Goal: Task Accomplishment & Management: Manage account settings

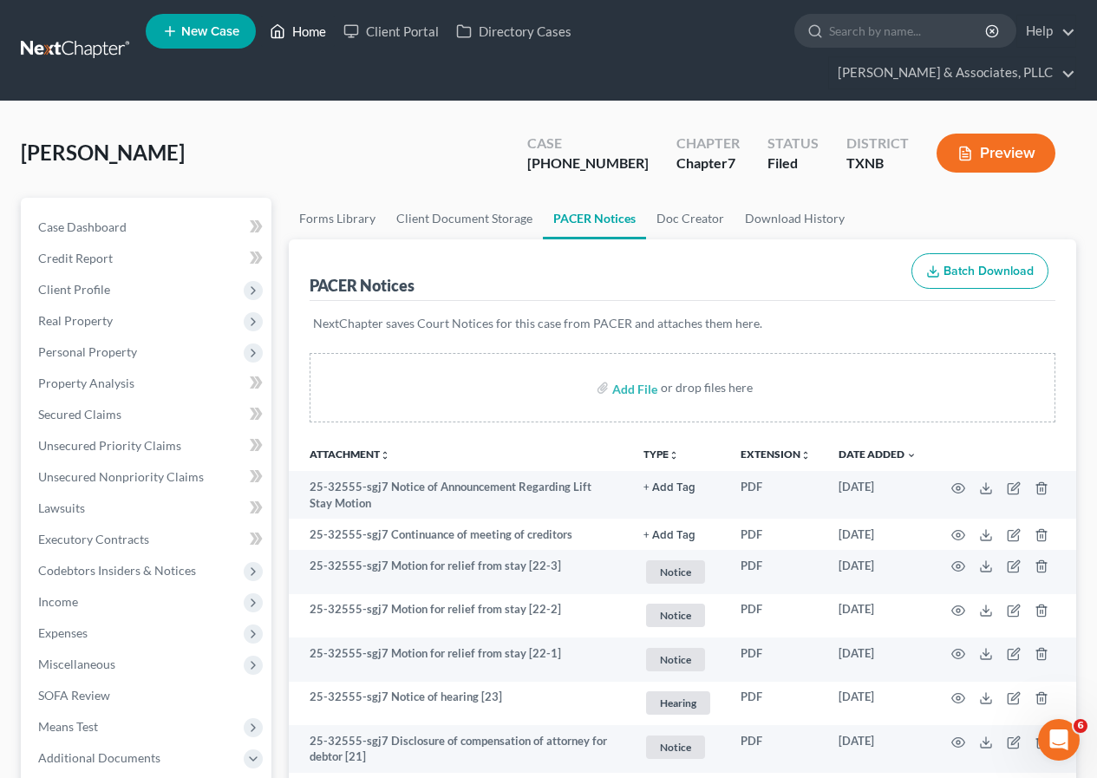
click at [304, 31] on link "Home" at bounding box center [298, 31] width 74 height 31
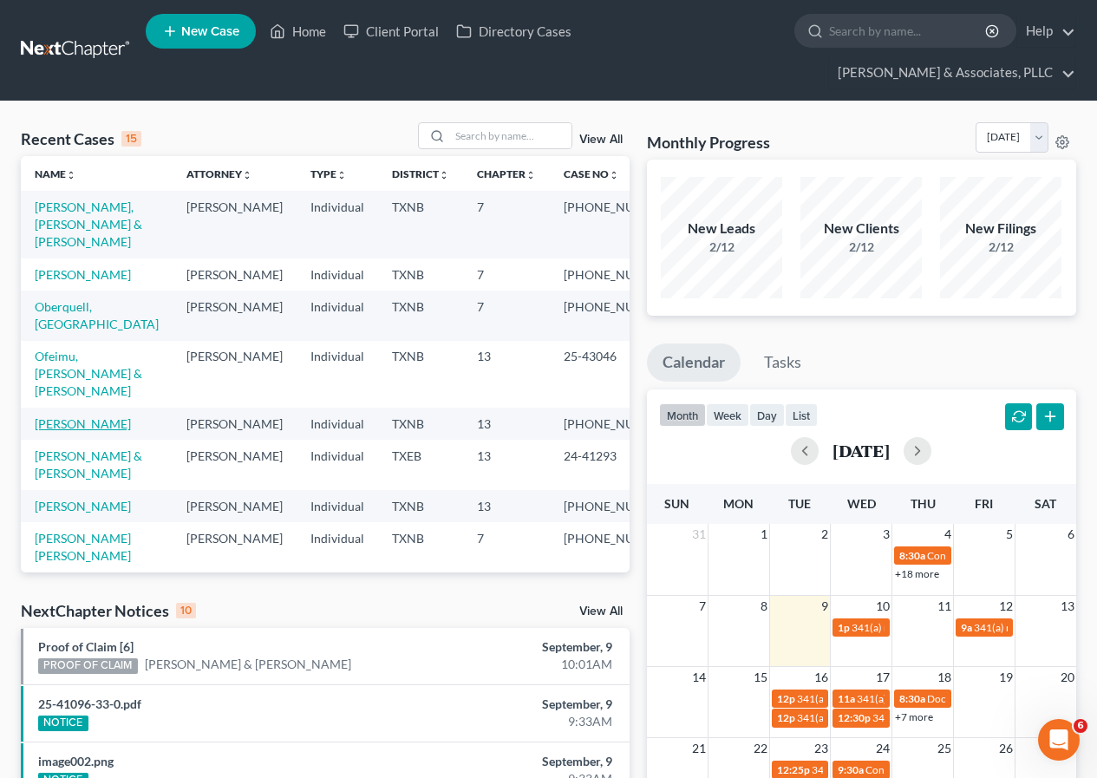
click at [80, 416] on link "[PERSON_NAME]" at bounding box center [83, 423] width 96 height 15
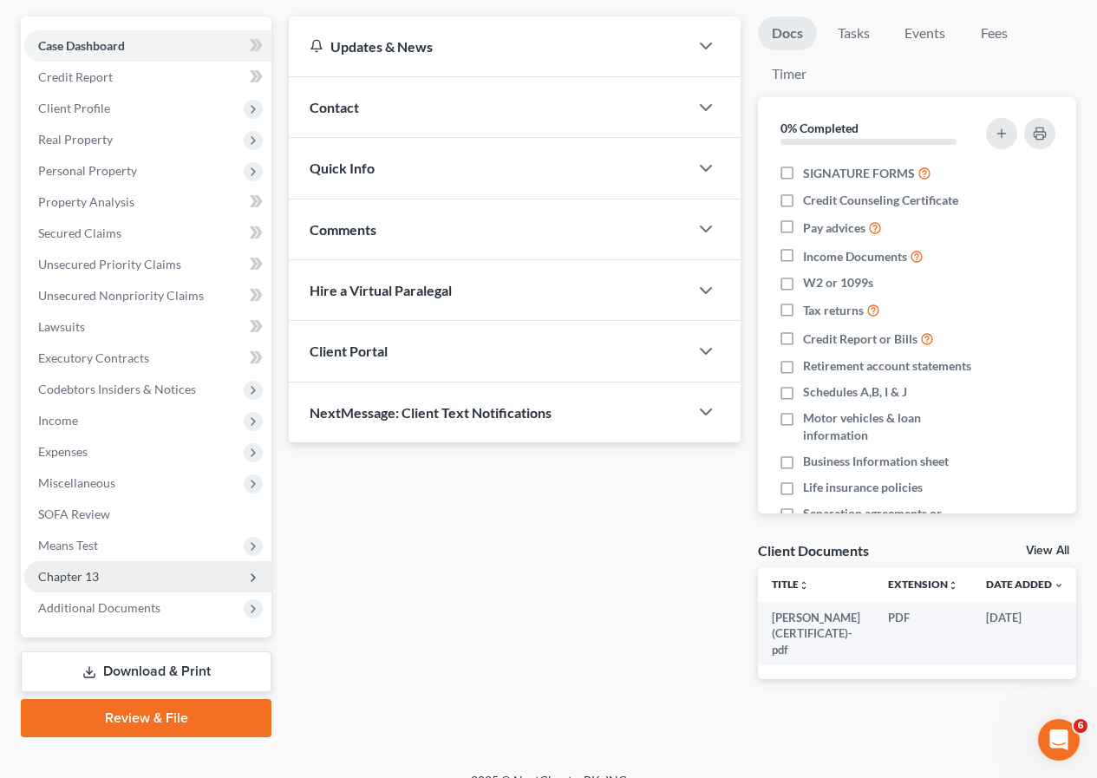
scroll to position [206, 0]
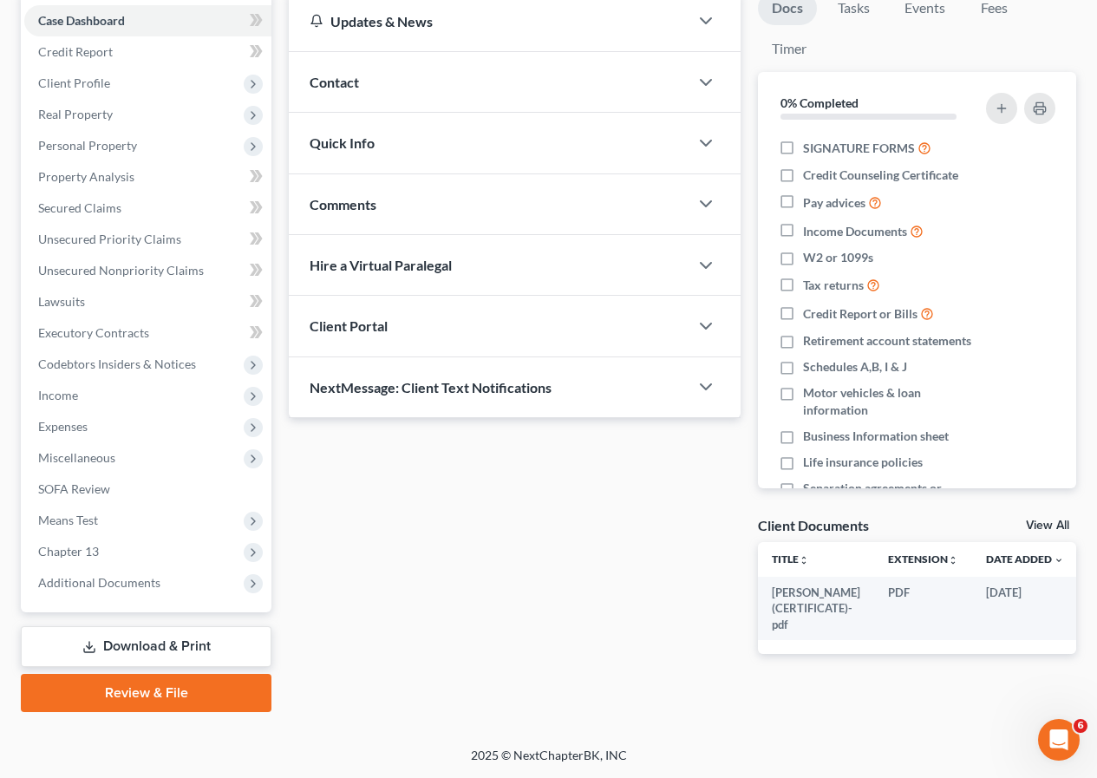
click at [172, 655] on link "Download & Print" at bounding box center [146, 646] width 251 height 41
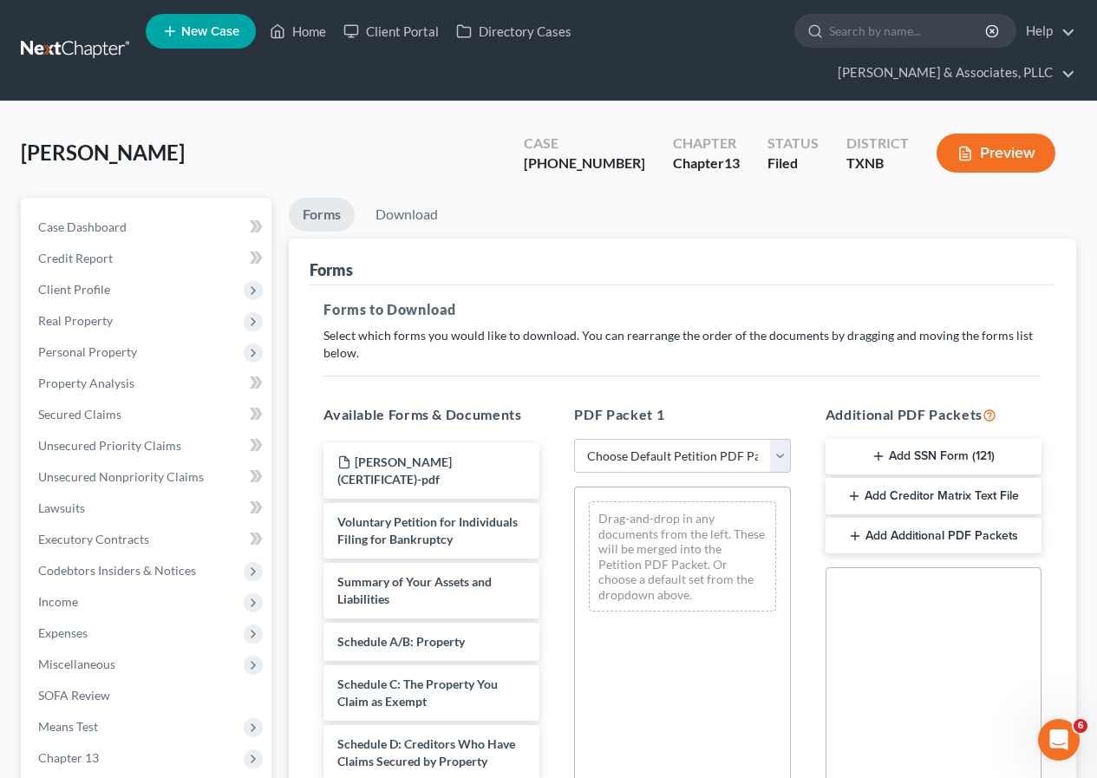
click at [867, 458] on button "Add SSN Form (121)" at bounding box center [934, 457] width 216 height 36
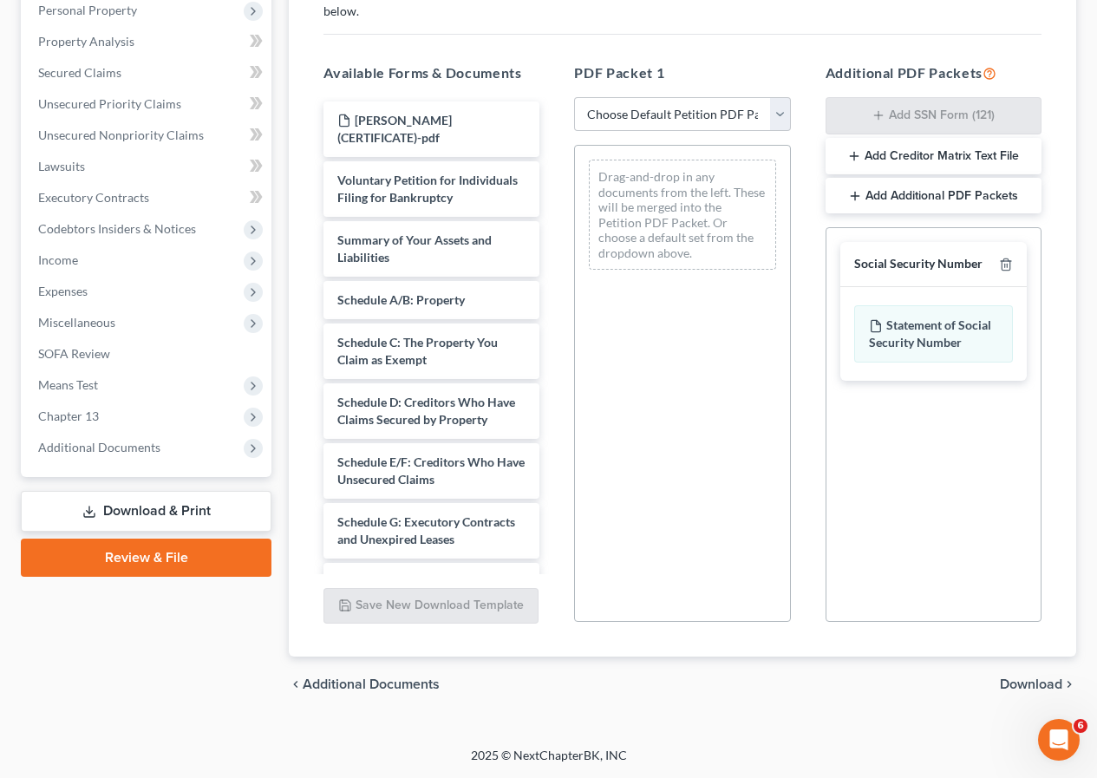
click at [1017, 683] on span "Download" at bounding box center [1031, 684] width 62 height 14
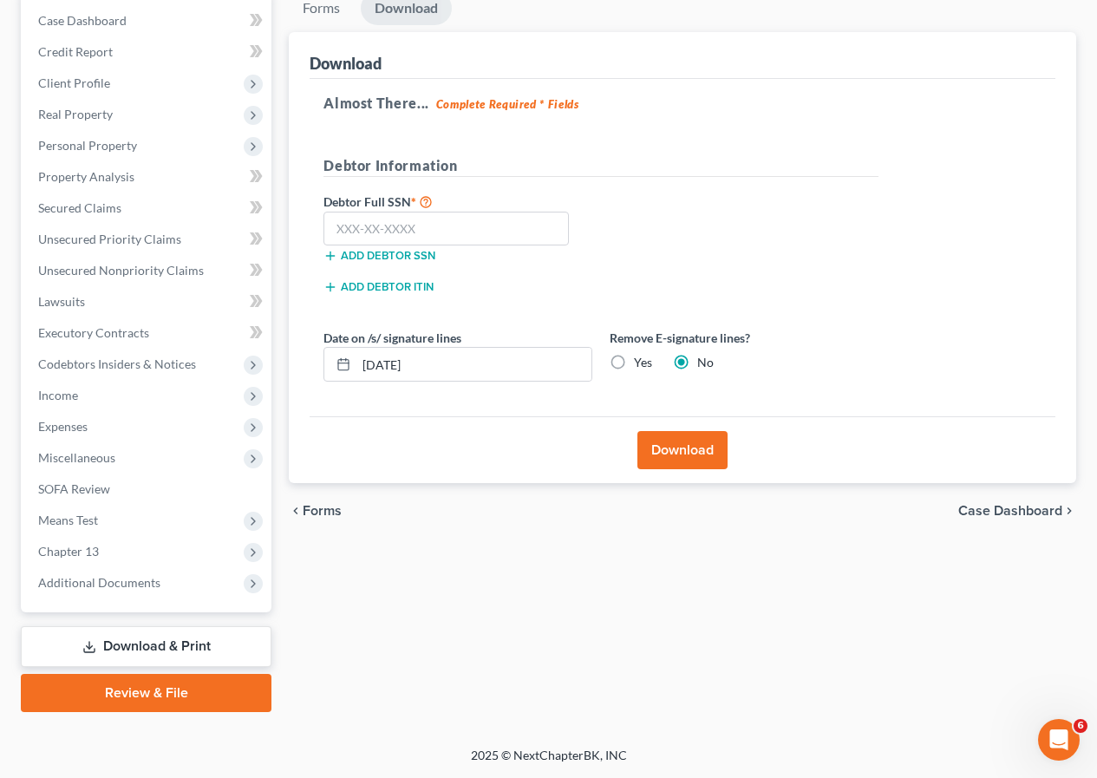
scroll to position [206, 0]
click at [374, 232] on input "text" at bounding box center [446, 229] width 245 height 35
type input "457-31-1411"
click at [676, 460] on button "Download" at bounding box center [683, 450] width 90 height 38
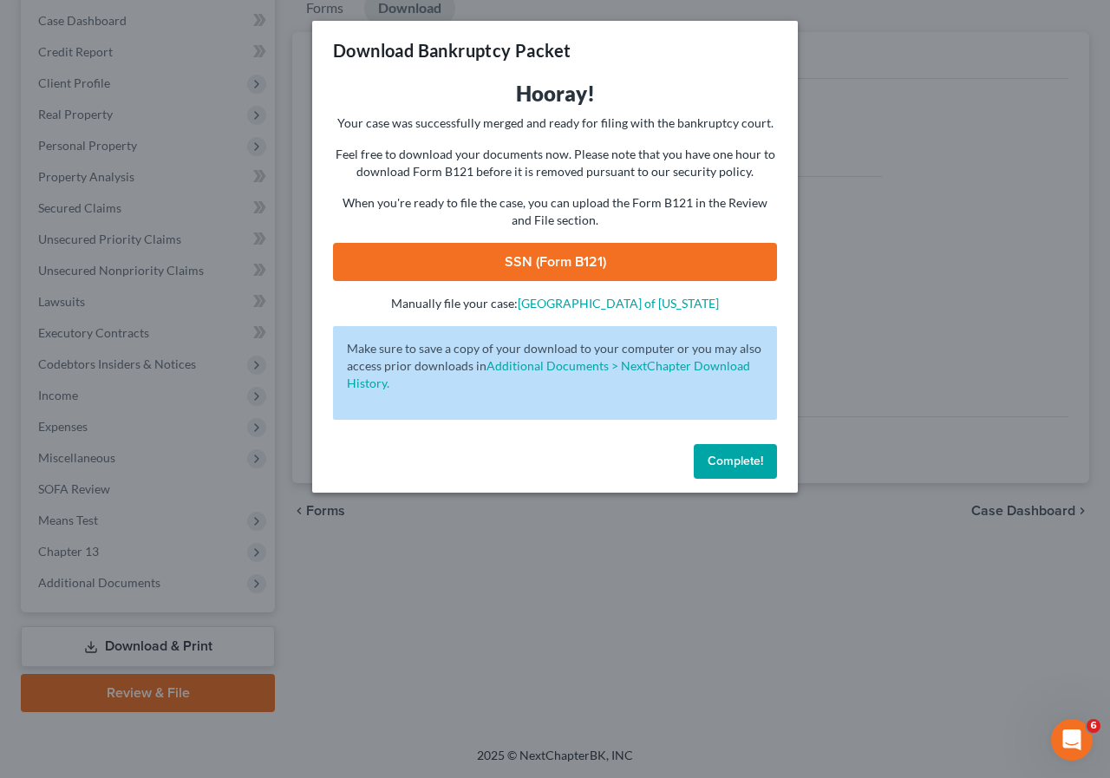
click at [572, 258] on link "SSN (Form B121)" at bounding box center [555, 262] width 444 height 38
click at [741, 455] on span "Complete!" at bounding box center [736, 461] width 56 height 15
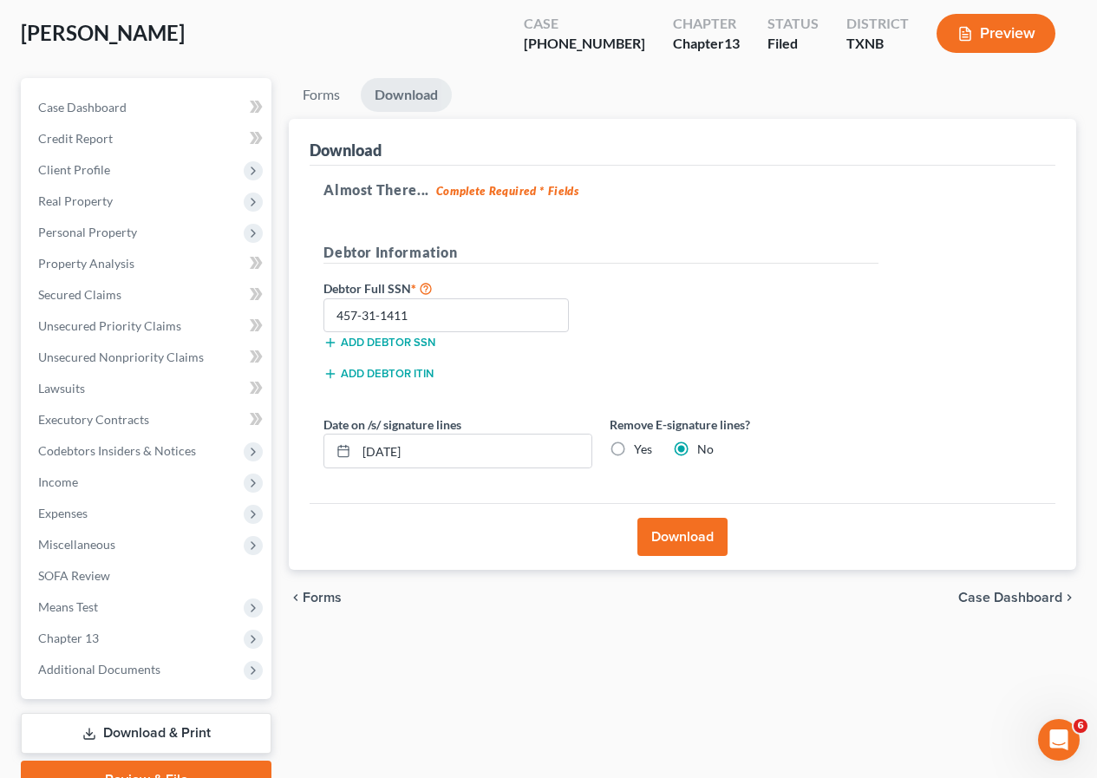
scroll to position [0, 0]
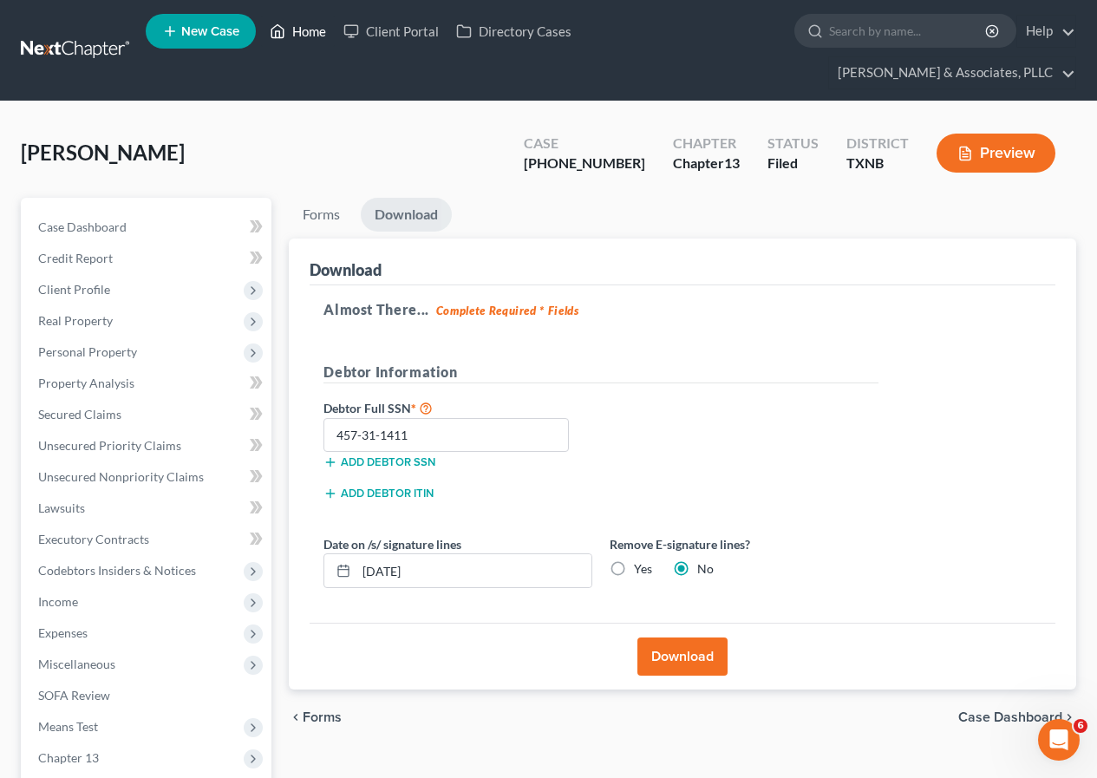
drag, startPoint x: 304, startPoint y: 23, endPoint x: 299, endPoint y: 65, distance: 42.8
click at [305, 23] on link "Home" at bounding box center [298, 31] width 74 height 31
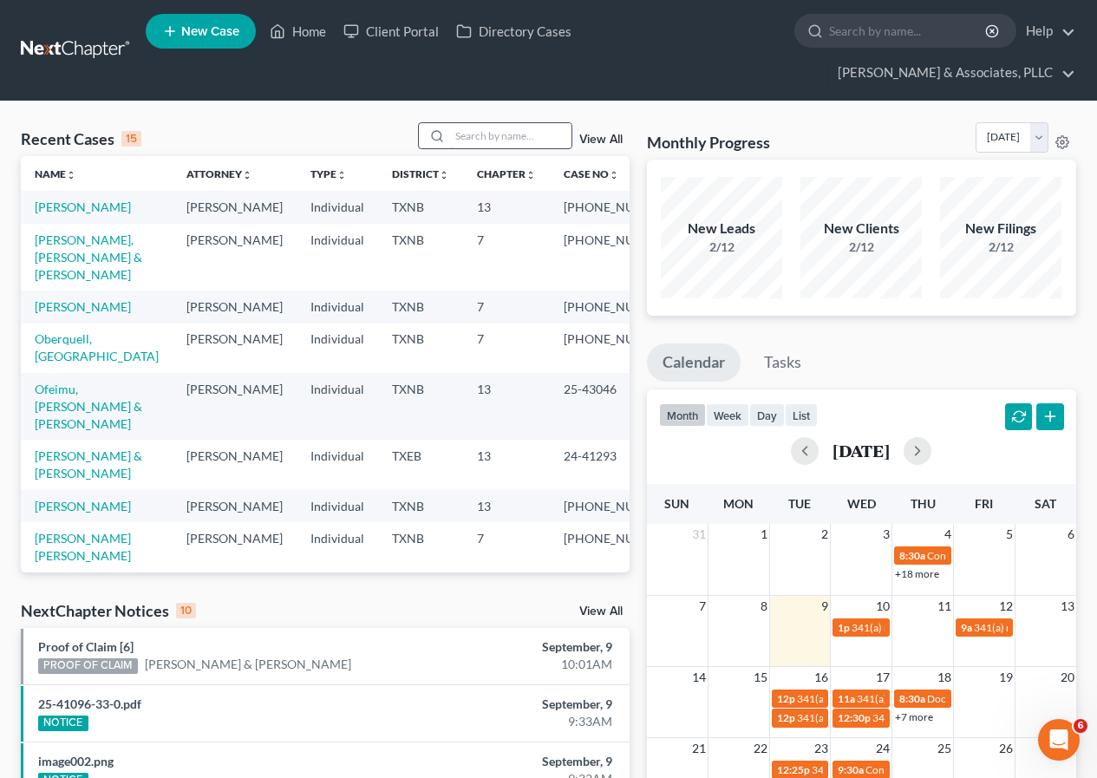
click at [467, 130] on input "search" at bounding box center [510, 135] width 121 height 25
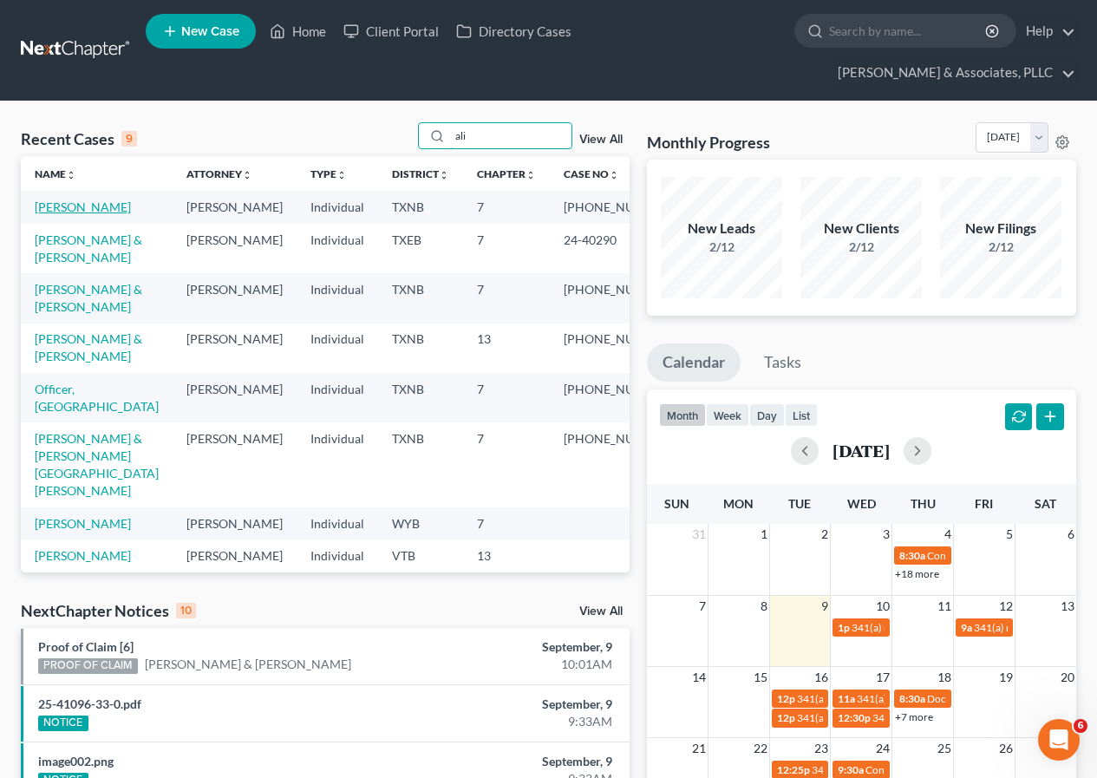
type input "ali"
click at [58, 206] on link "[PERSON_NAME]" at bounding box center [83, 206] width 96 height 15
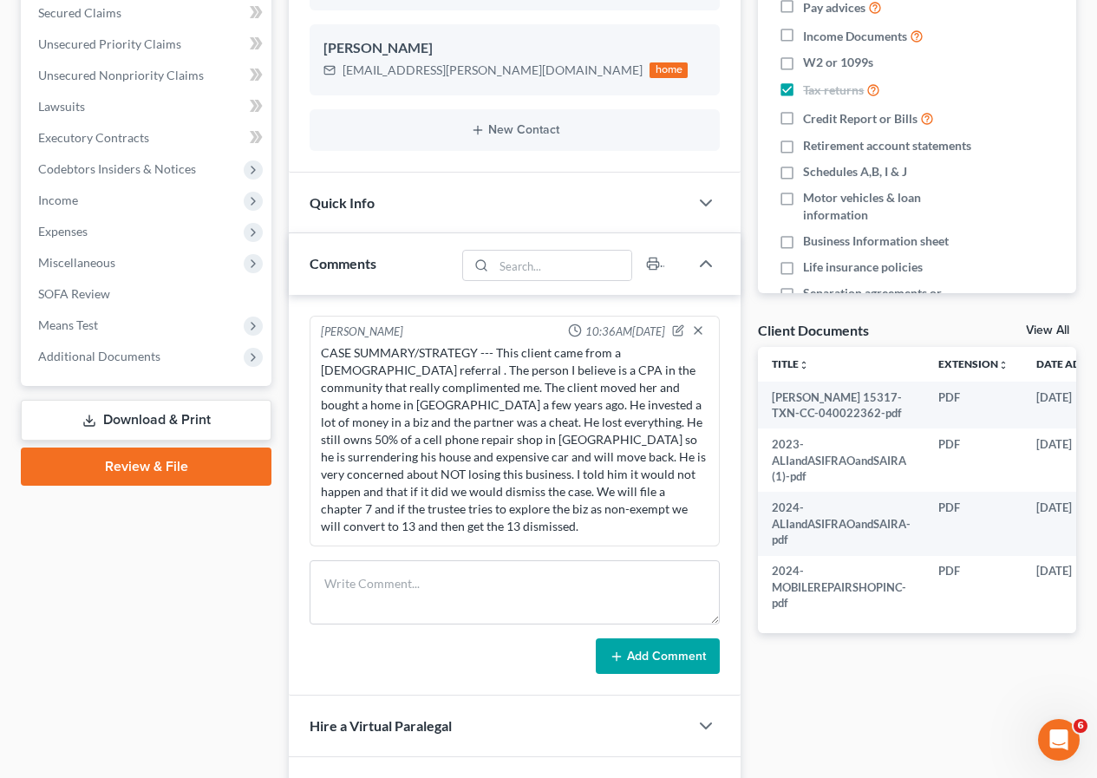
scroll to position [434, 0]
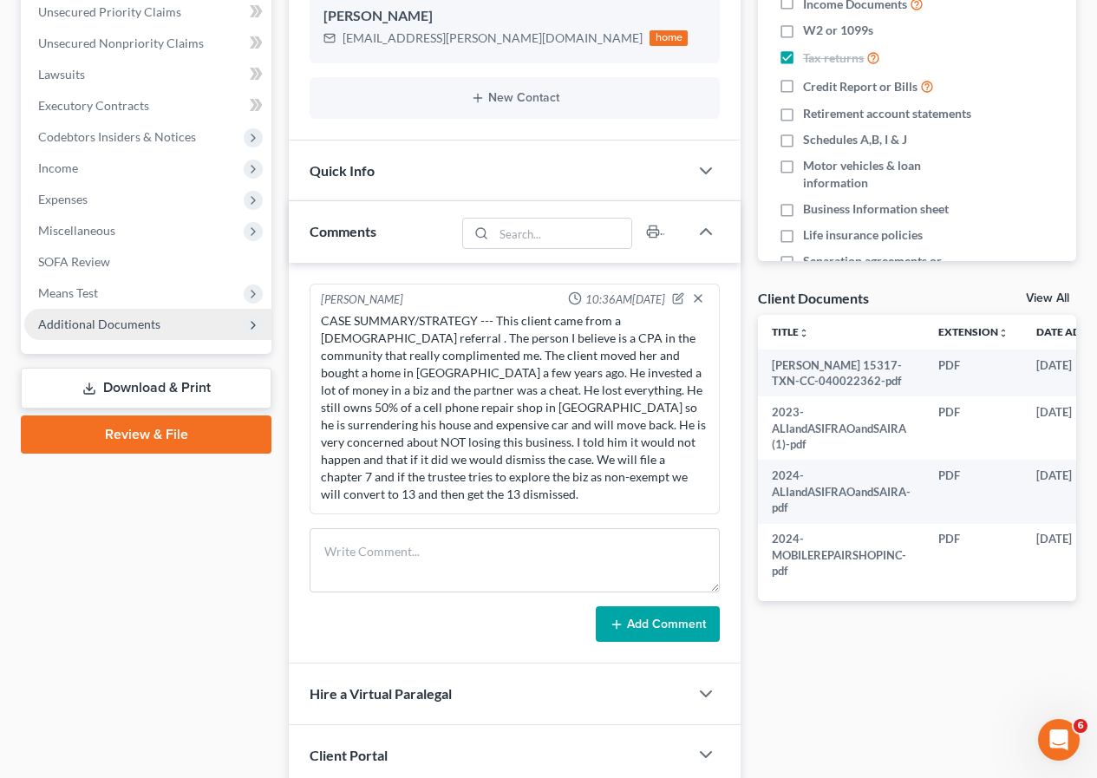
click at [119, 327] on span "Additional Documents" at bounding box center [99, 324] width 122 height 15
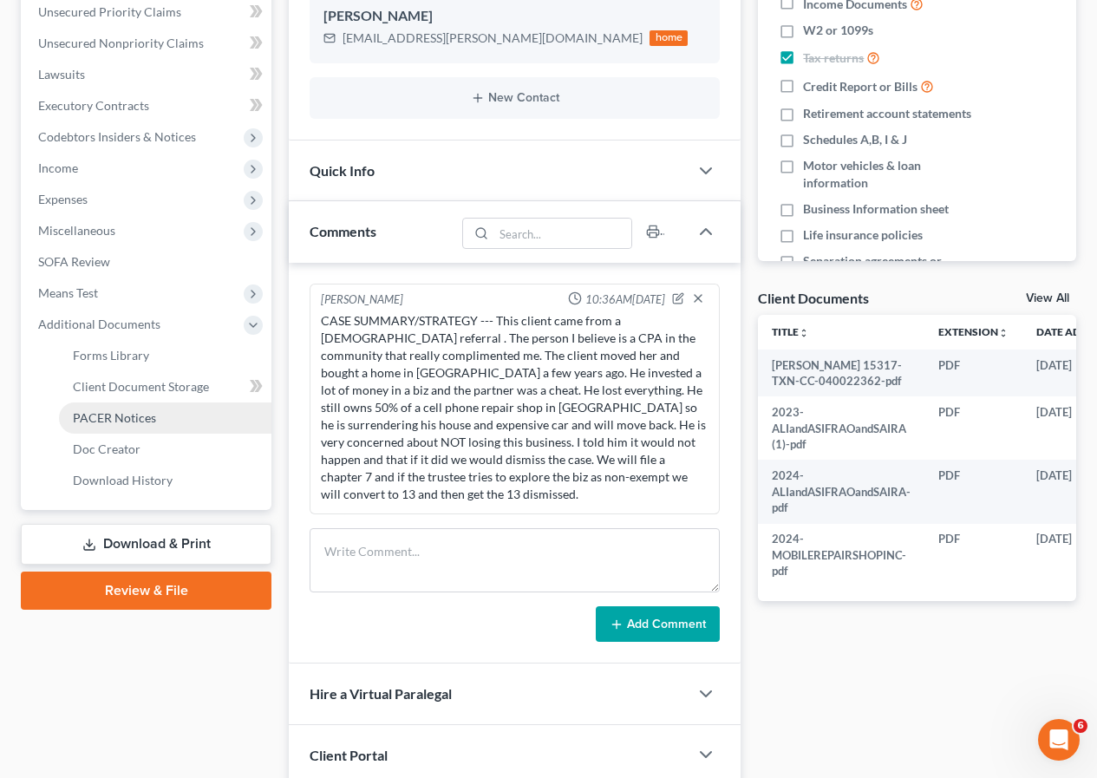
click at [136, 421] on span "PACER Notices" at bounding box center [114, 417] width 83 height 15
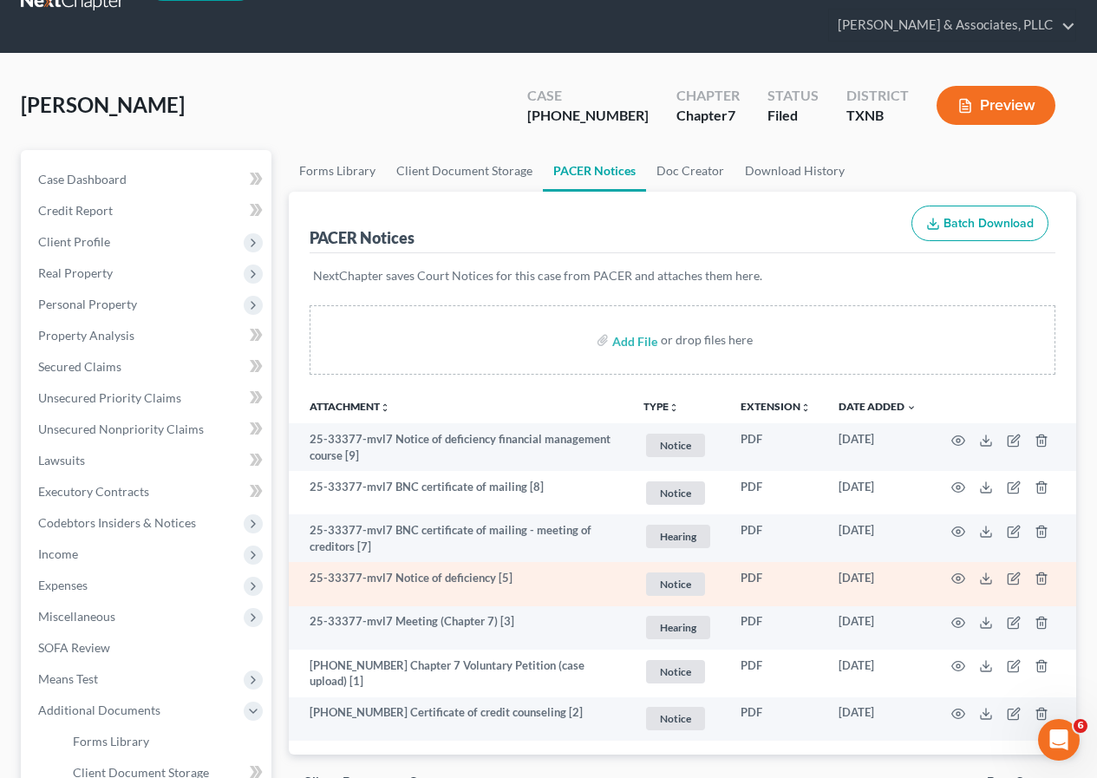
scroll to position [87, 0]
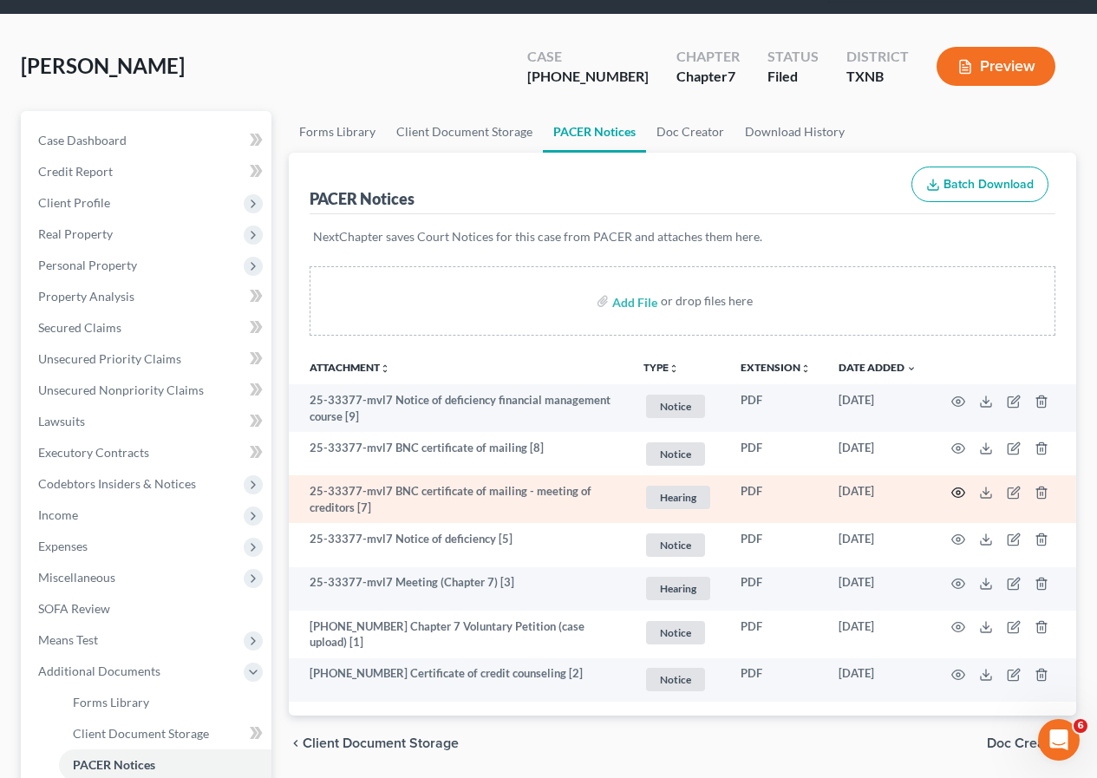
click at [958, 490] on icon "button" at bounding box center [959, 493] width 14 height 14
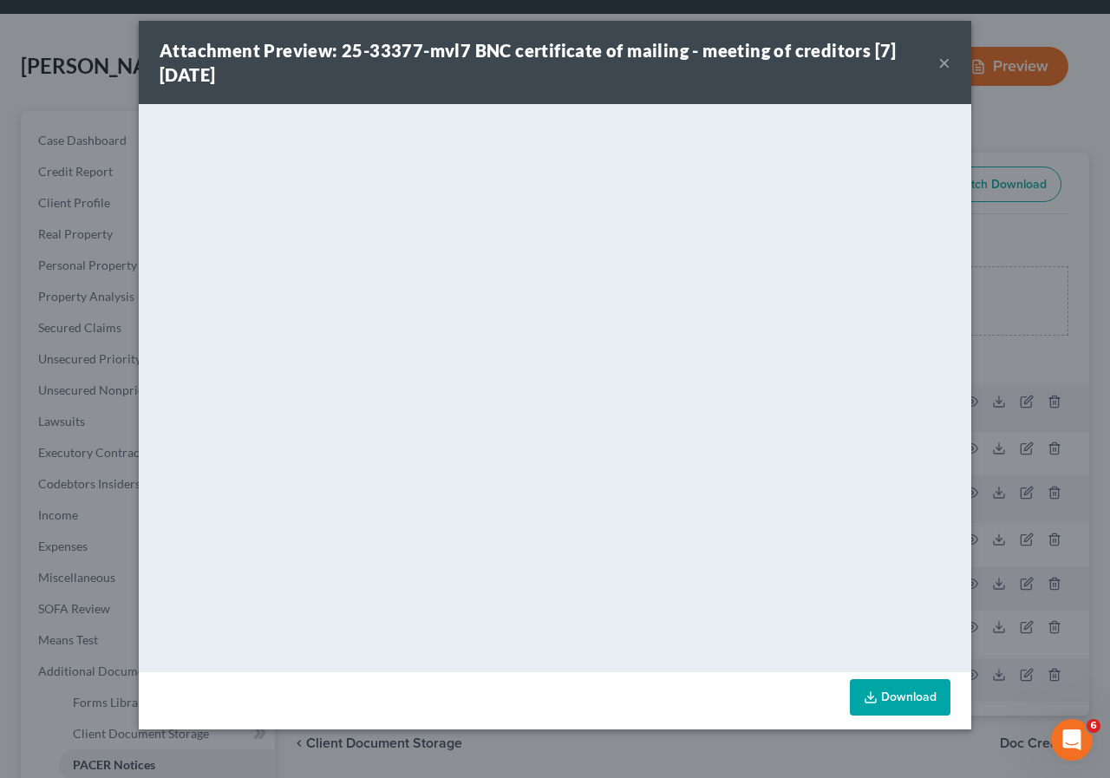
click at [940, 59] on button "×" at bounding box center [944, 62] width 12 height 21
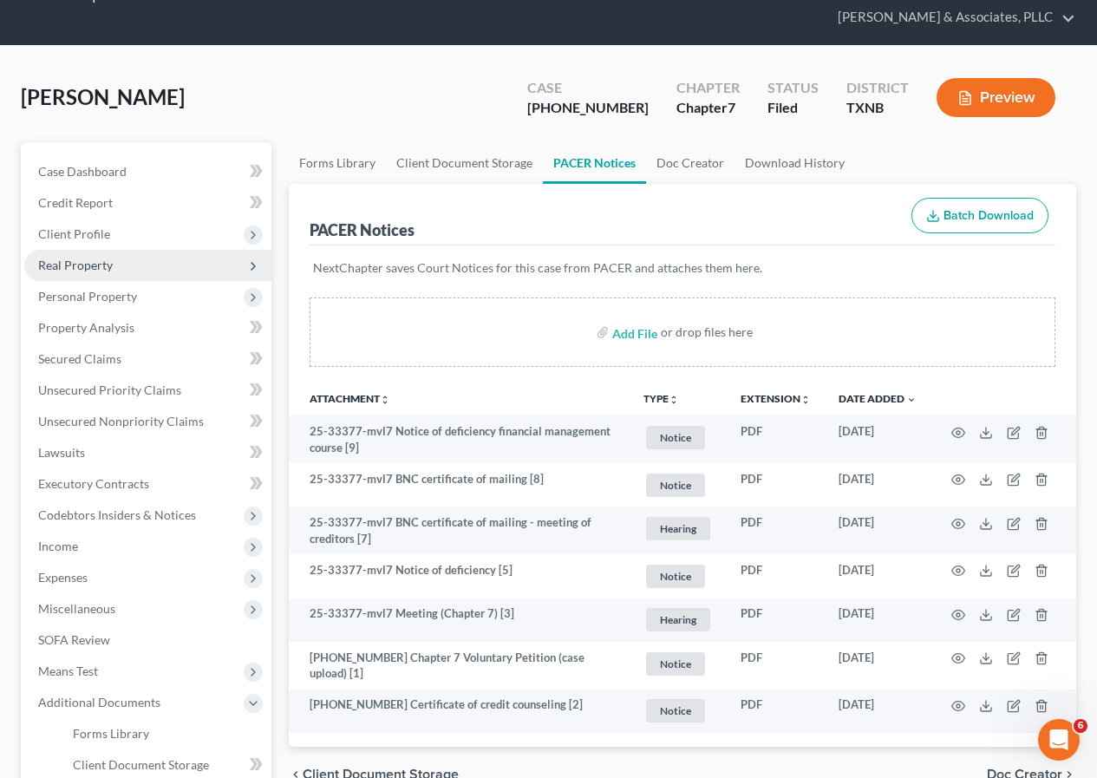
scroll to position [0, 0]
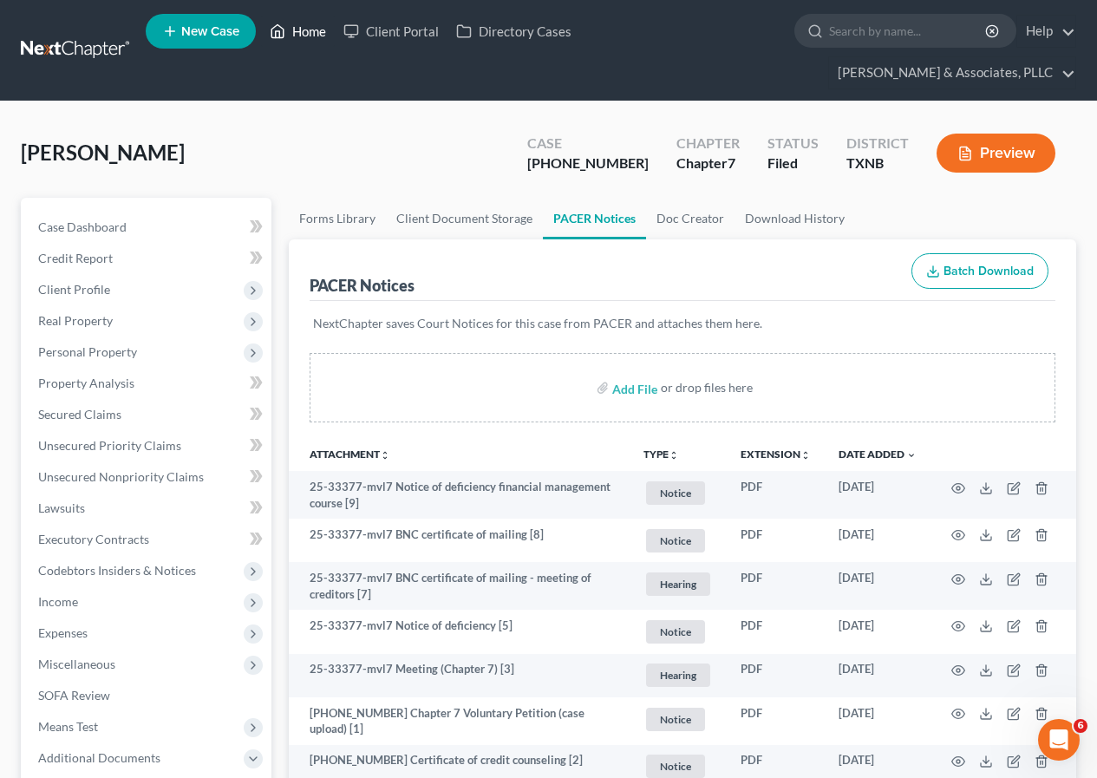
click at [293, 29] on link "Home" at bounding box center [298, 31] width 74 height 31
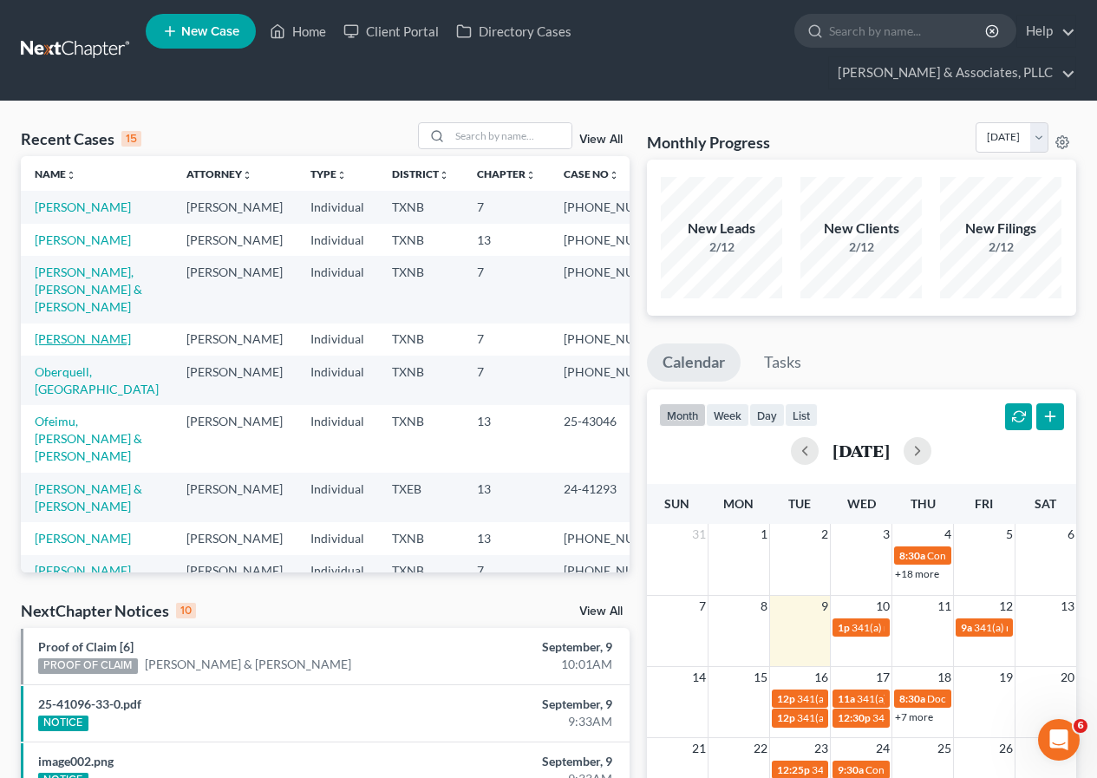
click at [53, 346] on link "[PERSON_NAME]" at bounding box center [83, 338] width 96 height 15
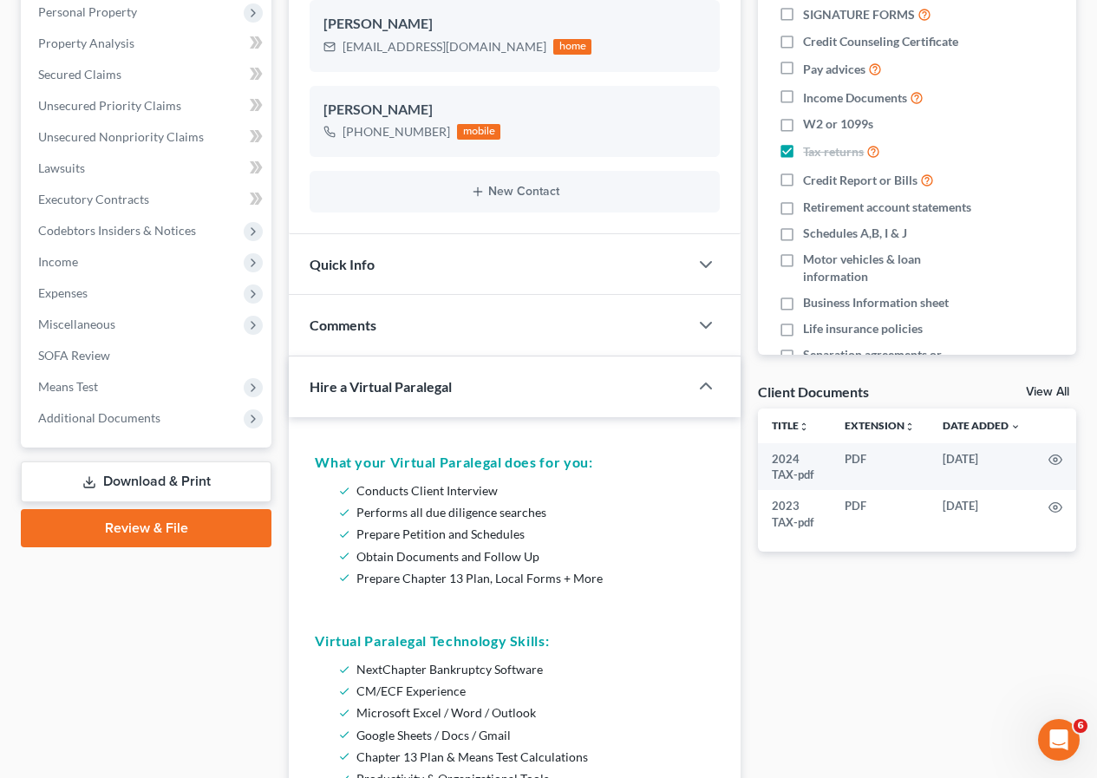
scroll to position [347, 0]
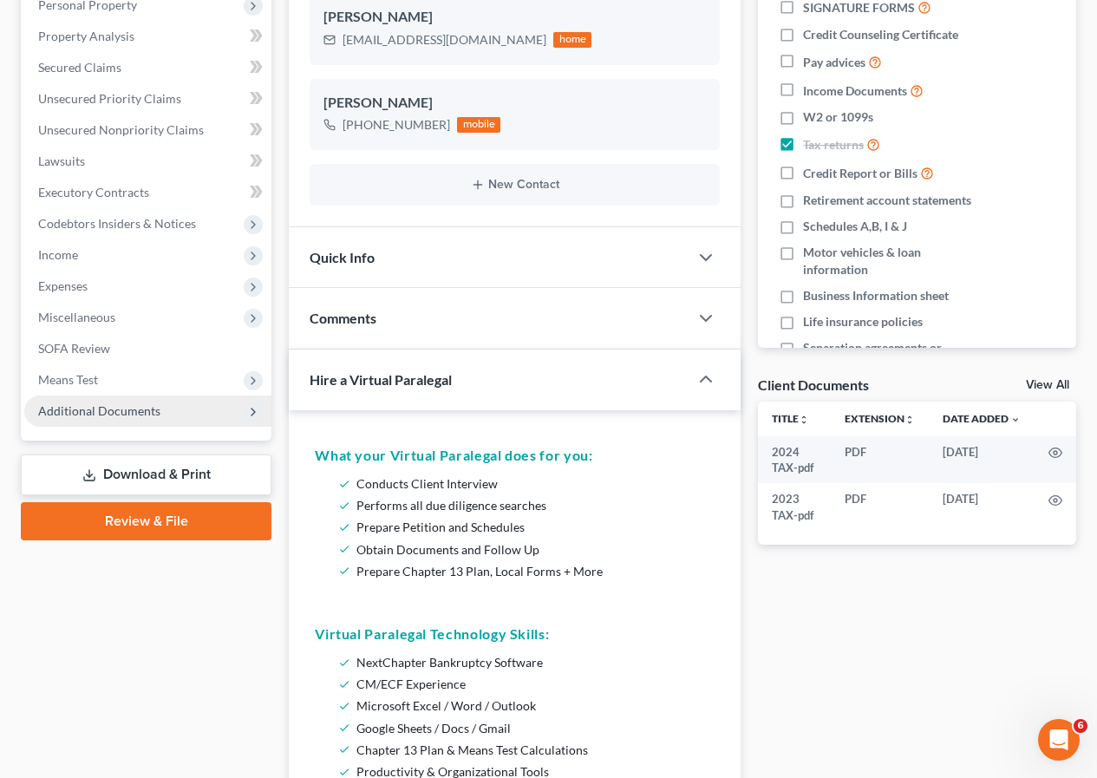
click at [123, 415] on span "Additional Documents" at bounding box center [99, 410] width 122 height 15
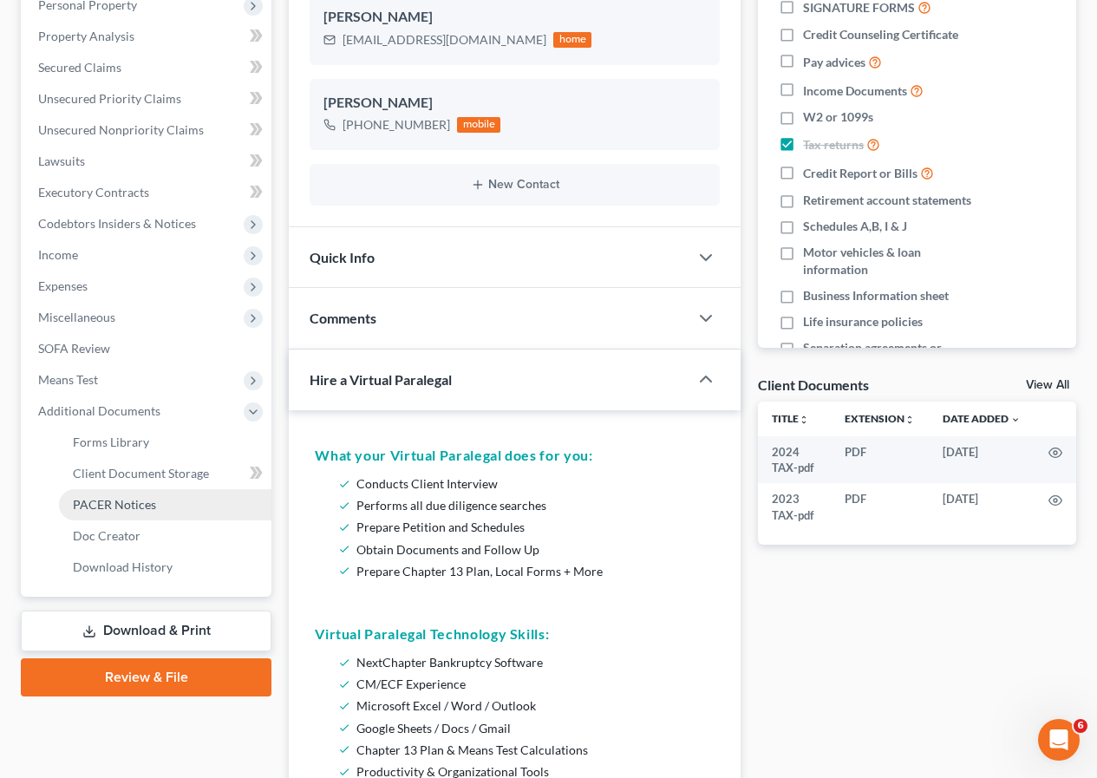
click at [129, 495] on link "PACER Notices" at bounding box center [165, 504] width 213 height 31
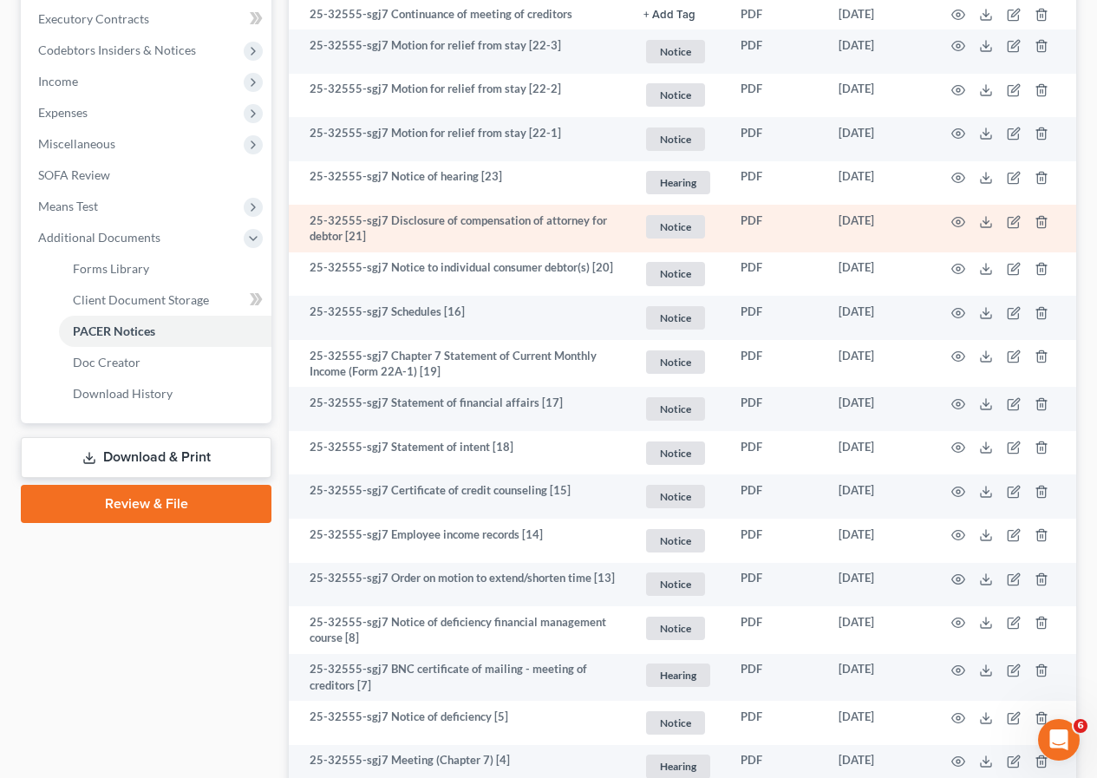
scroll to position [607, 0]
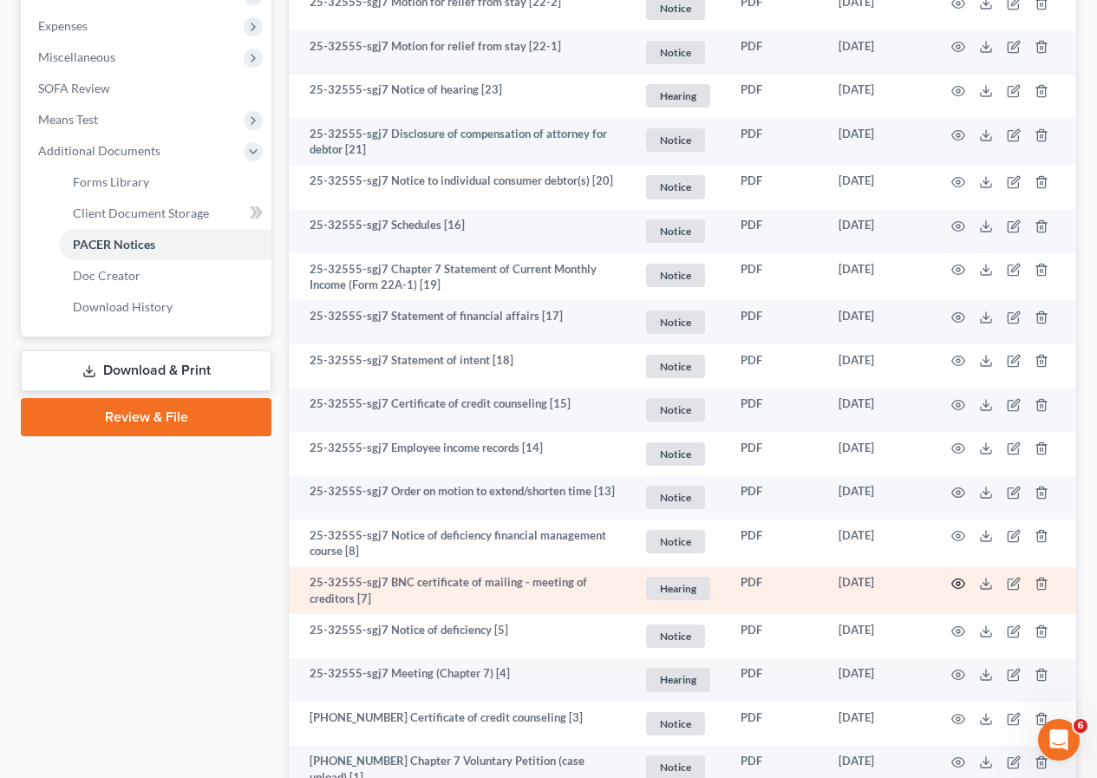
click at [959, 580] on icon "button" at bounding box center [959, 584] width 14 height 14
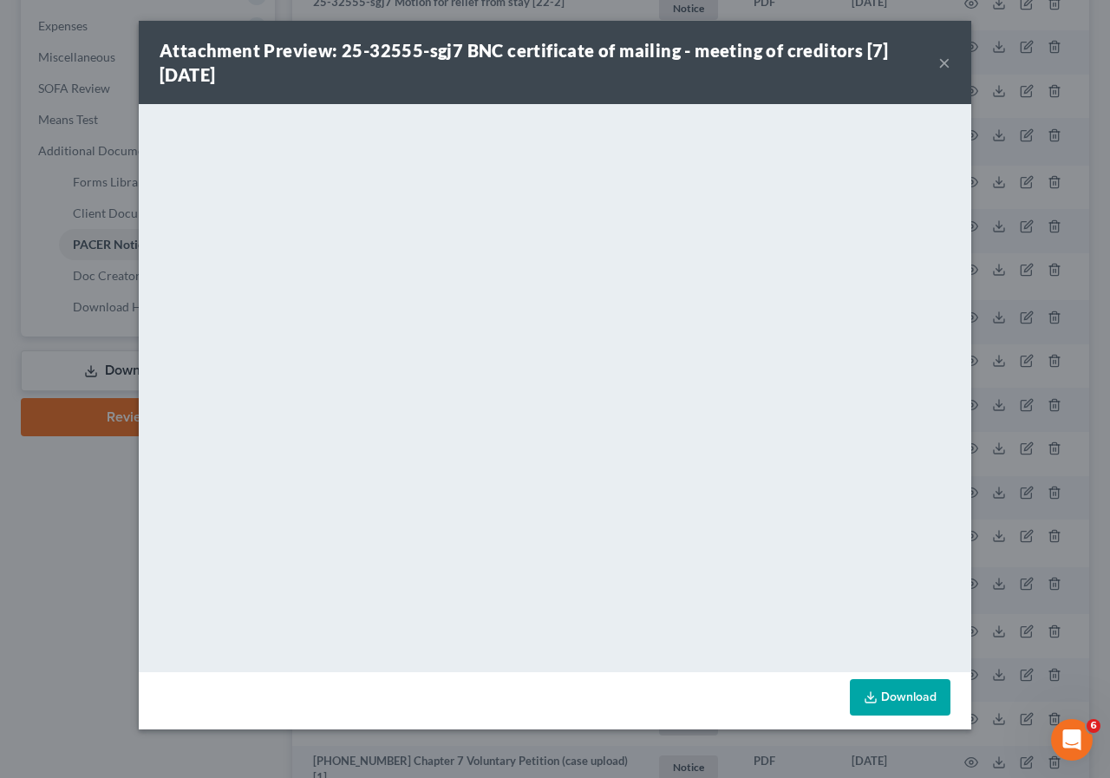
click at [941, 59] on button "×" at bounding box center [944, 62] width 12 height 21
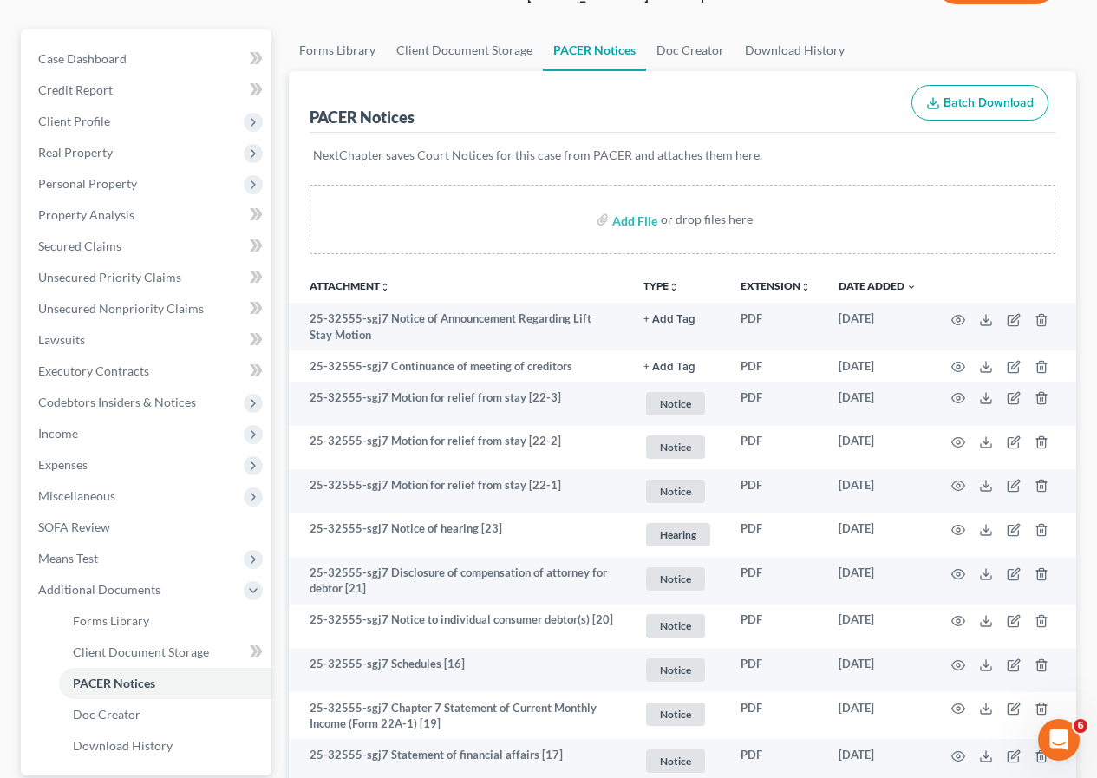
scroll to position [0, 0]
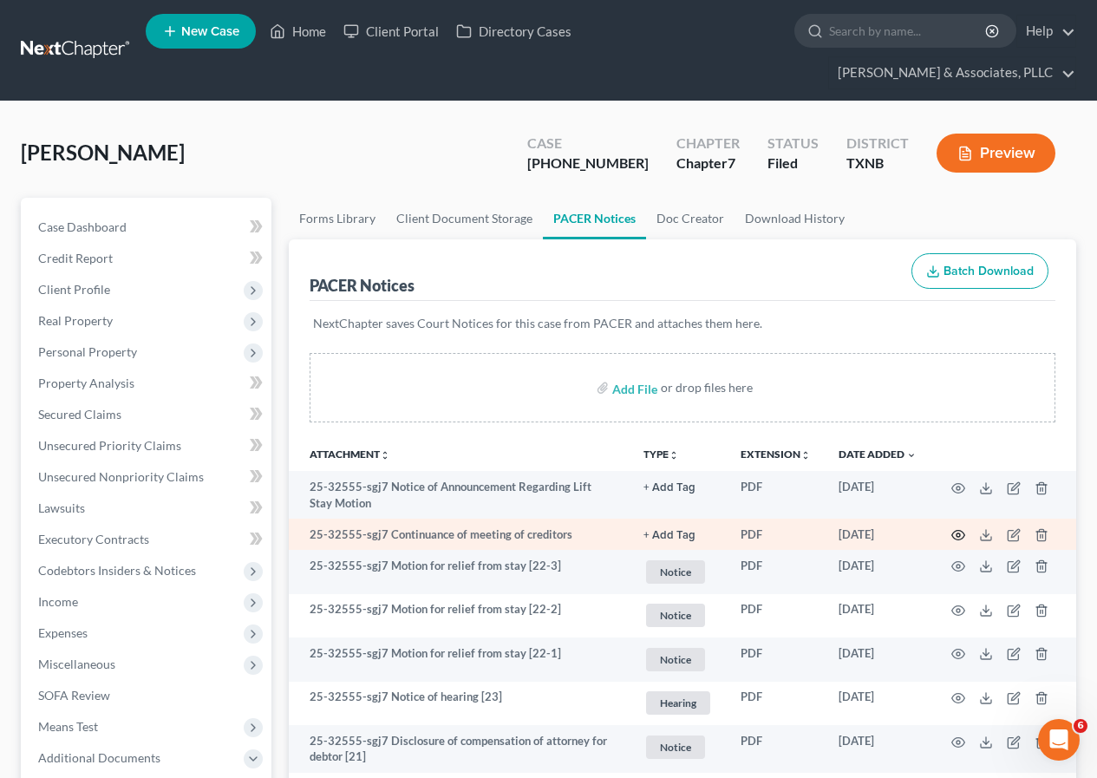
click at [961, 528] on icon "button" at bounding box center [959, 535] width 14 height 14
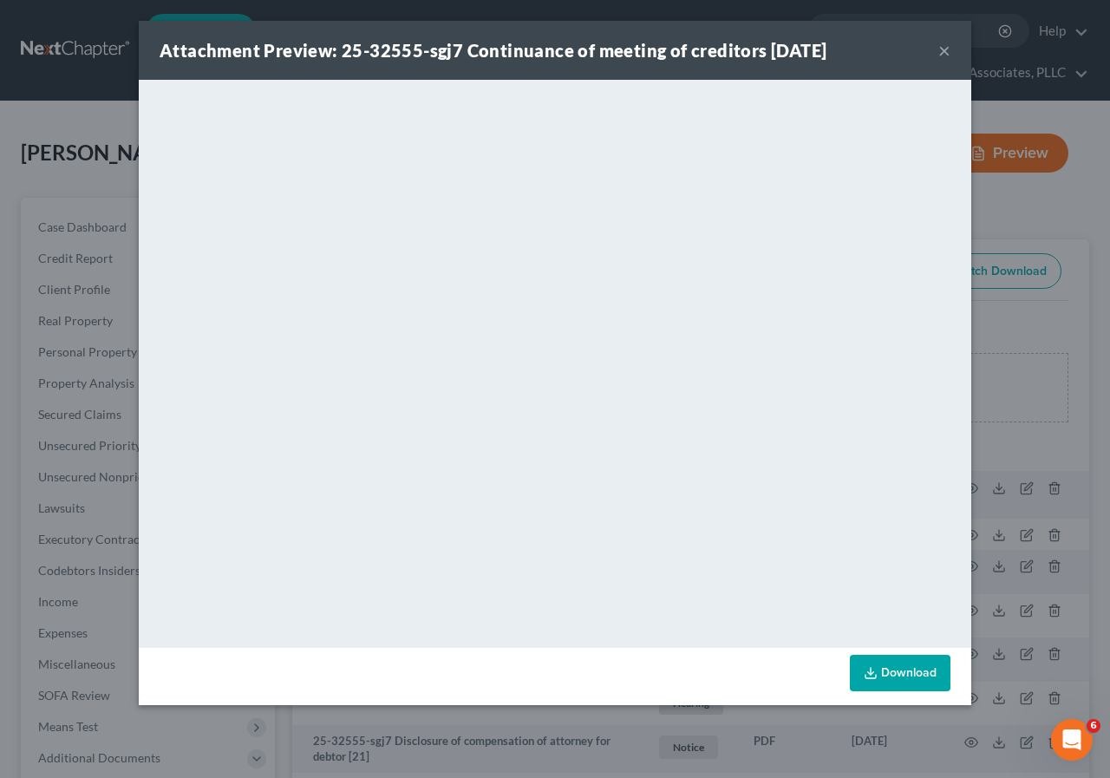
click at [944, 51] on button "×" at bounding box center [944, 50] width 12 height 21
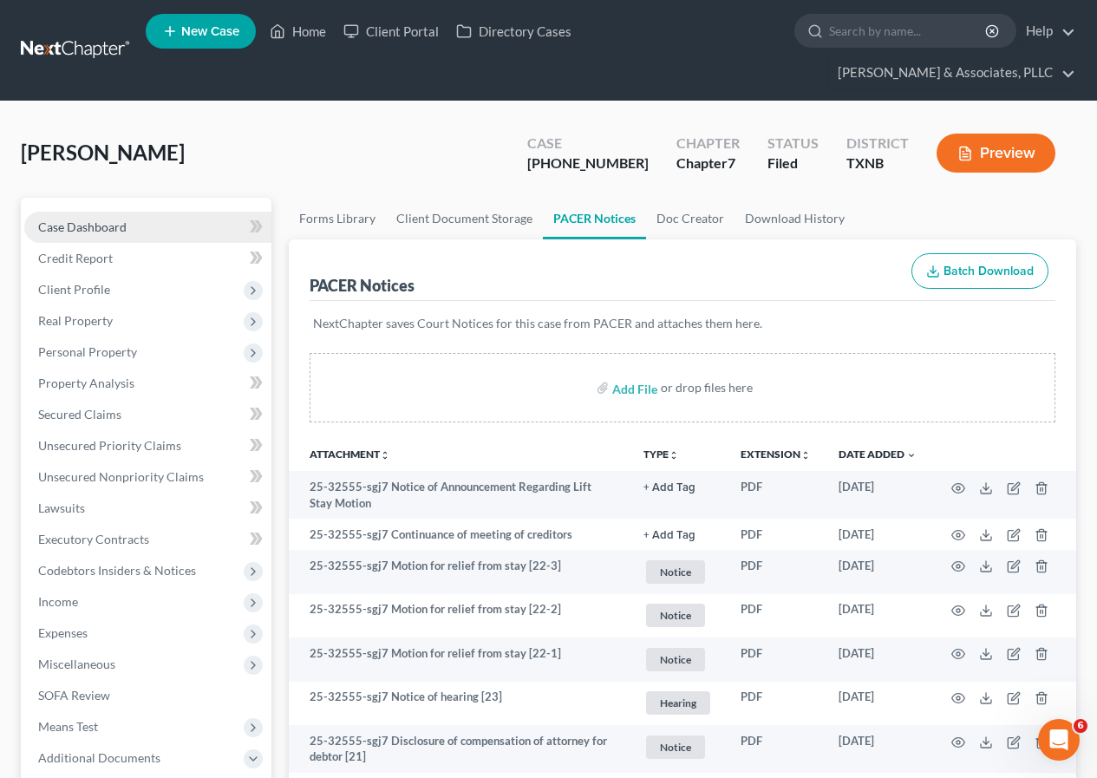
click at [104, 225] on span "Case Dashboard" at bounding box center [82, 226] width 88 height 15
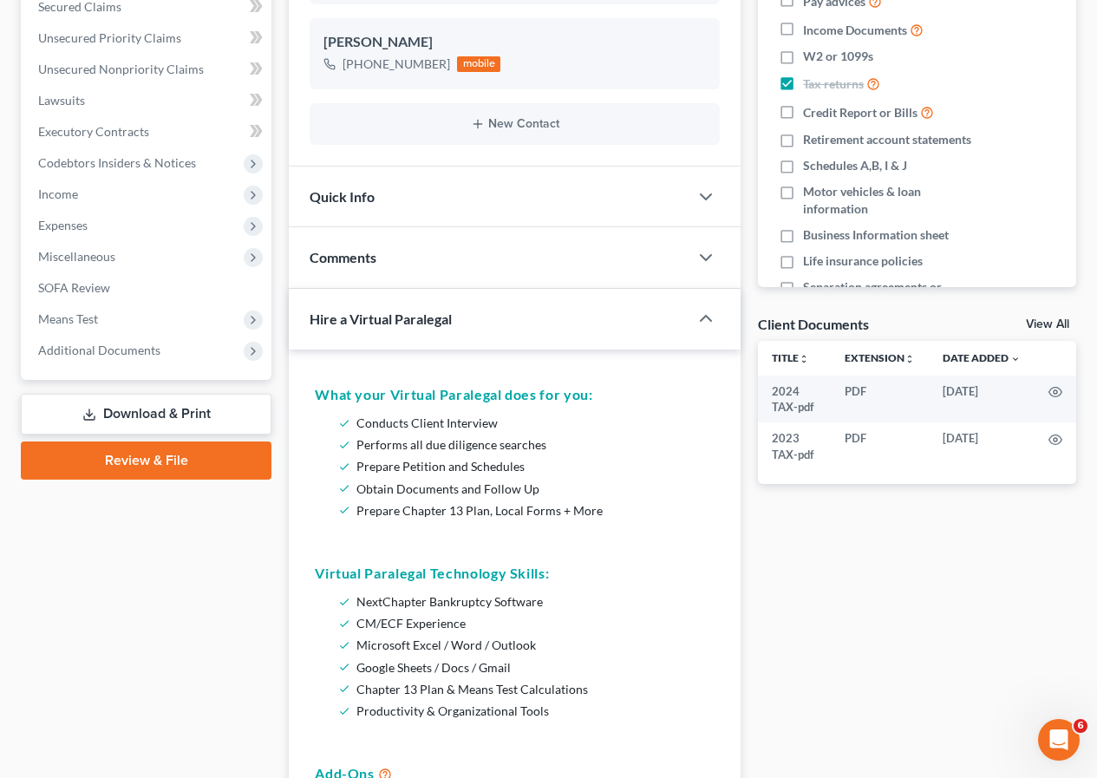
scroll to position [347, 0]
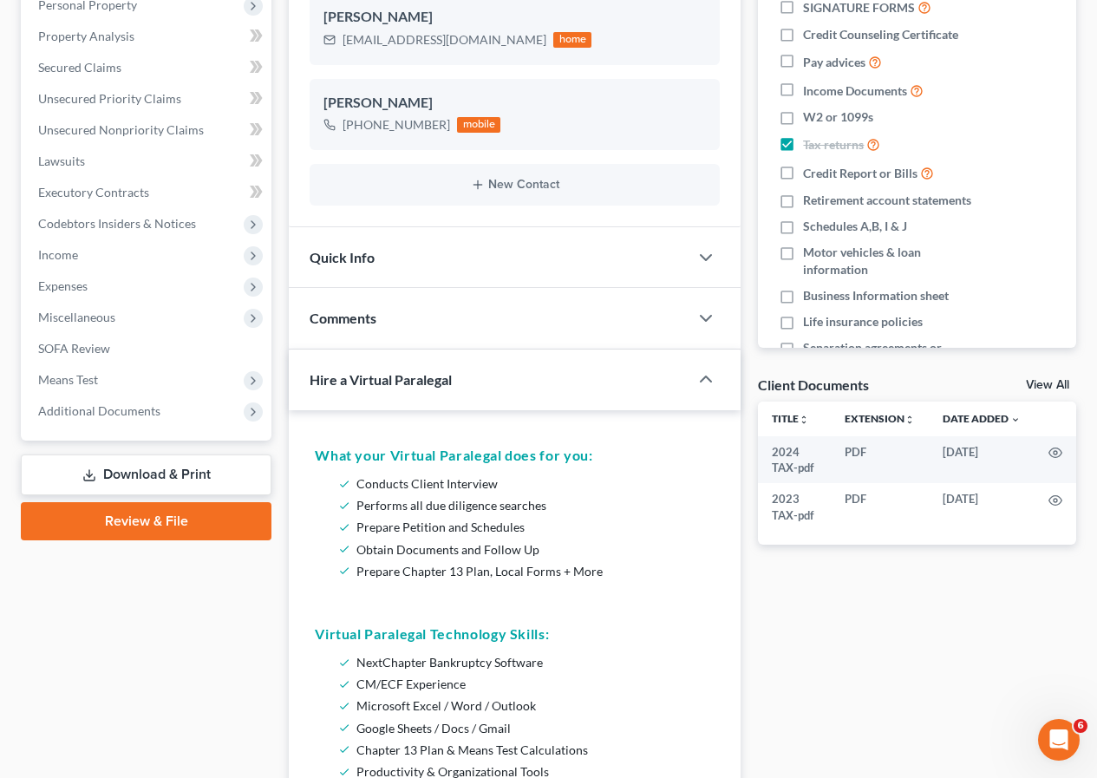
click at [134, 477] on link "Download & Print" at bounding box center [146, 475] width 251 height 41
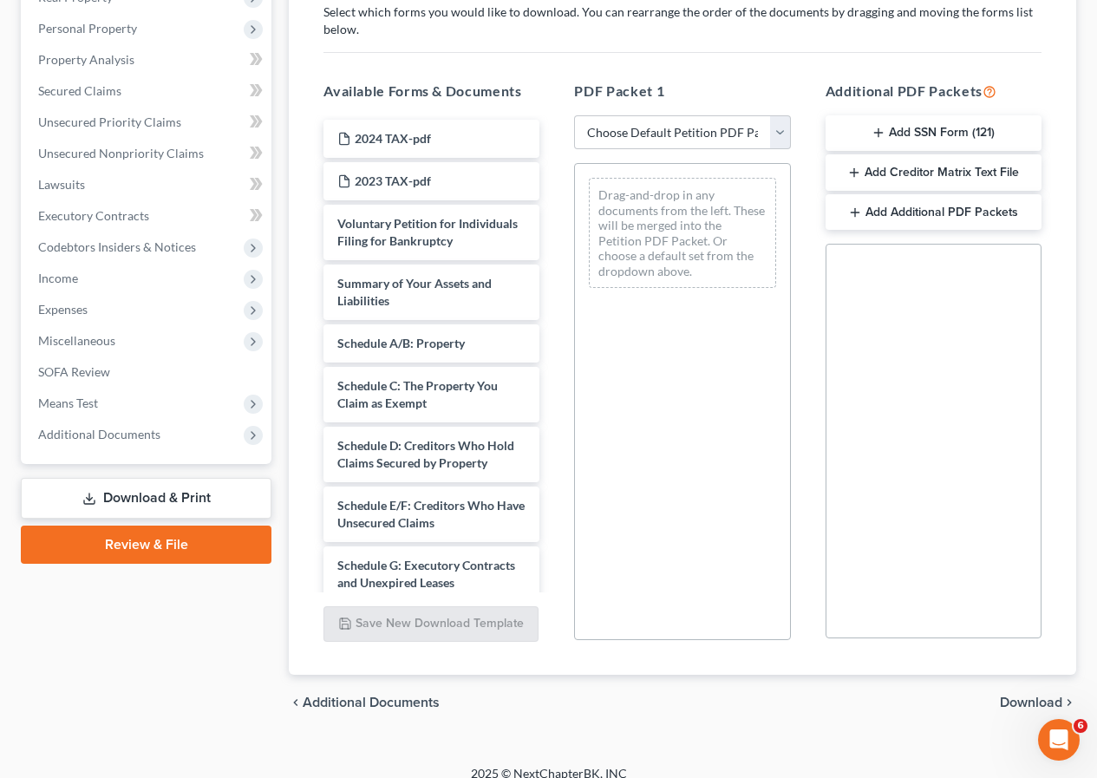
scroll to position [342, 0]
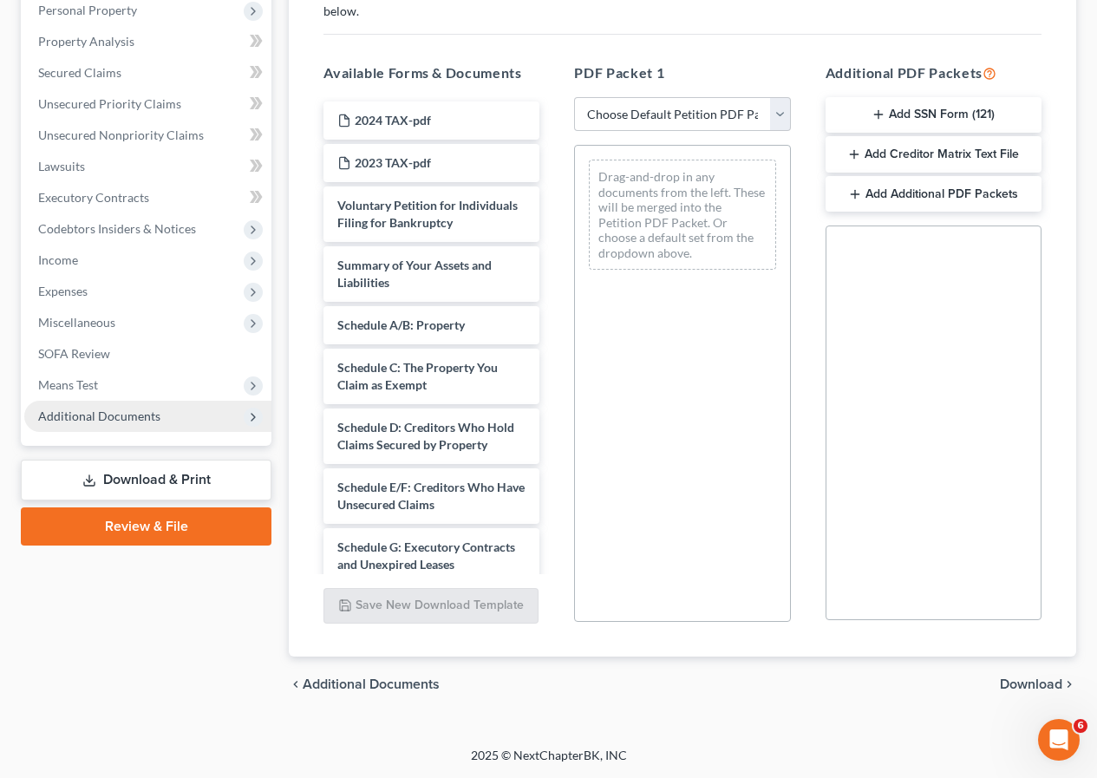
click at [106, 416] on span "Additional Documents" at bounding box center [99, 416] width 122 height 15
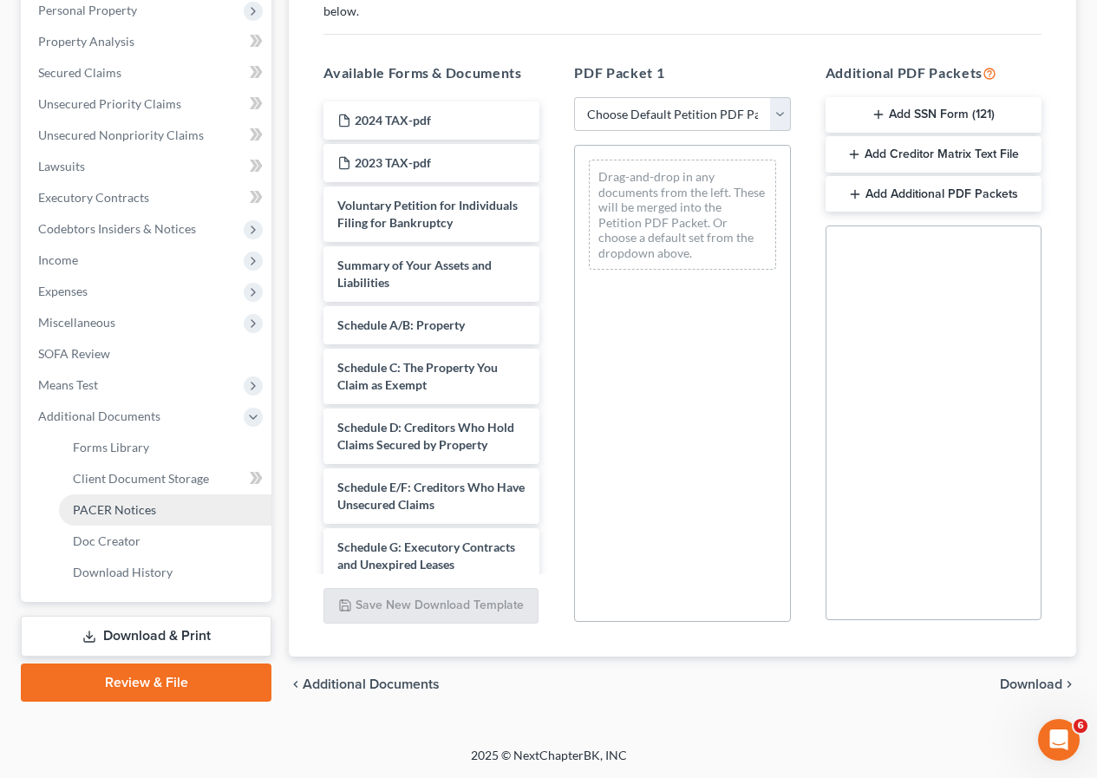
click at [128, 505] on span "PACER Notices" at bounding box center [114, 509] width 83 height 15
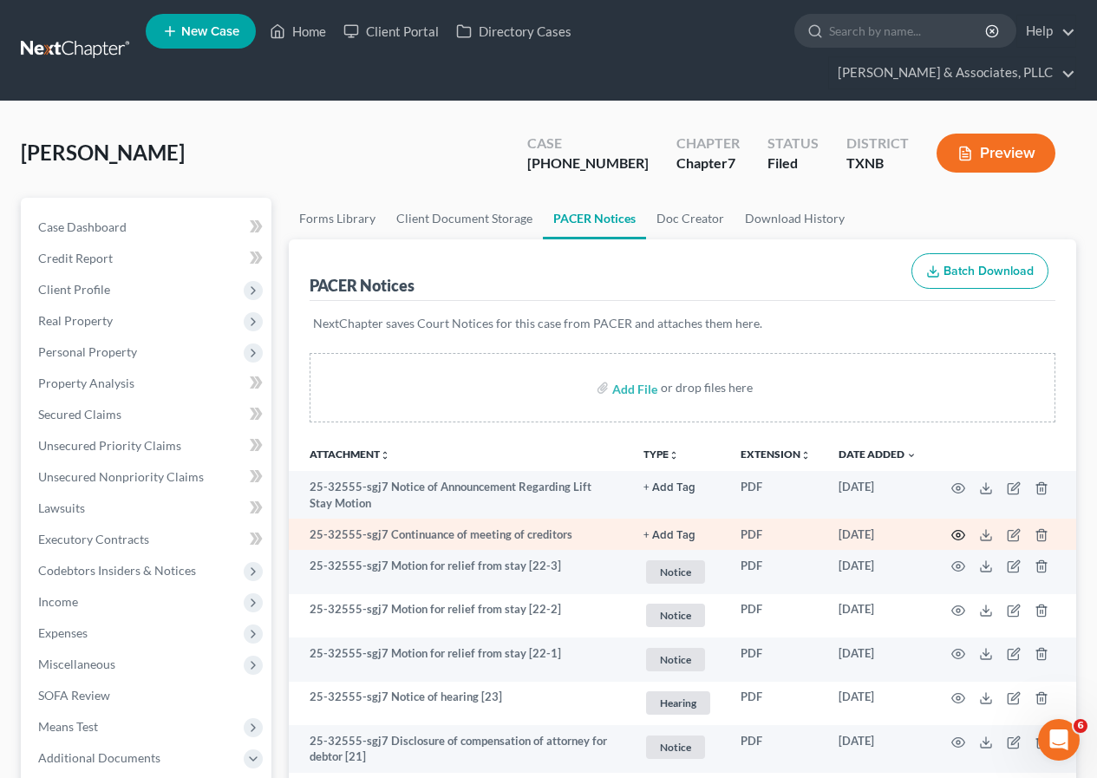
click at [960, 533] on icon "button" at bounding box center [959, 535] width 14 height 14
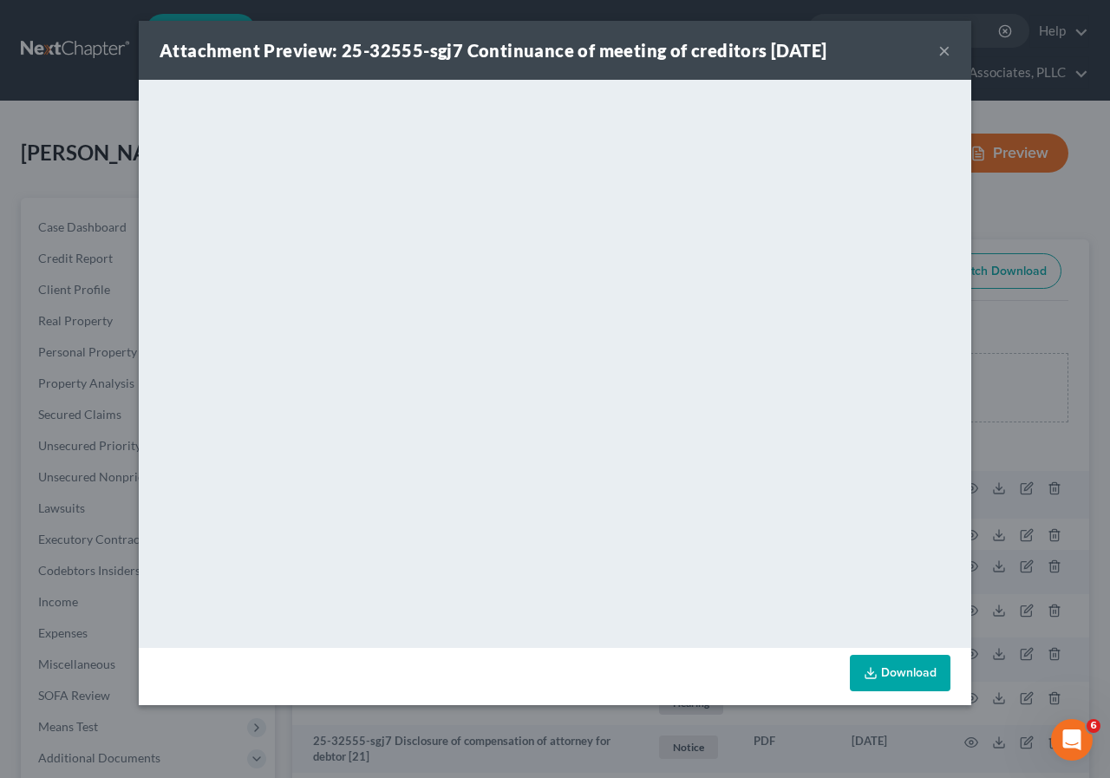
click at [945, 49] on button "×" at bounding box center [944, 50] width 12 height 21
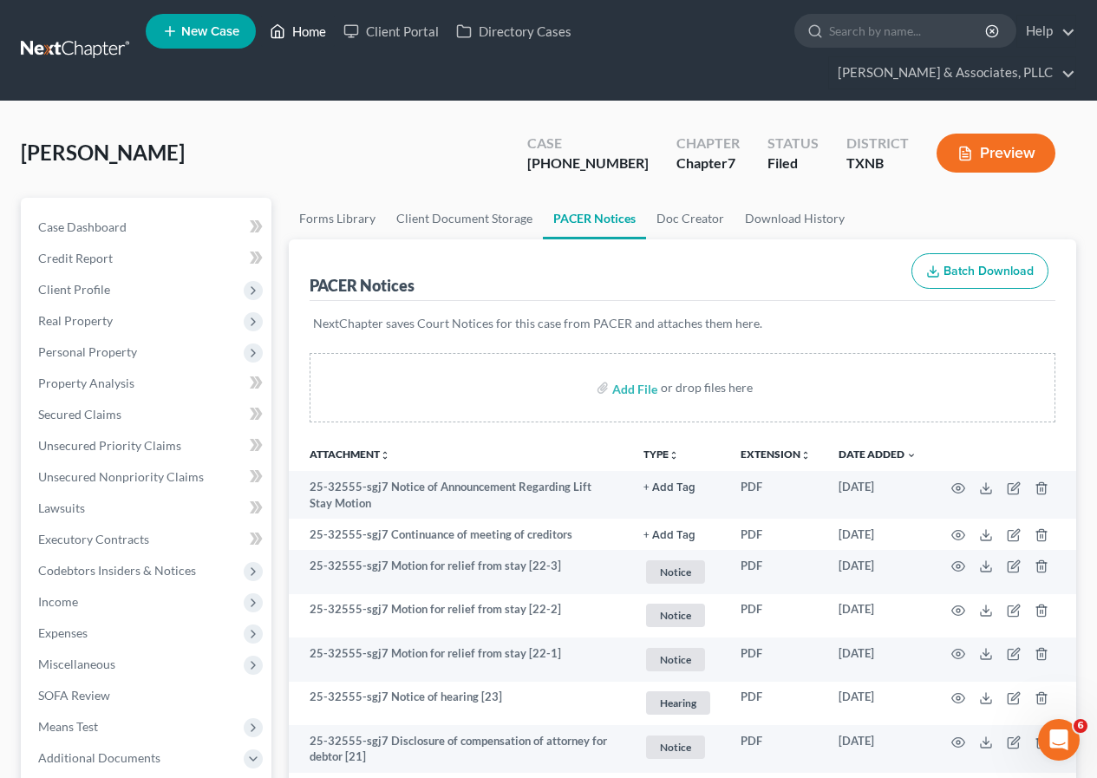
click at [304, 26] on link "Home" at bounding box center [298, 31] width 74 height 31
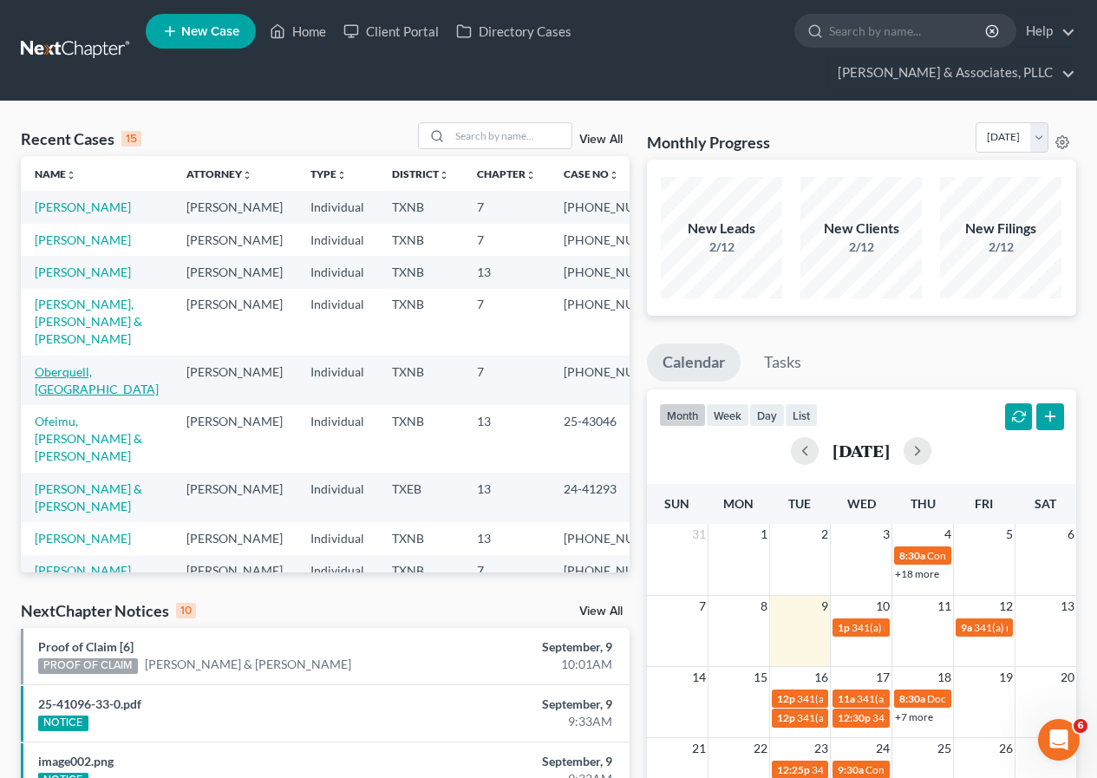
click at [75, 396] on link "Oberquell, [GEOGRAPHIC_DATA]" at bounding box center [97, 380] width 124 height 32
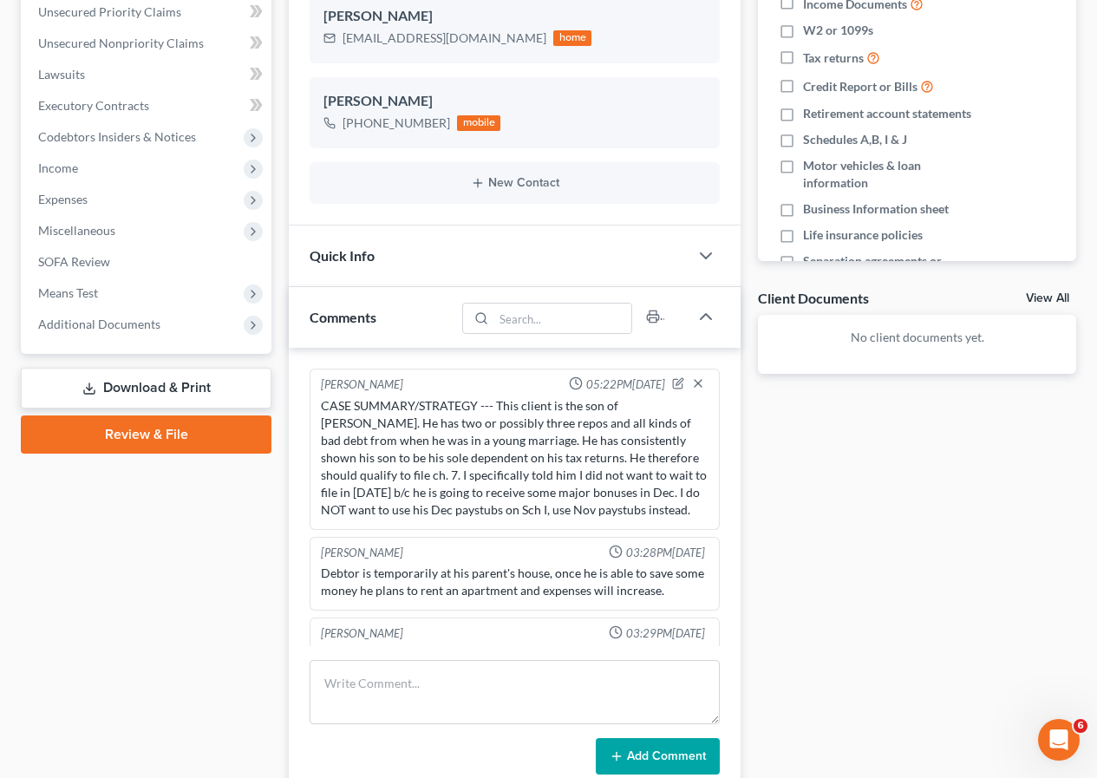
scroll to position [160, 0]
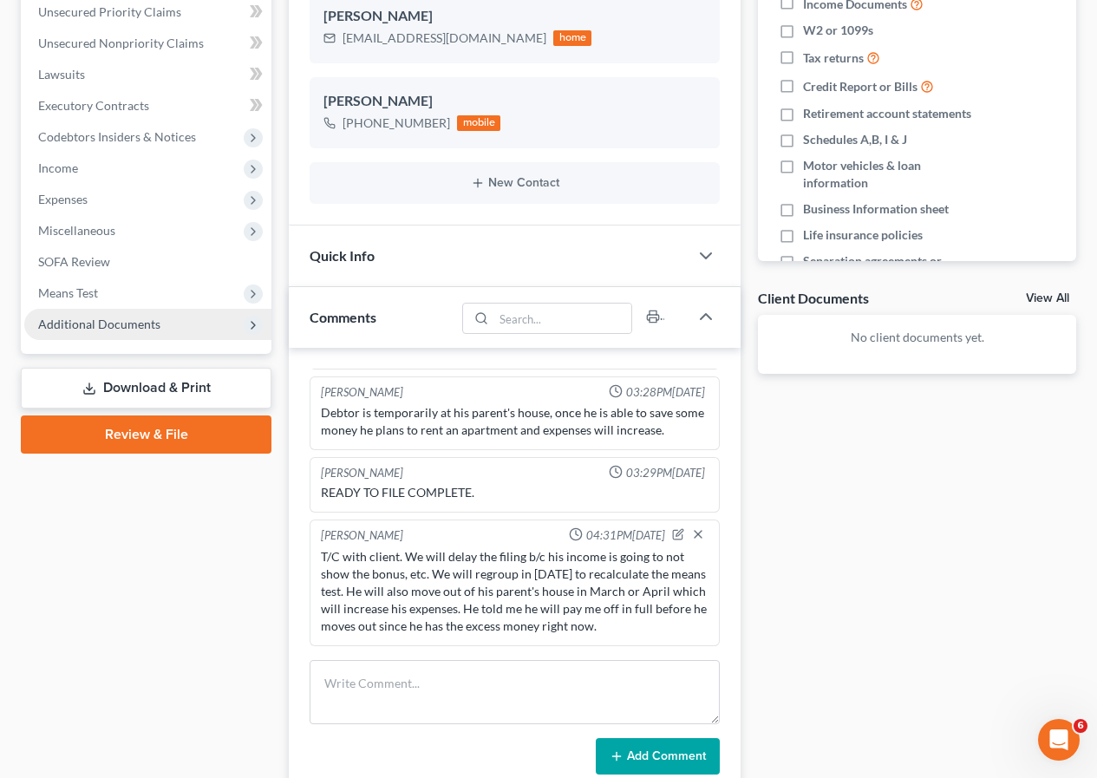
click at [95, 332] on span "Additional Documents" at bounding box center [147, 324] width 247 height 31
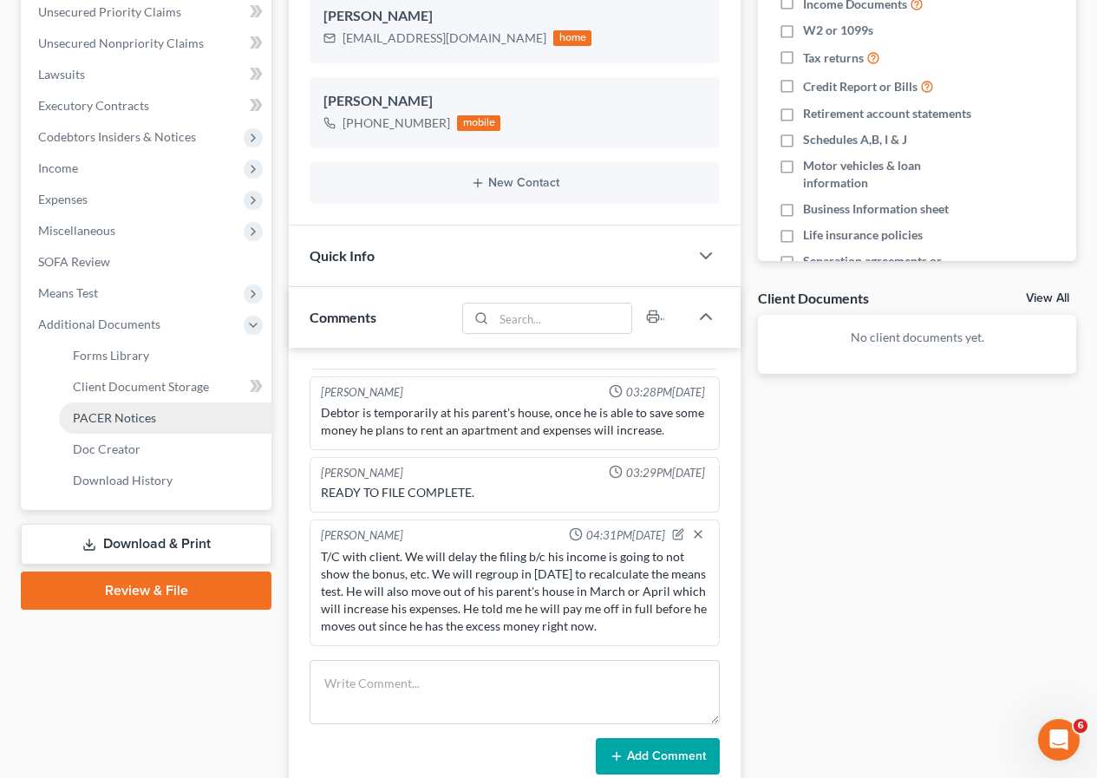
click at [121, 421] on span "PACER Notices" at bounding box center [114, 417] width 83 height 15
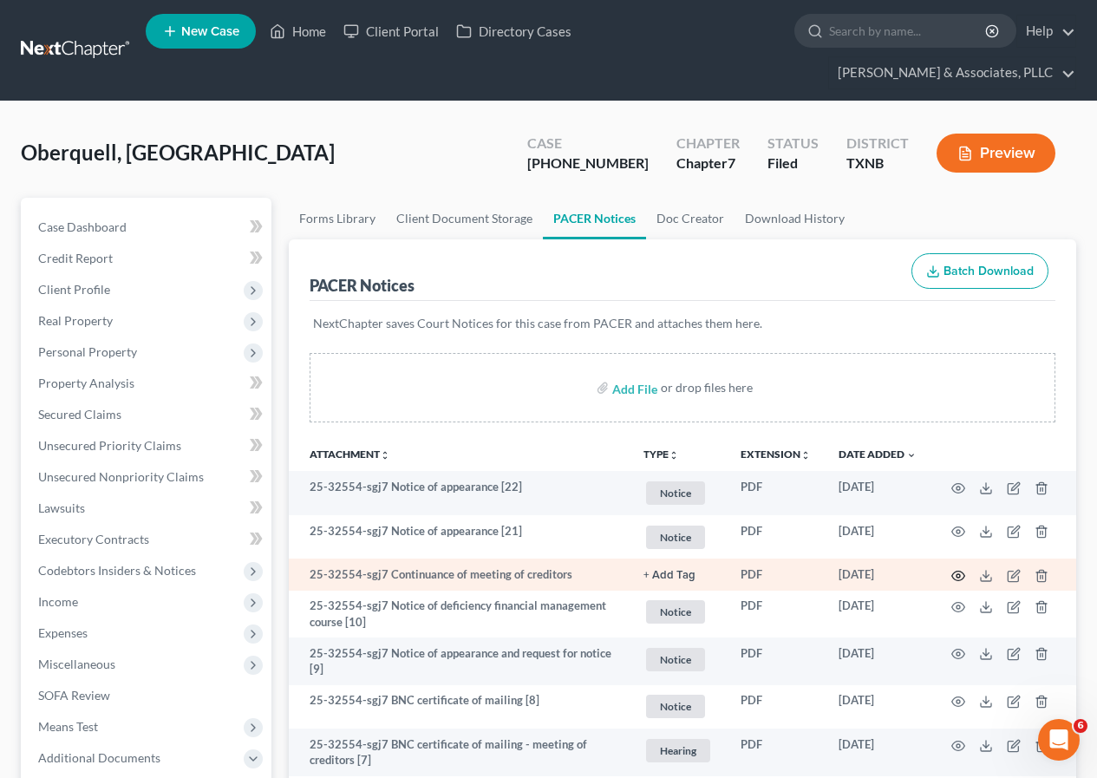
click at [959, 577] on circle "button" at bounding box center [958, 575] width 3 height 3
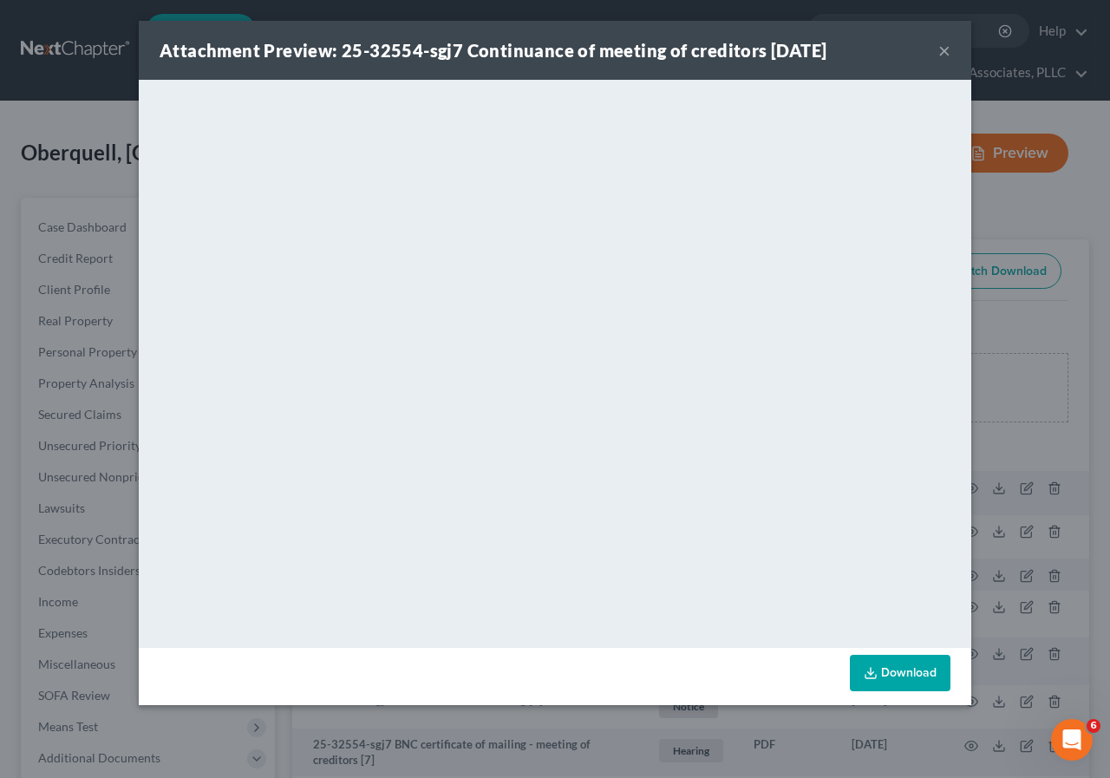
click at [938, 47] on div "Attachment Preview: 25-32554-sgj7 Continuance of meeting of creditors [DATE] ×" at bounding box center [555, 50] width 833 height 59
click at [941, 48] on button "×" at bounding box center [944, 50] width 12 height 21
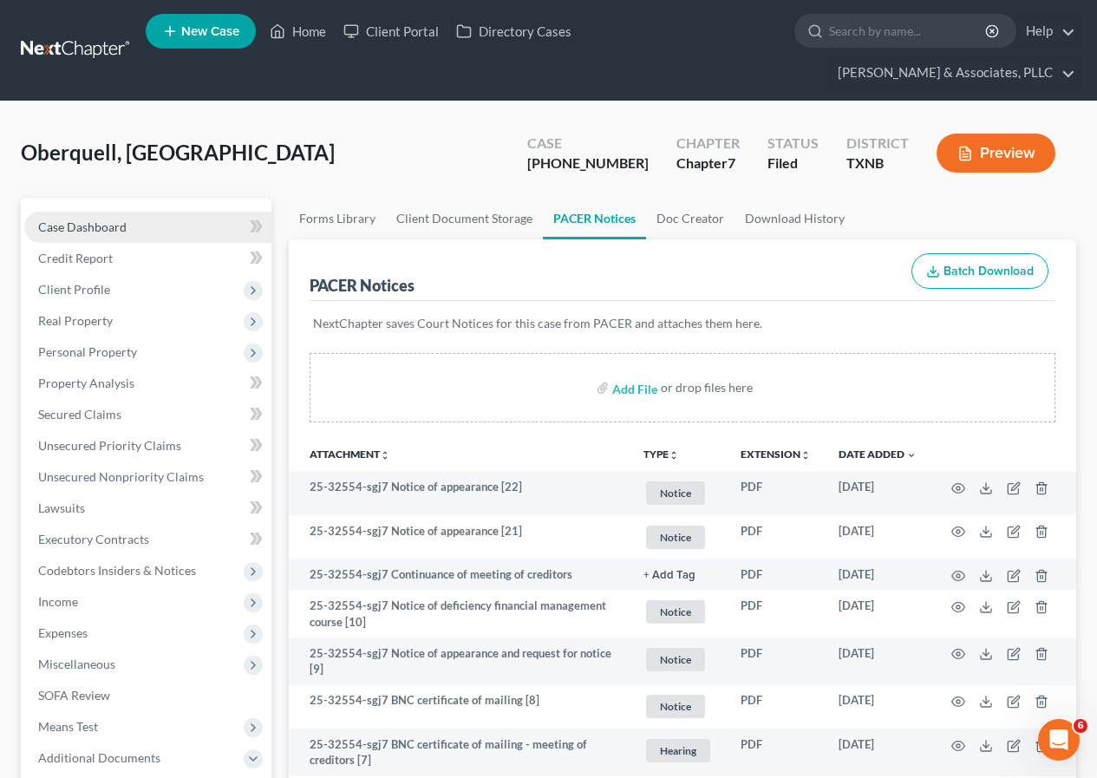
click at [110, 232] on span "Case Dashboard" at bounding box center [82, 226] width 88 height 15
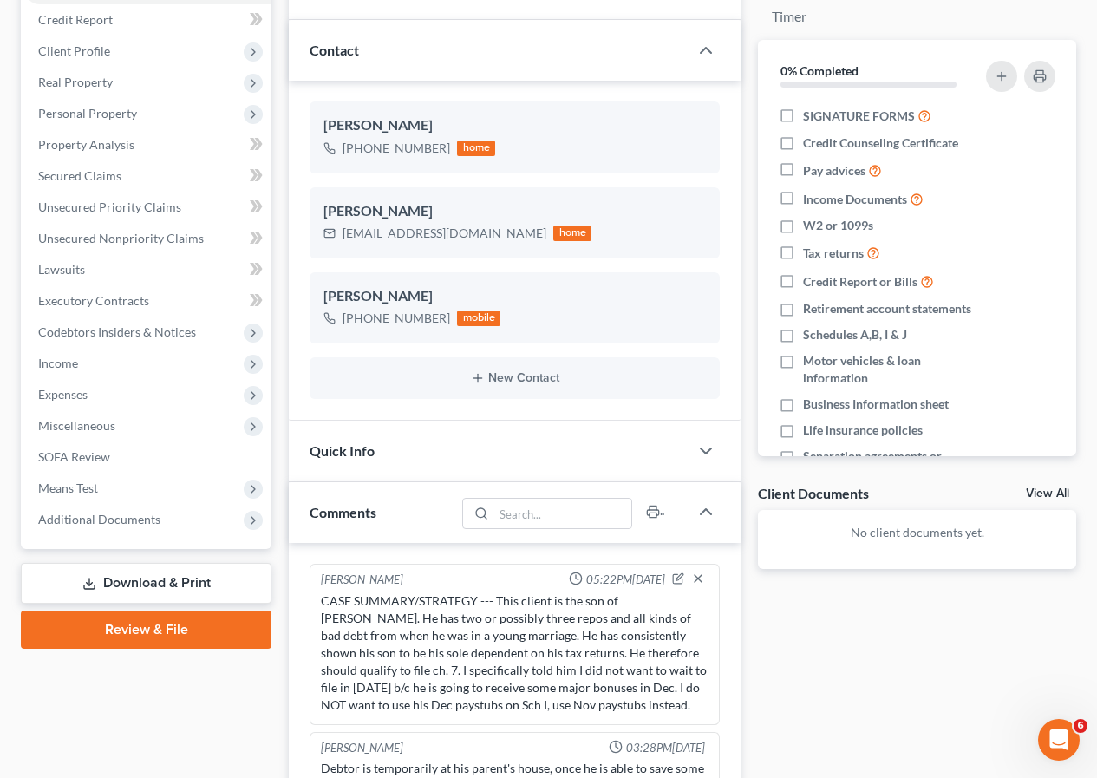
scroll to position [260, 0]
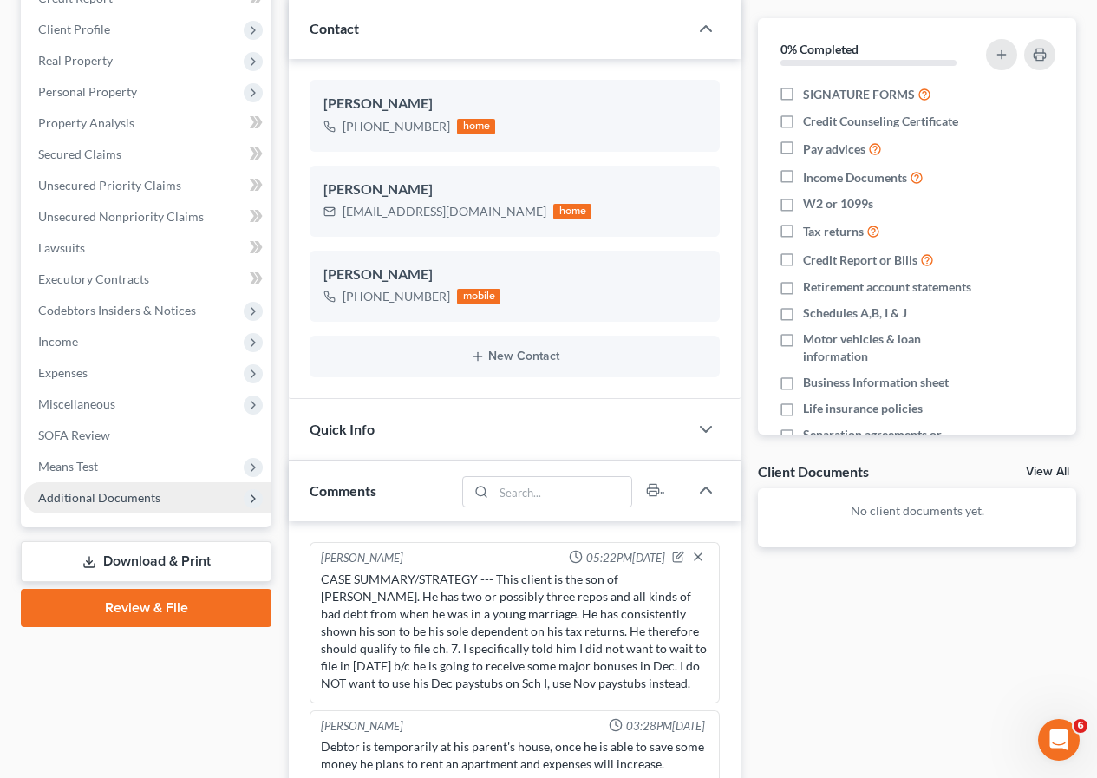
click at [128, 500] on span "Additional Documents" at bounding box center [99, 497] width 122 height 15
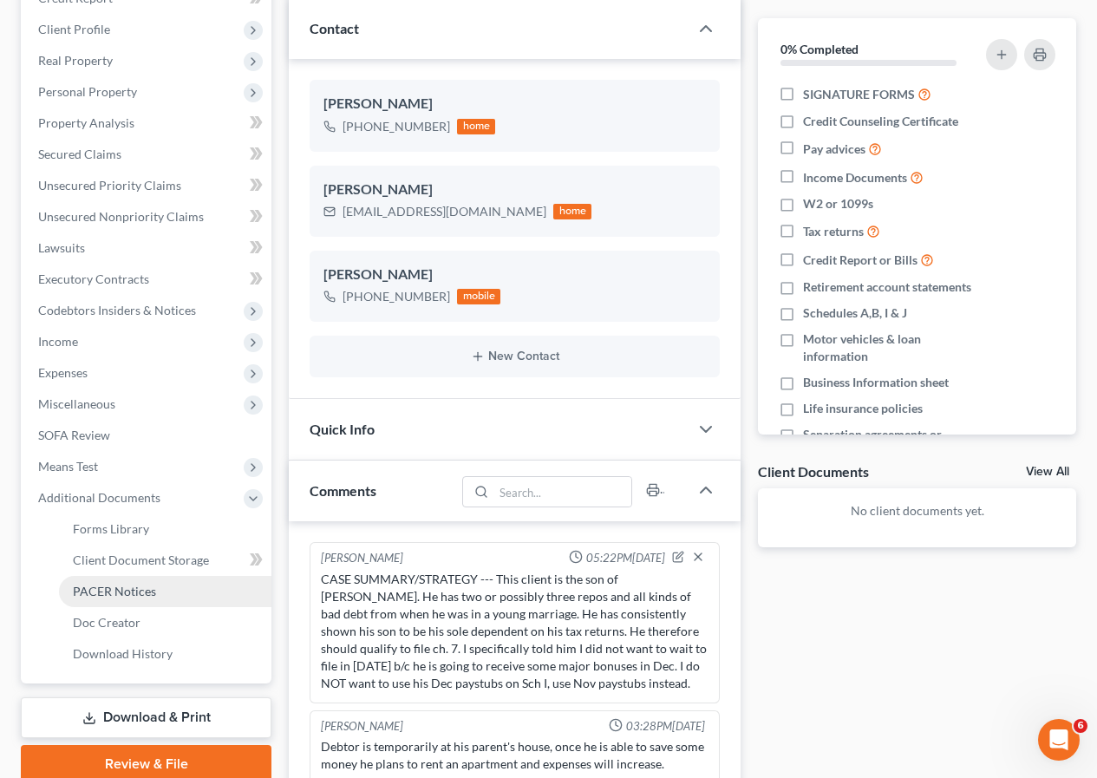
click at [143, 588] on span "PACER Notices" at bounding box center [114, 591] width 83 height 15
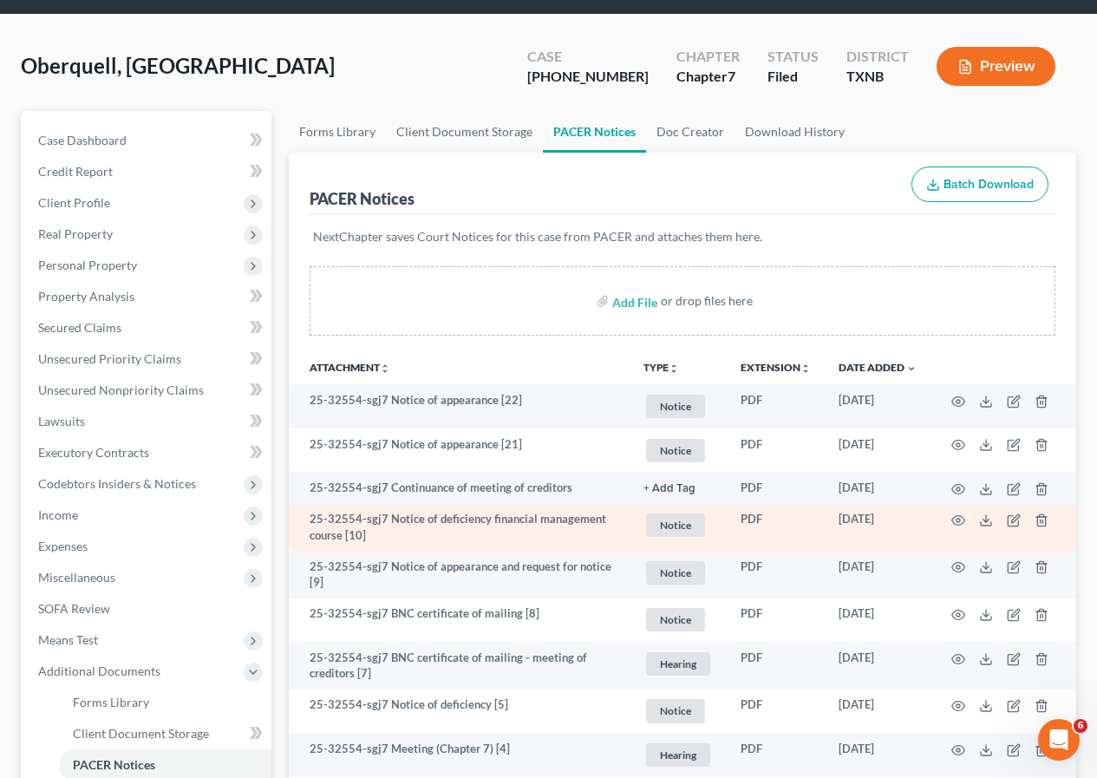
scroll to position [173, 0]
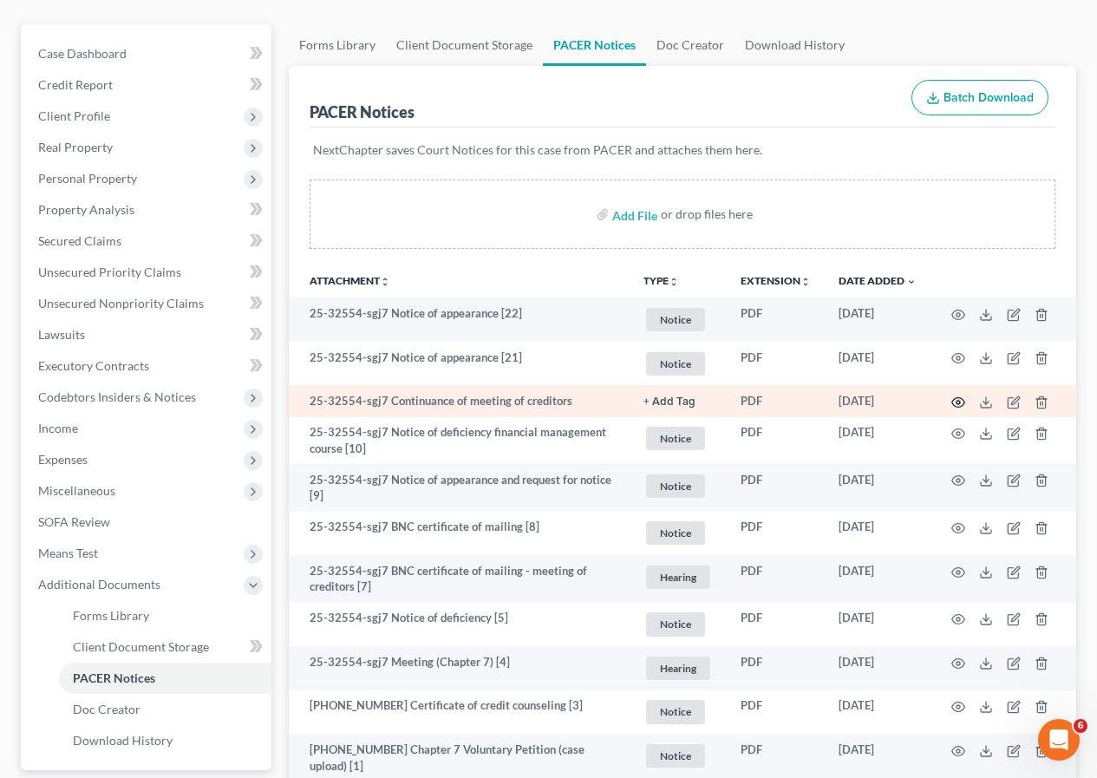
click at [954, 401] on icon "button" at bounding box center [959, 403] width 14 height 14
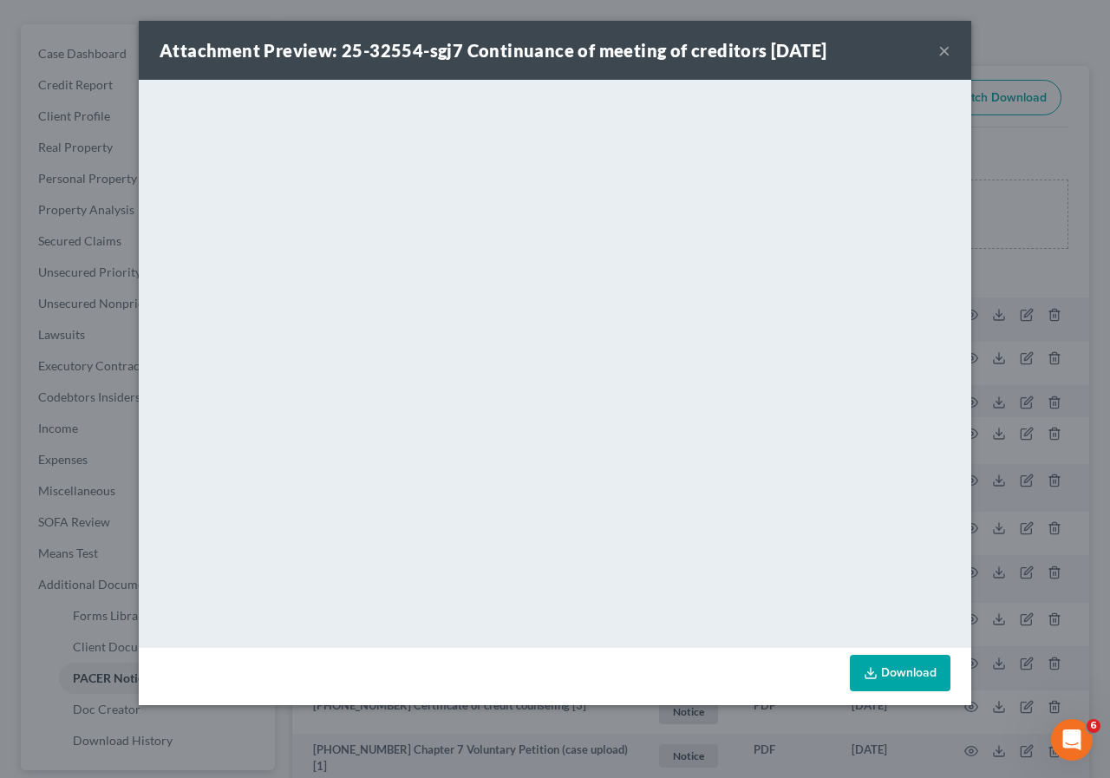
click at [945, 48] on button "×" at bounding box center [944, 50] width 12 height 21
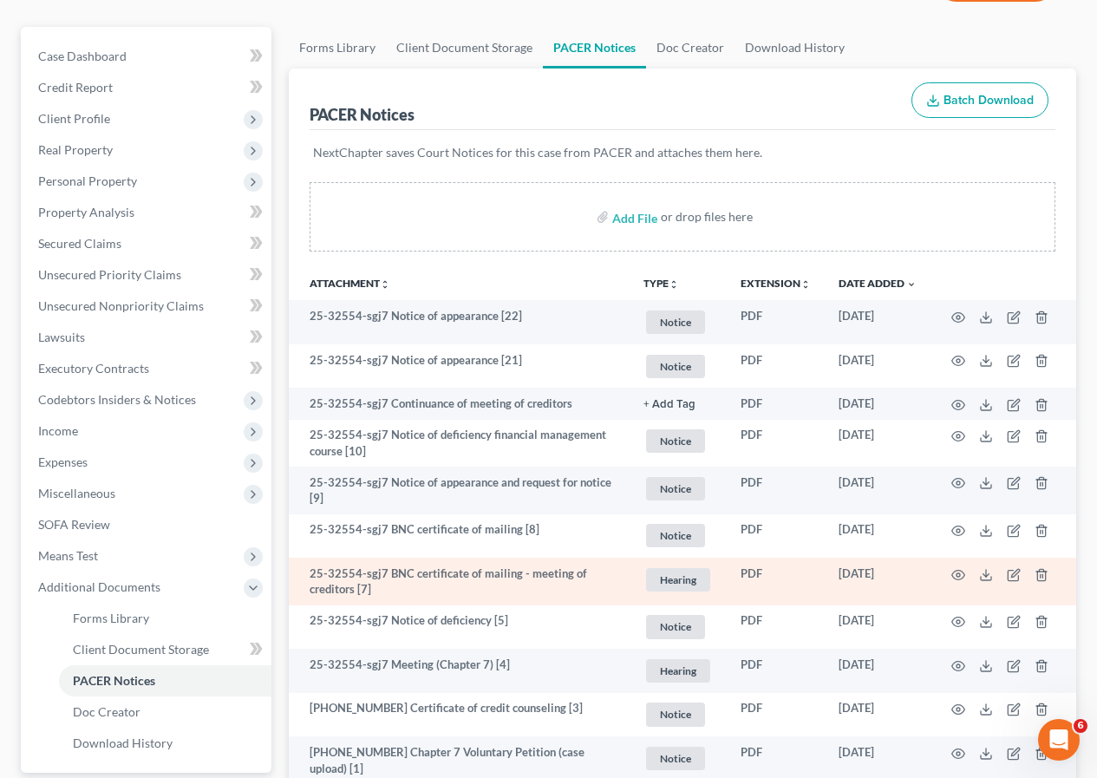
scroll to position [0, 0]
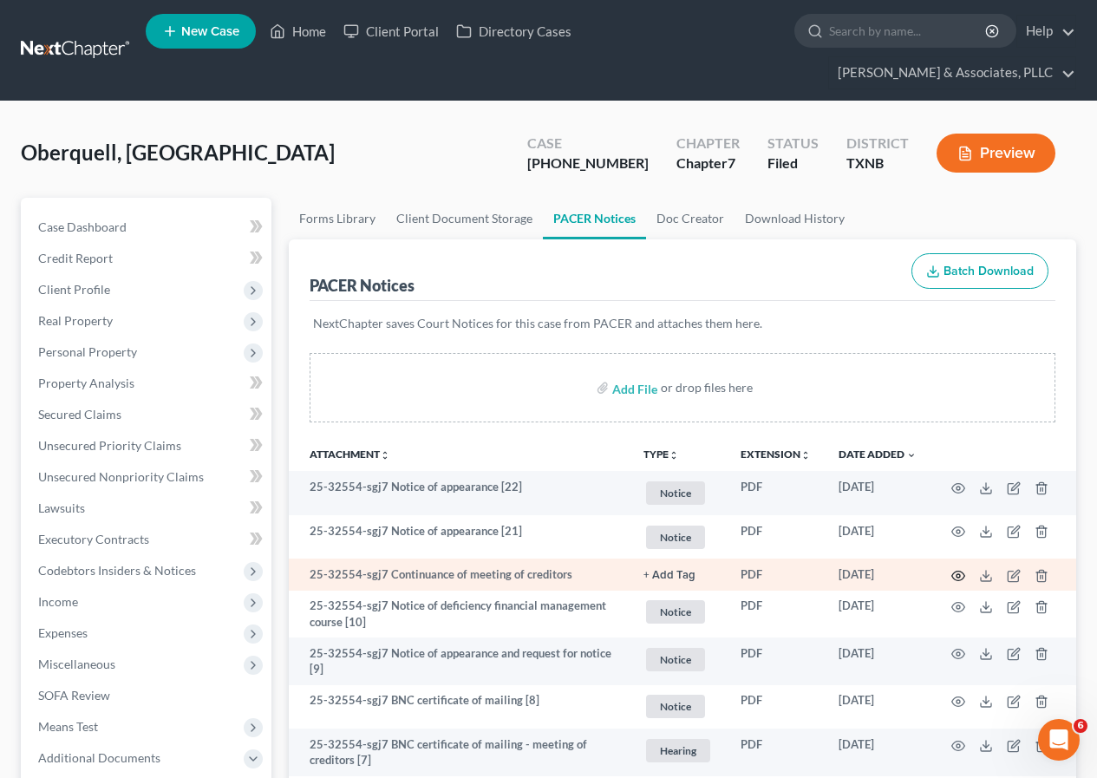
click at [952, 574] on icon "button" at bounding box center [958, 577] width 13 height 10
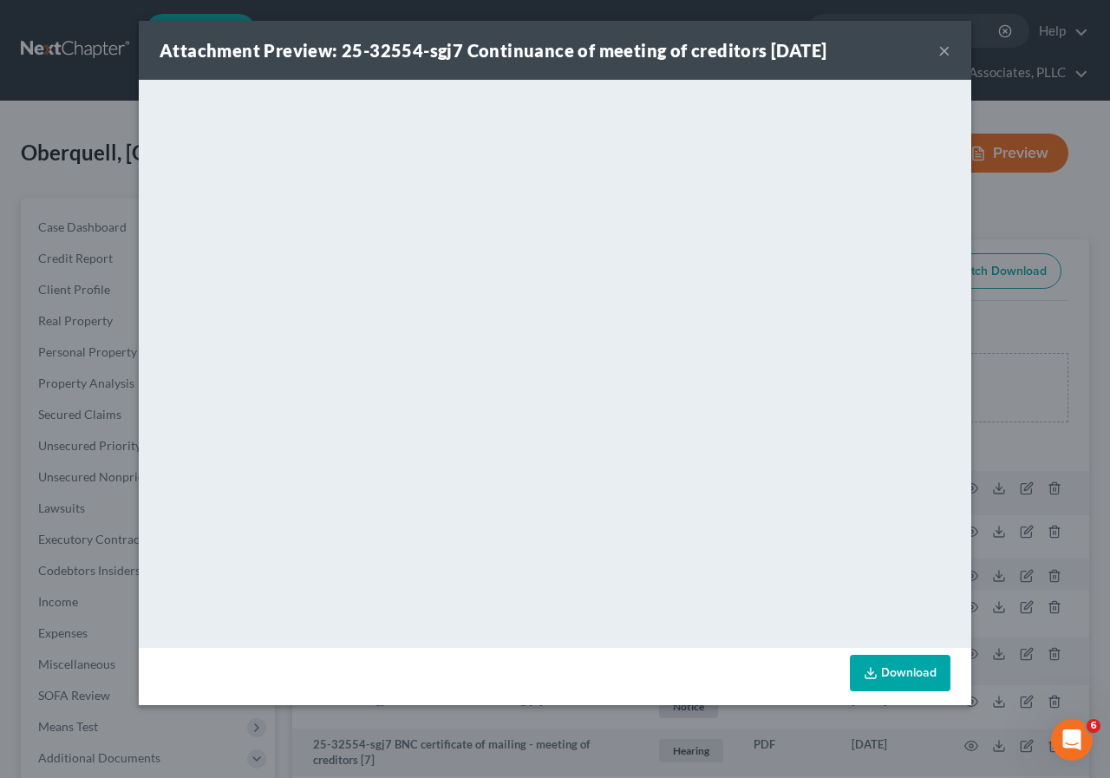
click at [947, 53] on button "×" at bounding box center [944, 50] width 12 height 21
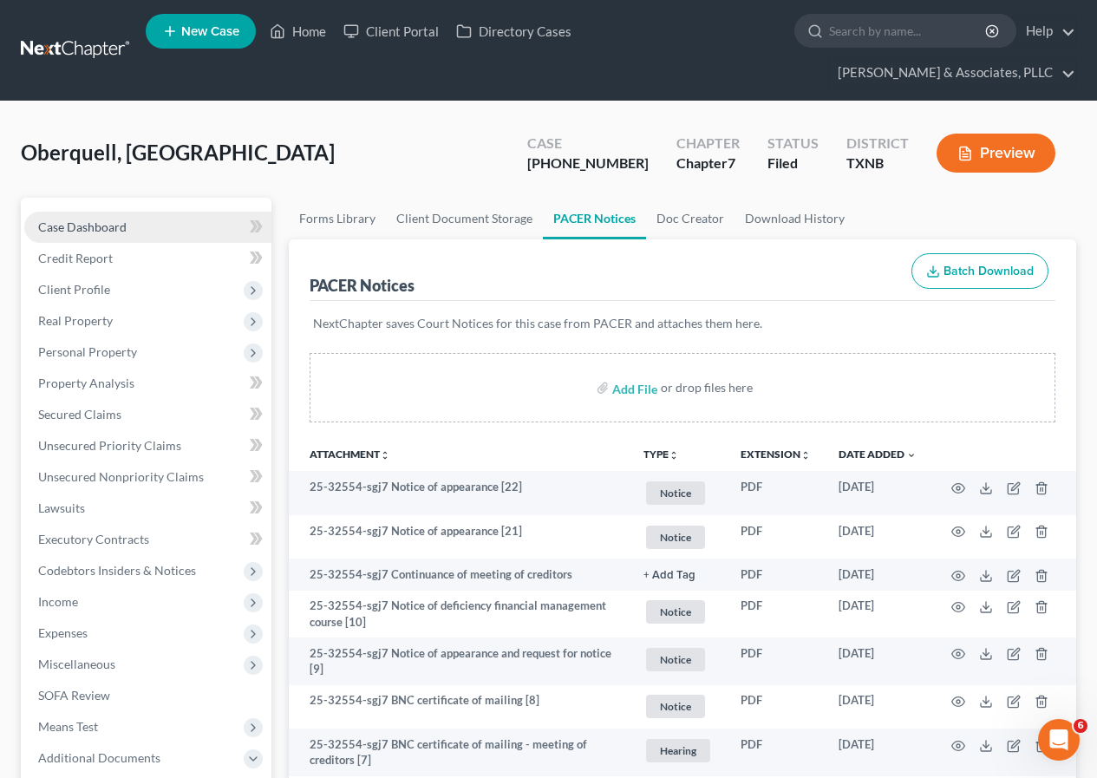
click at [134, 228] on link "Case Dashboard" at bounding box center [147, 227] width 247 height 31
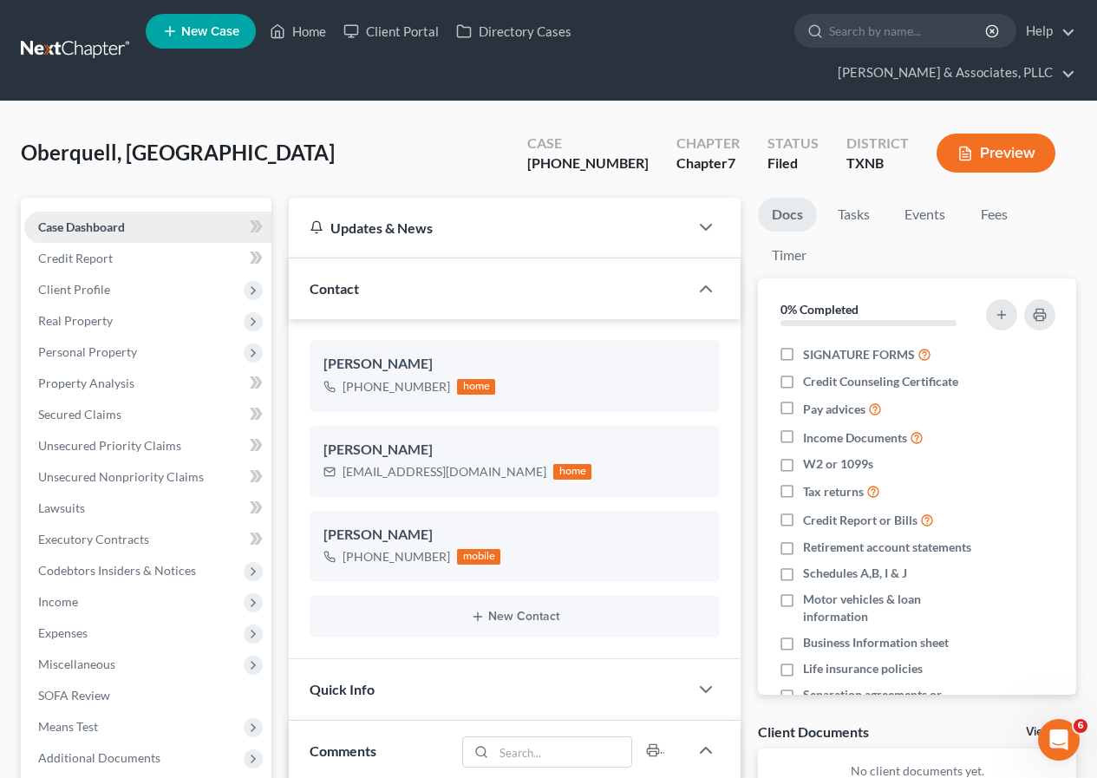
scroll to position [160, 0]
drag, startPoint x: 344, startPoint y: 472, endPoint x: 481, endPoint y: 473, distance: 136.2
click at [481, 473] on div "[EMAIL_ADDRESS][DOMAIN_NAME] home" at bounding box center [458, 472] width 268 height 23
copy div "[EMAIL_ADDRESS][DOMAIN_NAME]"
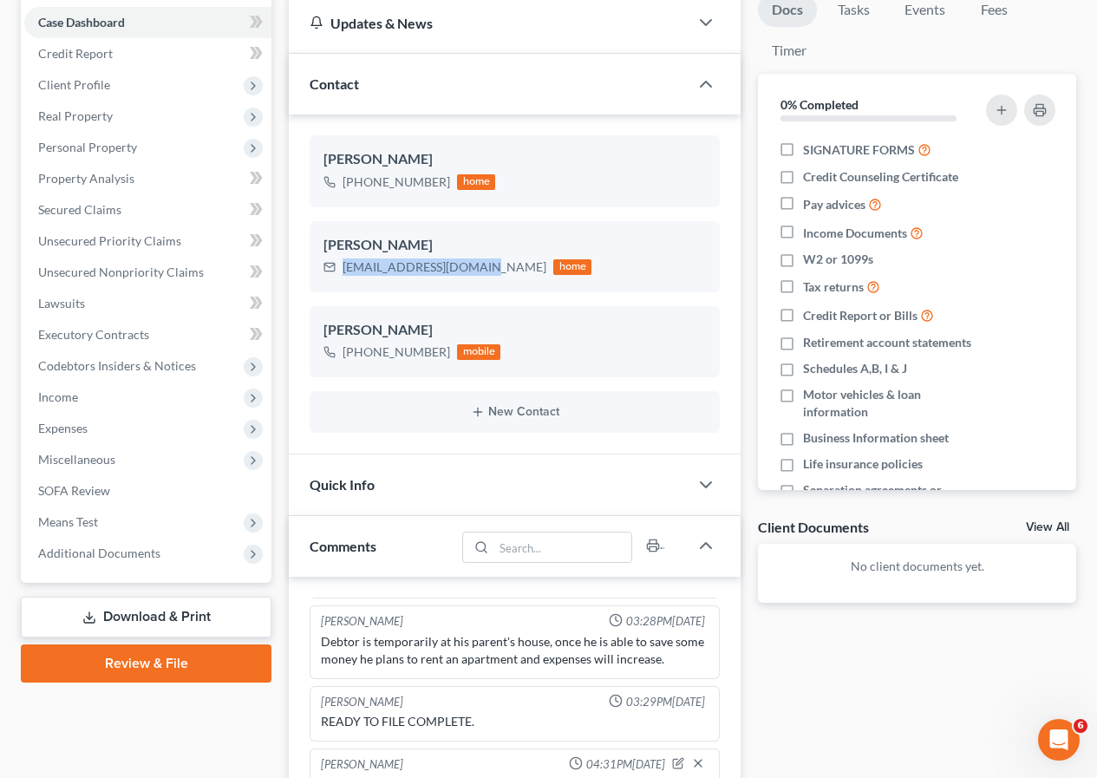
scroll to position [434, 0]
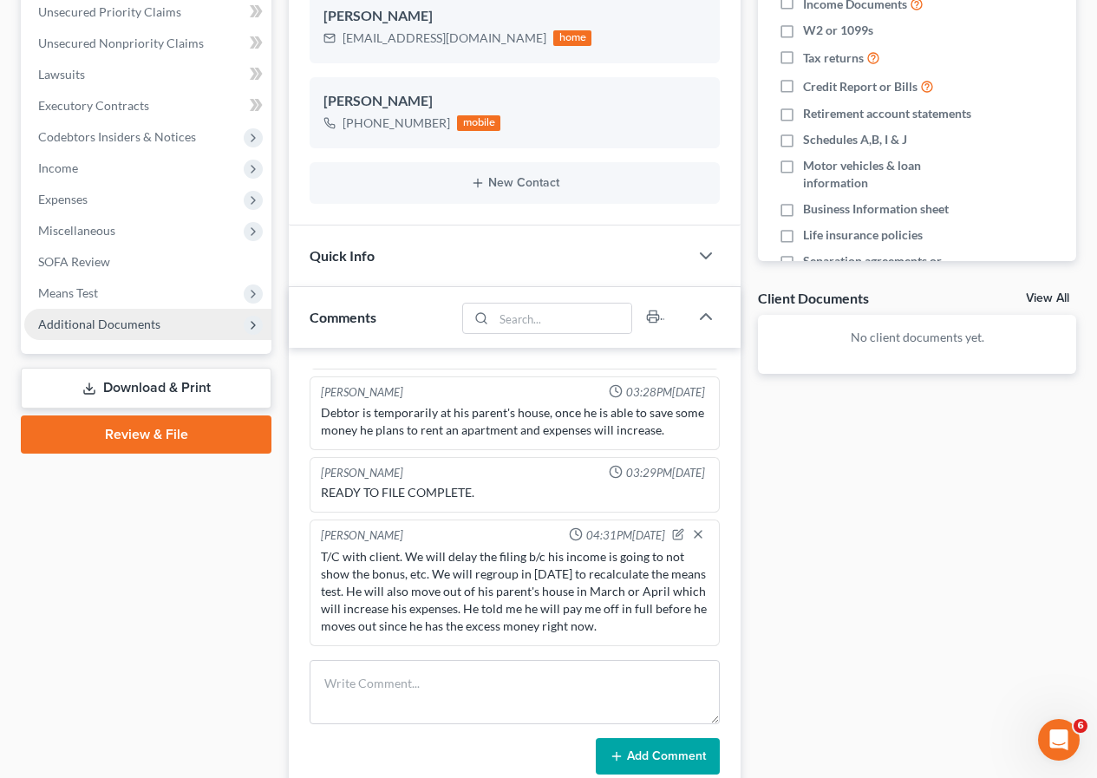
click at [98, 324] on span "Additional Documents" at bounding box center [99, 324] width 122 height 15
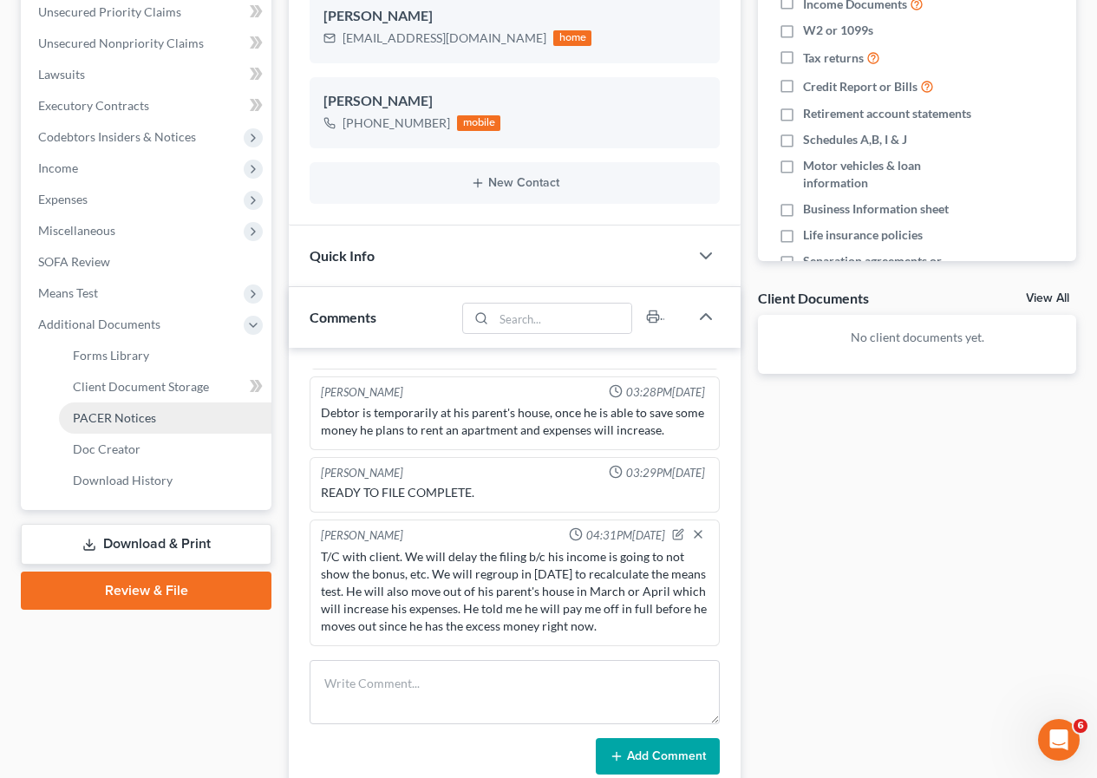
click at [134, 413] on span "PACER Notices" at bounding box center [114, 417] width 83 height 15
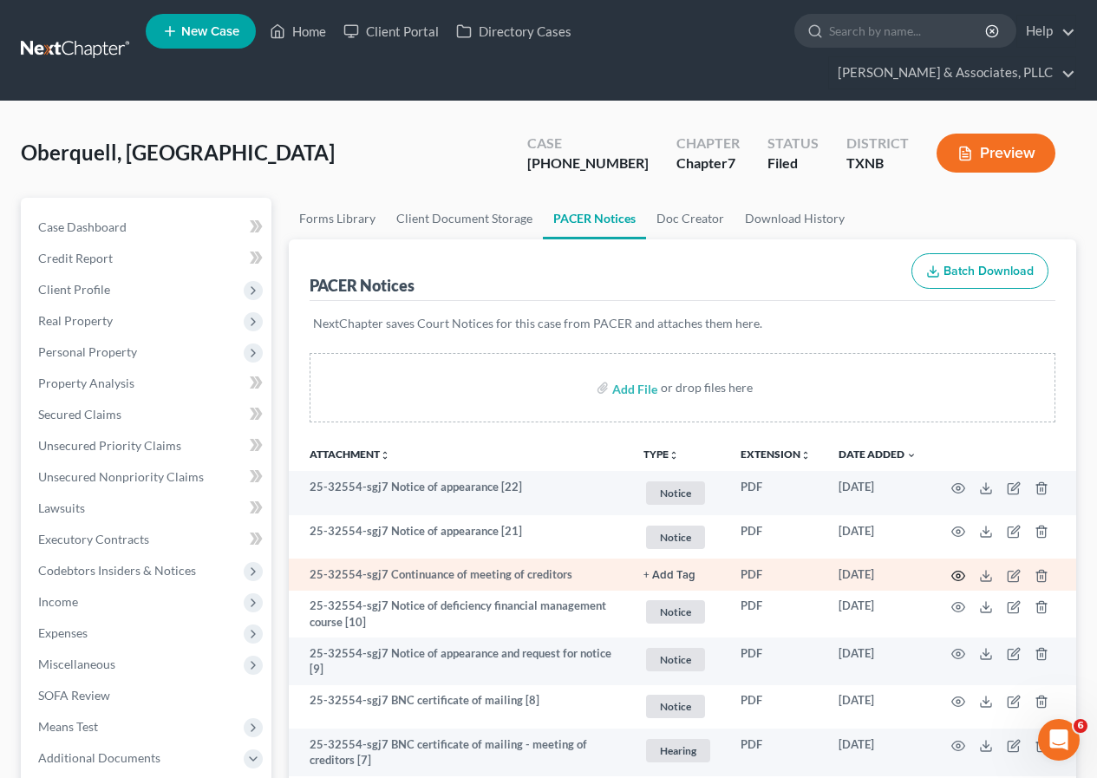
click at [958, 575] on icon "button" at bounding box center [959, 576] width 14 height 14
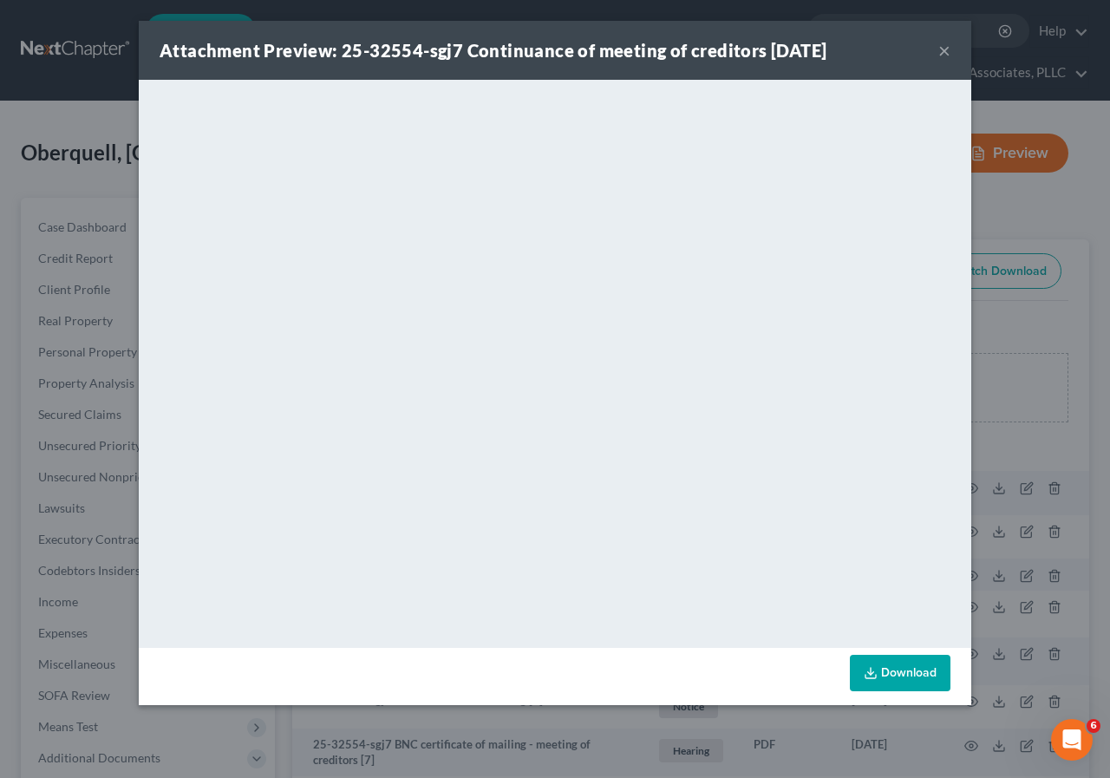
click at [941, 45] on button "×" at bounding box center [944, 50] width 12 height 21
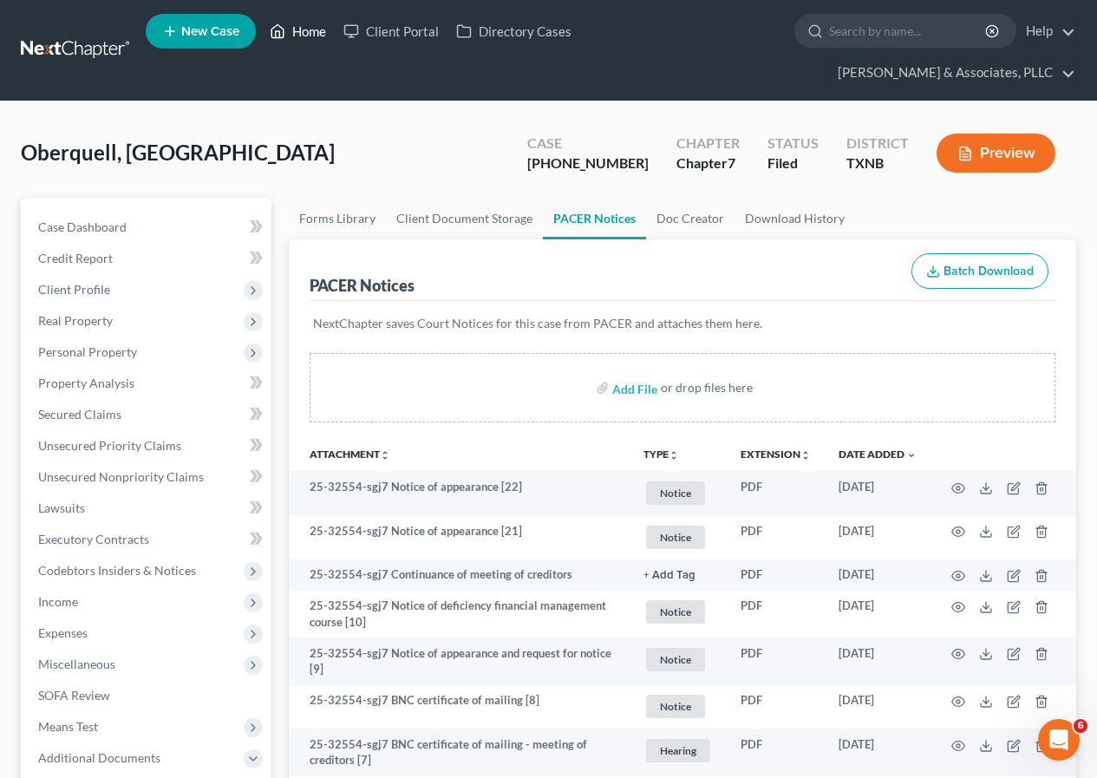
drag, startPoint x: 298, startPoint y: 29, endPoint x: 322, endPoint y: 110, distance: 84.2
click at [298, 31] on link "Home" at bounding box center [298, 31] width 74 height 31
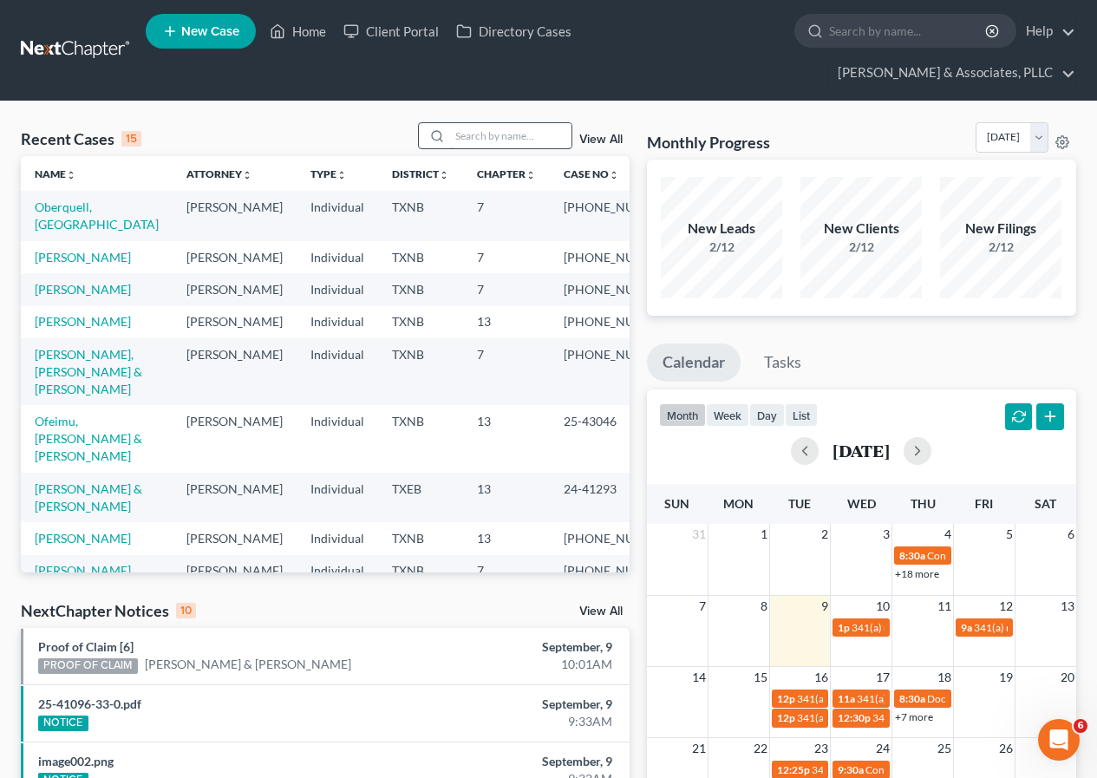
click at [474, 137] on input "search" at bounding box center [510, 135] width 121 height 25
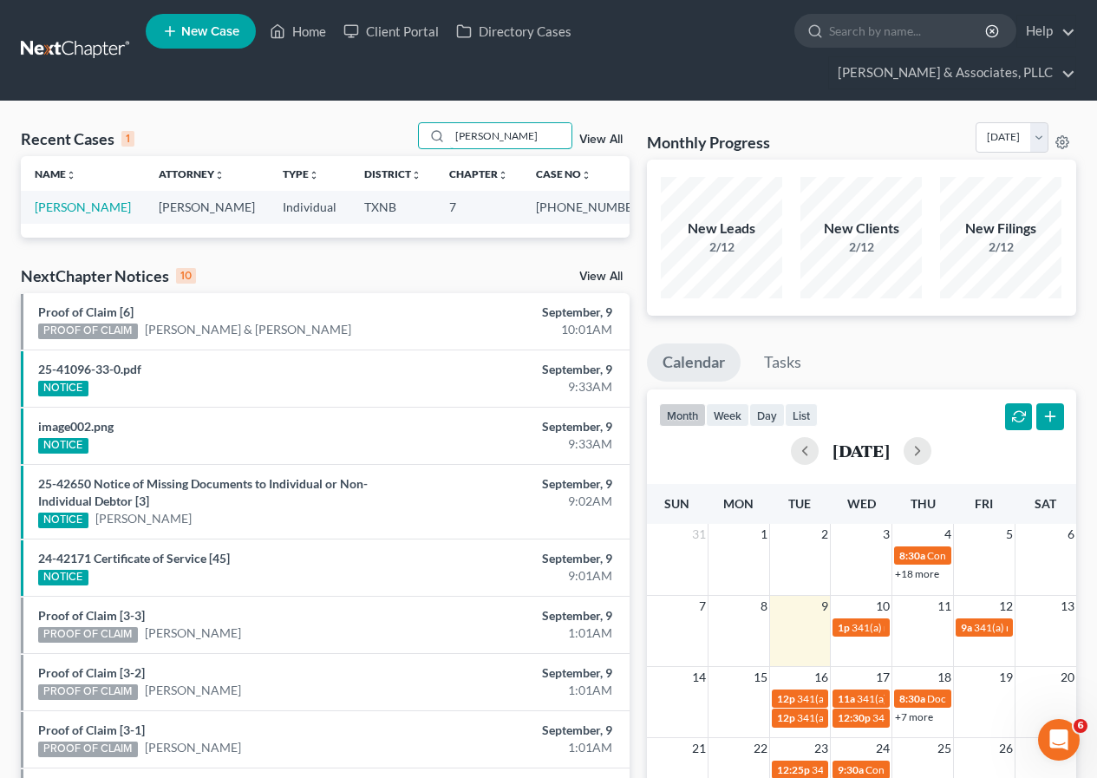
type input "[PERSON_NAME]"
click at [574, 206] on td "[PHONE_NUMBER]" at bounding box center [589, 207] width 135 height 32
click at [88, 211] on link "[PERSON_NAME]" at bounding box center [83, 206] width 96 height 15
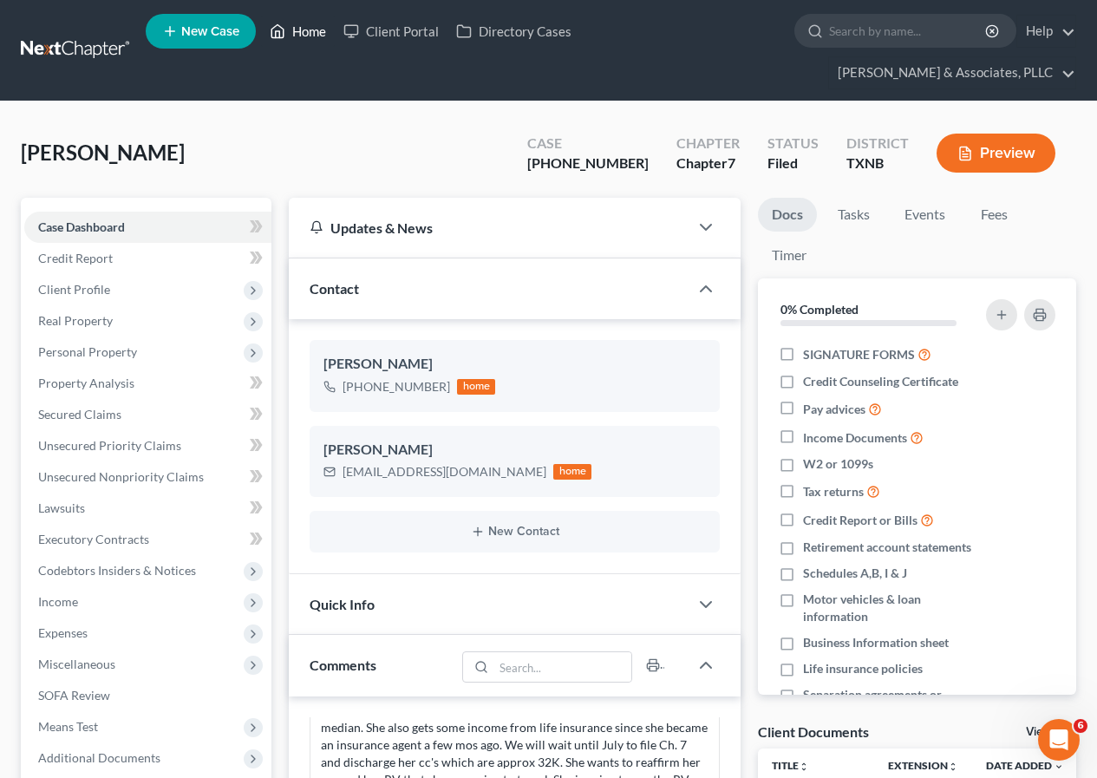
click at [307, 33] on link "Home" at bounding box center [298, 31] width 74 height 31
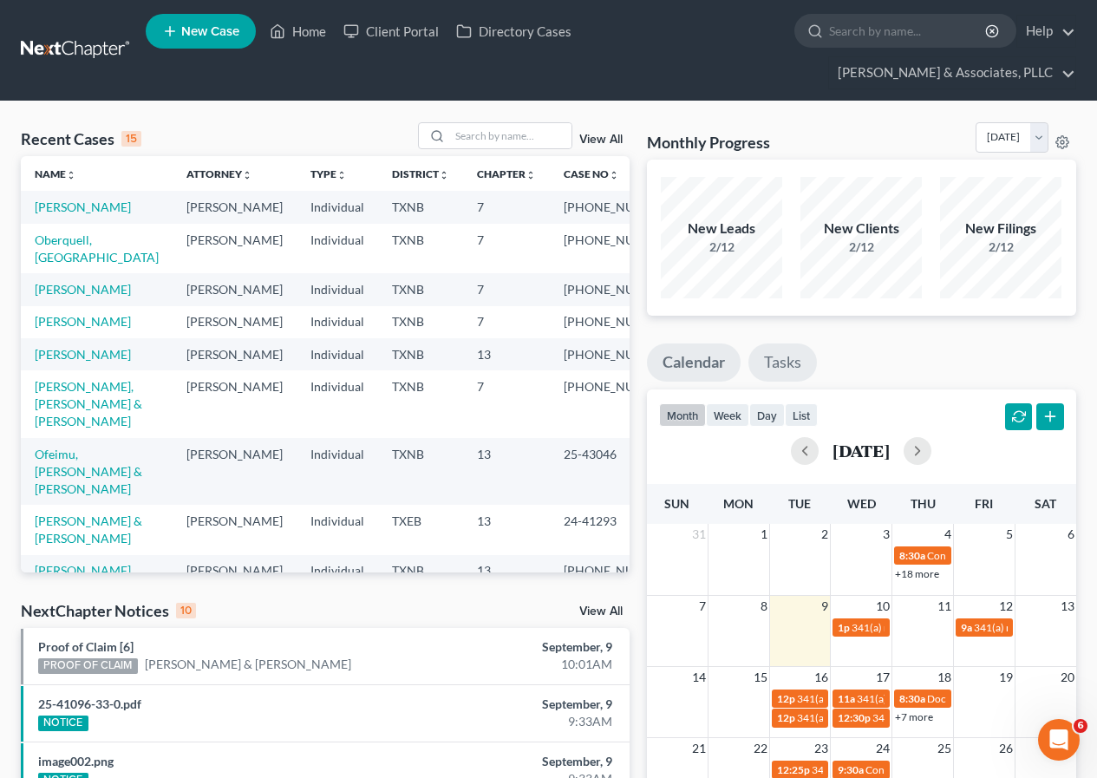
click at [795, 359] on link "Tasks" at bounding box center [783, 362] width 69 height 38
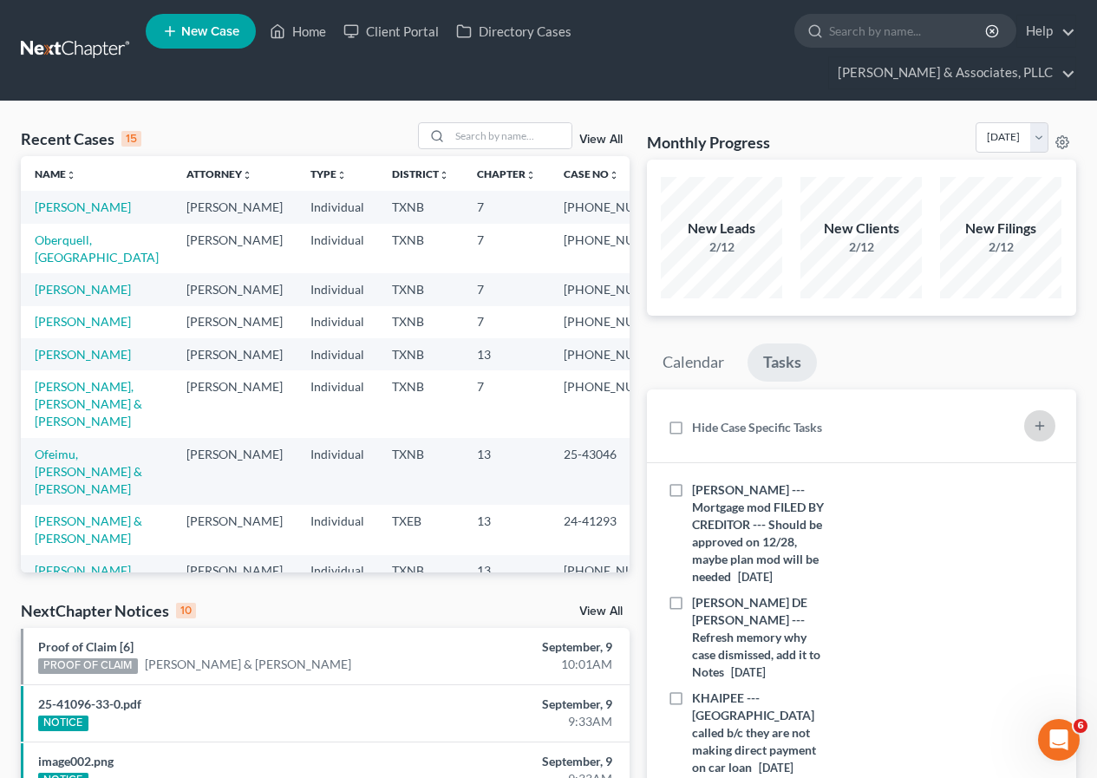
click at [1037, 427] on icon "button" at bounding box center [1040, 426] width 14 height 14
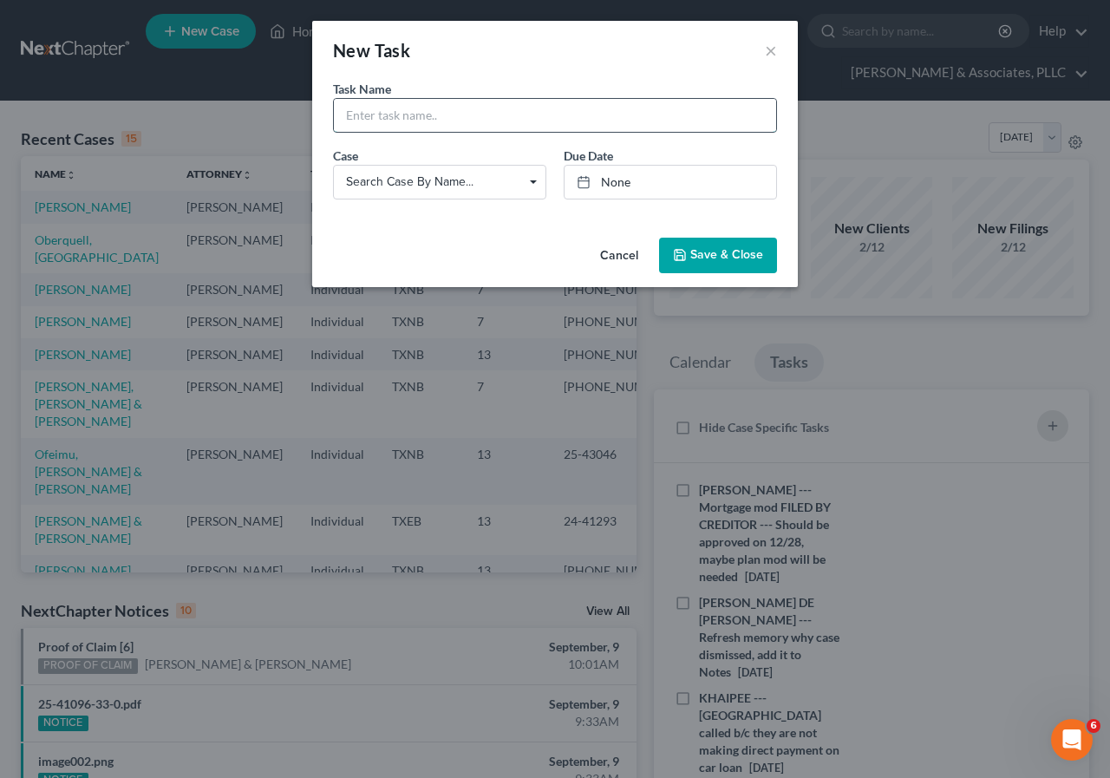
click at [405, 119] on input "text" at bounding box center [555, 115] width 442 height 33
type input "[PERSON_NAME] --- Reaff on mobile home (she wants) is in Green File"
click at [615, 182] on link "None" at bounding box center [671, 182] width 212 height 33
type input "[DATE]"
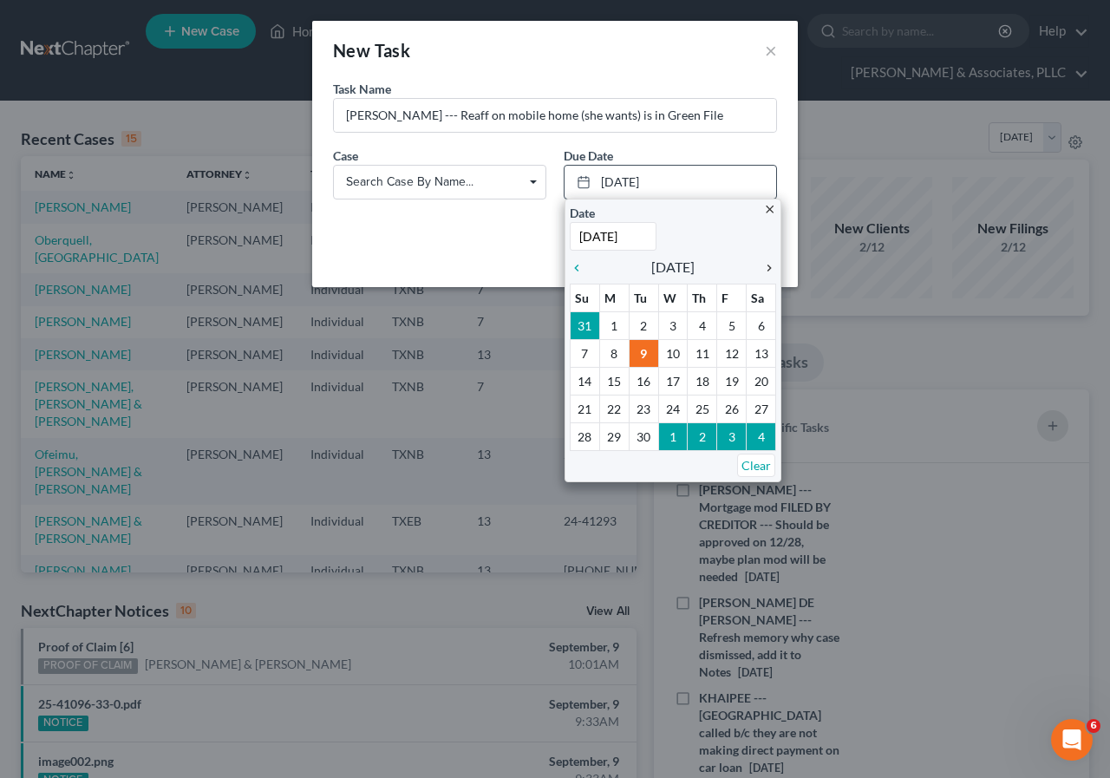
click at [766, 267] on icon "chevron_right" at bounding box center [765, 268] width 23 height 14
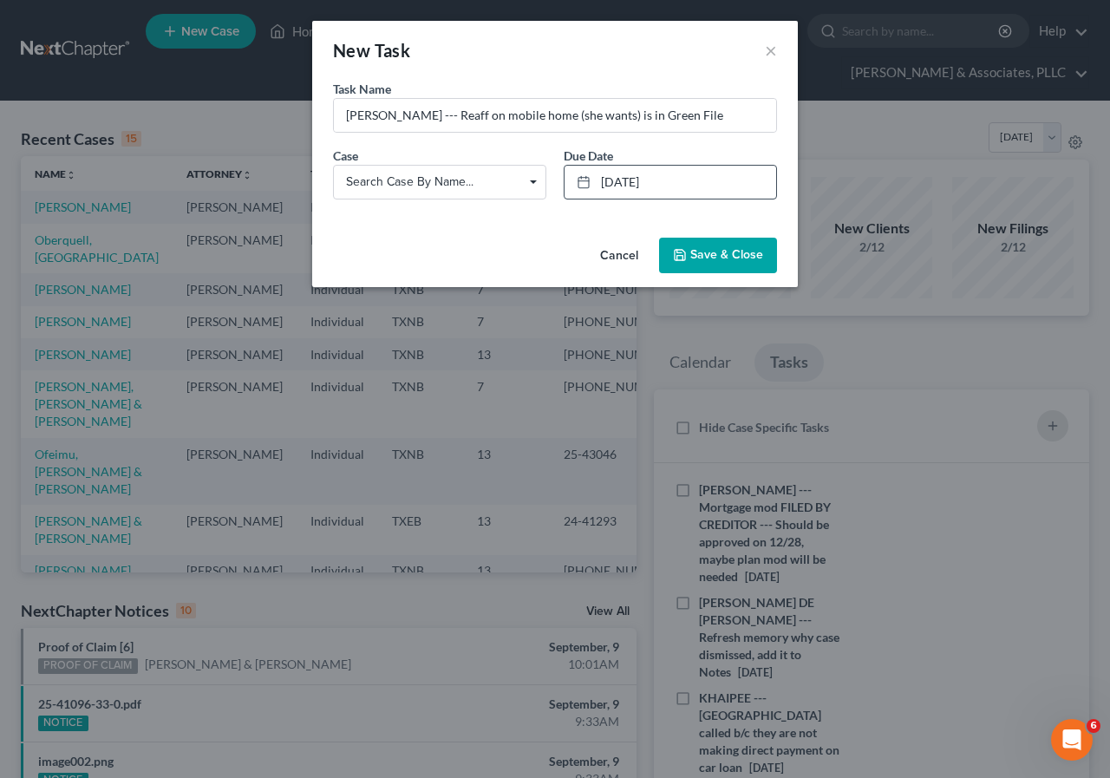
click at [719, 259] on span "Save & Close" at bounding box center [726, 255] width 73 height 15
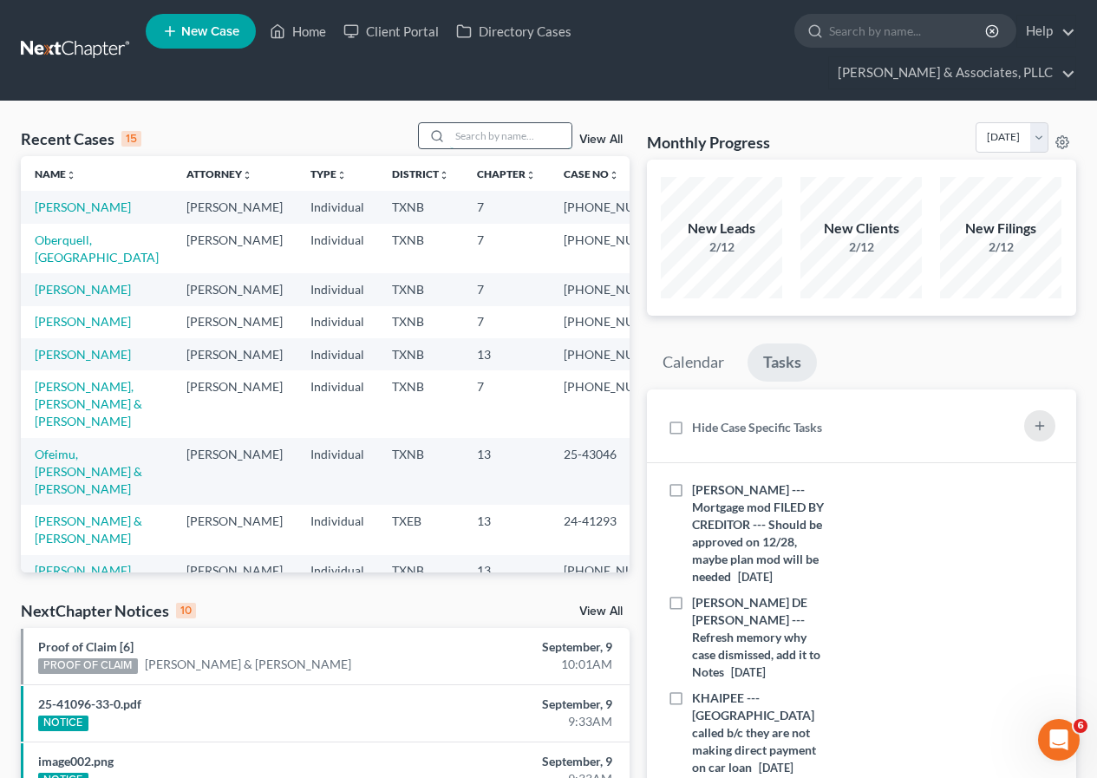
click at [491, 147] on input "search" at bounding box center [510, 135] width 121 height 25
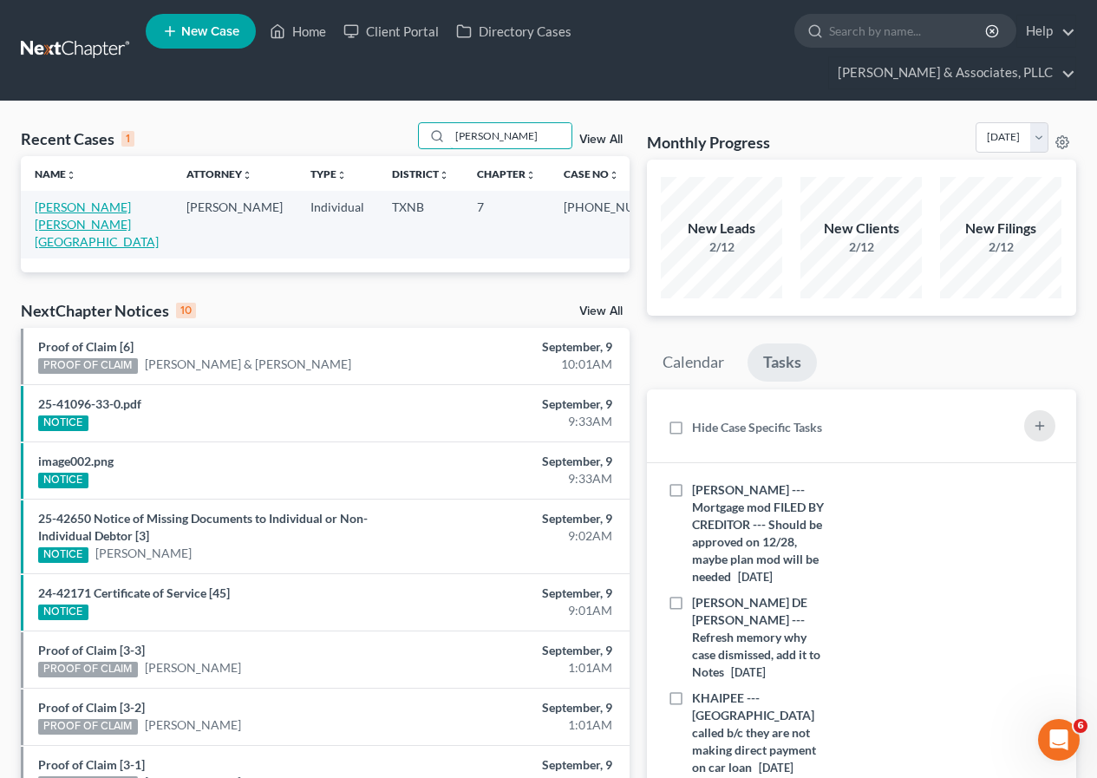
type input "[PERSON_NAME]"
click at [69, 208] on link "[PERSON_NAME] [PERSON_NAME][GEOGRAPHIC_DATA]" at bounding box center [97, 223] width 124 height 49
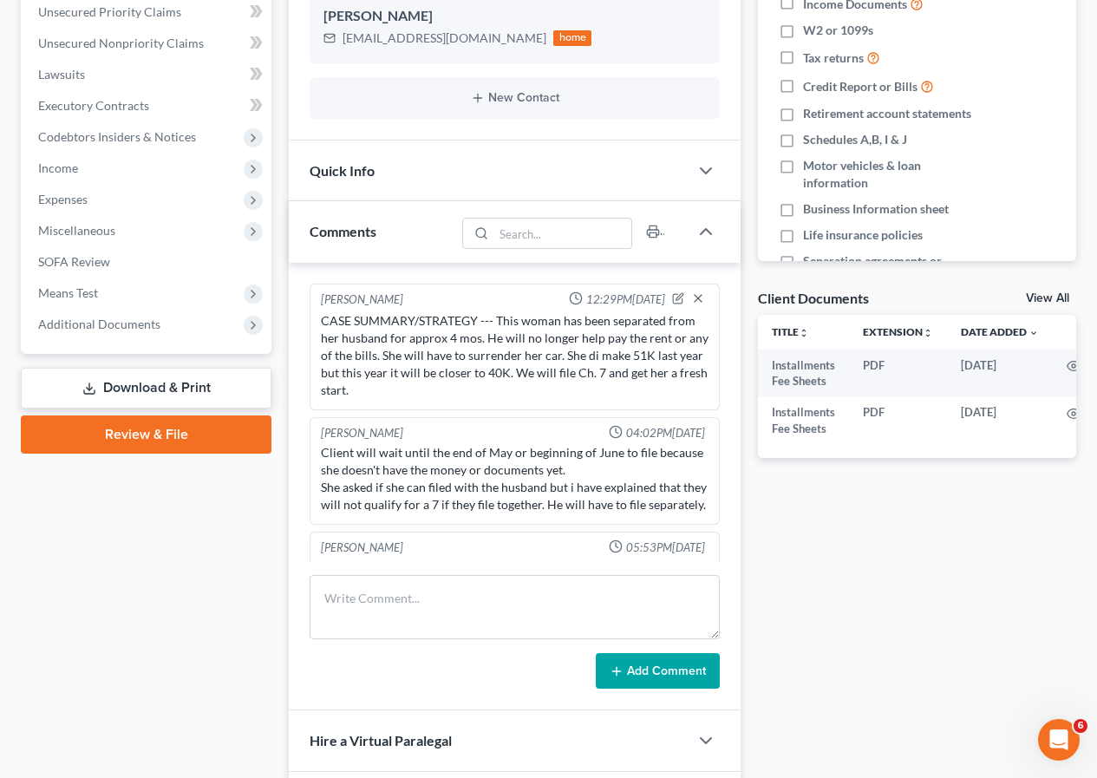
scroll to position [125, 0]
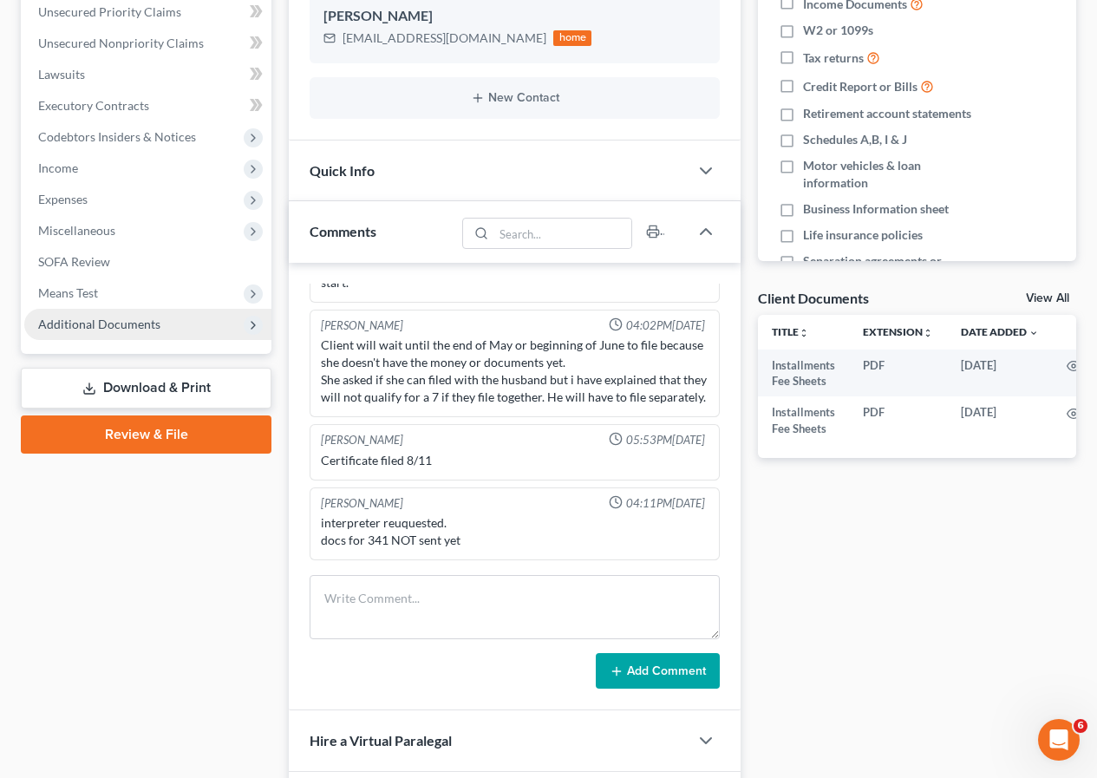
click at [106, 332] on span "Additional Documents" at bounding box center [147, 324] width 247 height 31
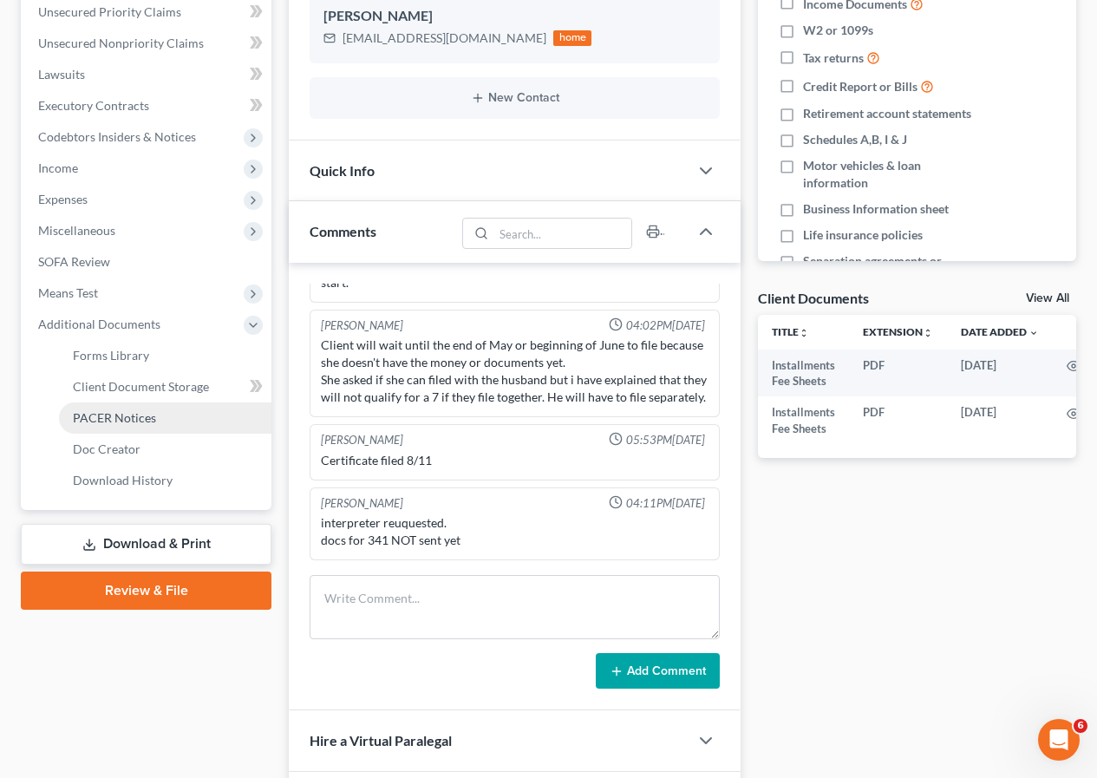
click at [141, 407] on link "PACER Notices" at bounding box center [165, 417] width 213 height 31
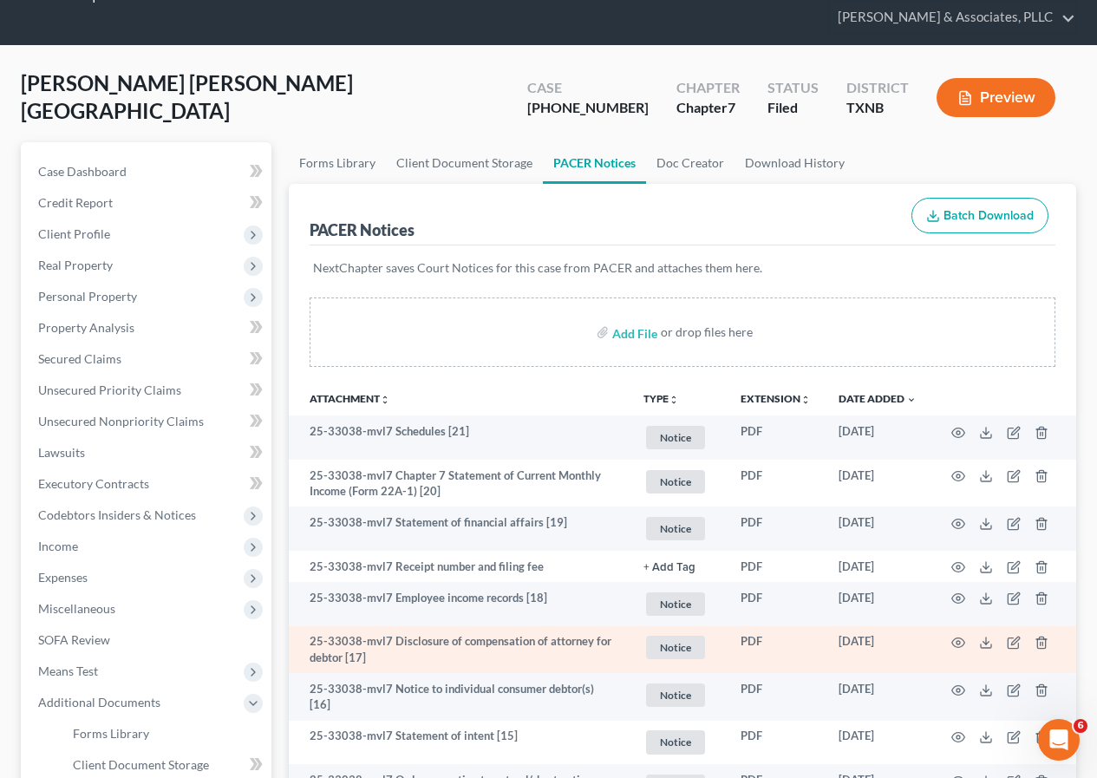
scroll to position [87, 0]
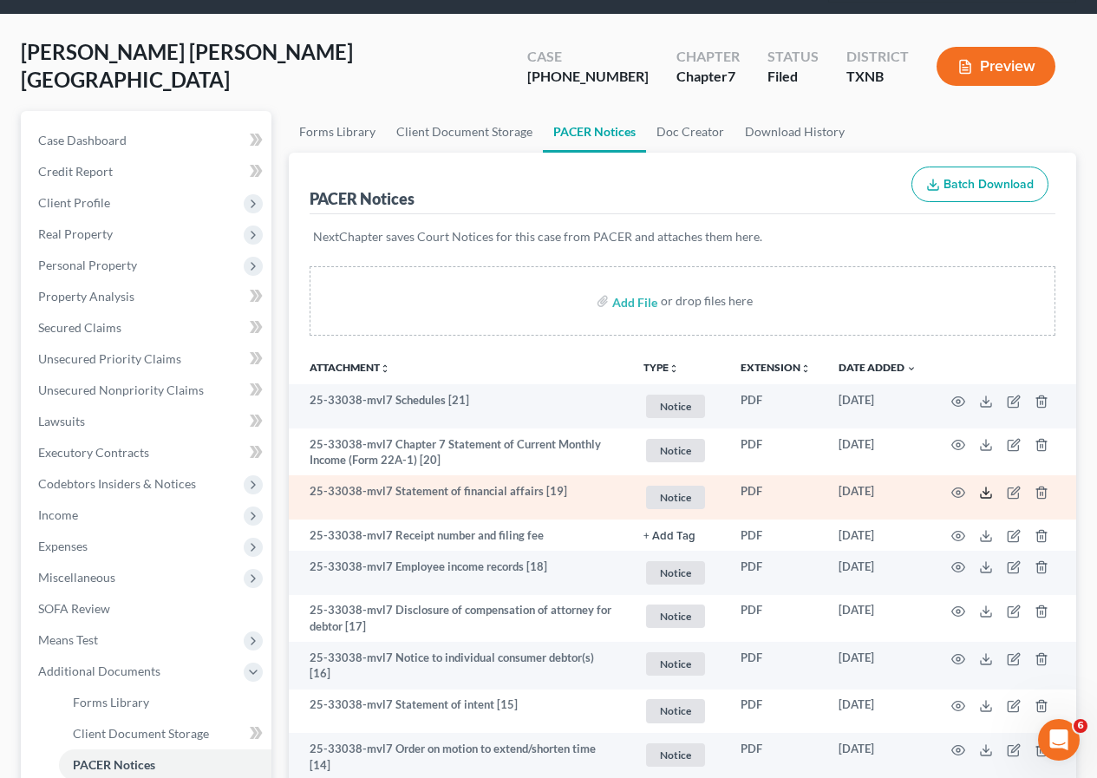
click at [986, 496] on icon at bounding box center [986, 493] width 14 height 14
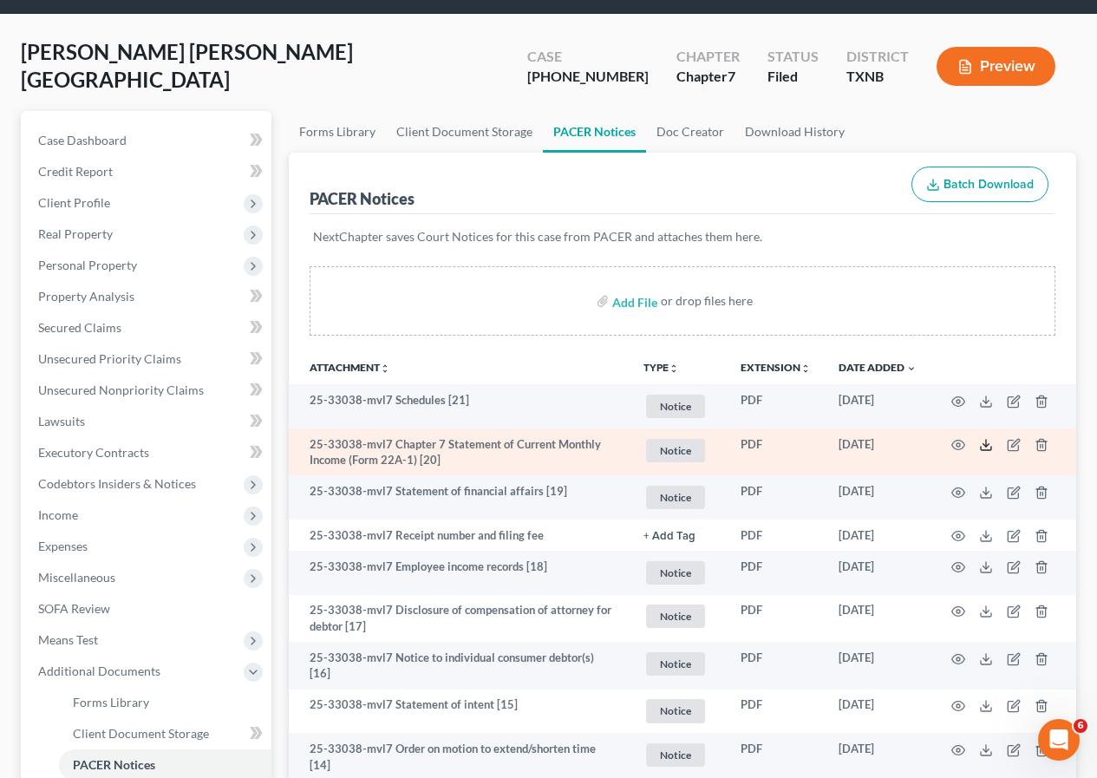
click at [988, 444] on icon at bounding box center [986, 445] width 14 height 14
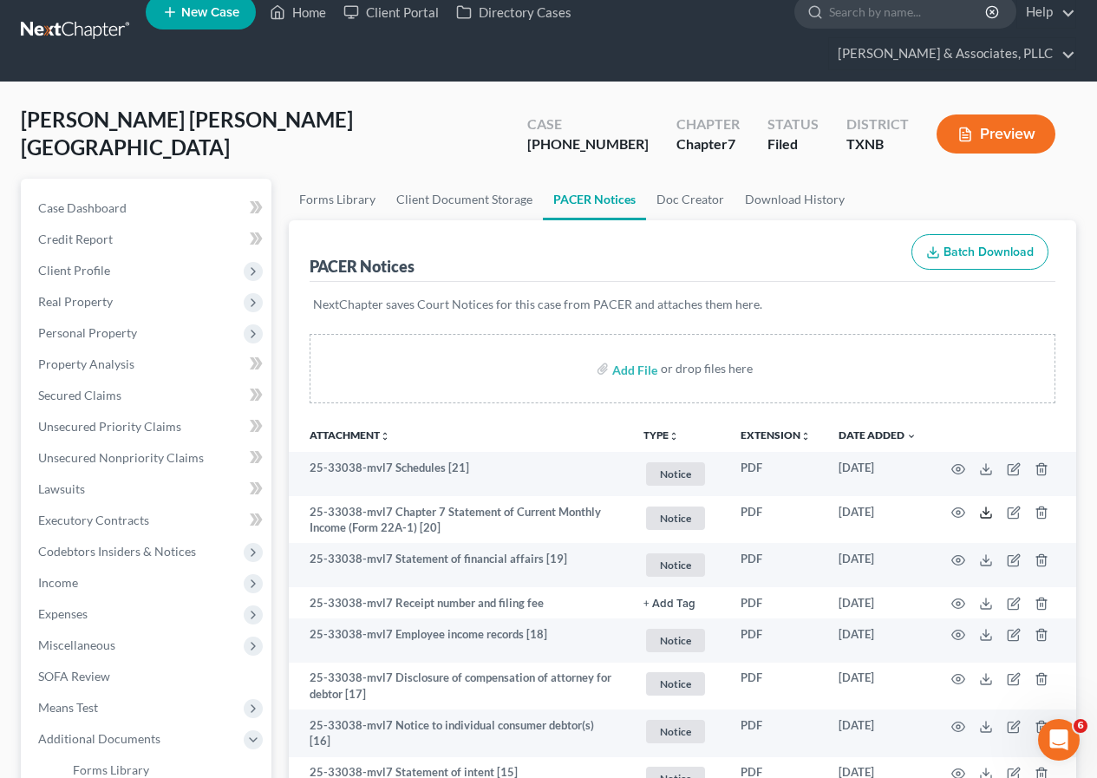
scroll to position [0, 0]
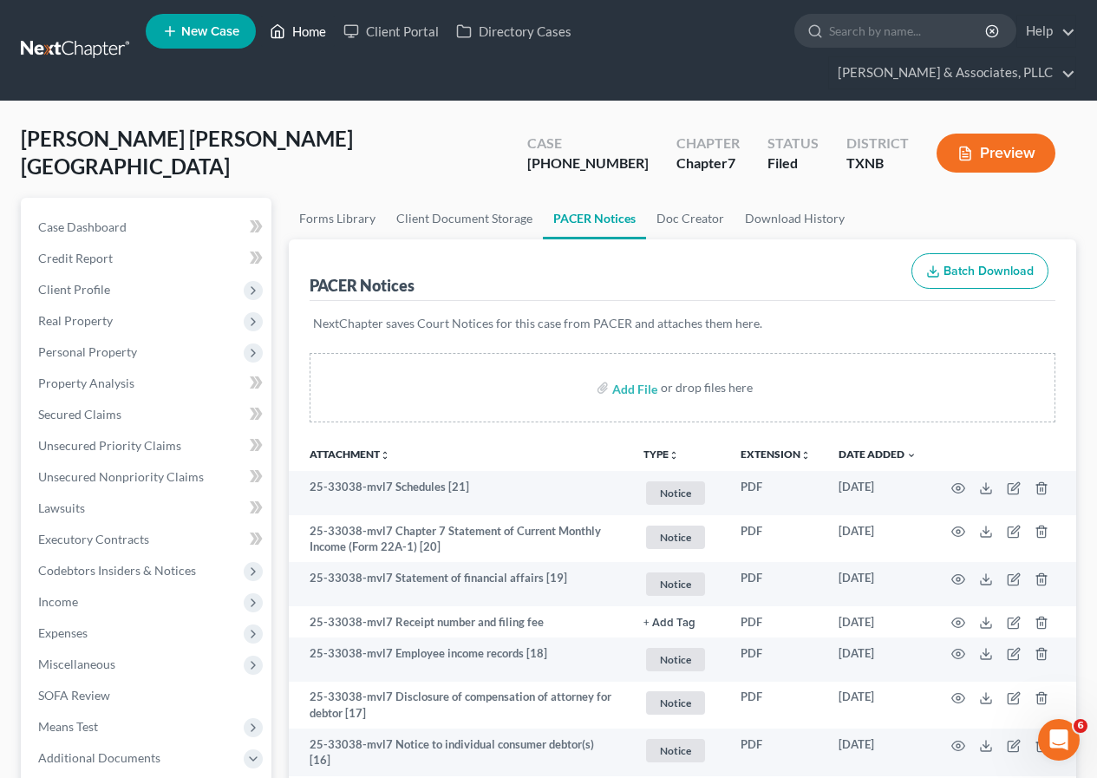
click at [307, 33] on link "Home" at bounding box center [298, 31] width 74 height 31
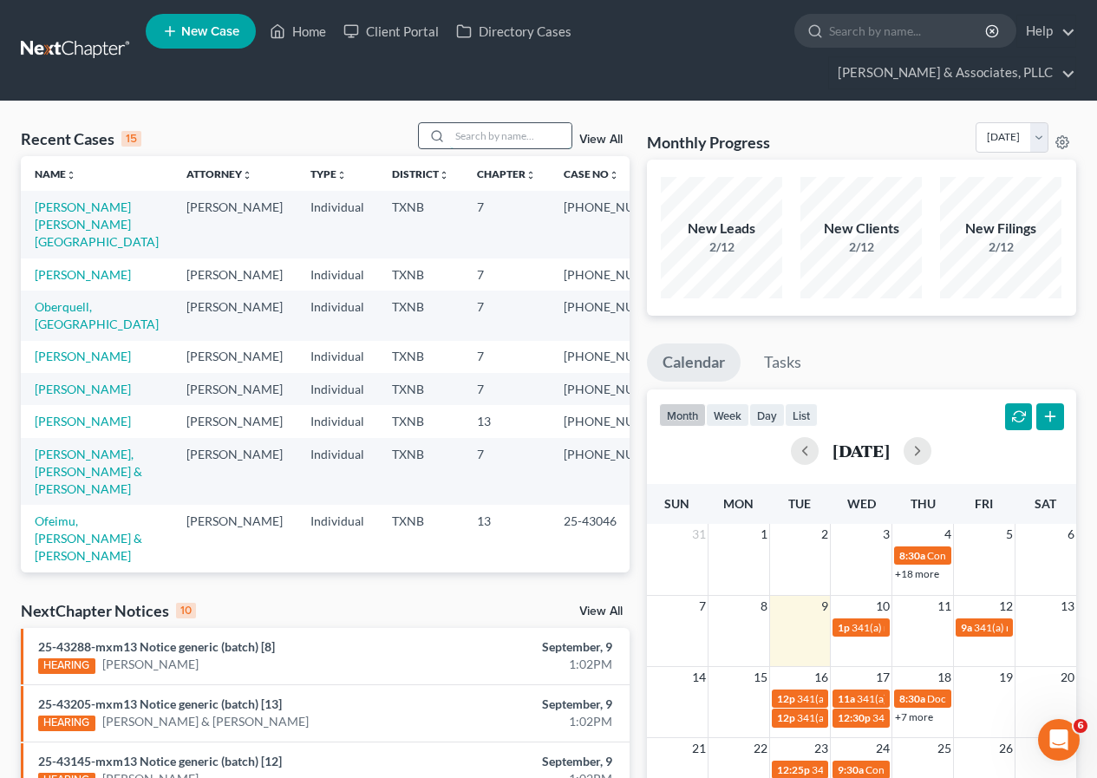
click at [474, 139] on input "search" at bounding box center [510, 135] width 121 height 25
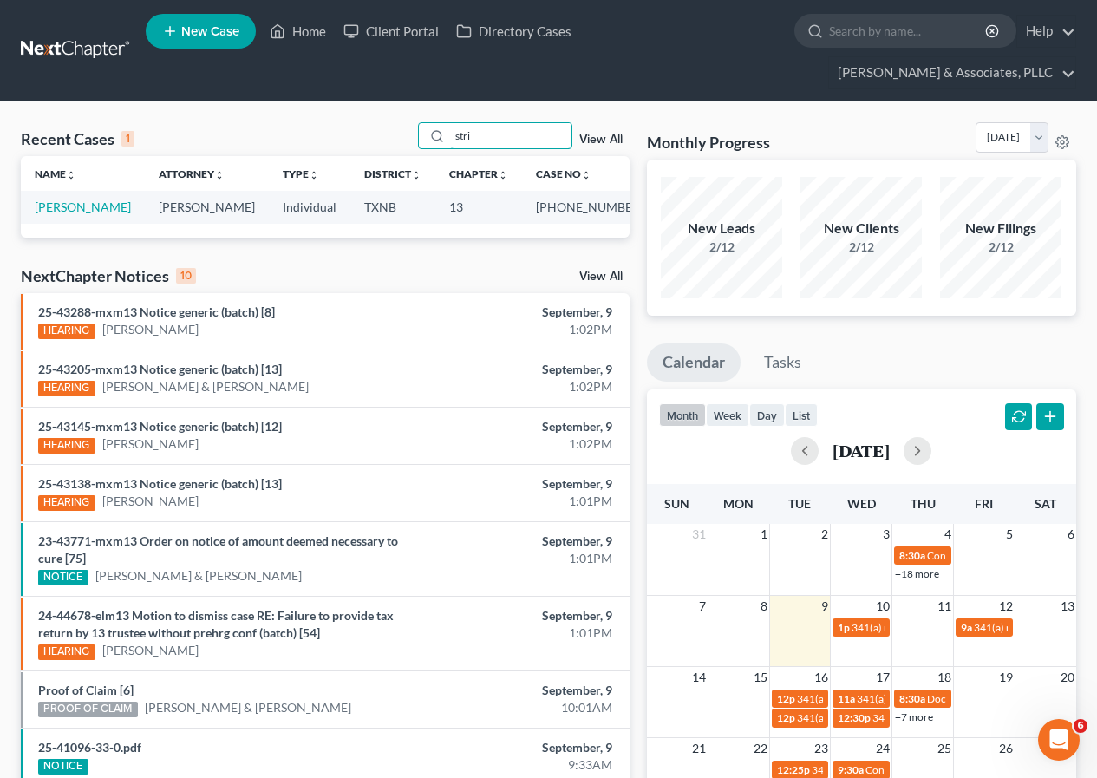
type input "stri"
click at [74, 206] on link "[PERSON_NAME]" at bounding box center [83, 206] width 96 height 15
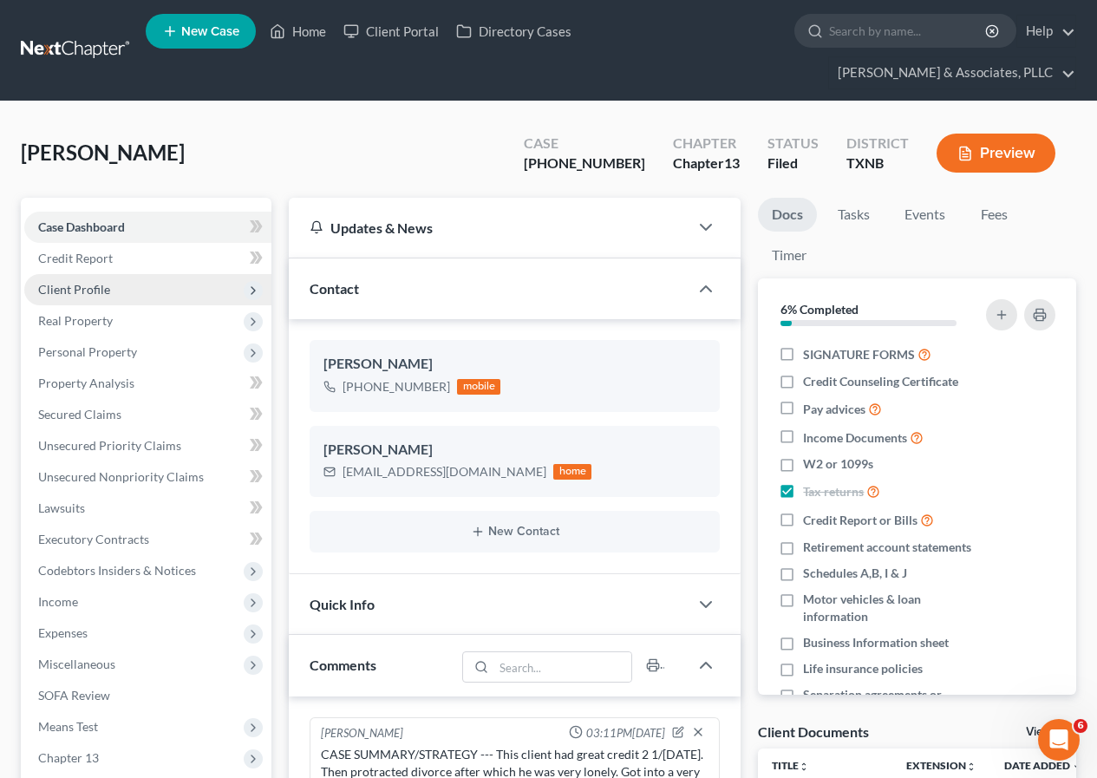
click at [91, 282] on span "Client Profile" at bounding box center [74, 289] width 72 height 15
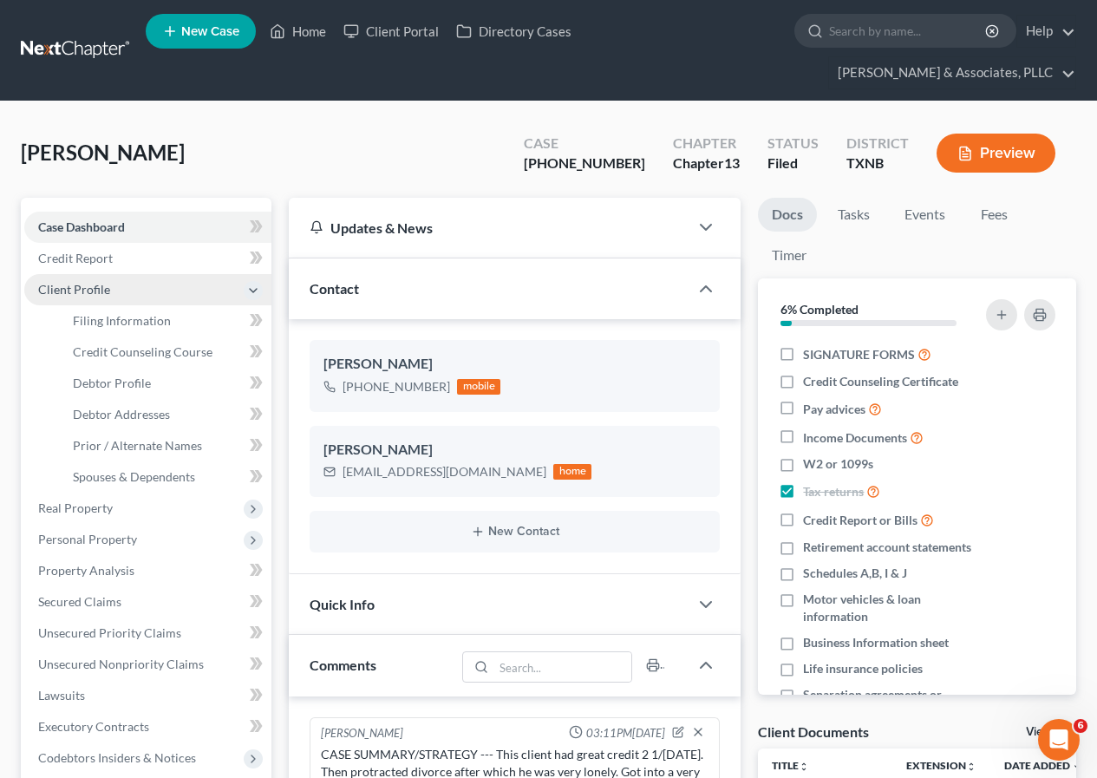
scroll to position [198, 0]
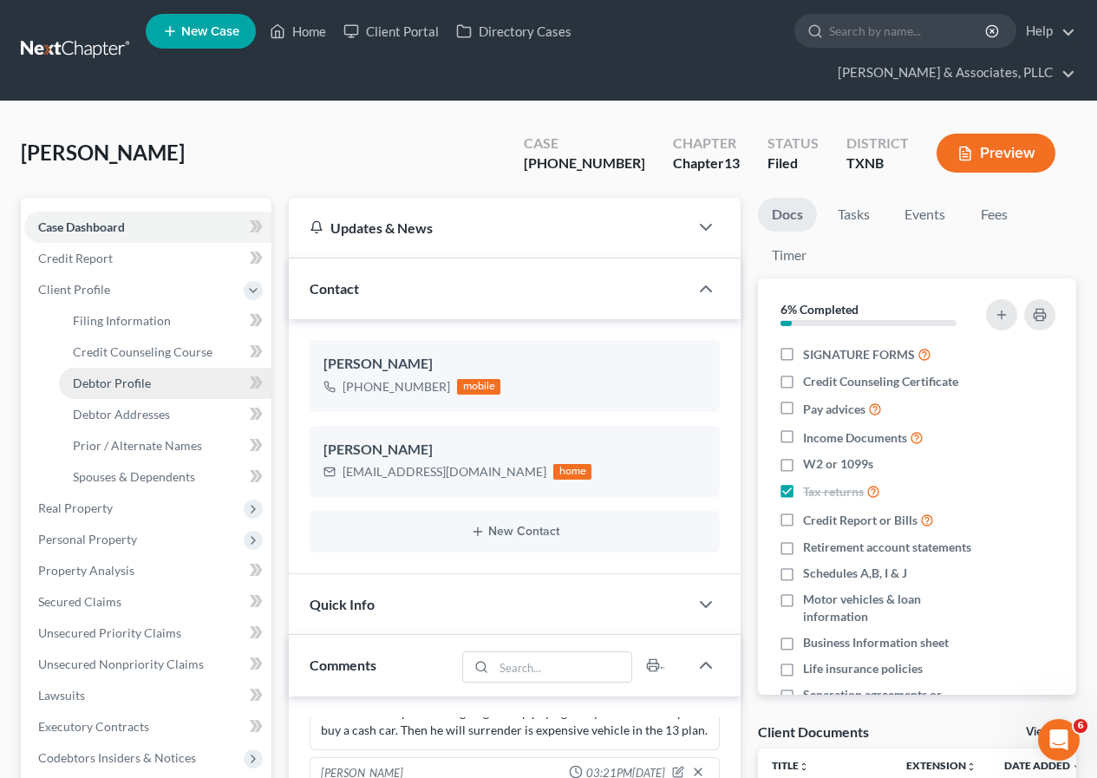
click at [137, 383] on span "Debtor Profile" at bounding box center [112, 383] width 78 height 15
select select "0"
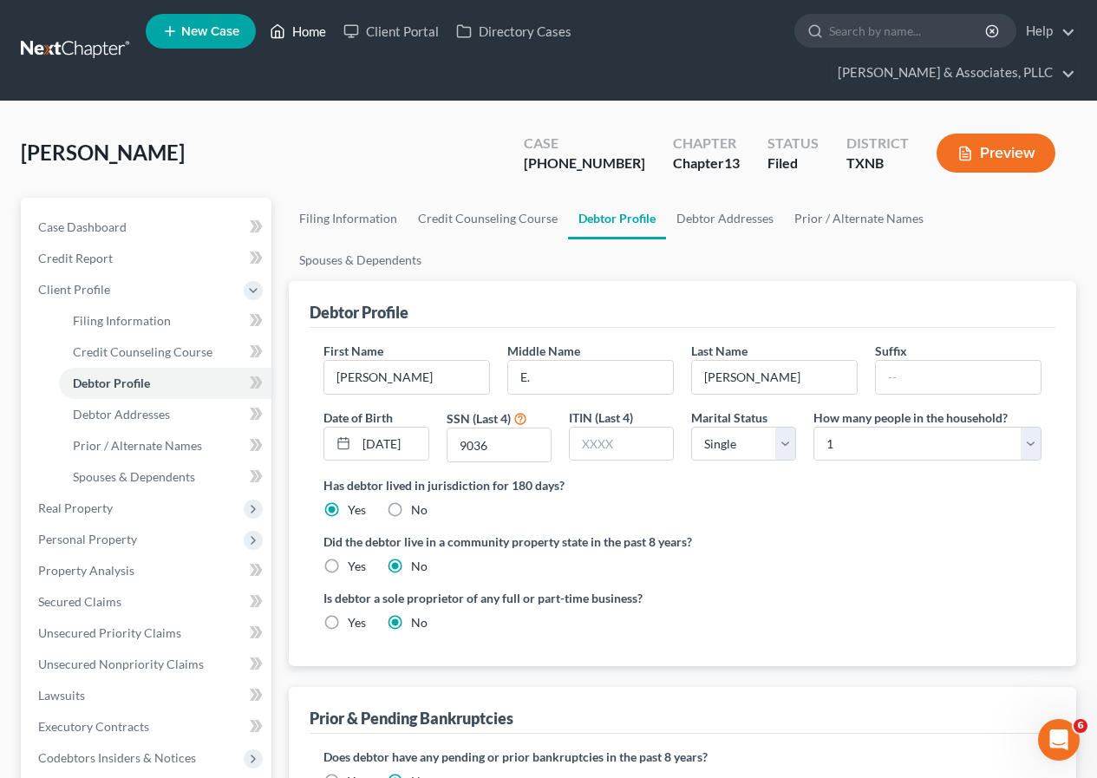
click at [310, 32] on link "Home" at bounding box center [298, 31] width 74 height 31
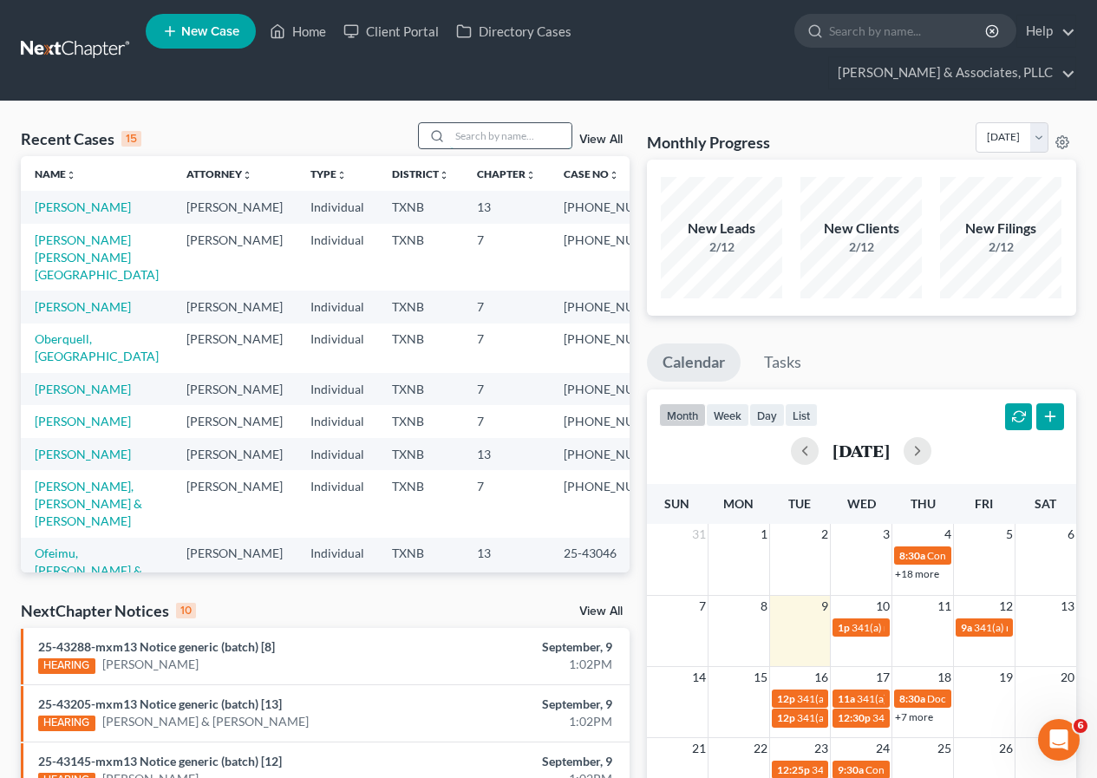
click at [465, 140] on input "search" at bounding box center [510, 135] width 121 height 25
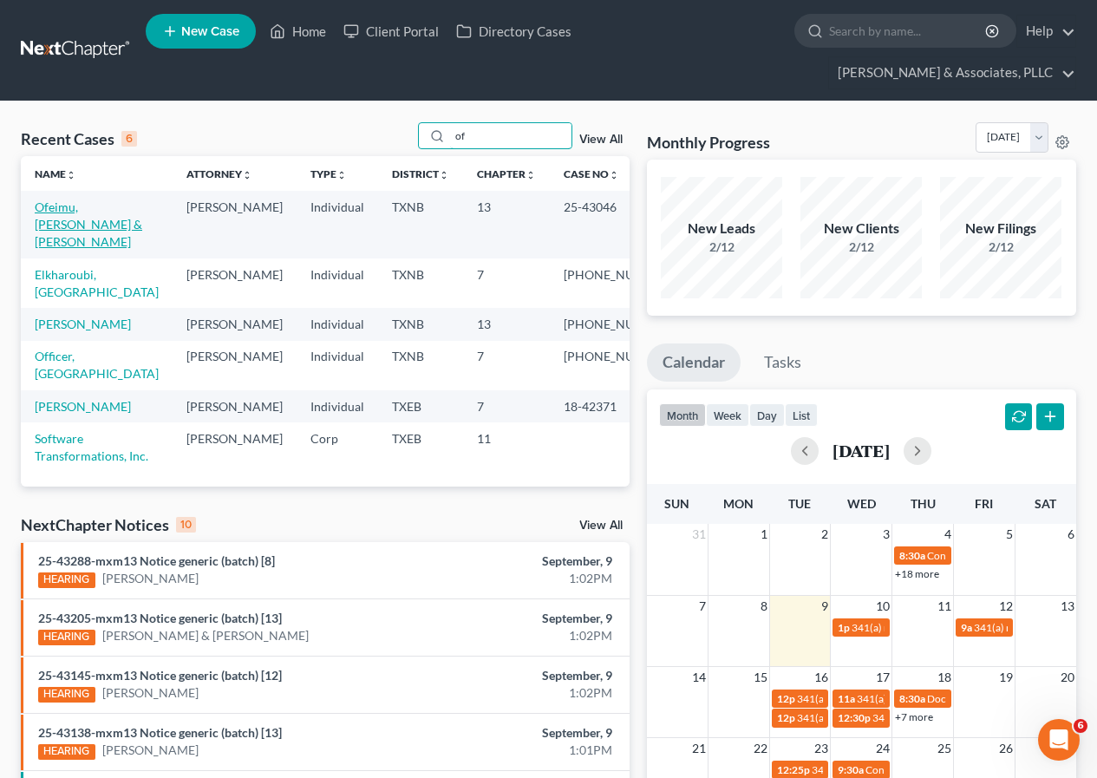
type input "of"
click at [97, 209] on link "Ofeimu, [PERSON_NAME] & [PERSON_NAME]" at bounding box center [89, 223] width 108 height 49
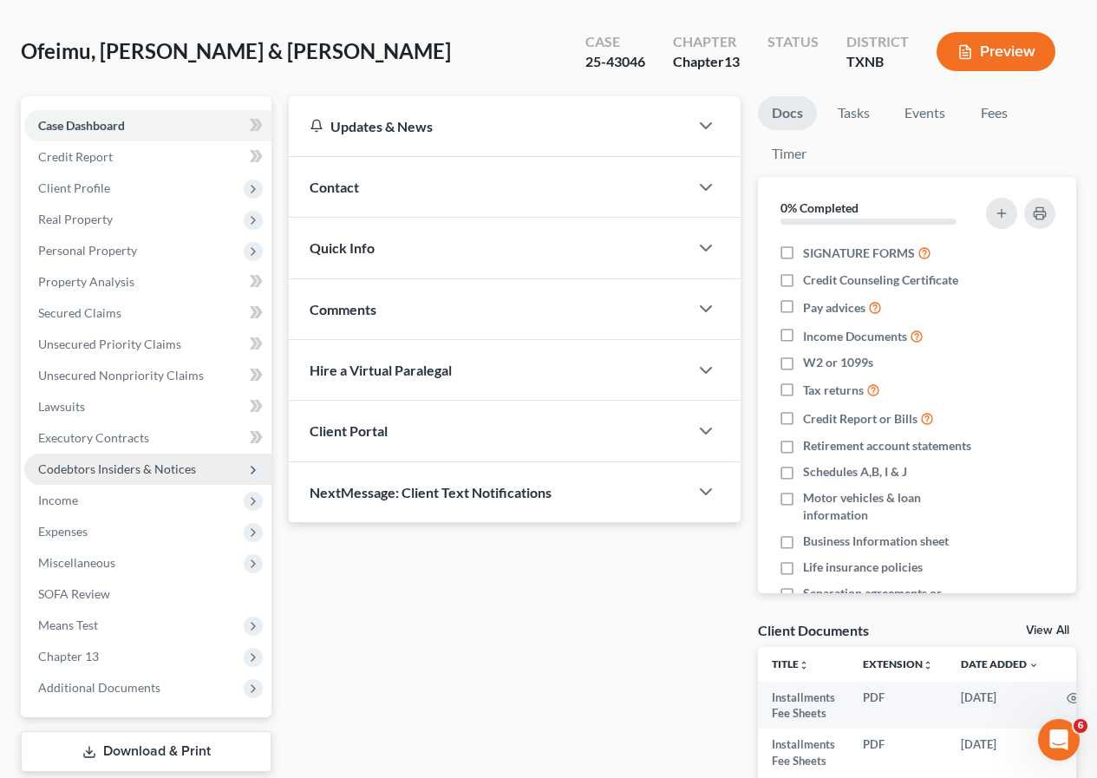
scroll to position [220, 0]
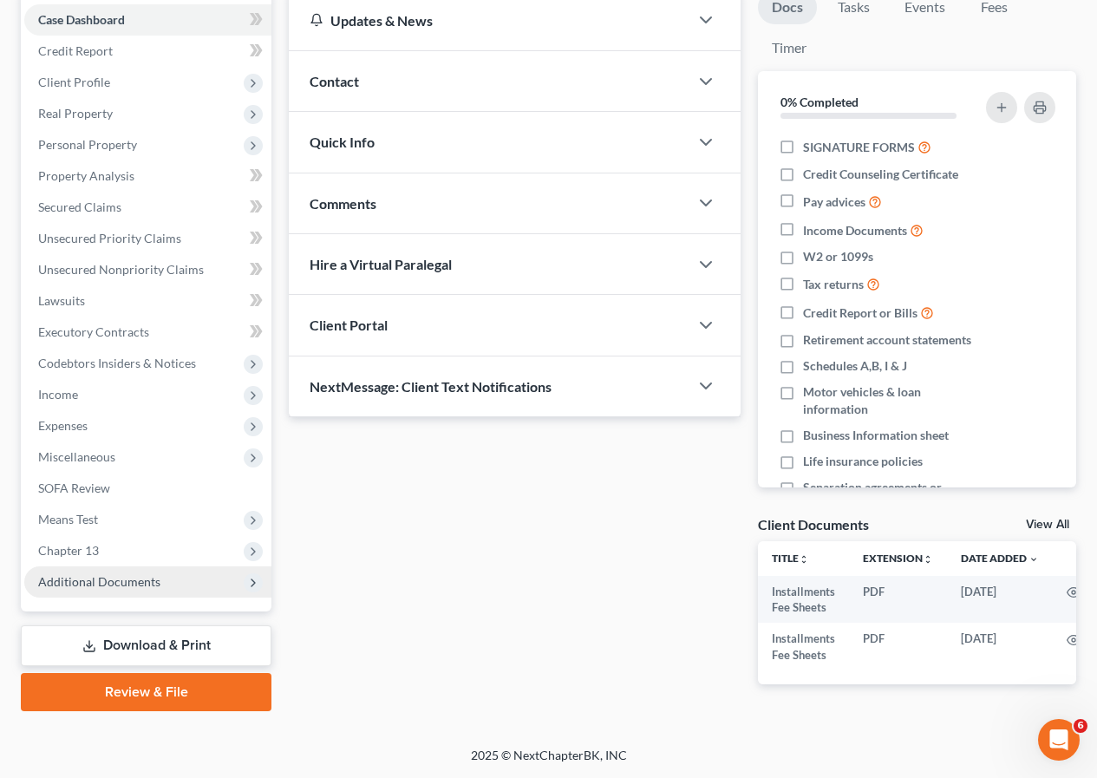
click at [137, 574] on span "Additional Documents" at bounding box center [99, 581] width 122 height 15
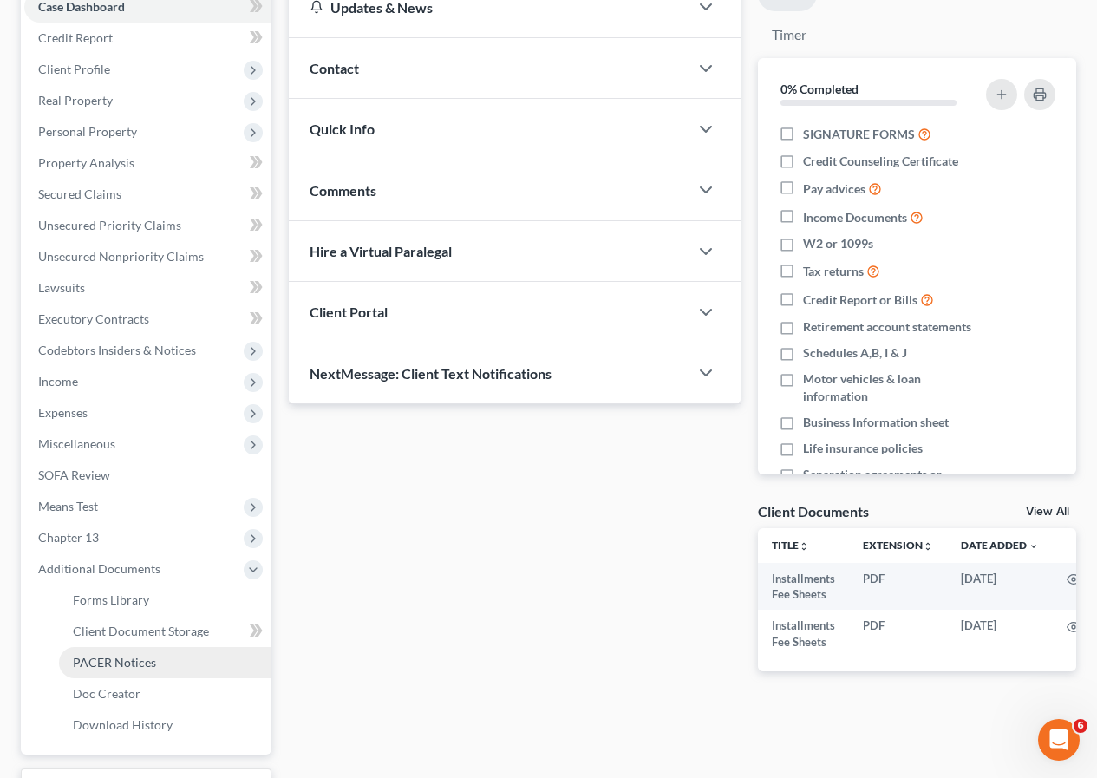
click at [149, 662] on span "PACER Notices" at bounding box center [114, 662] width 83 height 15
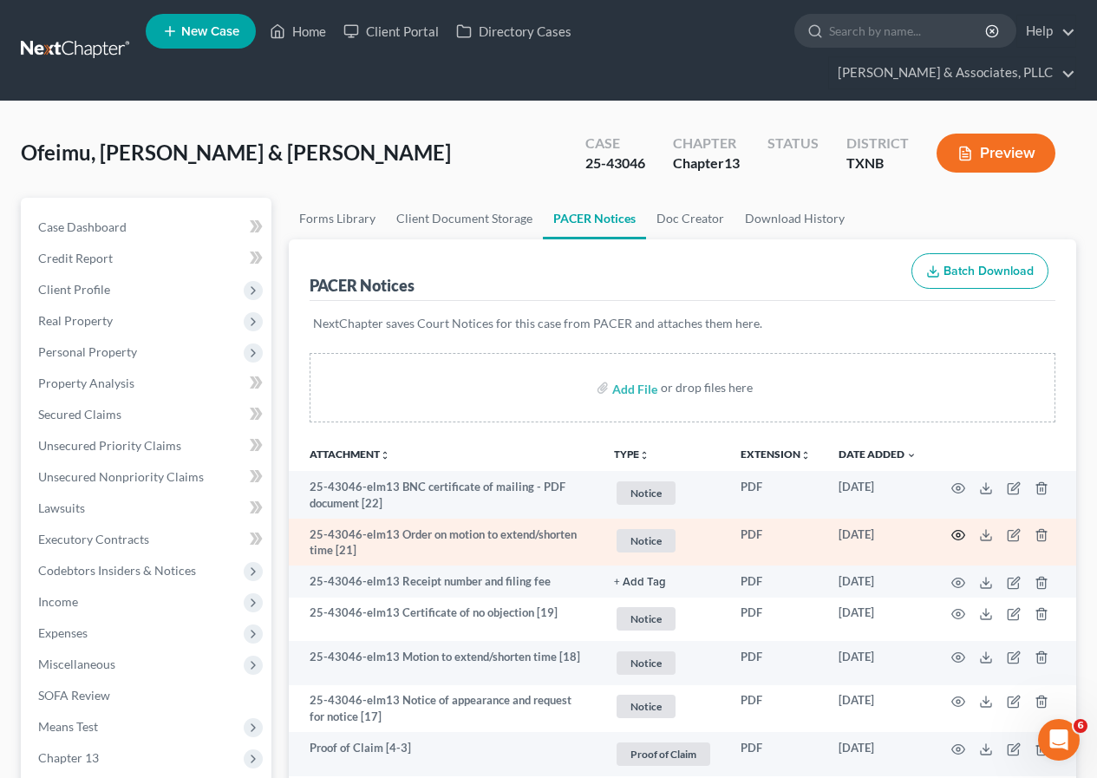
click at [958, 537] on circle "button" at bounding box center [958, 534] width 3 height 3
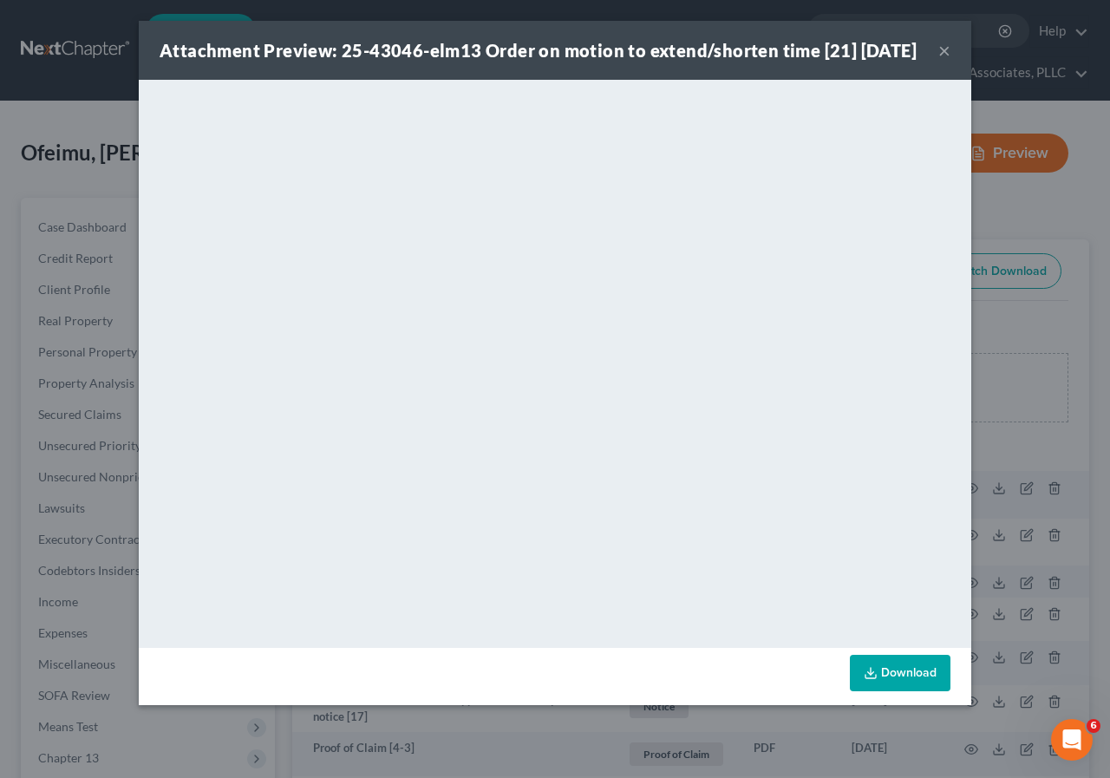
click at [945, 61] on button "×" at bounding box center [944, 50] width 12 height 21
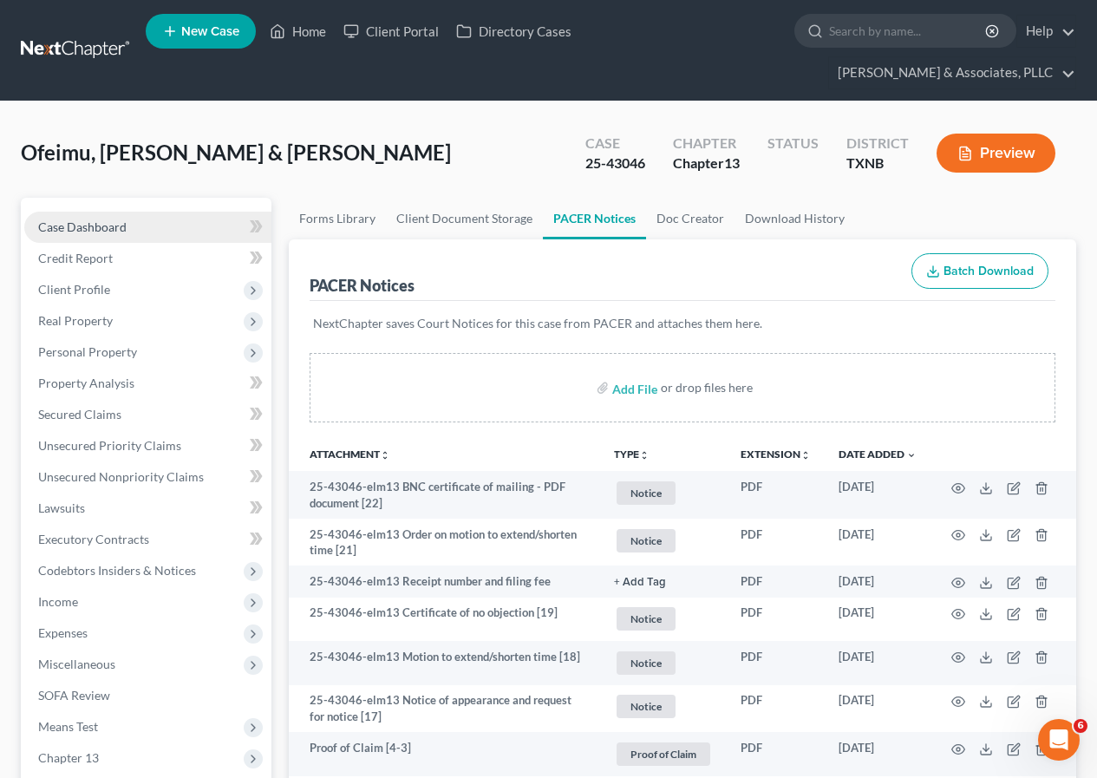
click at [124, 226] on span "Case Dashboard" at bounding box center [82, 226] width 88 height 15
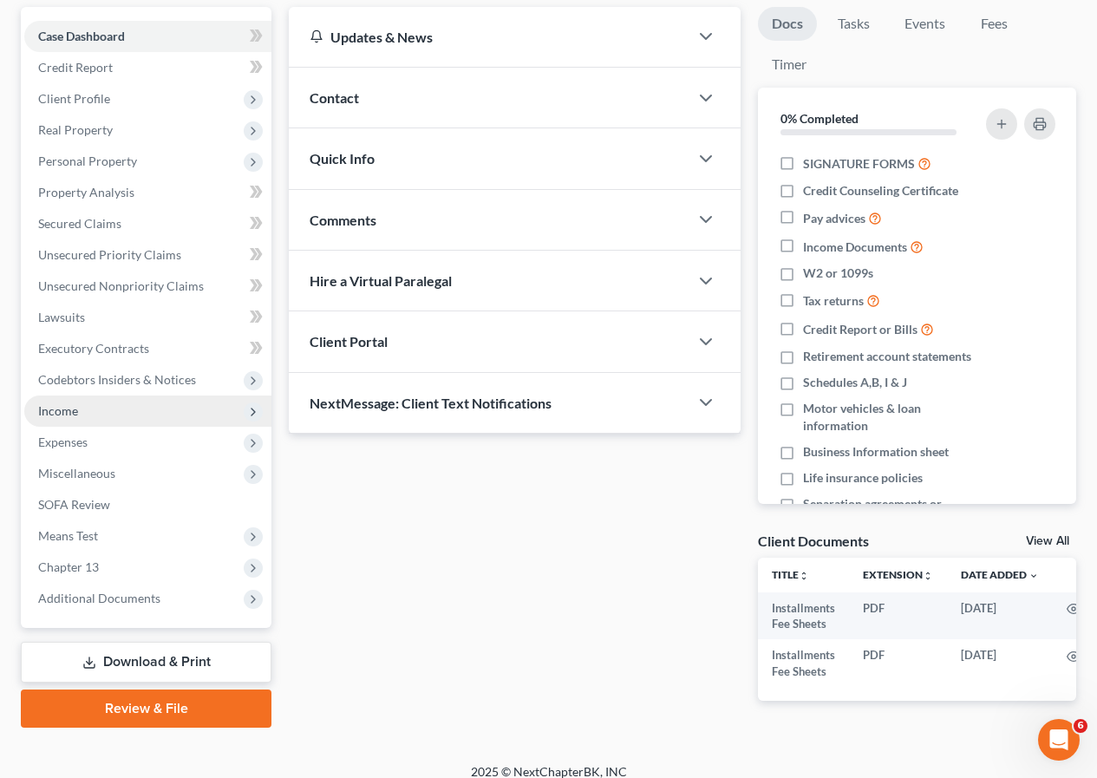
scroll to position [220, 0]
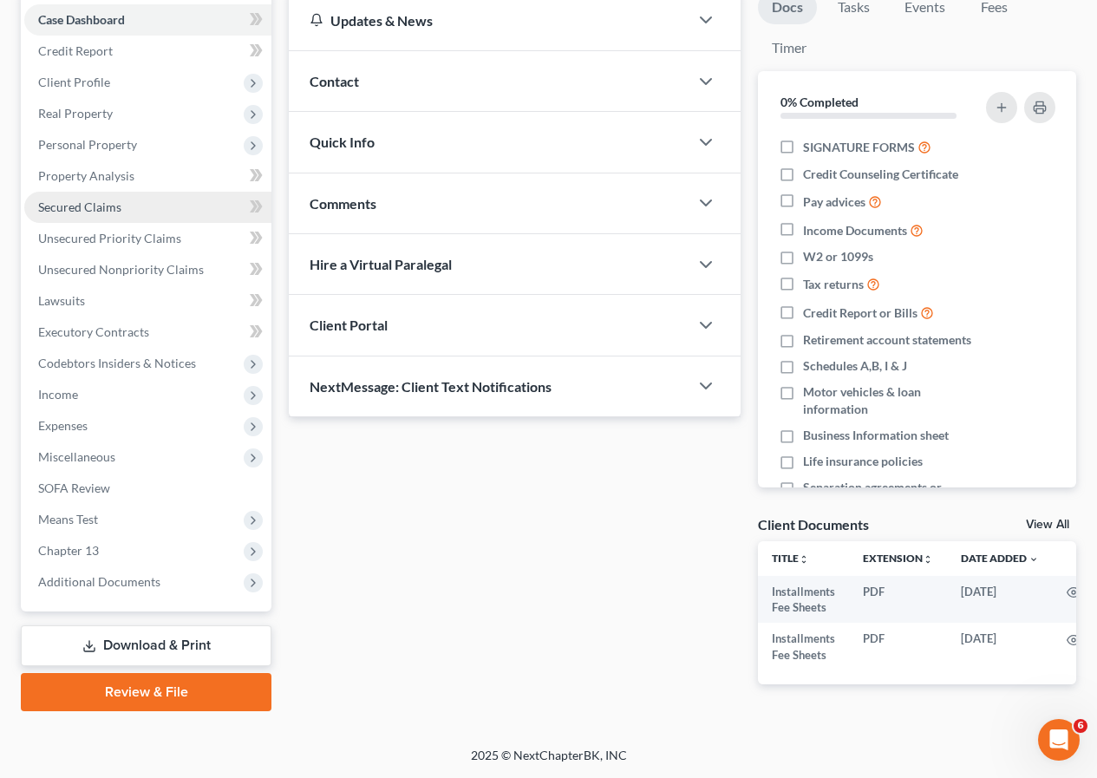
click at [87, 199] on span "Secured Claims" at bounding box center [79, 206] width 83 height 15
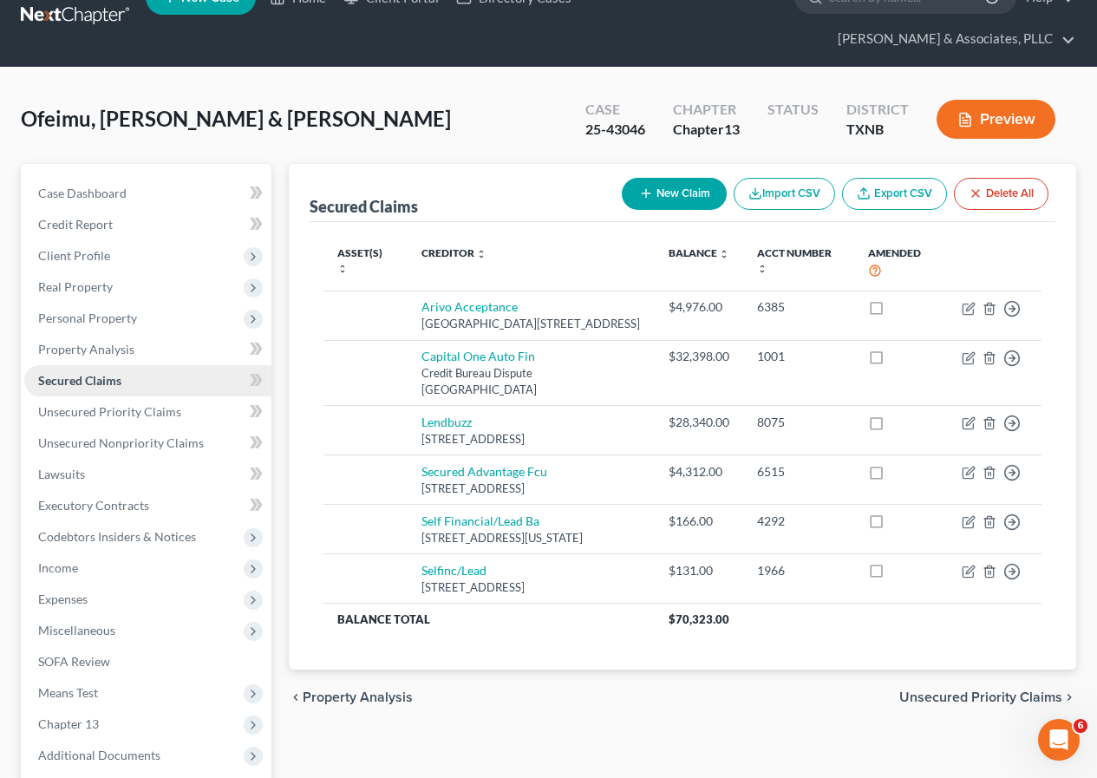
scroll to position [33, 0]
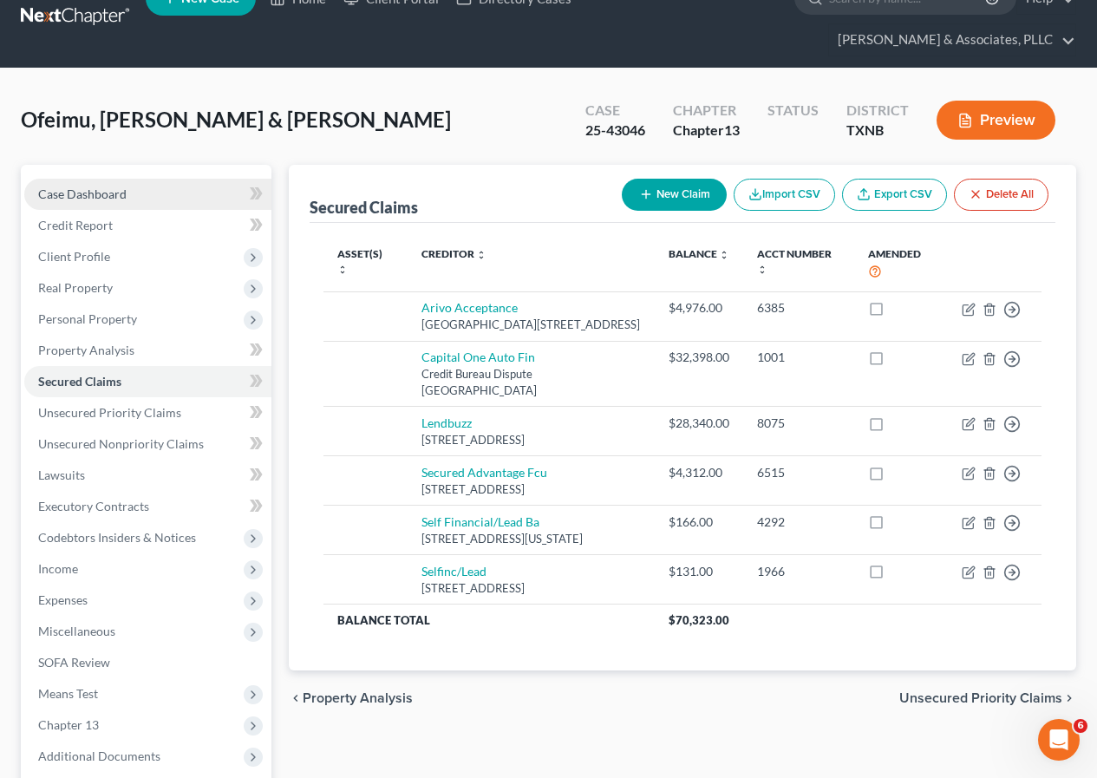
click at [109, 197] on span "Case Dashboard" at bounding box center [82, 193] width 88 height 15
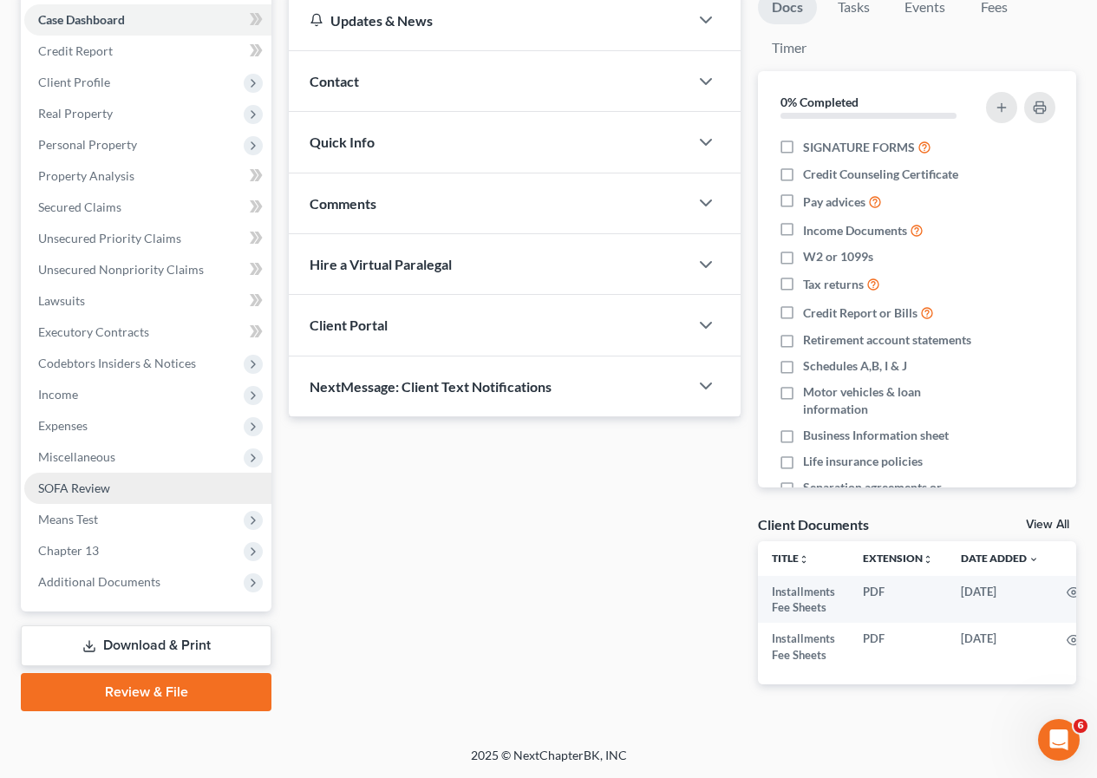
scroll to position [220, 0]
click at [157, 631] on link "Download & Print" at bounding box center [146, 645] width 251 height 41
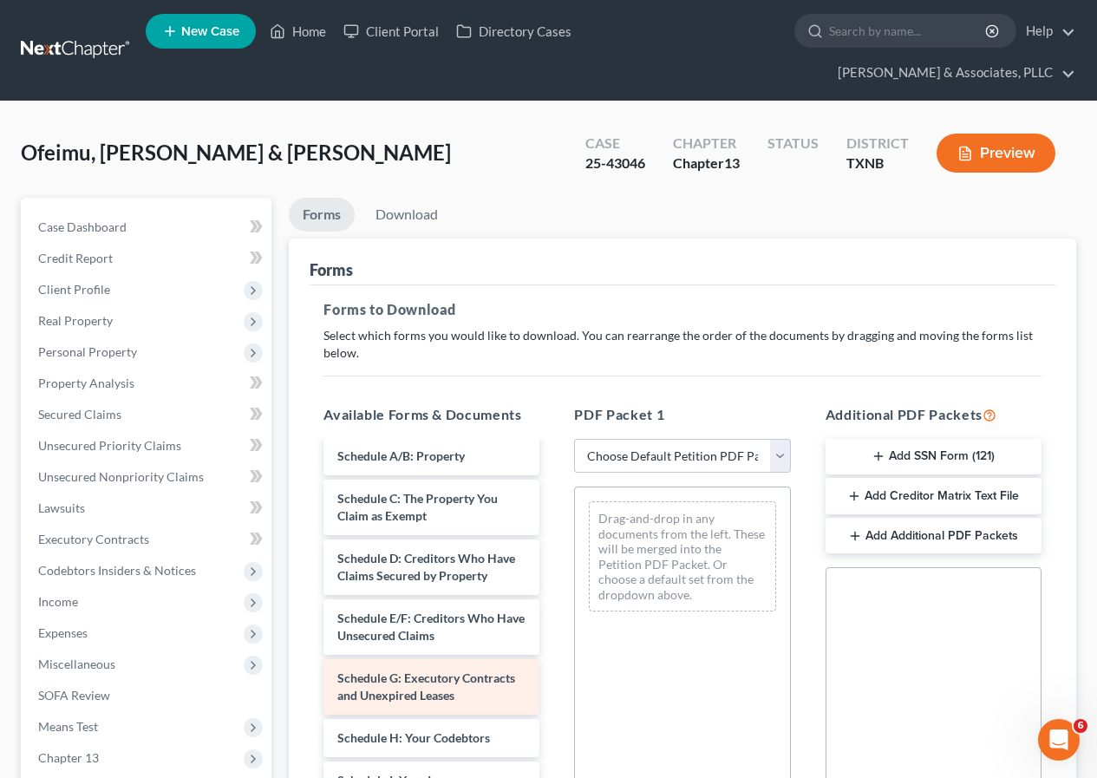
scroll to position [173, 0]
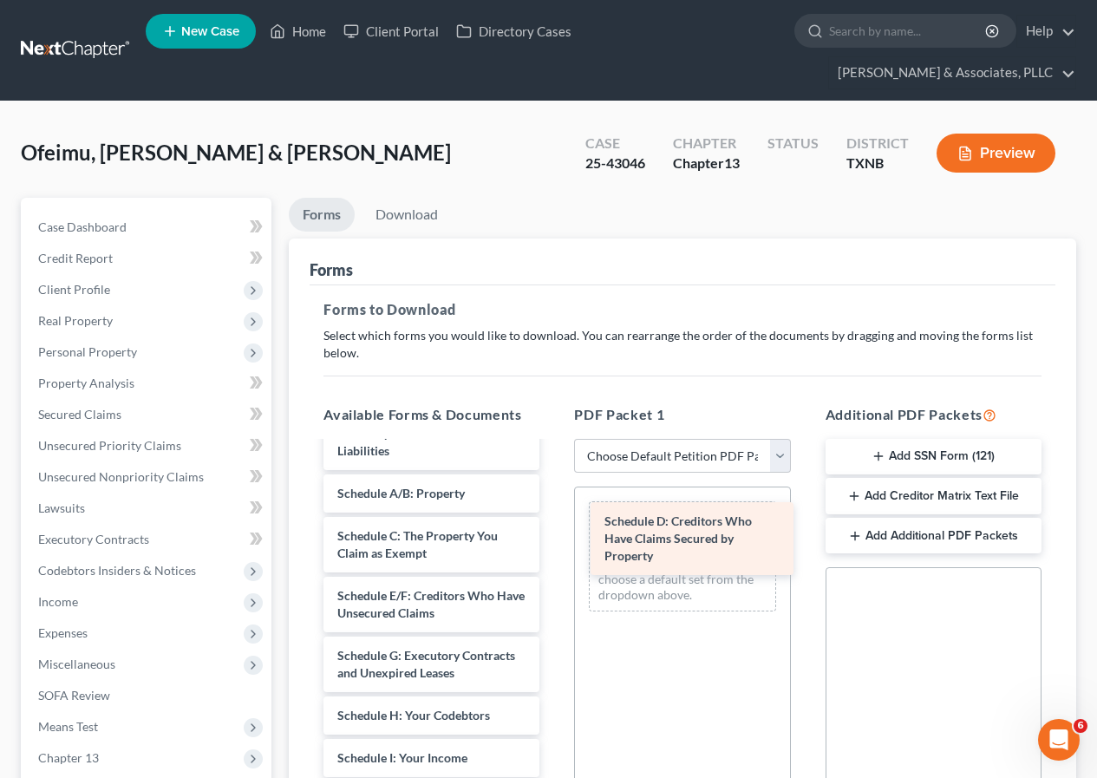
drag, startPoint x: 392, startPoint y: 641, endPoint x: 659, endPoint y: 549, distance: 282.5
click at [553, 549] on div "Schedule D: Creditors Who Have Claims Secured by Property Installments Fee Shee…" at bounding box center [432, 754] width 244 height 969
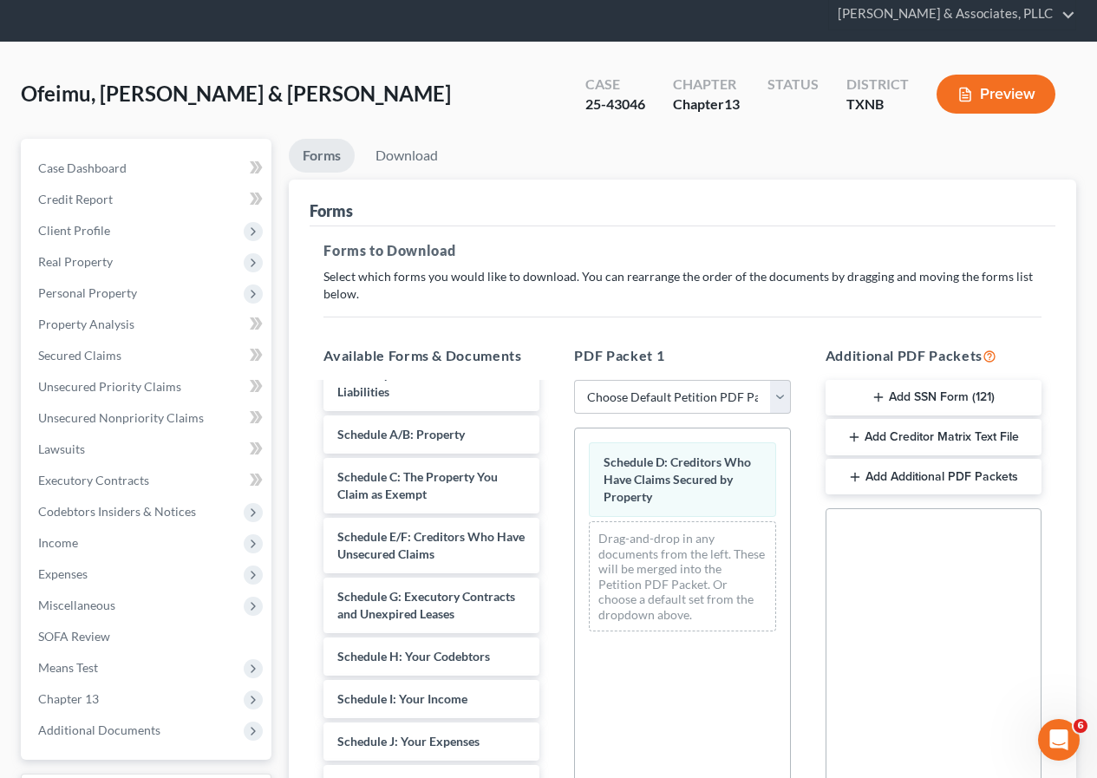
scroll to position [342, 0]
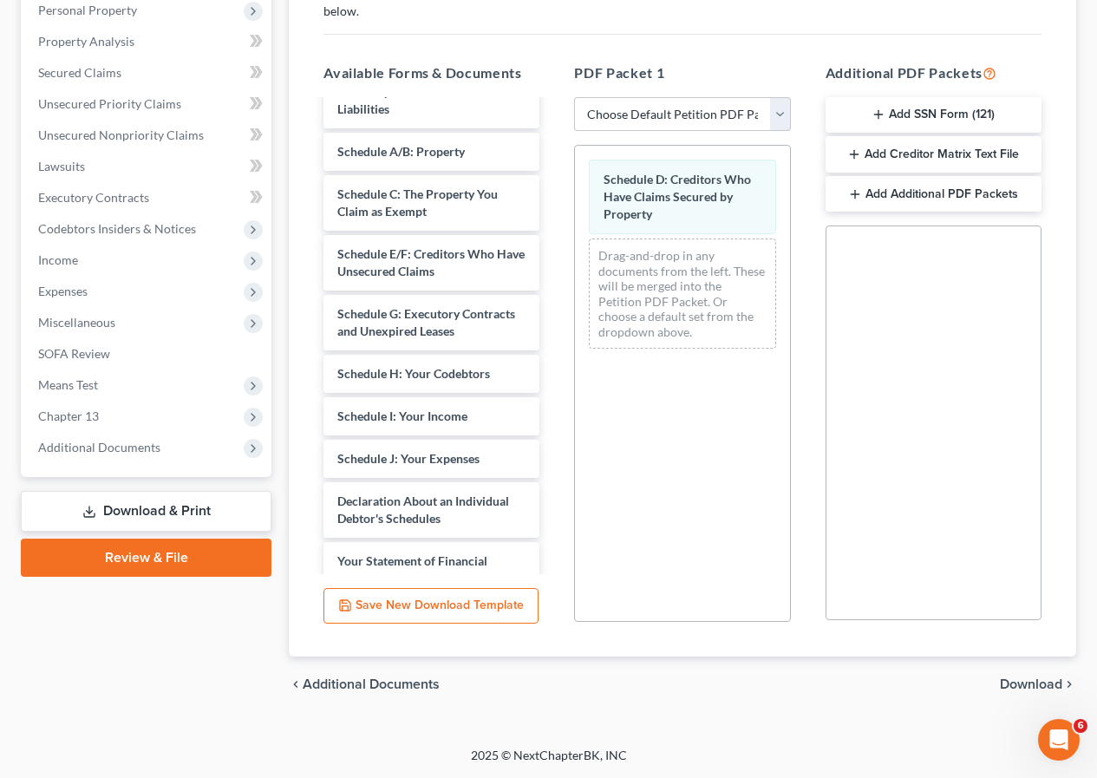
drag, startPoint x: 1028, startPoint y: 691, endPoint x: 926, endPoint y: 649, distance: 110.0
click at [1028, 690] on span "Download" at bounding box center [1031, 684] width 62 height 14
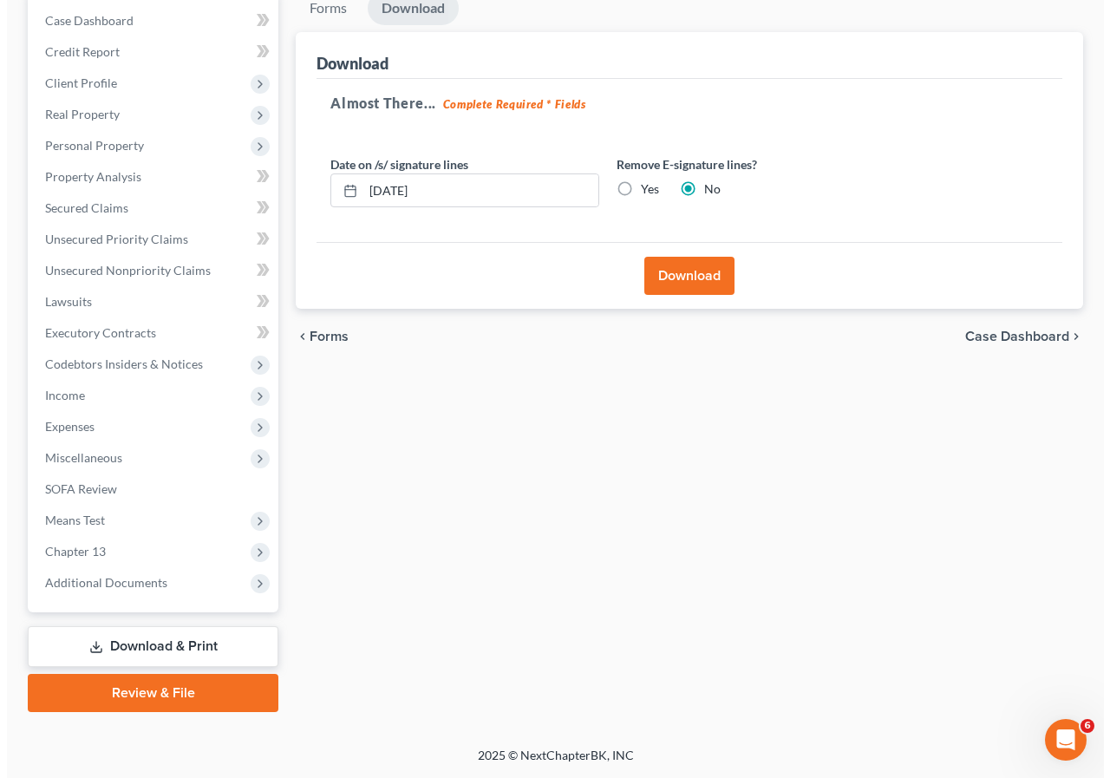
scroll to position [206, 0]
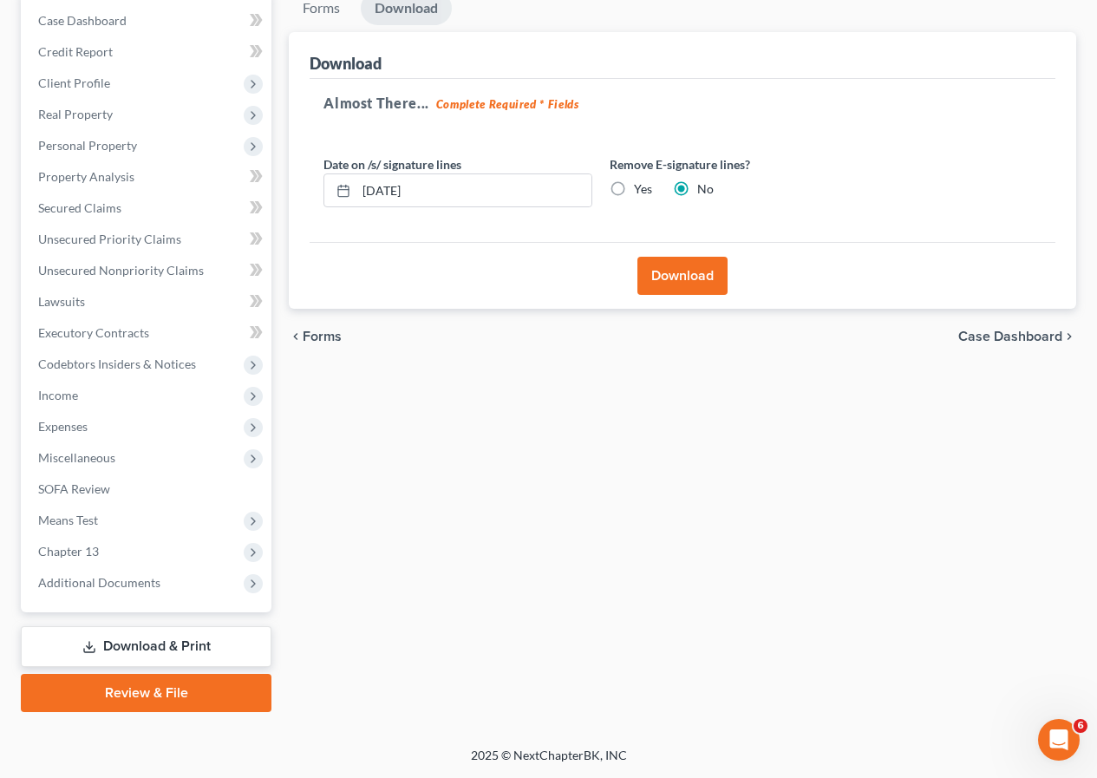
click at [673, 275] on button "Download" at bounding box center [683, 276] width 90 height 38
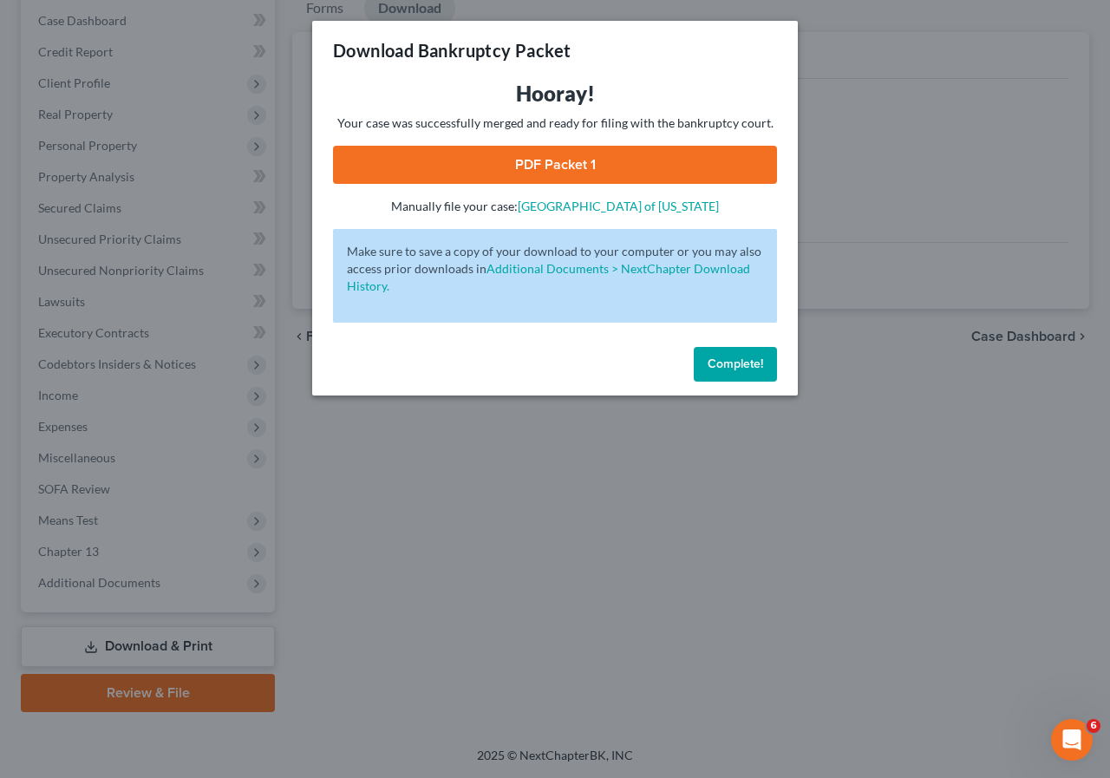
click at [480, 169] on link "PDF Packet 1" at bounding box center [555, 165] width 444 height 38
click at [721, 360] on span "Complete!" at bounding box center [736, 363] width 56 height 15
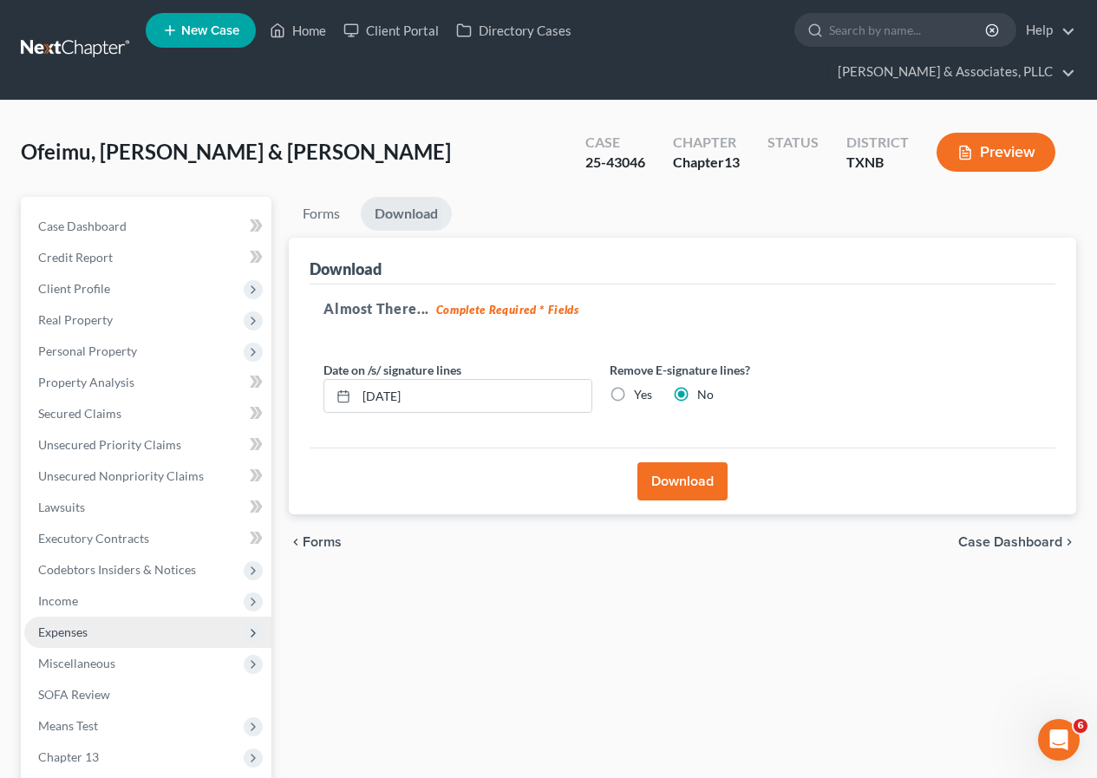
scroll to position [0, 0]
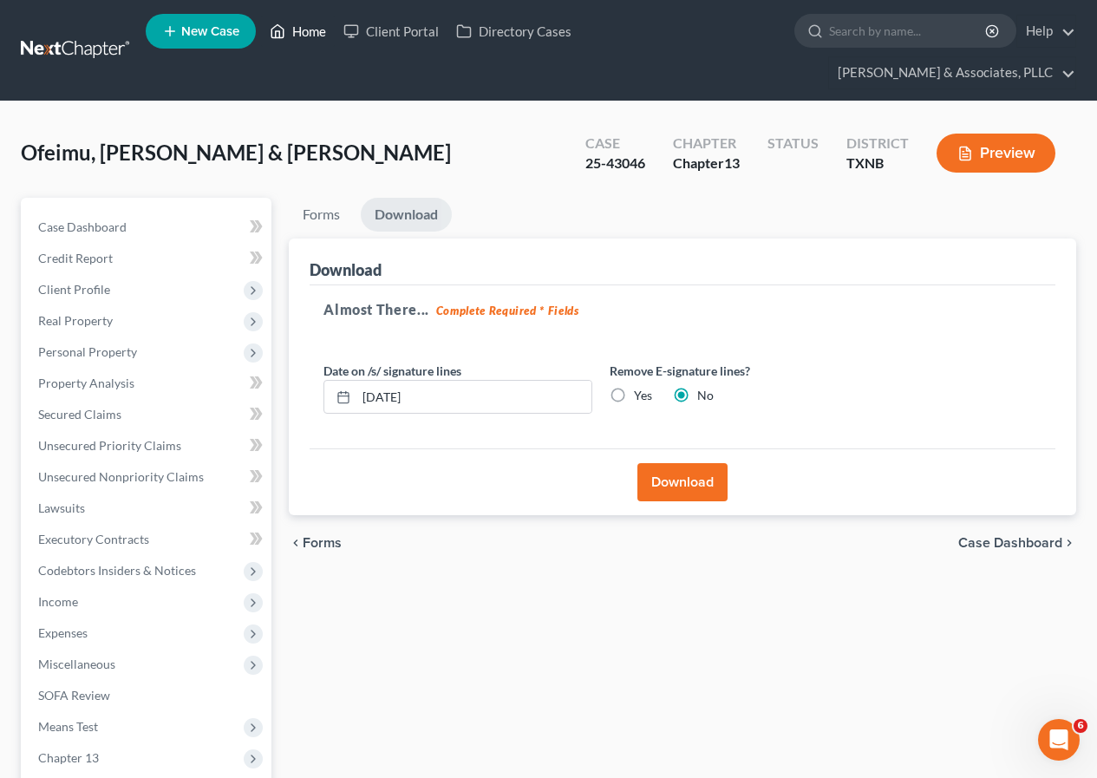
click at [315, 29] on link "Home" at bounding box center [298, 31] width 74 height 31
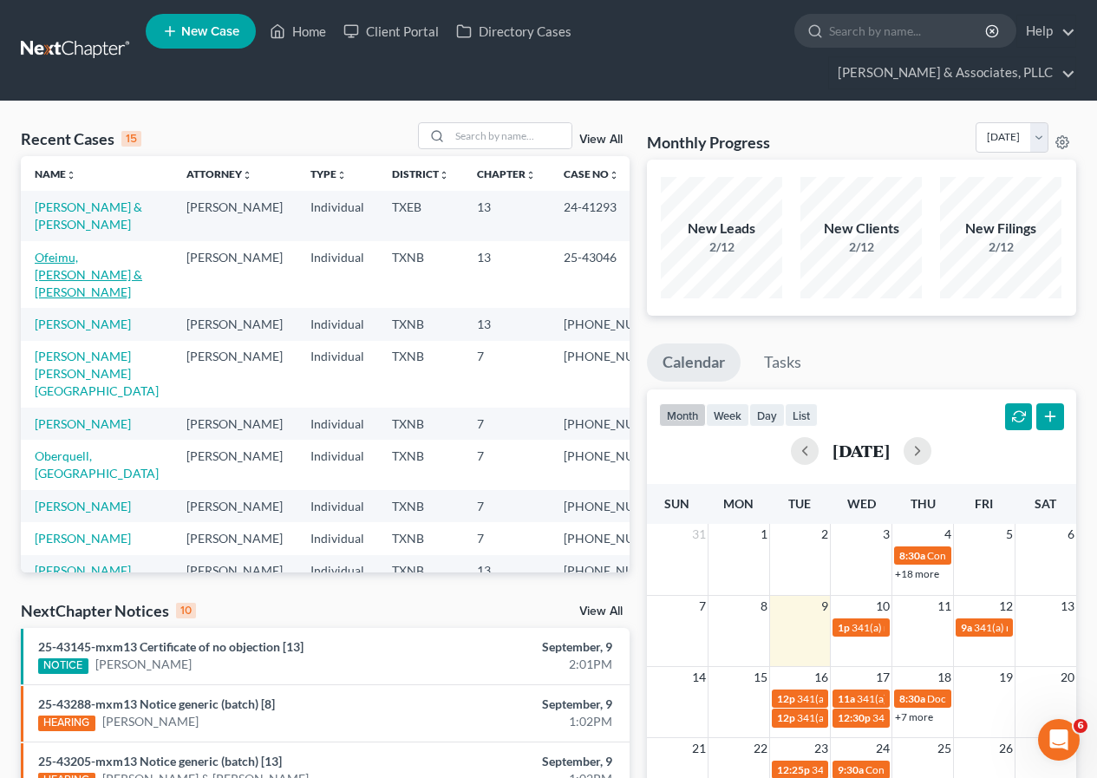
click at [52, 261] on link "Ofeimu, [PERSON_NAME] & [PERSON_NAME]" at bounding box center [89, 274] width 108 height 49
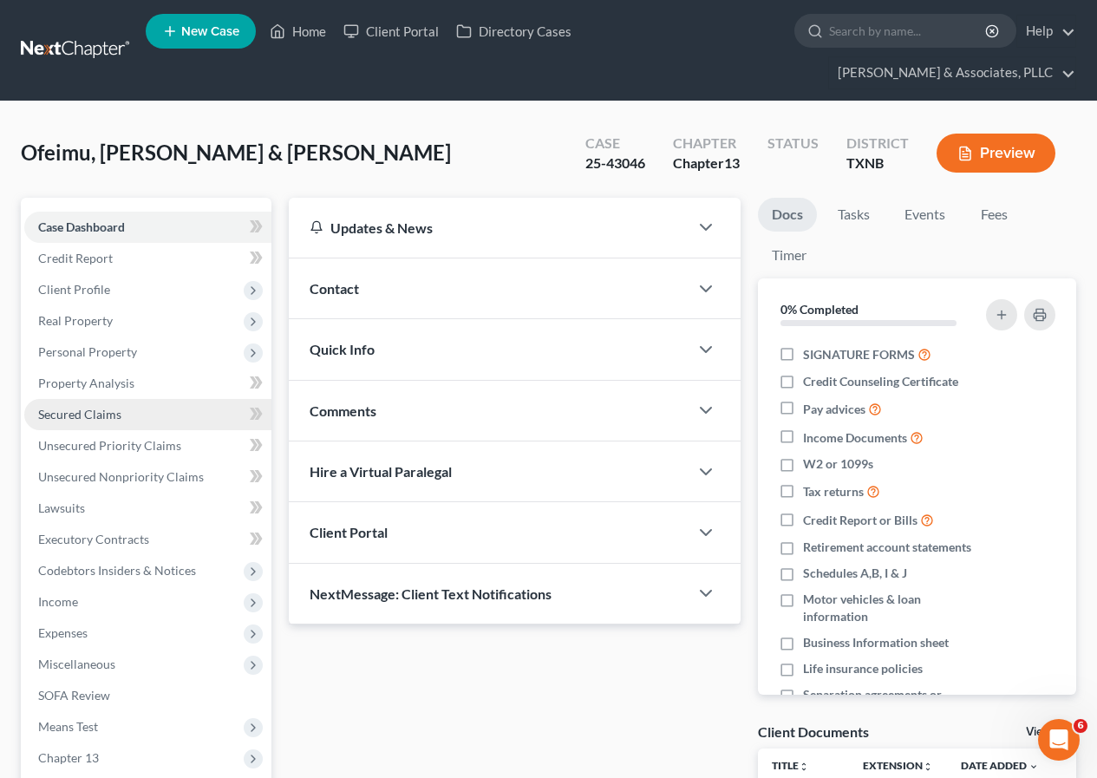
click at [115, 415] on span "Secured Claims" at bounding box center [79, 414] width 83 height 15
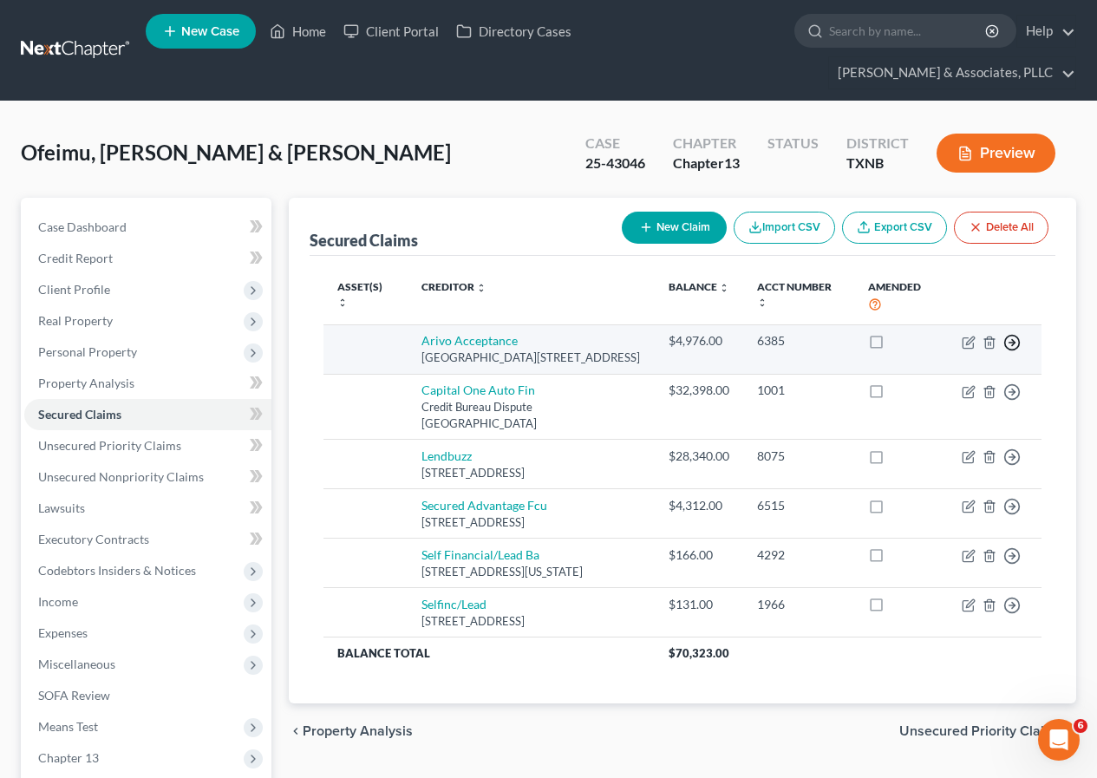
click at [1010, 343] on line "button" at bounding box center [1013, 343] width 6 height 0
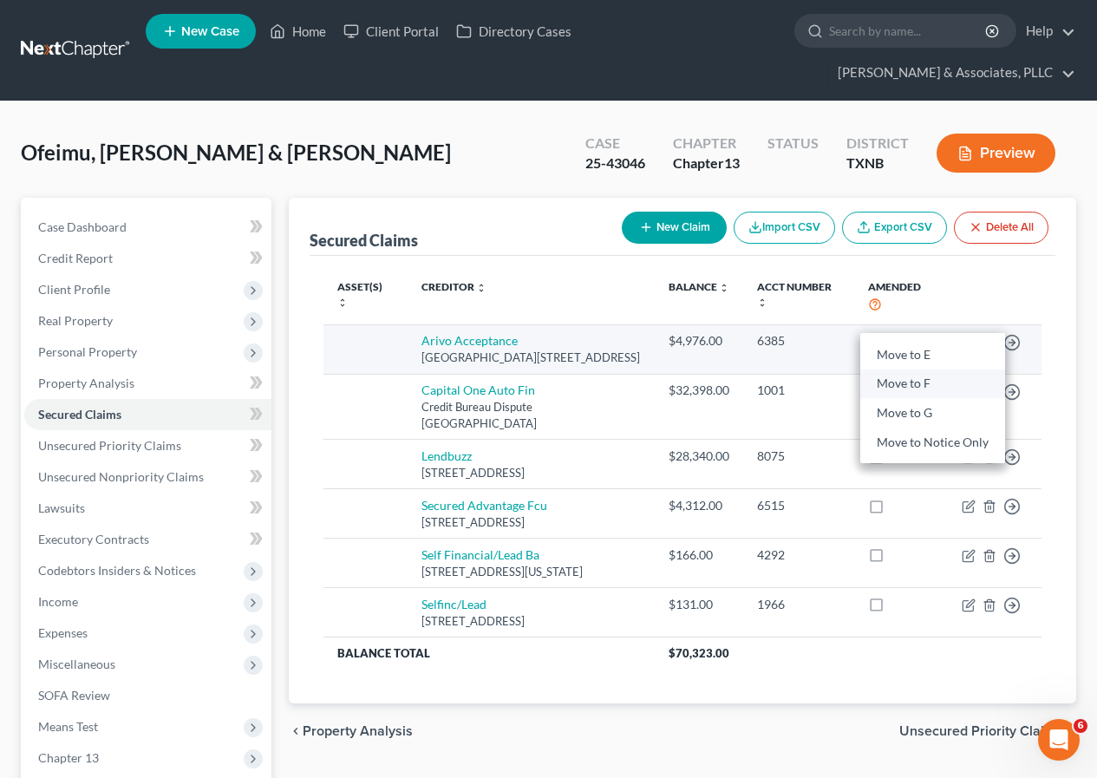
click at [906, 385] on link "Move to F" at bounding box center [932, 383] width 145 height 29
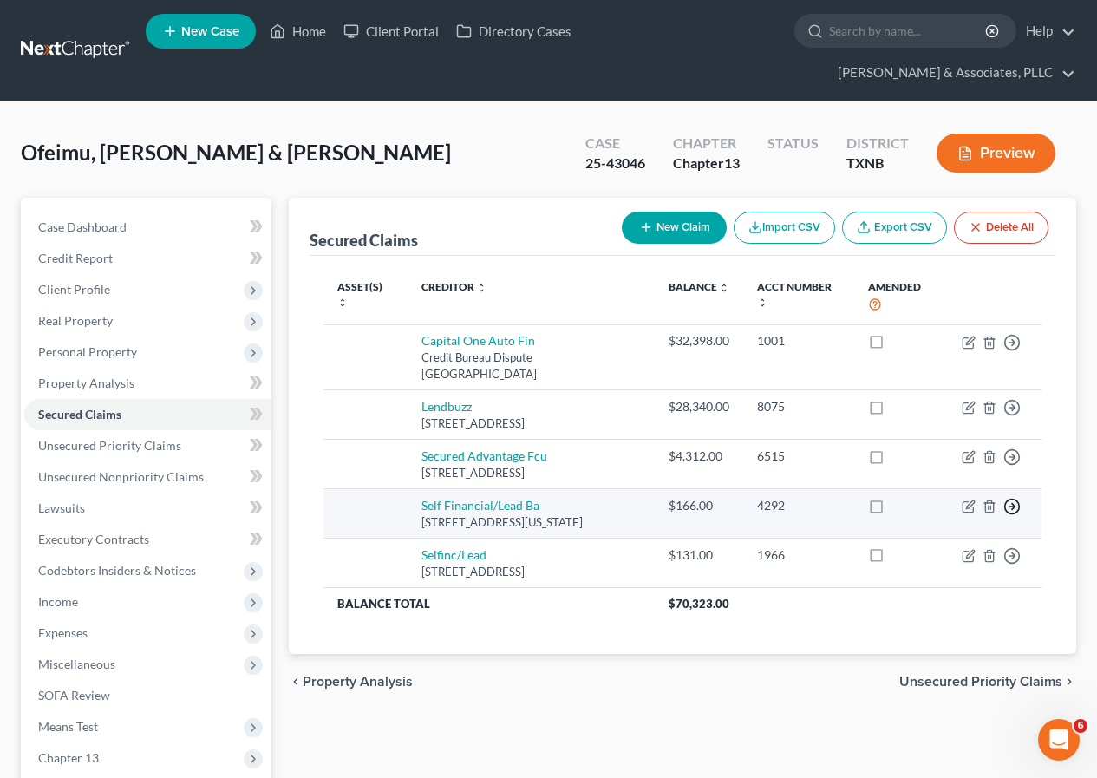
click at [1017, 507] on icon "button" at bounding box center [1012, 506] width 17 height 17
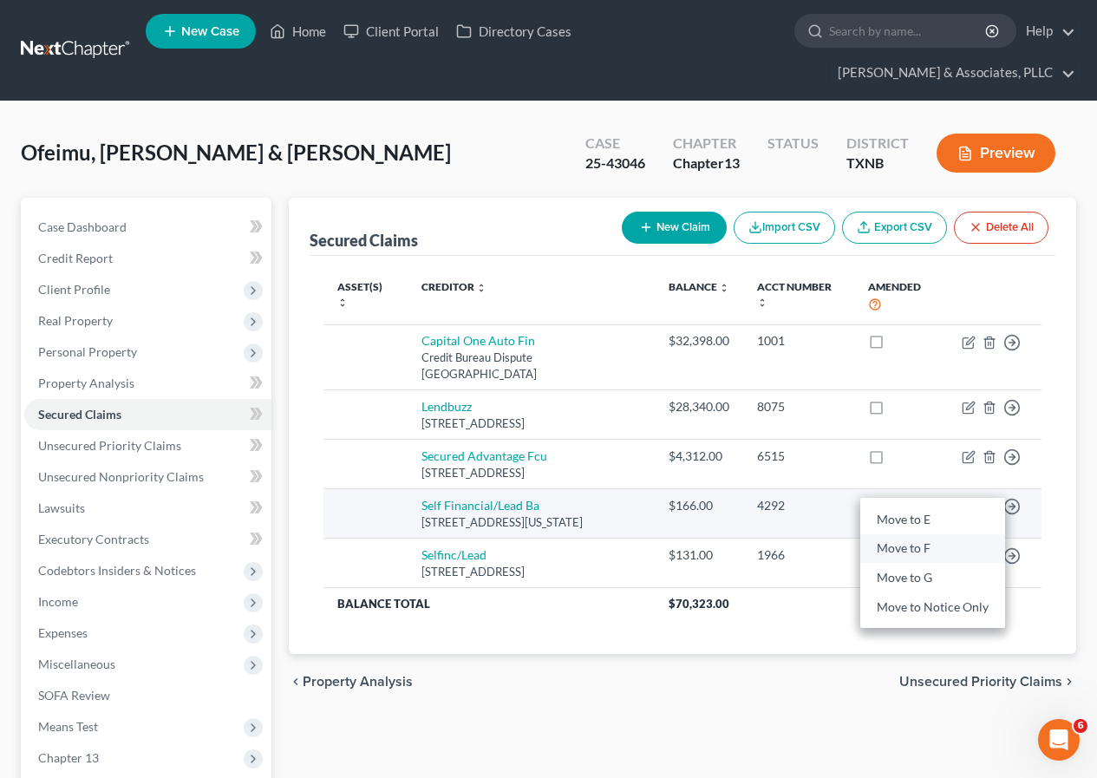
click at [912, 545] on link "Move to F" at bounding box center [932, 547] width 145 height 29
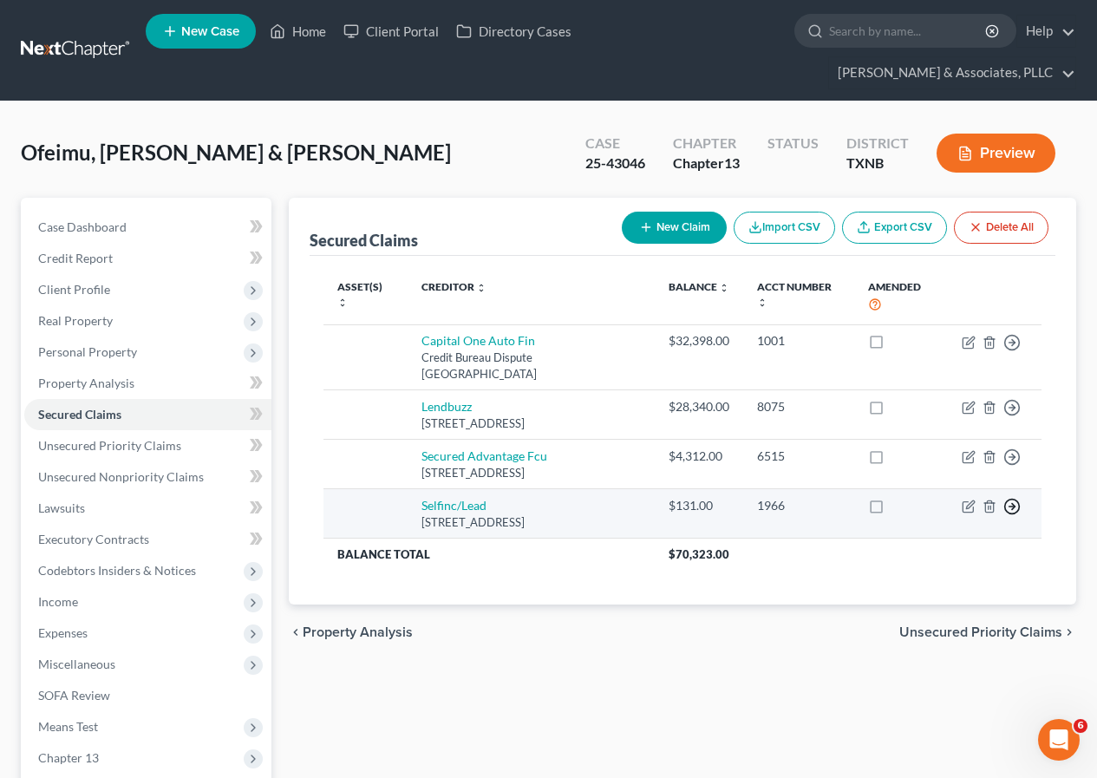
click at [1013, 507] on line "button" at bounding box center [1013, 507] width 6 height 0
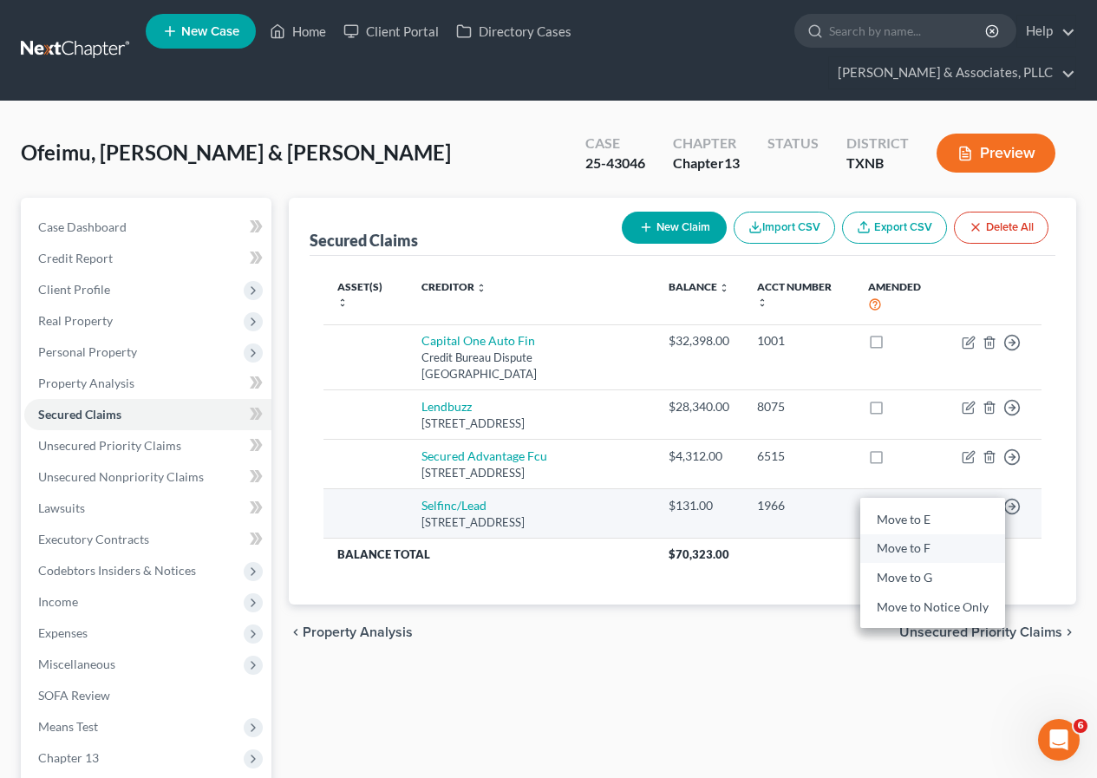
click at [930, 549] on link "Move to F" at bounding box center [932, 547] width 145 height 29
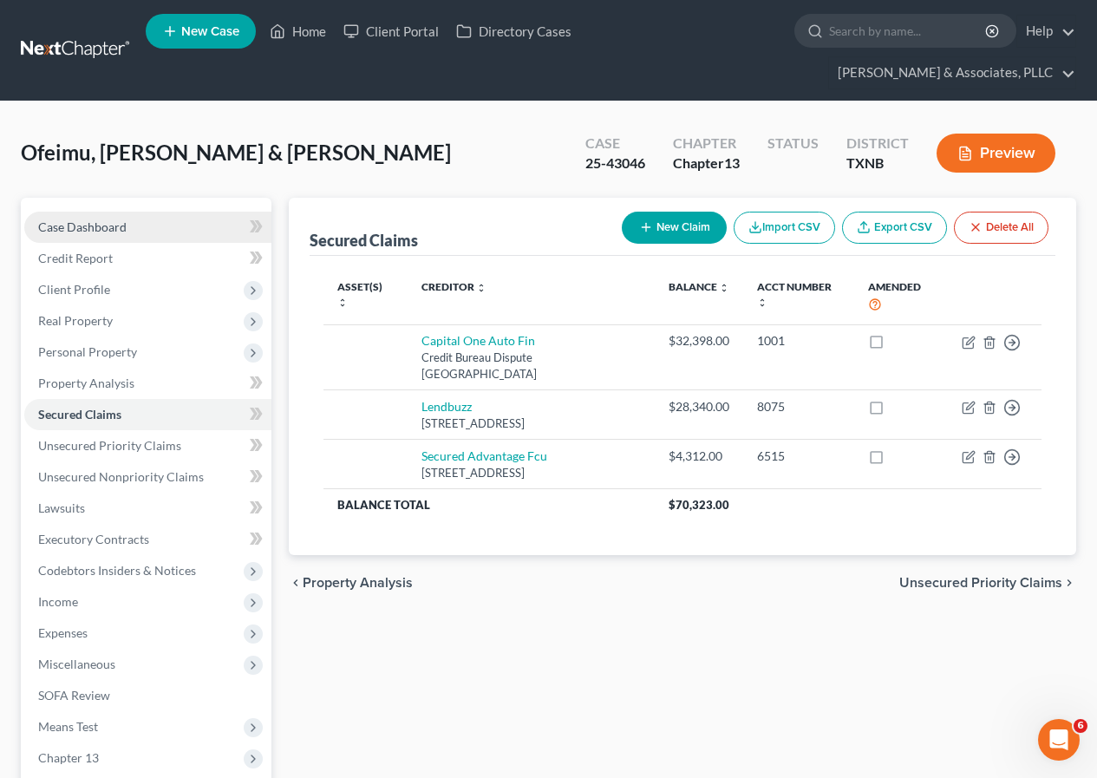
click at [127, 226] on link "Case Dashboard" at bounding box center [147, 227] width 247 height 31
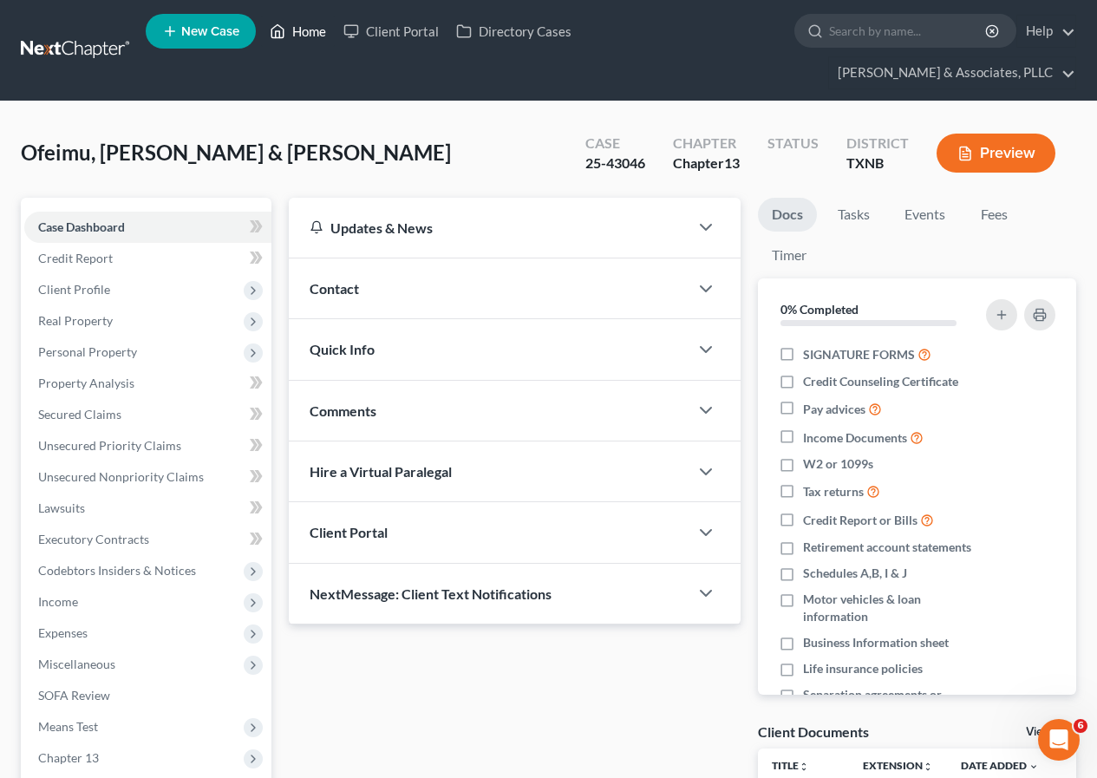
click at [310, 34] on link "Home" at bounding box center [298, 31] width 74 height 31
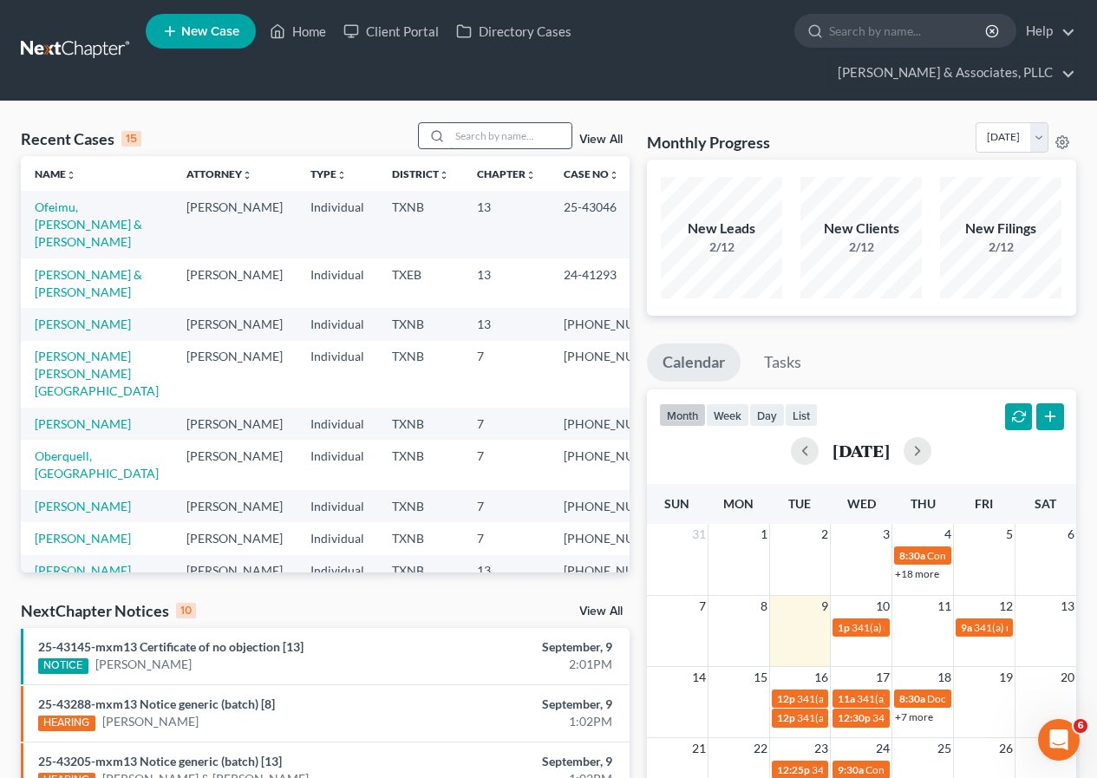
click at [470, 136] on input "search" at bounding box center [510, 135] width 121 height 25
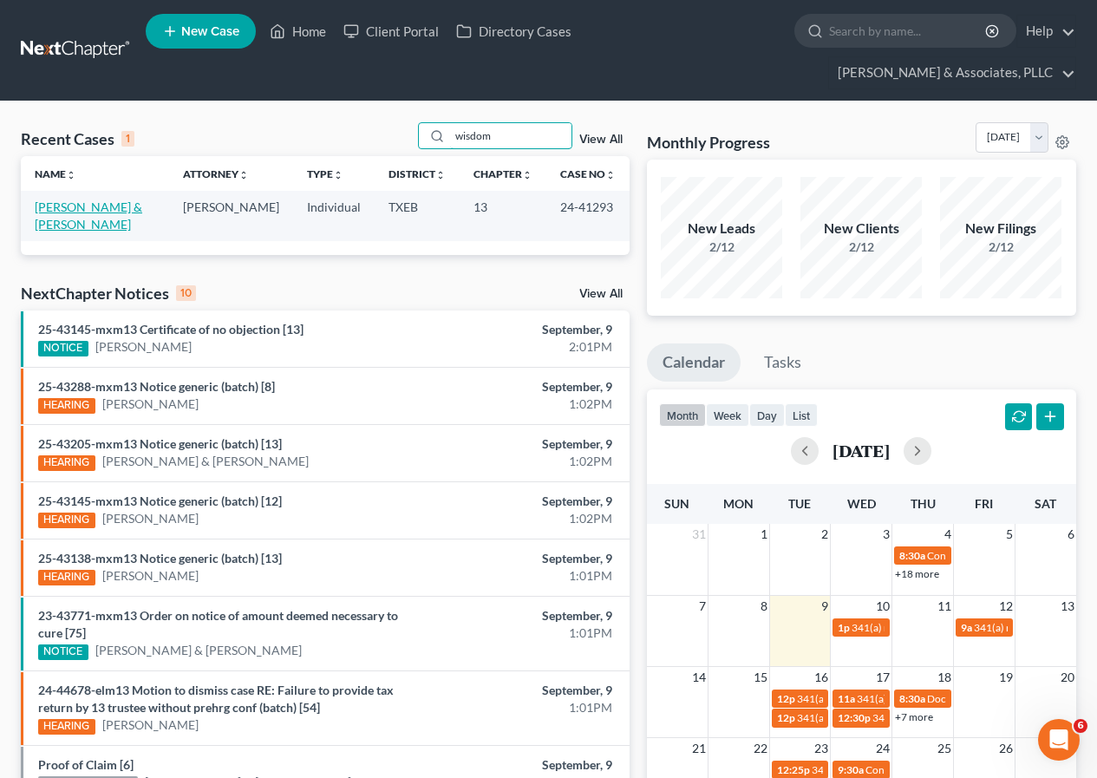
type input "wisdom"
click at [77, 209] on link "[PERSON_NAME] & [PERSON_NAME]" at bounding box center [89, 215] width 108 height 32
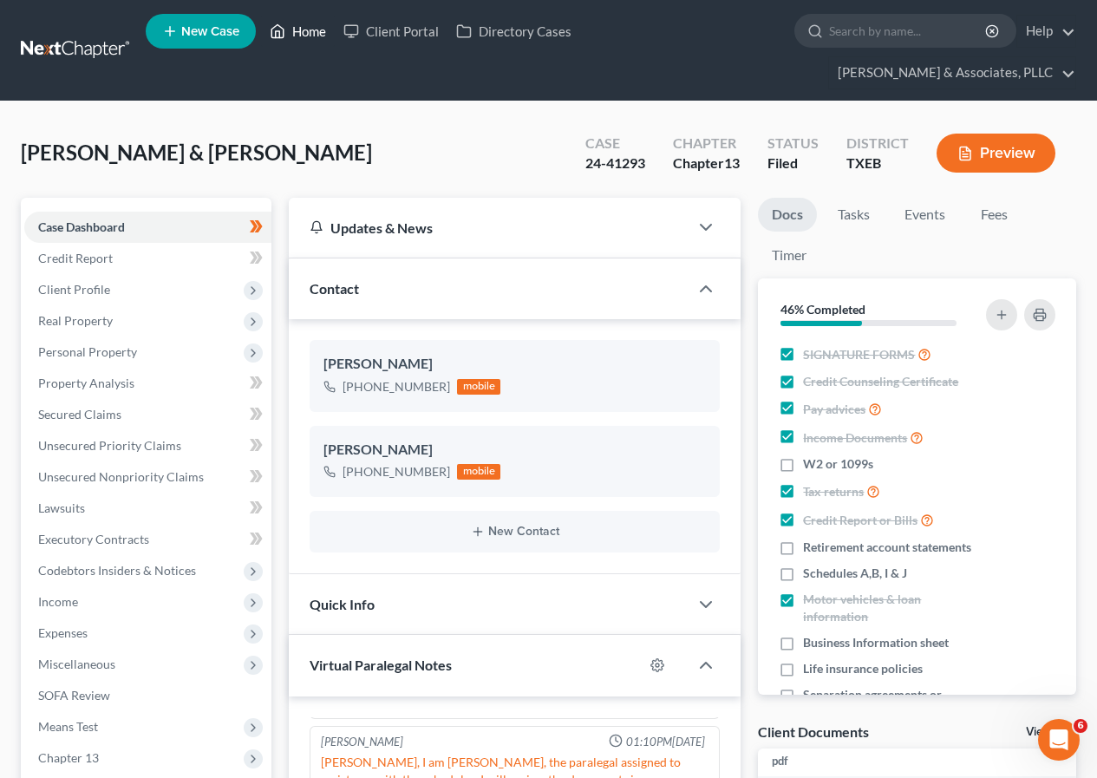
click at [305, 29] on link "Home" at bounding box center [298, 31] width 74 height 31
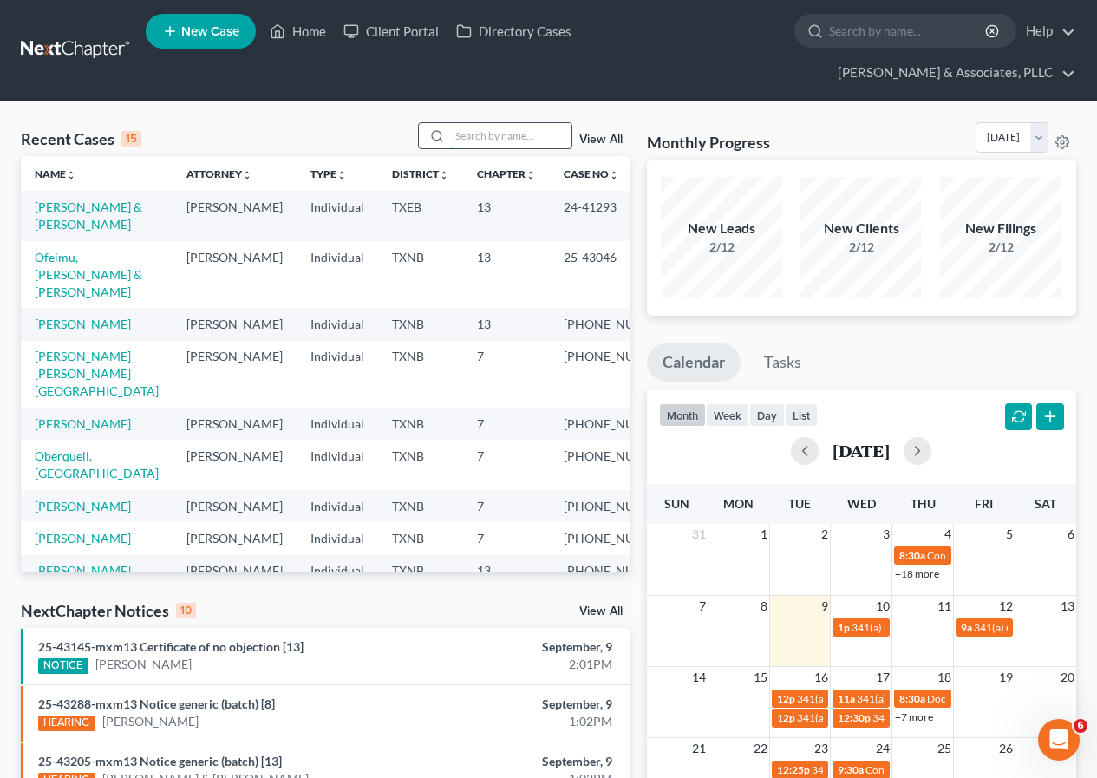
click at [466, 137] on input "search" at bounding box center [510, 135] width 121 height 25
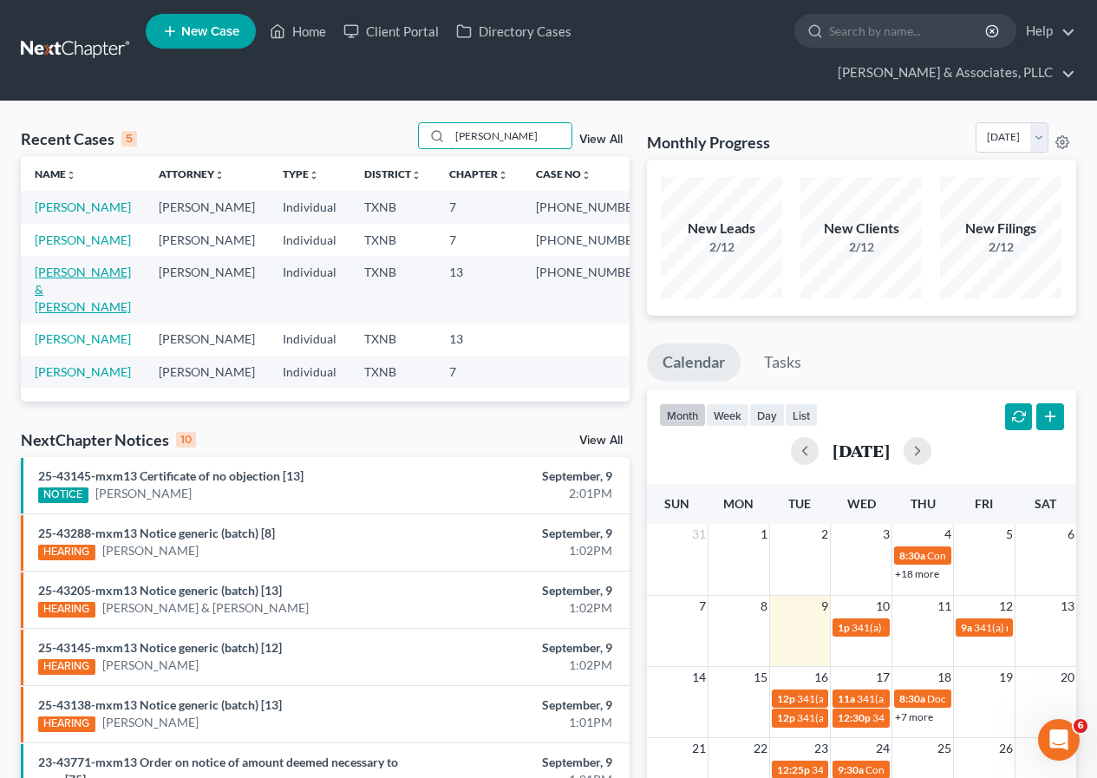
type input "[PERSON_NAME]"
click at [93, 272] on link "[PERSON_NAME] & [PERSON_NAME]" at bounding box center [83, 289] width 96 height 49
select select "2"
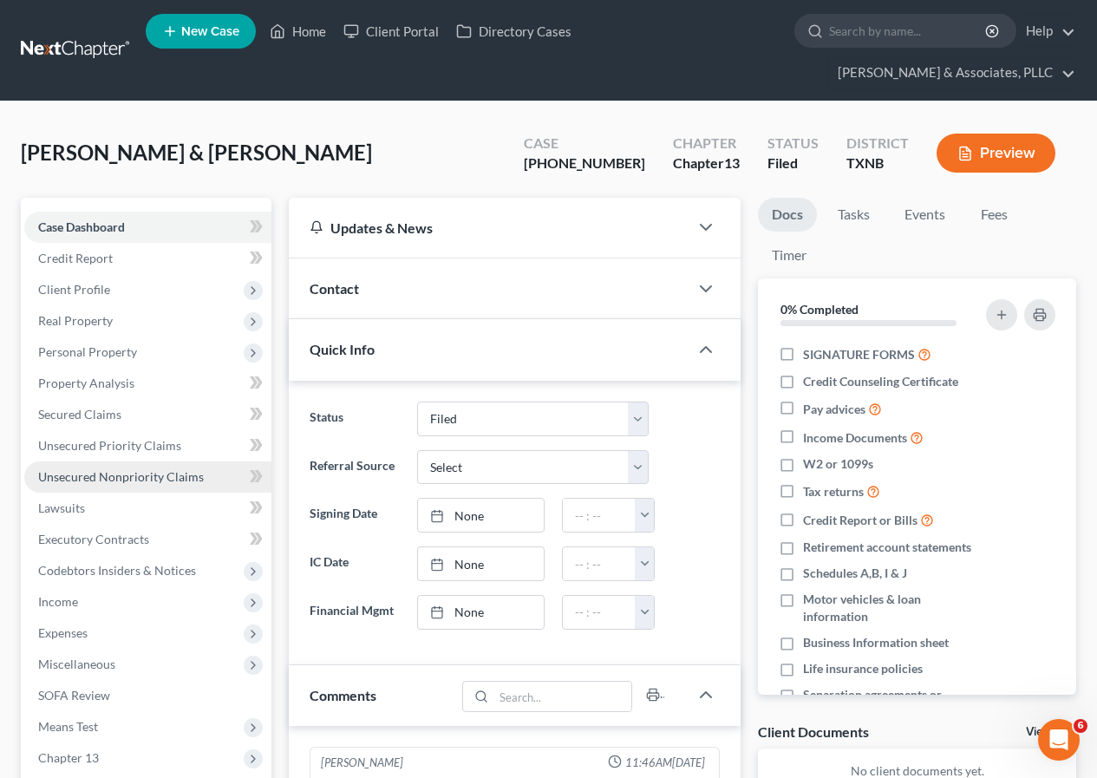
click at [143, 476] on span "Unsecured Nonpriority Claims" at bounding box center [121, 476] width 166 height 15
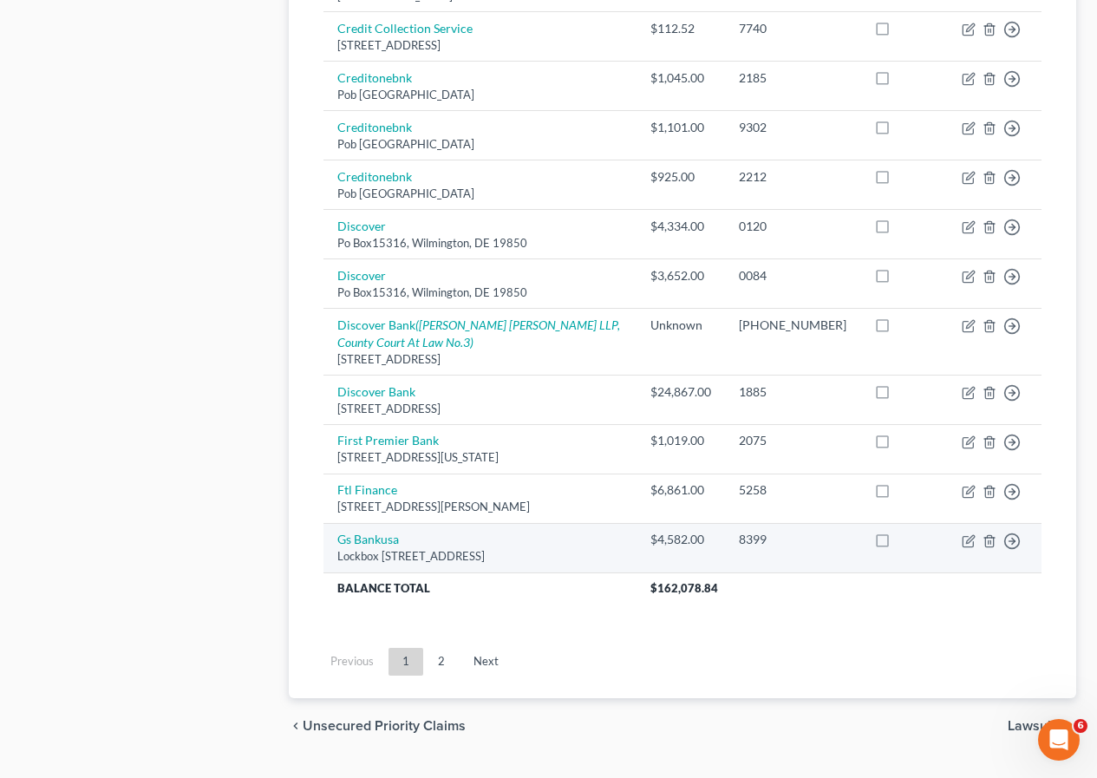
scroll to position [1293, 0]
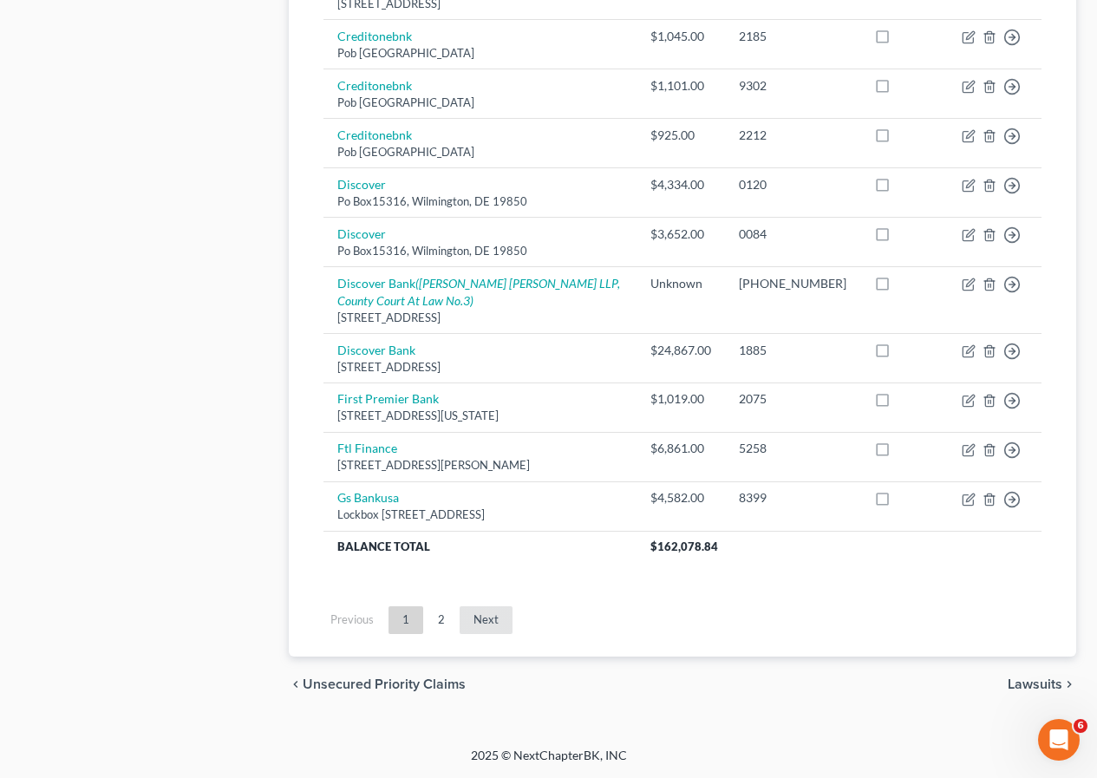
click at [495, 621] on link "Next" at bounding box center [486, 620] width 53 height 28
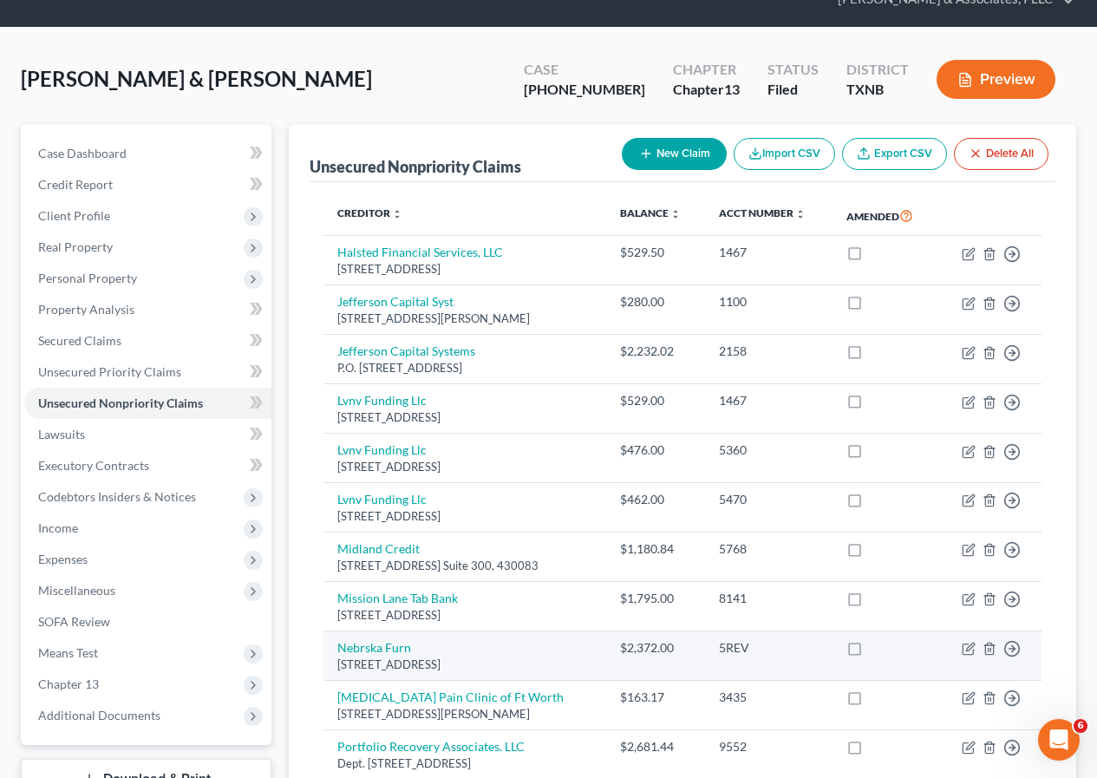
scroll to position [0, 0]
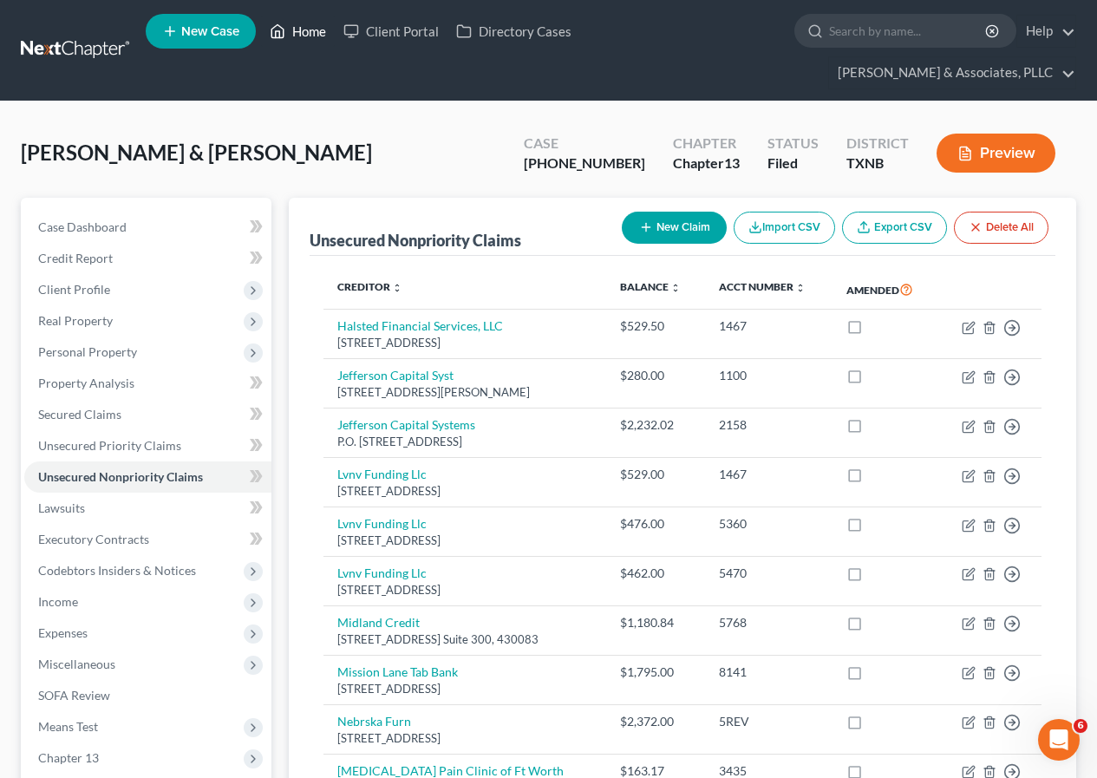
click at [315, 26] on link "Home" at bounding box center [298, 31] width 74 height 31
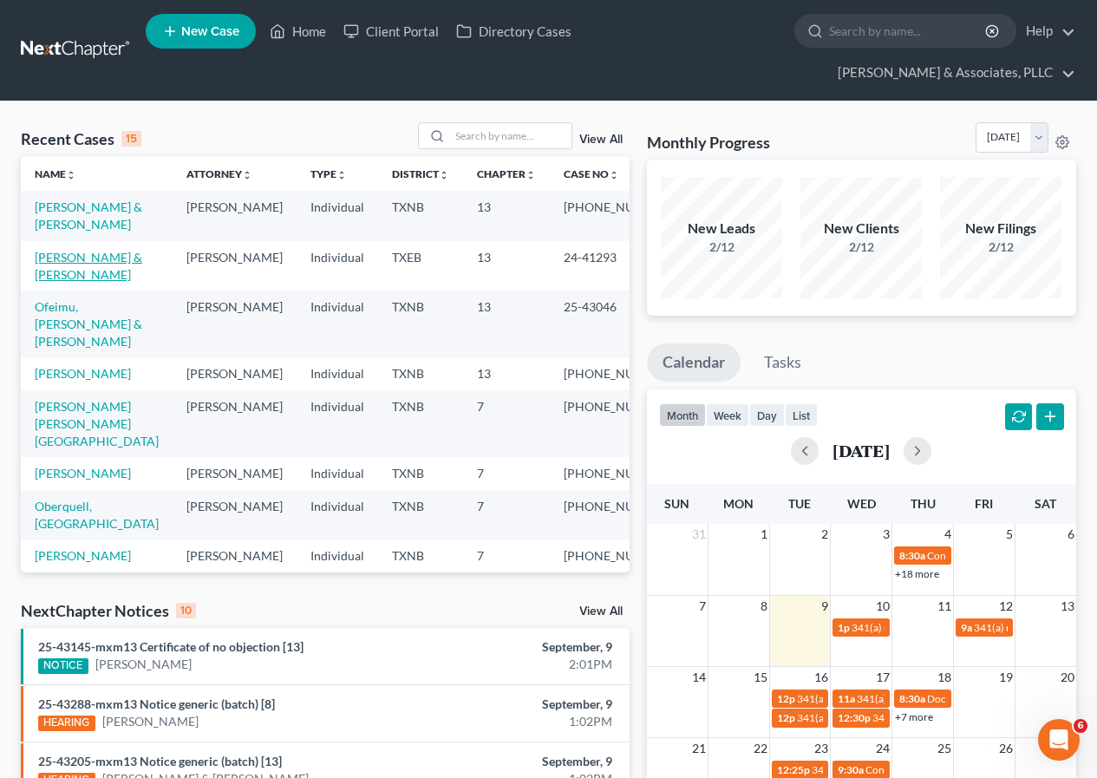
click at [82, 256] on link "[PERSON_NAME] & [PERSON_NAME]" at bounding box center [89, 266] width 108 height 32
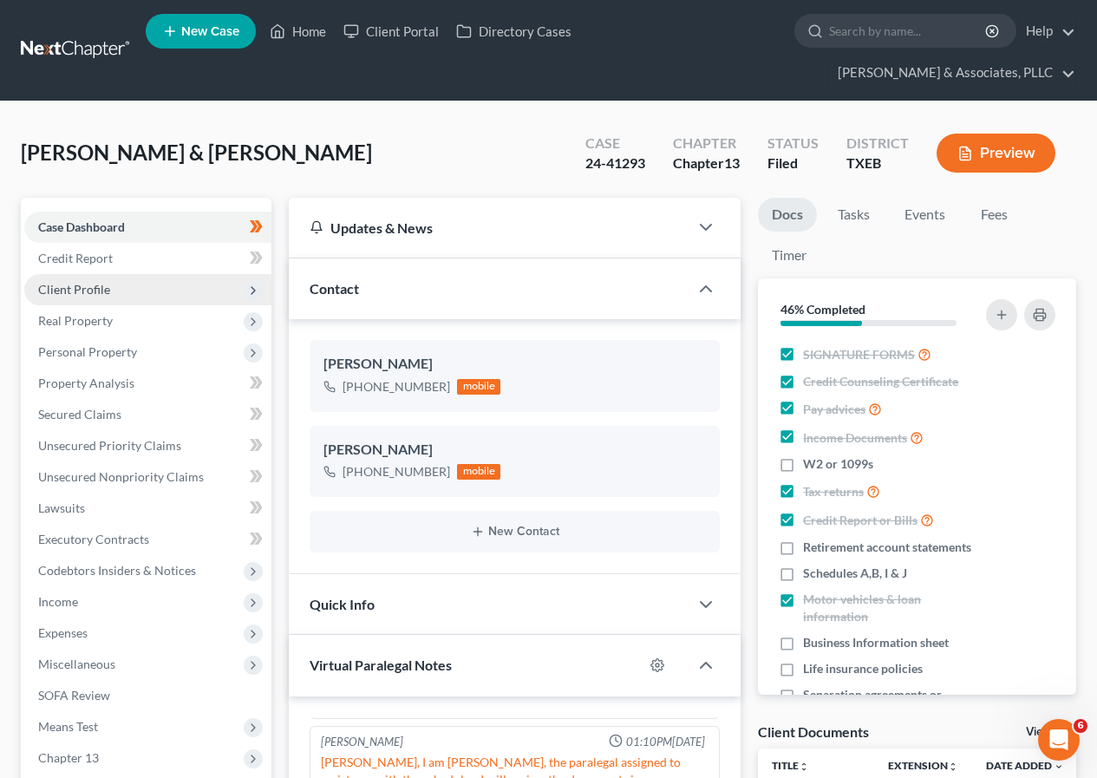
click at [114, 293] on span "Client Profile" at bounding box center [147, 289] width 247 height 31
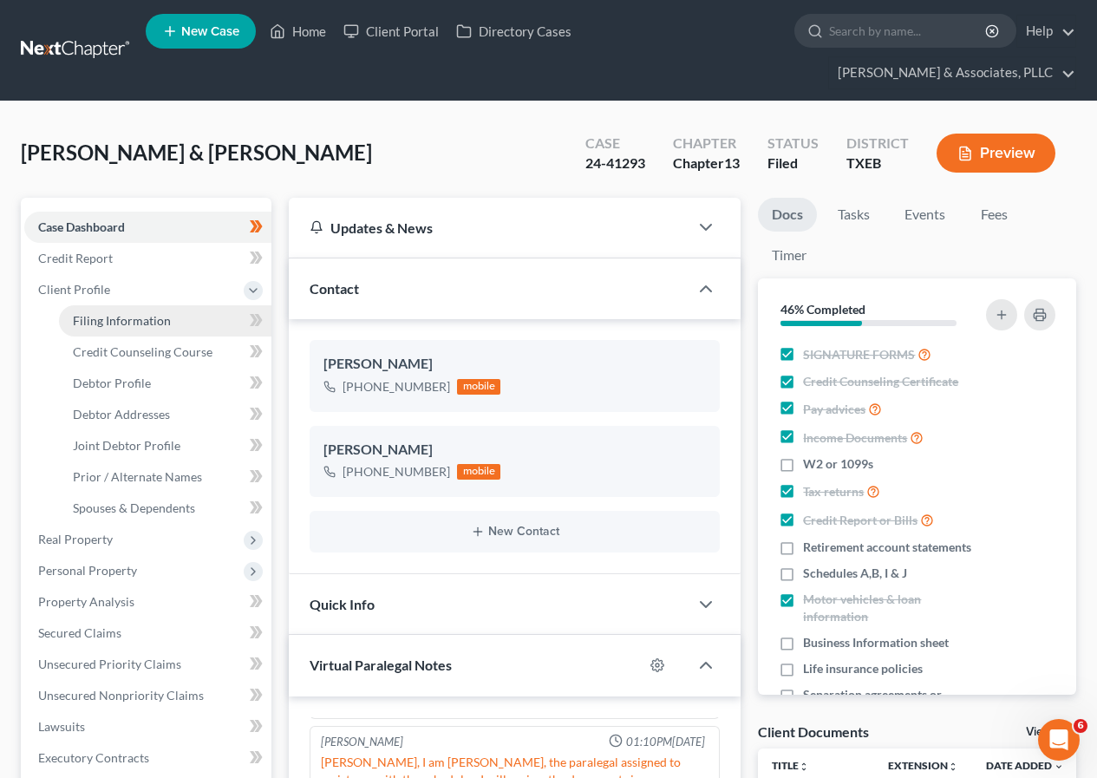
click at [129, 320] on span "Filing Information" at bounding box center [122, 320] width 98 height 15
select select "1"
select select "3"
select select "45"
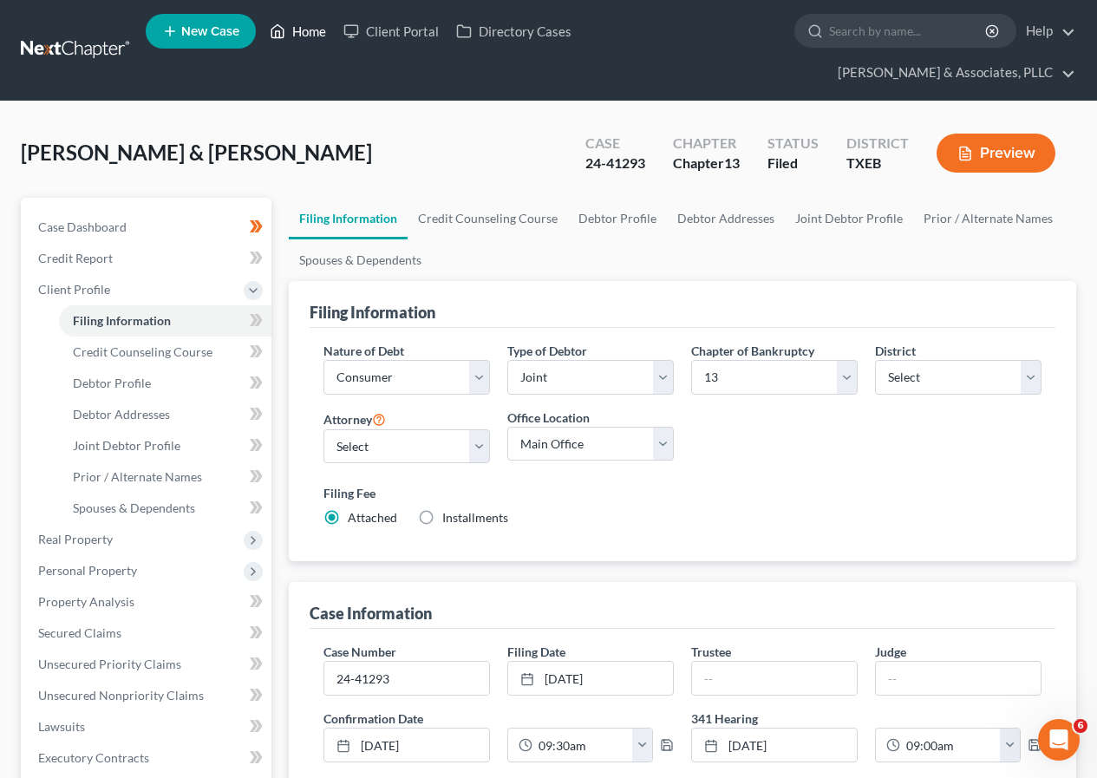
click at [304, 29] on link "Home" at bounding box center [298, 31] width 74 height 31
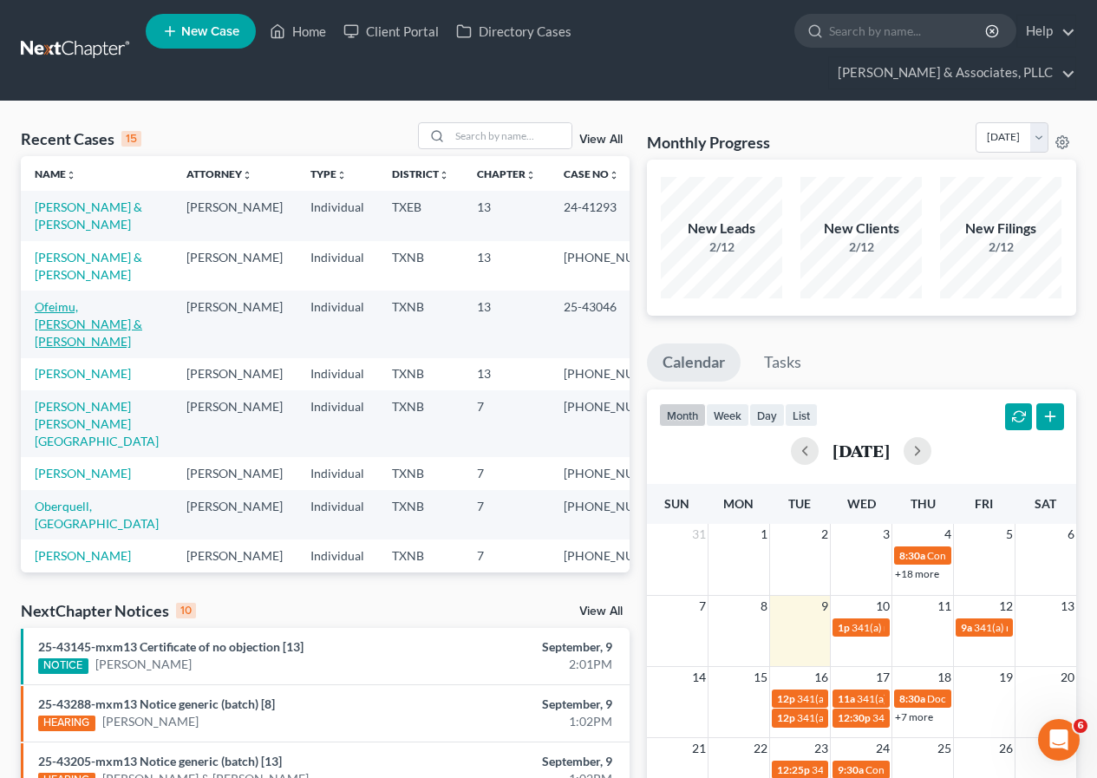
click at [76, 305] on link "Ofeimu, [PERSON_NAME] & [PERSON_NAME]" at bounding box center [89, 323] width 108 height 49
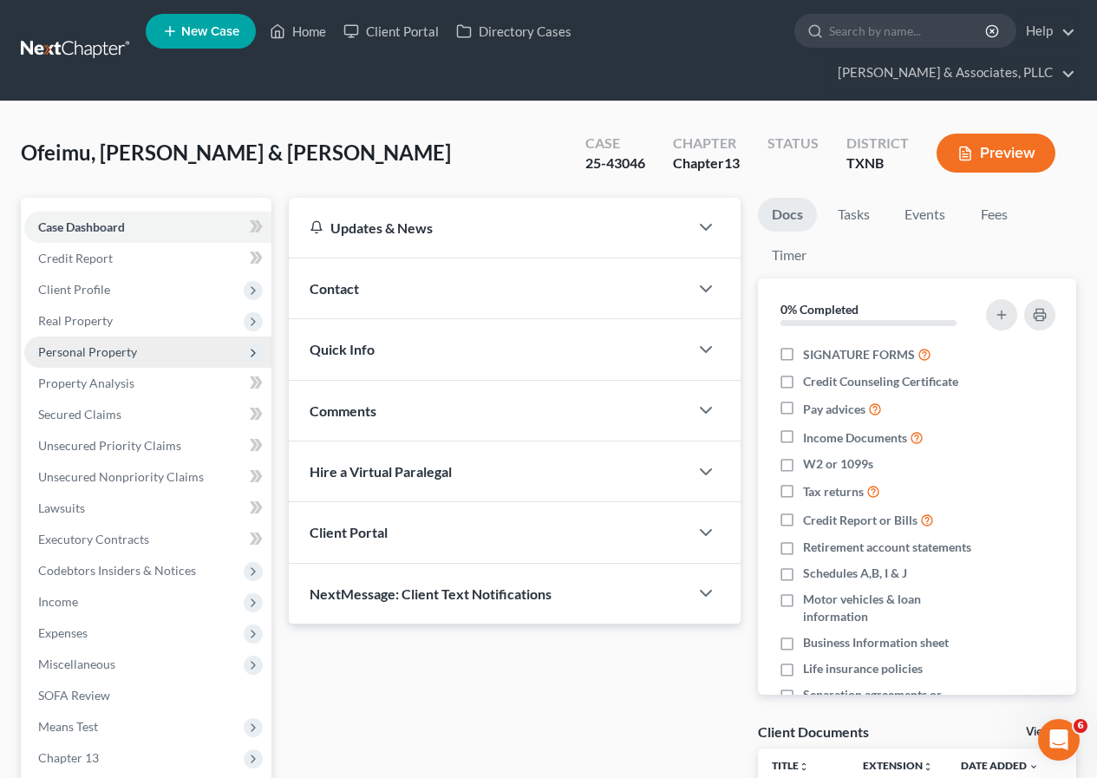
click at [110, 352] on span "Personal Property" at bounding box center [87, 351] width 99 height 15
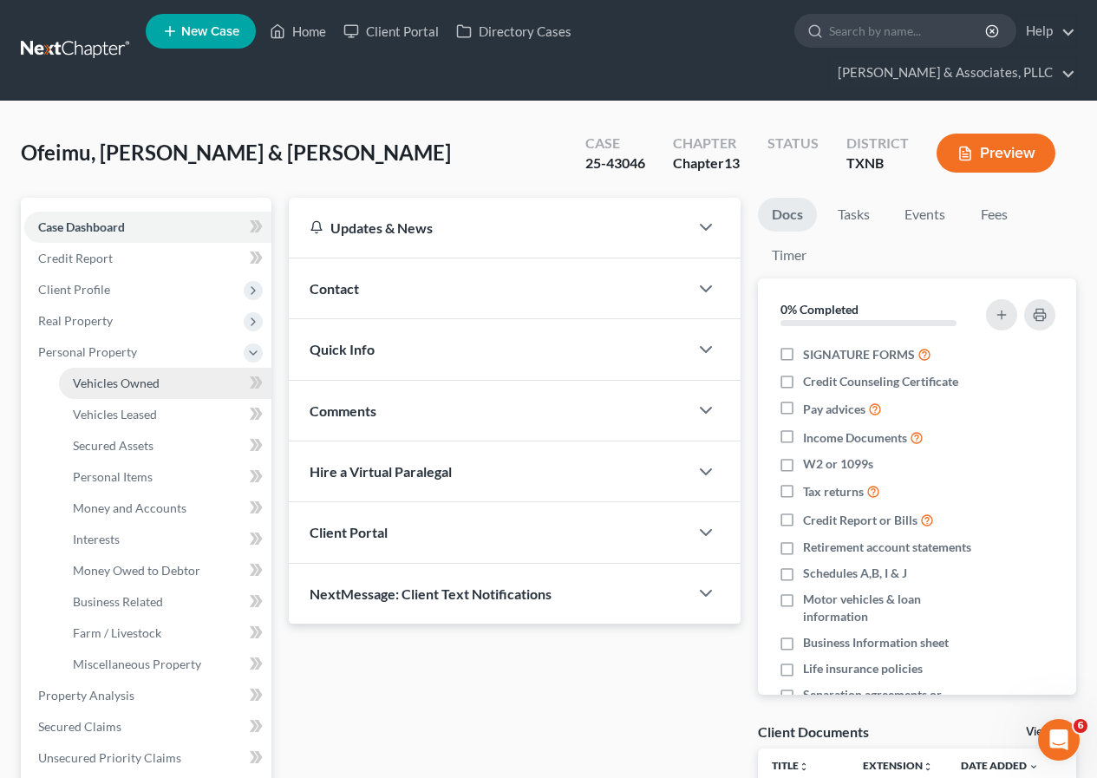
click at [128, 382] on span "Vehicles Owned" at bounding box center [116, 383] width 87 height 15
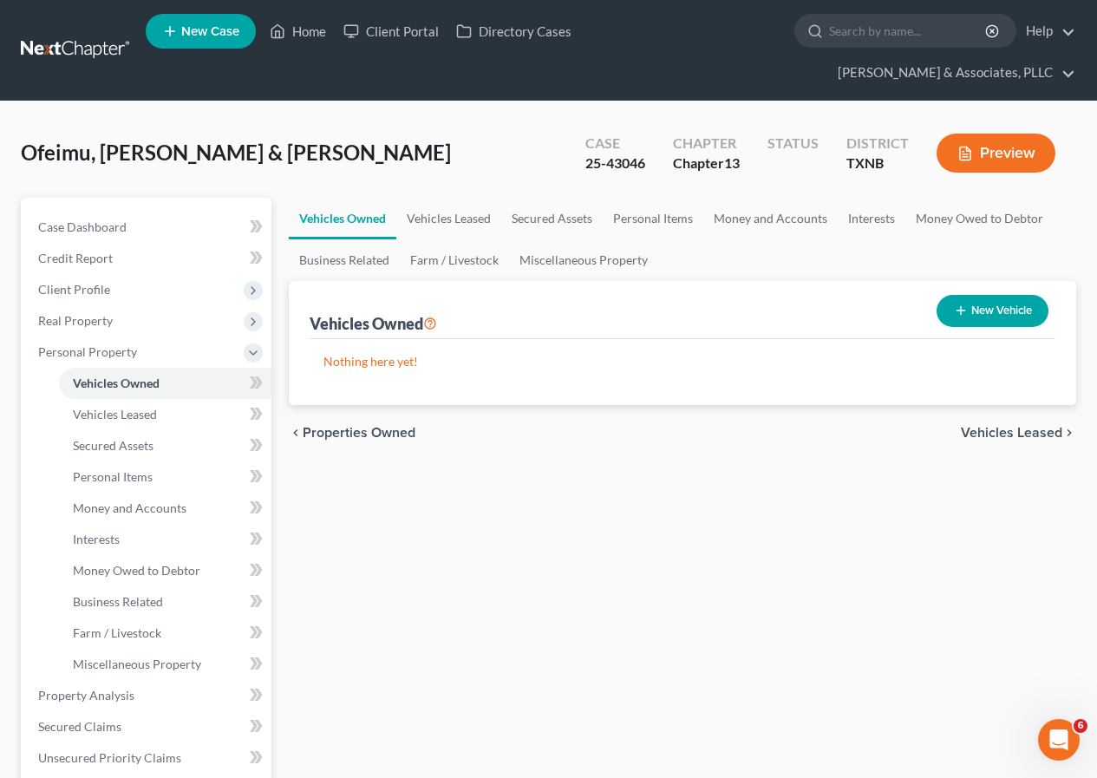
click at [978, 308] on button "New Vehicle" at bounding box center [993, 311] width 112 height 32
select select "0"
select select "2"
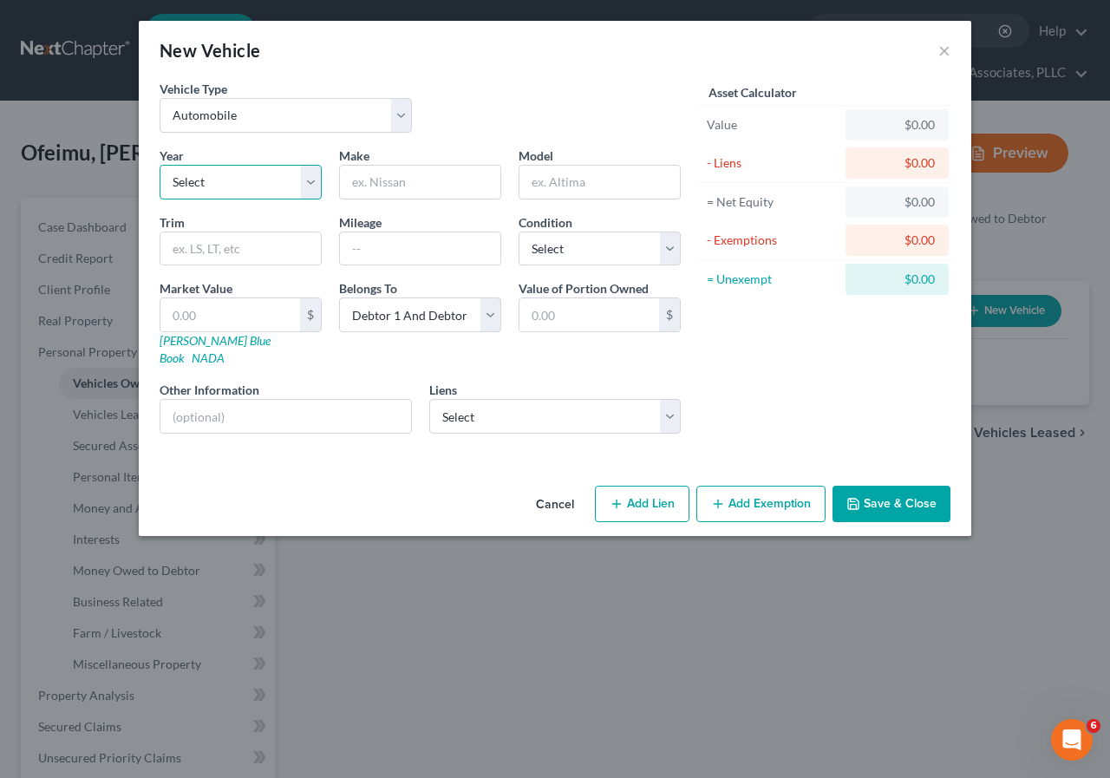
click at [307, 190] on select "Select 2026 2025 2024 2023 2022 2021 2020 2019 2018 2017 2016 2015 2014 2013 20…" at bounding box center [241, 182] width 162 height 35
select select "2"
click at [160, 165] on select "Select 2026 2025 2024 2023 2022 2021 2020 2019 2018 2017 2016 2015 2014 2013 20…" at bounding box center [241, 182] width 162 height 35
click at [386, 179] on input "text" at bounding box center [420, 182] width 160 height 33
type input "Mitsubishi"
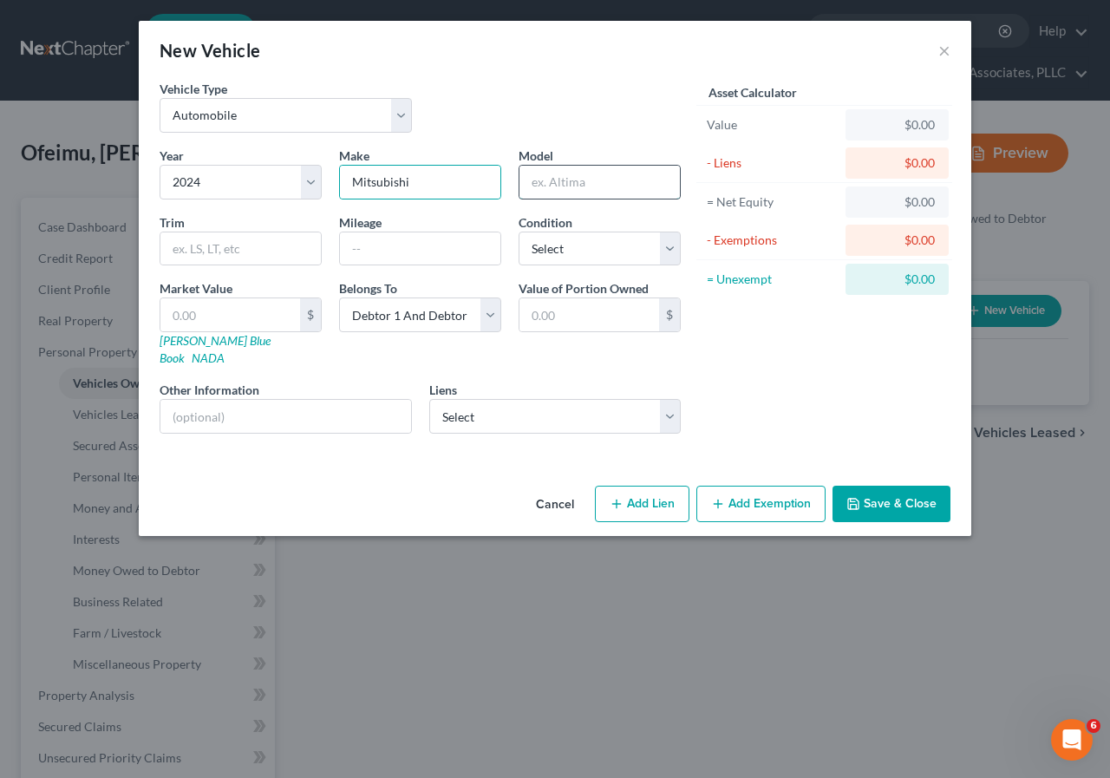
click at [540, 186] on input "text" at bounding box center [600, 182] width 160 height 33
type input "Eclipse"
click at [372, 251] on input "text" at bounding box center [420, 248] width 160 height 33
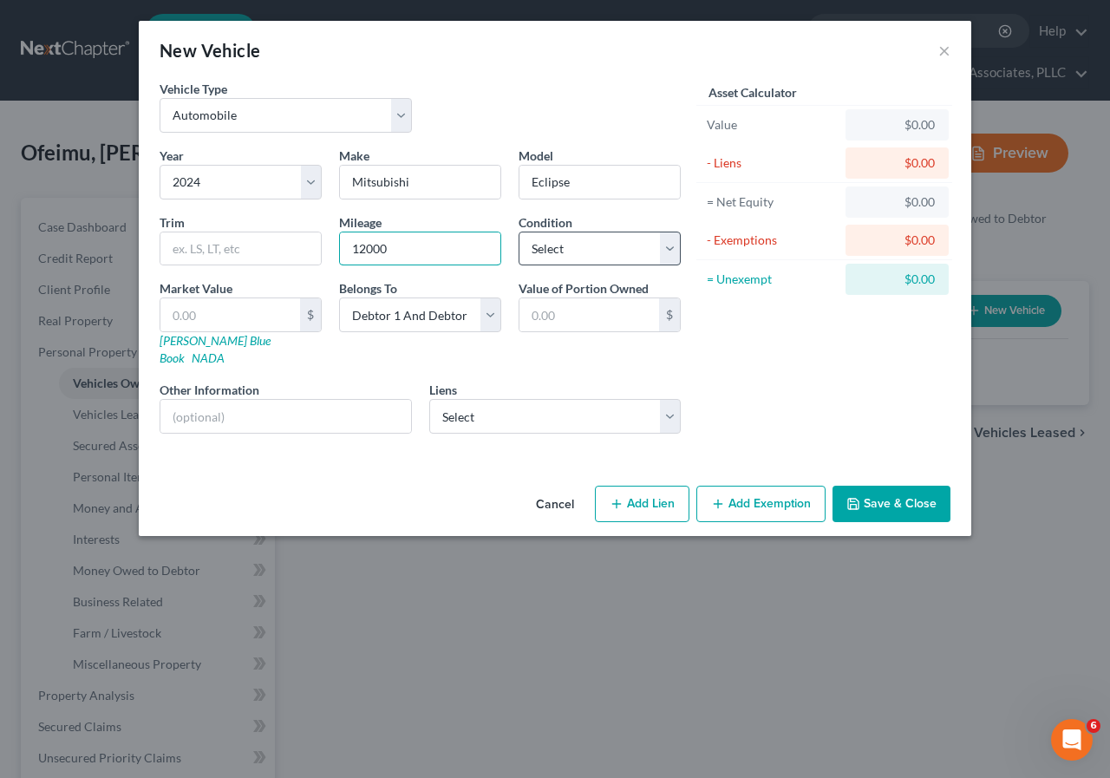
type input "12000"
click at [667, 253] on select "Select Excellent Very Good Good Fair Poor" at bounding box center [600, 249] width 162 height 35
select select "1"
click at [519, 232] on select "Select Excellent Very Good Good Fair Poor" at bounding box center [600, 249] width 162 height 35
click at [206, 312] on input "text" at bounding box center [230, 314] width 140 height 33
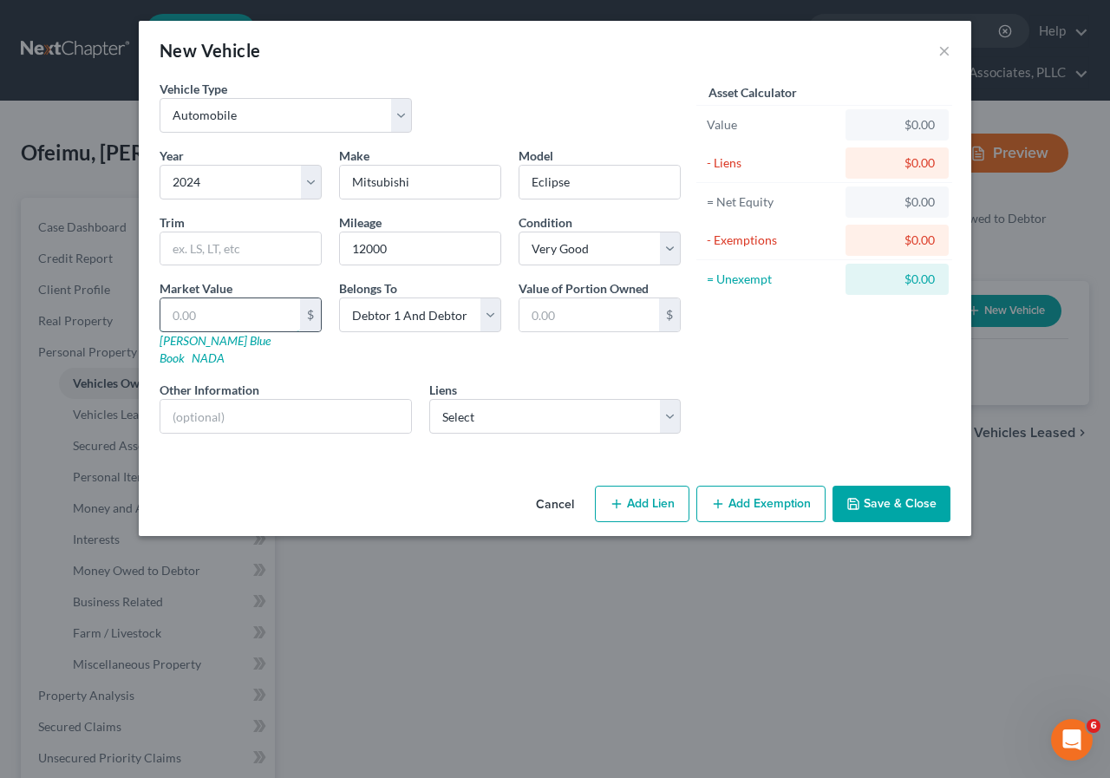
type input "2"
type input "2.00"
type input "29"
type input "29.00"
type input "290"
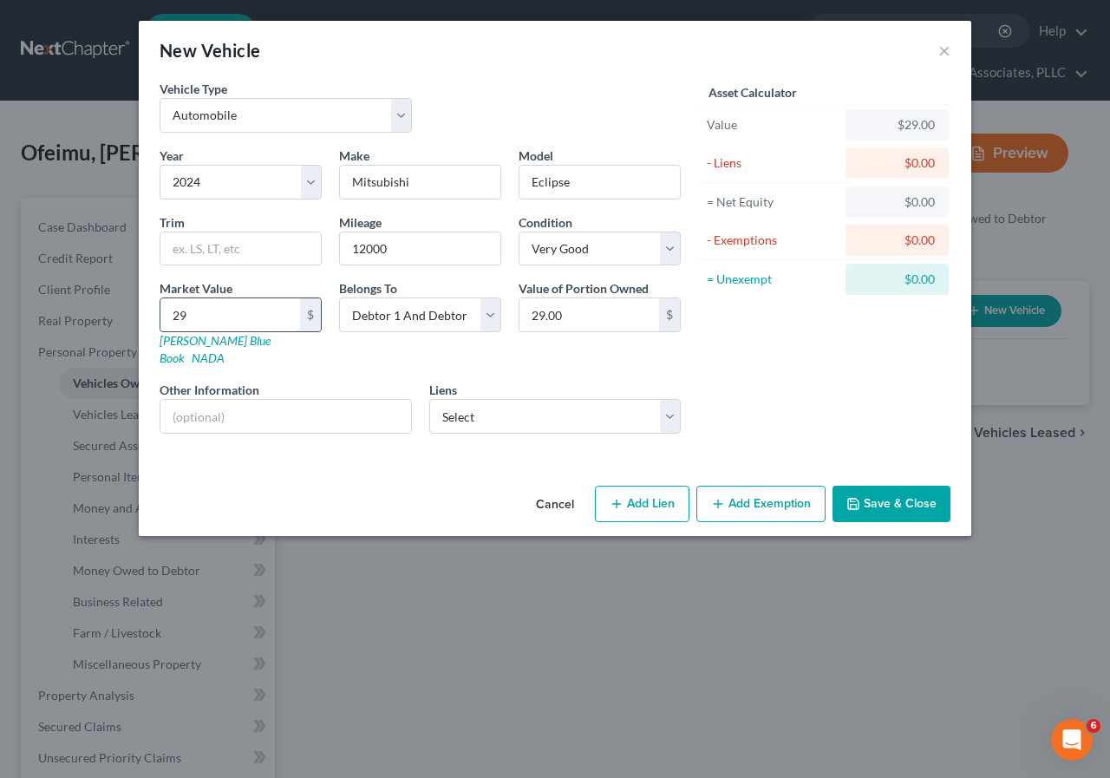
type input "290.00"
type input "2900"
type input "2,900.00"
type input "2,9000"
type input "29,000.00"
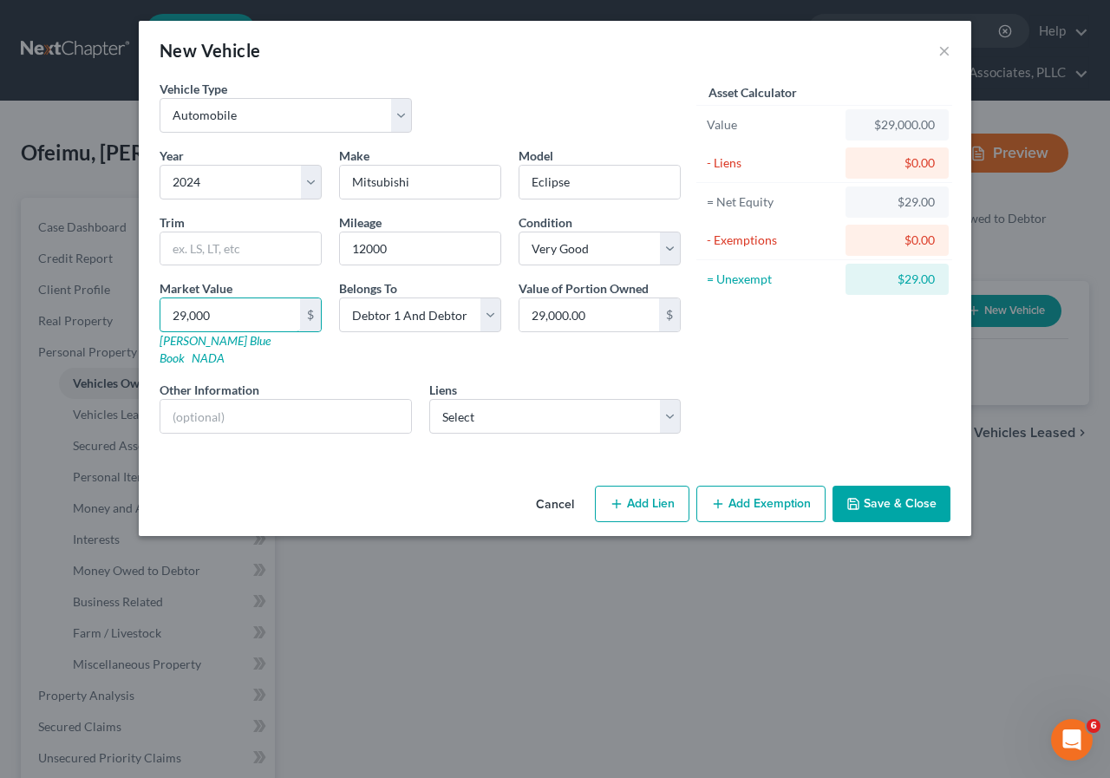
type input "29,000"
click at [766, 494] on button "Add Exemption" at bounding box center [760, 504] width 129 height 36
select select "2"
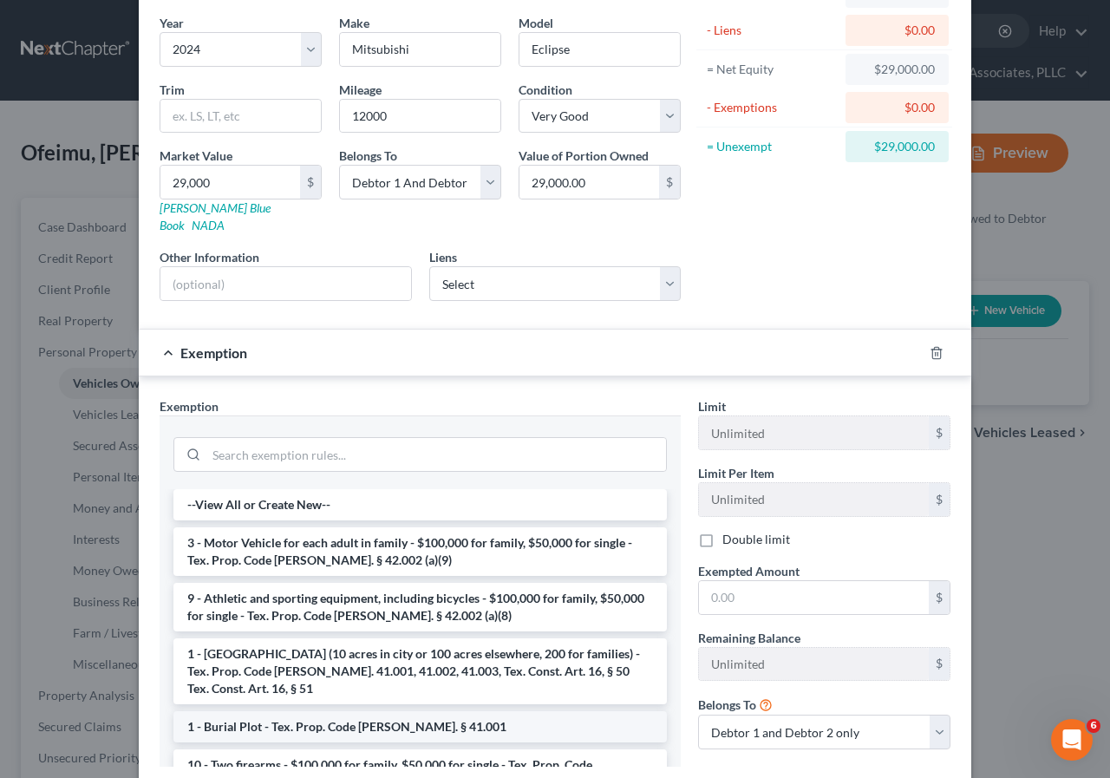
scroll to position [173, 0]
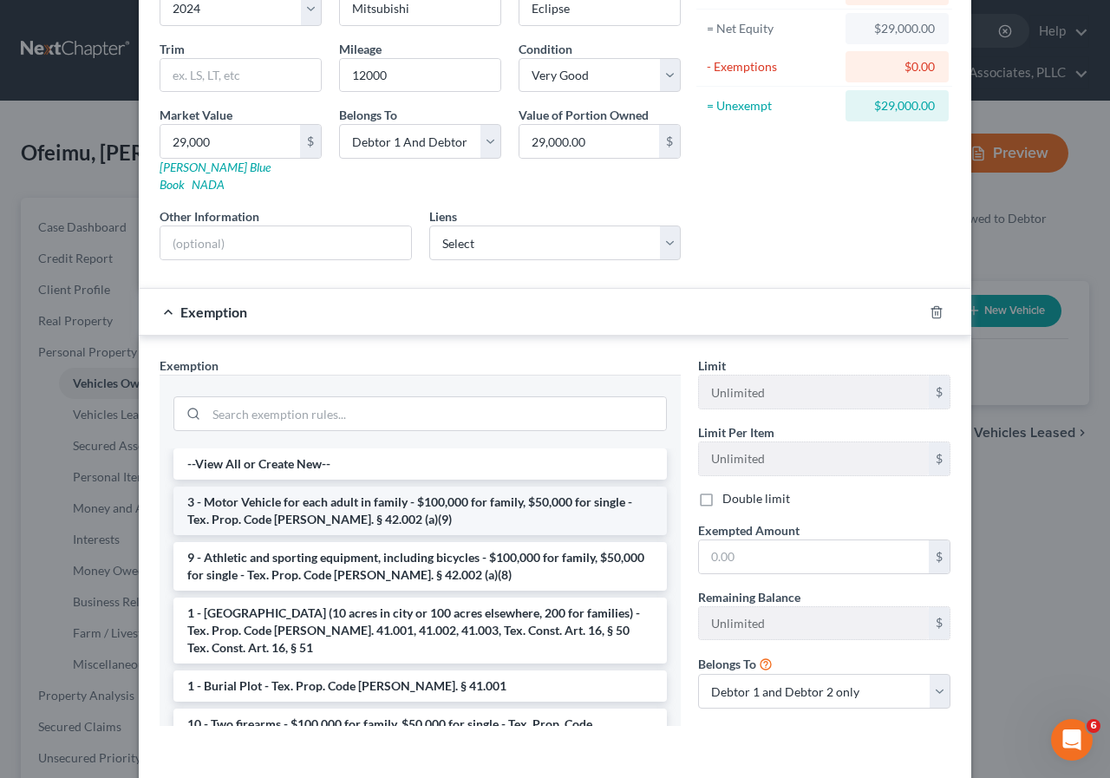
click at [287, 500] on li "3 - Motor Vehicle for each adult in family - $100,000 for family, $50,000 for s…" at bounding box center [420, 511] width 494 height 49
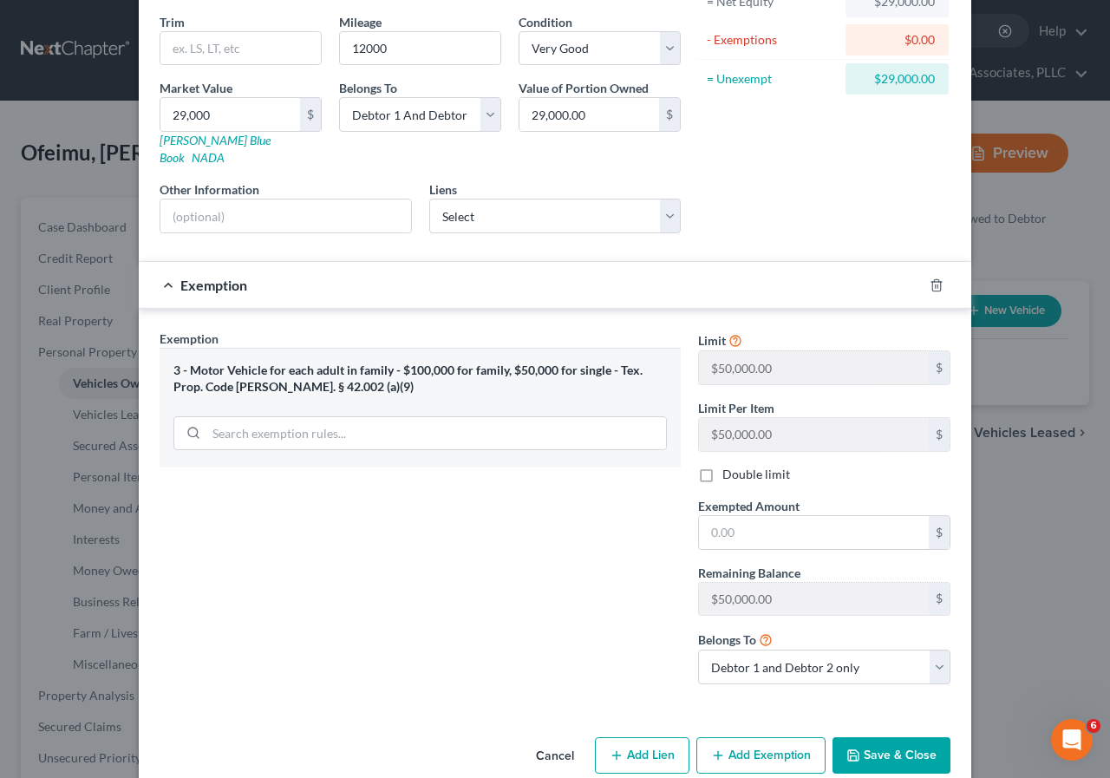
scroll to position [213, 0]
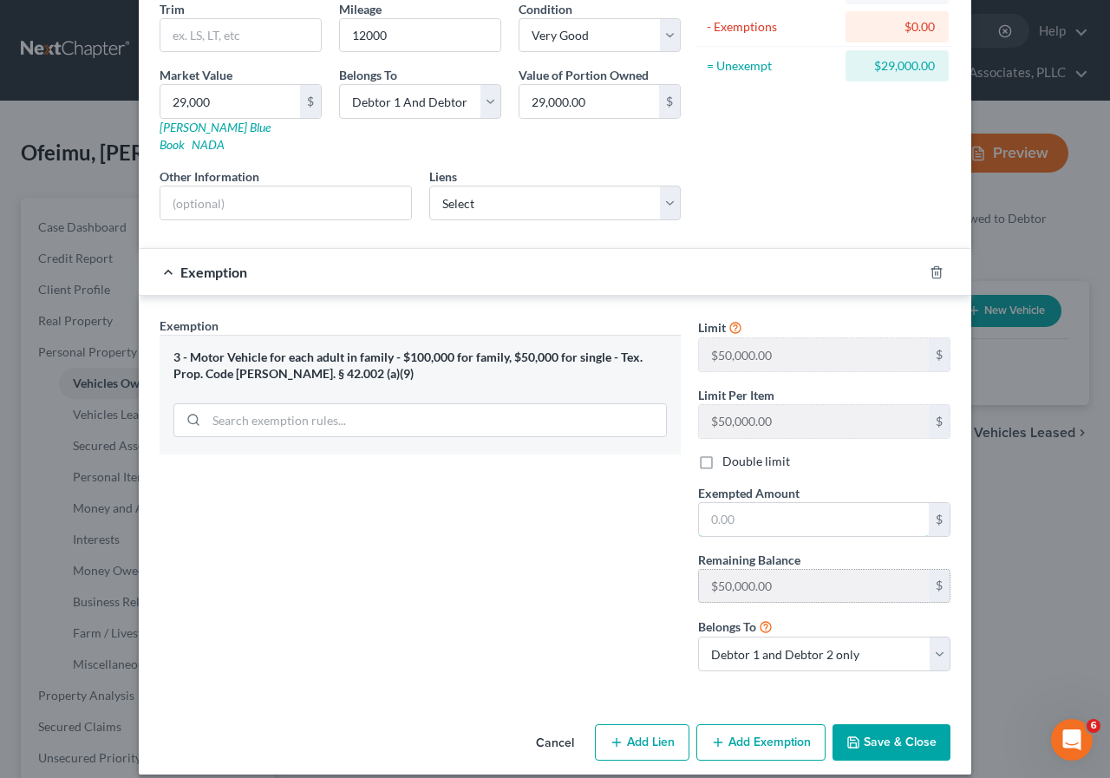
drag, startPoint x: 707, startPoint y: 501, endPoint x: 719, endPoint y: 577, distance: 76.4
click at [707, 503] on input "text" at bounding box center [814, 519] width 230 height 33
type input "100"
drag, startPoint x: 869, startPoint y: 718, endPoint x: 667, endPoint y: 621, distance: 224.2
click at [869, 724] on button "Save & Close" at bounding box center [892, 742] width 118 height 36
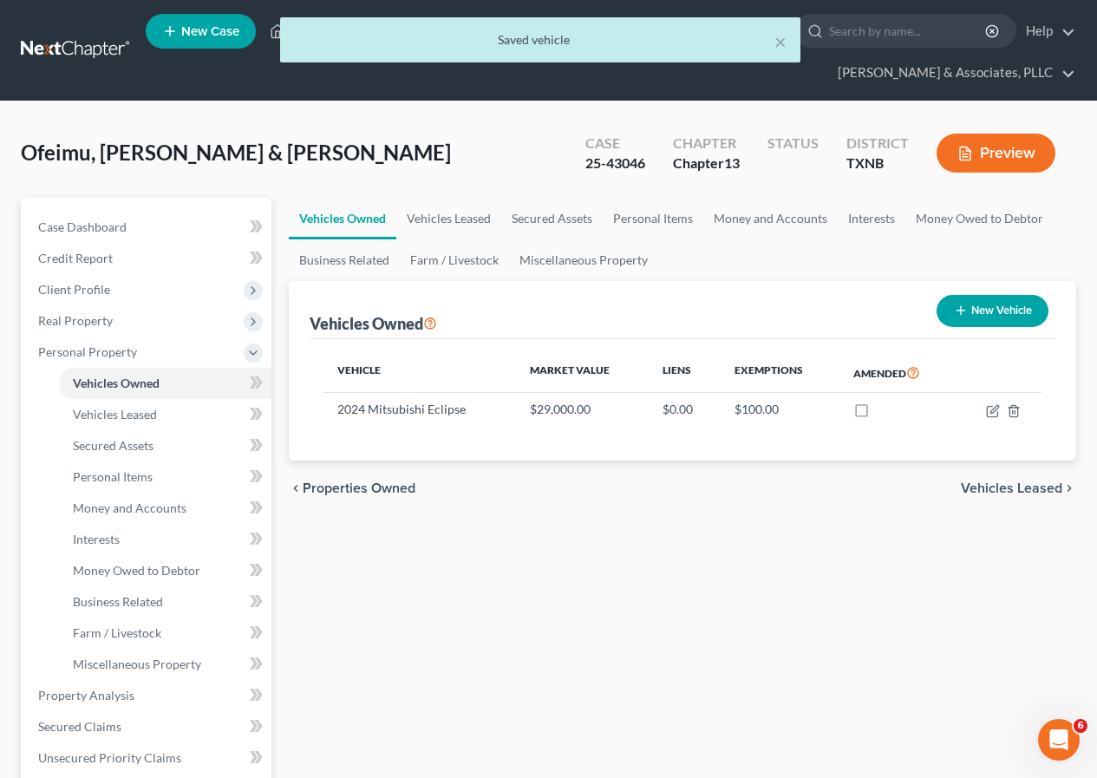
click at [992, 316] on button "New Vehicle" at bounding box center [993, 311] width 112 height 32
select select "0"
select select "2"
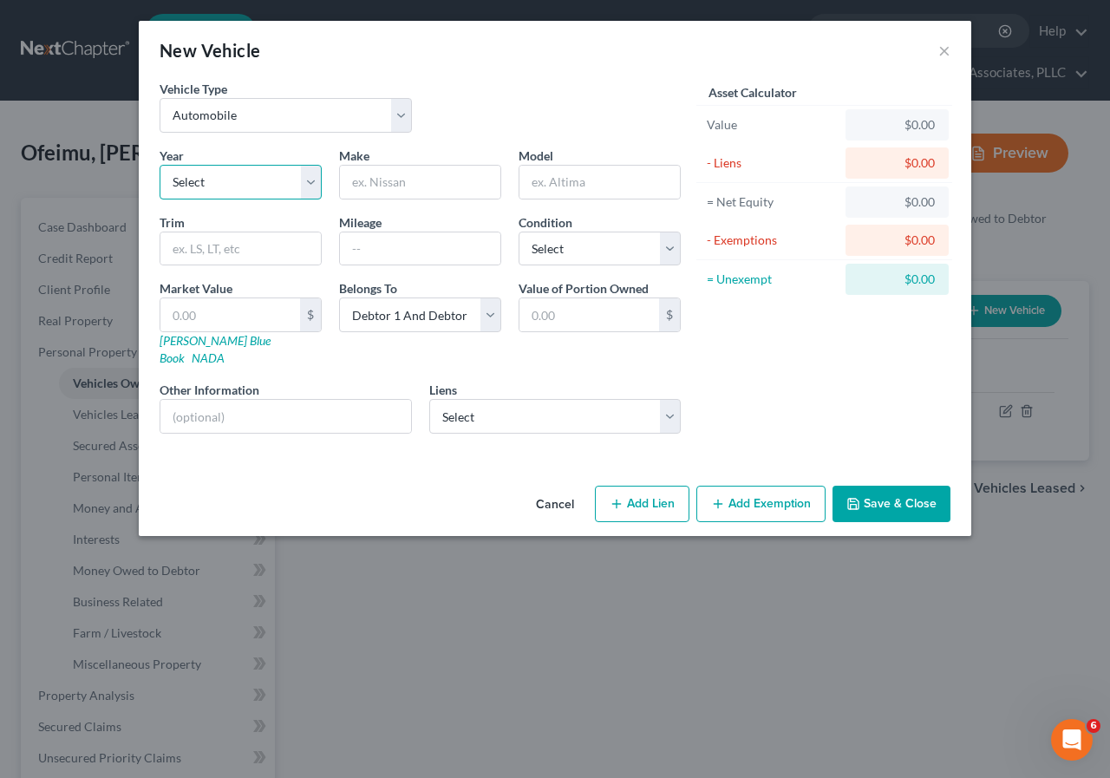
click at [314, 187] on select "Select 2026 2025 2024 2023 2022 2021 2020 2019 2018 2017 2016 2015 2014 2013 20…" at bounding box center [241, 182] width 162 height 35
select select "3"
click at [160, 165] on select "Select 2026 2025 2024 2023 2022 2021 2020 2019 2018 2017 2016 2015 2014 2013 20…" at bounding box center [241, 182] width 162 height 35
click at [359, 179] on input "text" at bounding box center [420, 182] width 160 height 33
type input "Maverick"
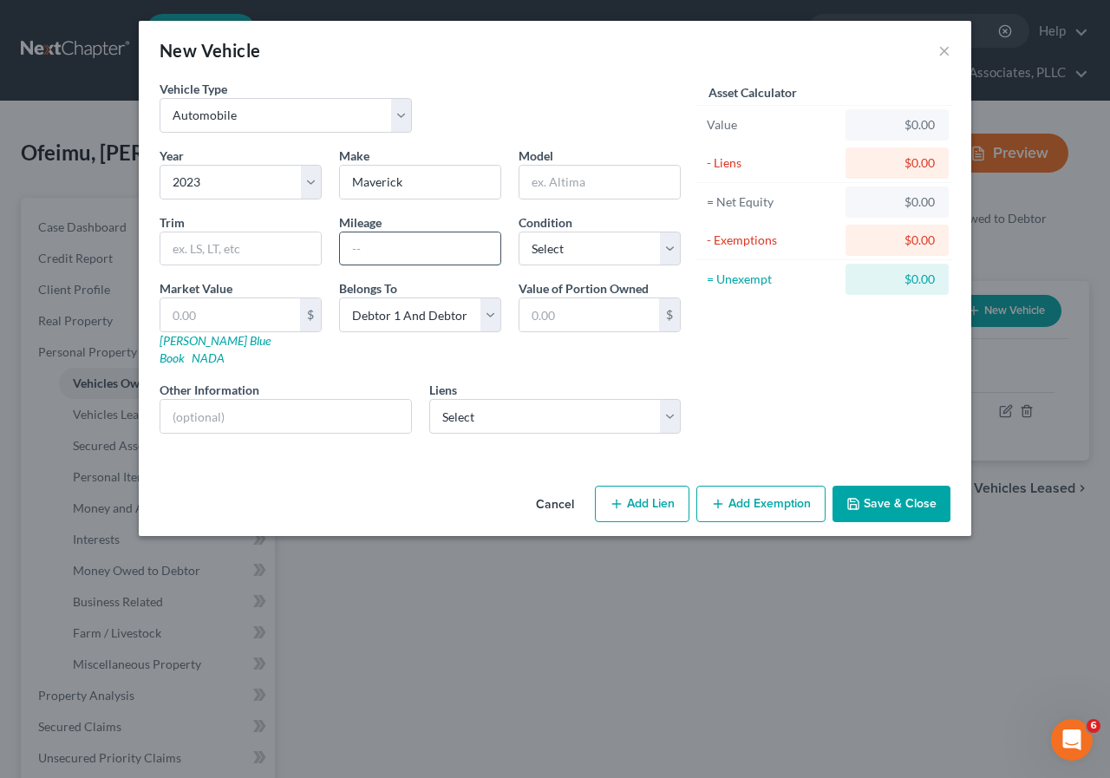
click at [400, 252] on input "text" at bounding box center [420, 248] width 160 height 33
type input "23000"
click at [668, 253] on select "Select Excellent Very Good Good Fair Poor" at bounding box center [600, 249] width 162 height 35
select select "1"
click at [519, 232] on select "Select Excellent Very Good Good Fair Poor" at bounding box center [600, 249] width 162 height 35
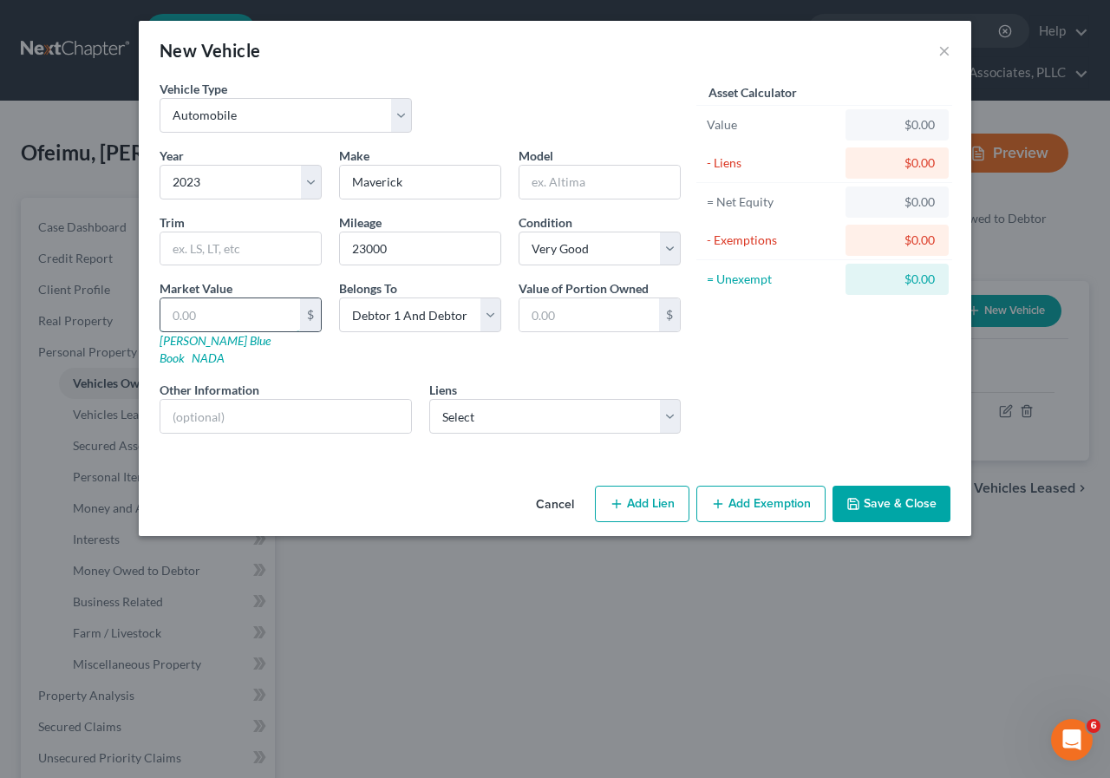
click at [207, 311] on input "text" at bounding box center [230, 314] width 140 height 33
type input "2"
type input "2.00"
type input "25"
type input "25.00"
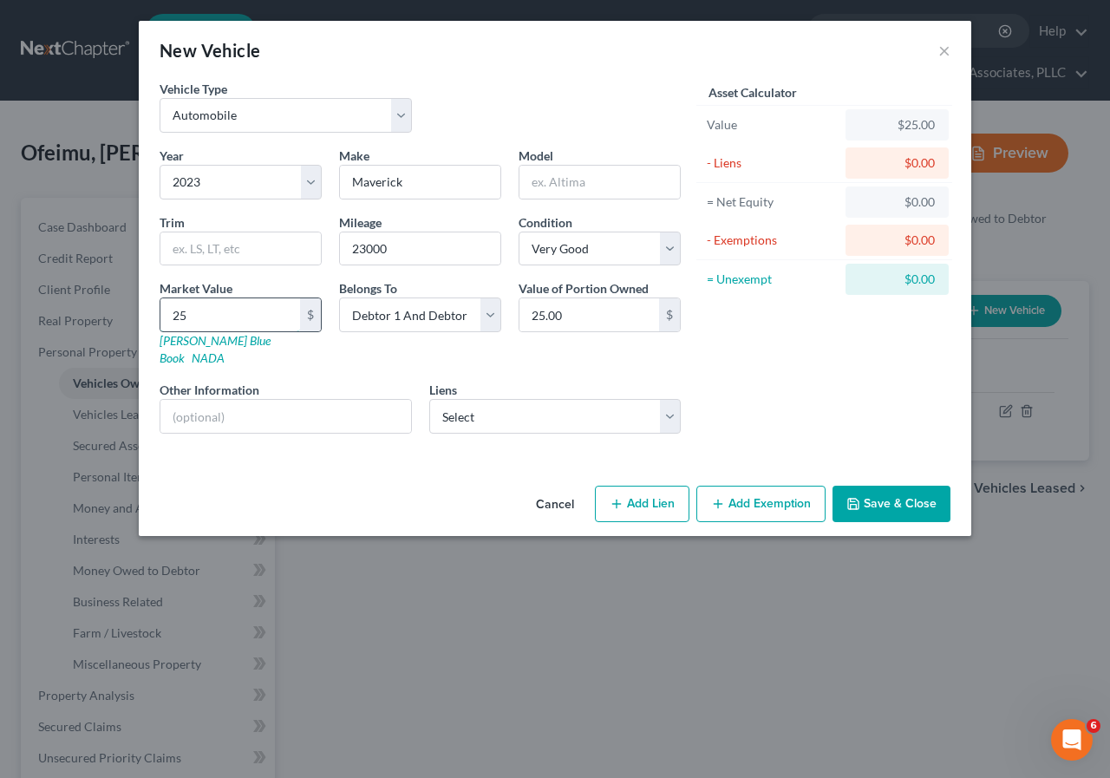
type input "250"
type input "250.00"
type input "2500"
type input "2,500.00"
type input "2,5000"
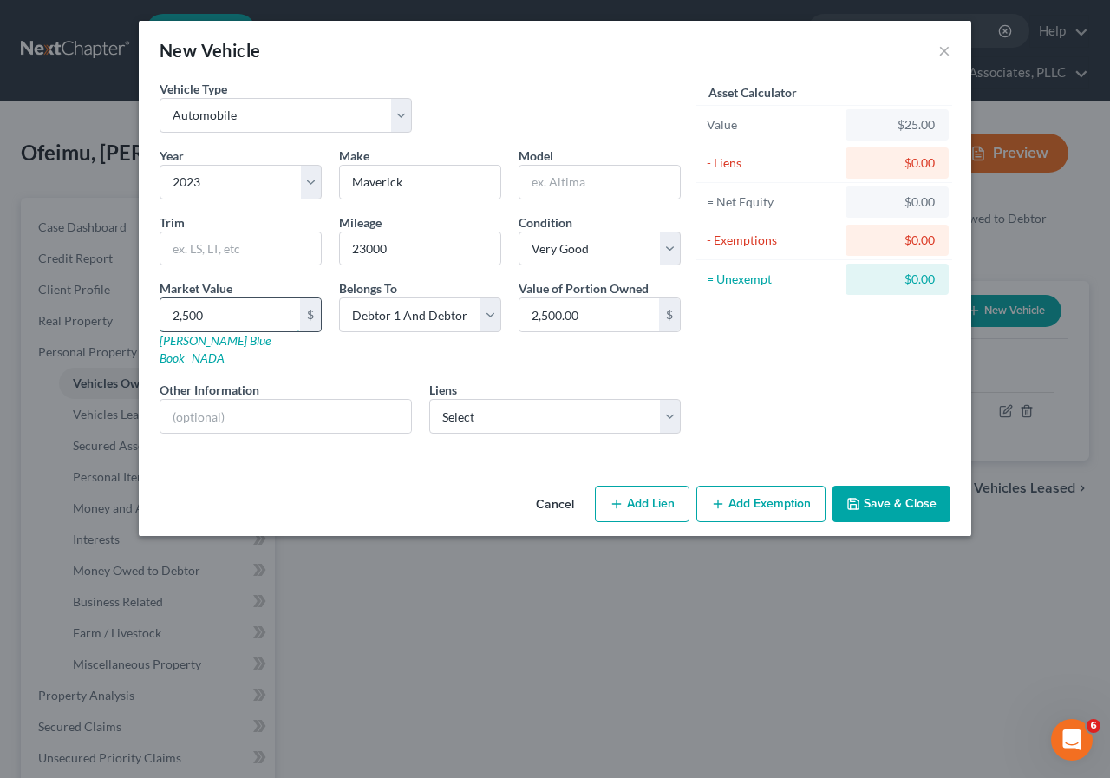
type input "25,000.00"
type input "25,000"
click at [760, 494] on button "Add Exemption" at bounding box center [760, 504] width 129 height 36
select select "2"
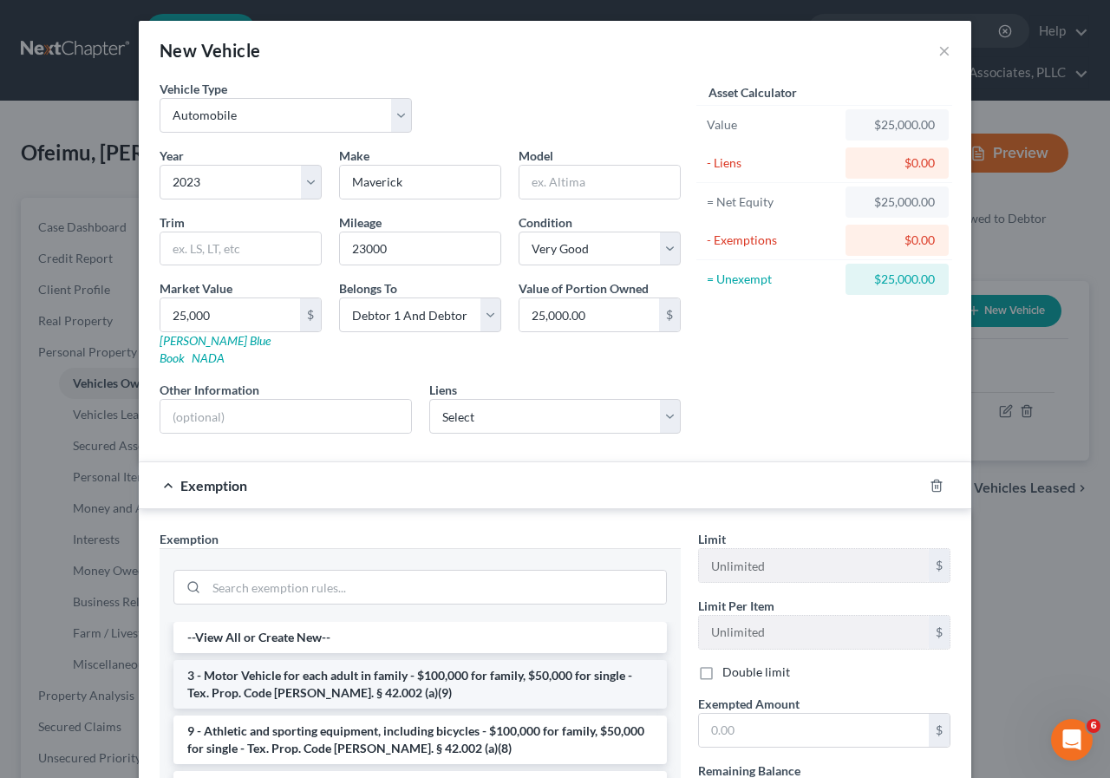
click at [399, 671] on li "3 - Motor Vehicle for each adult in family - $100,000 for family, $50,000 for s…" at bounding box center [420, 684] width 494 height 49
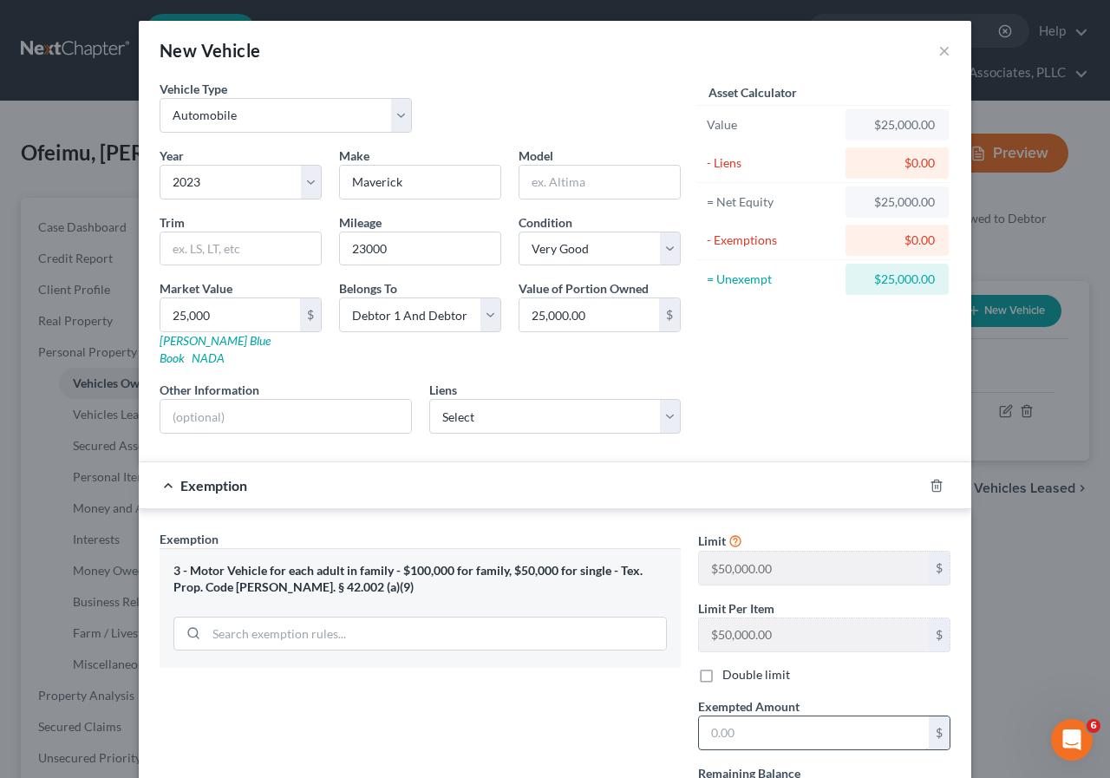
click at [703, 716] on input "text" at bounding box center [814, 732] width 230 height 33
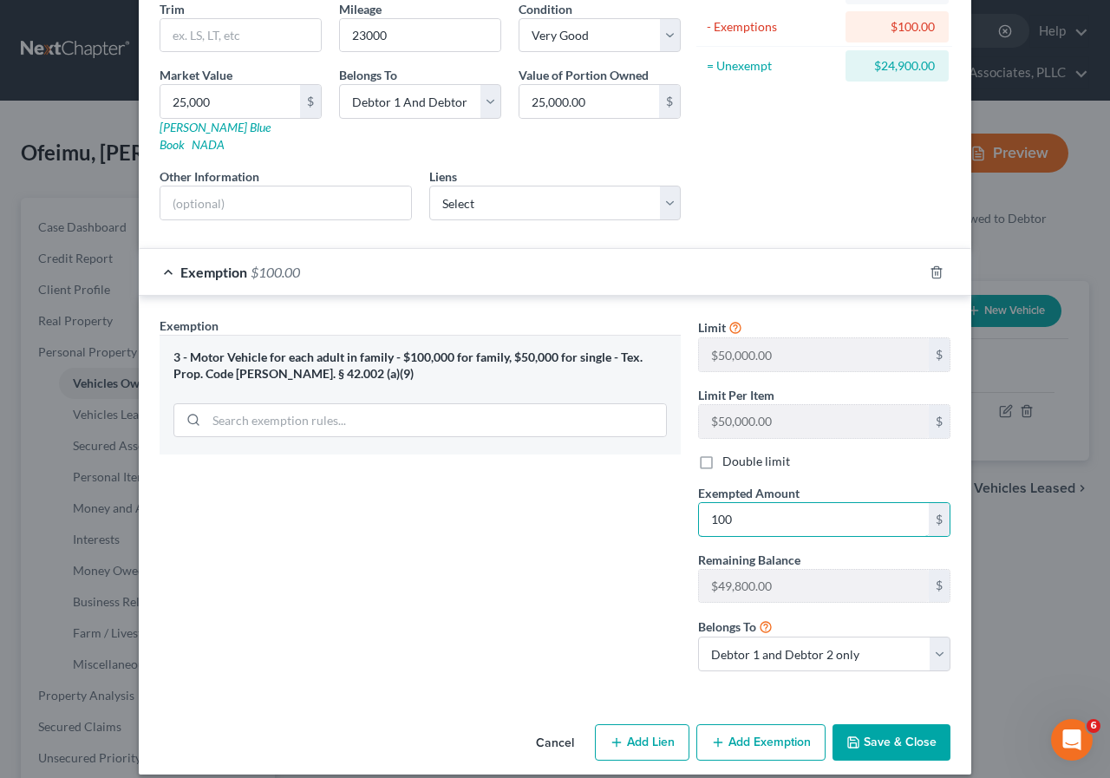
type input "100"
click at [865, 729] on button "Save & Close" at bounding box center [892, 742] width 118 height 36
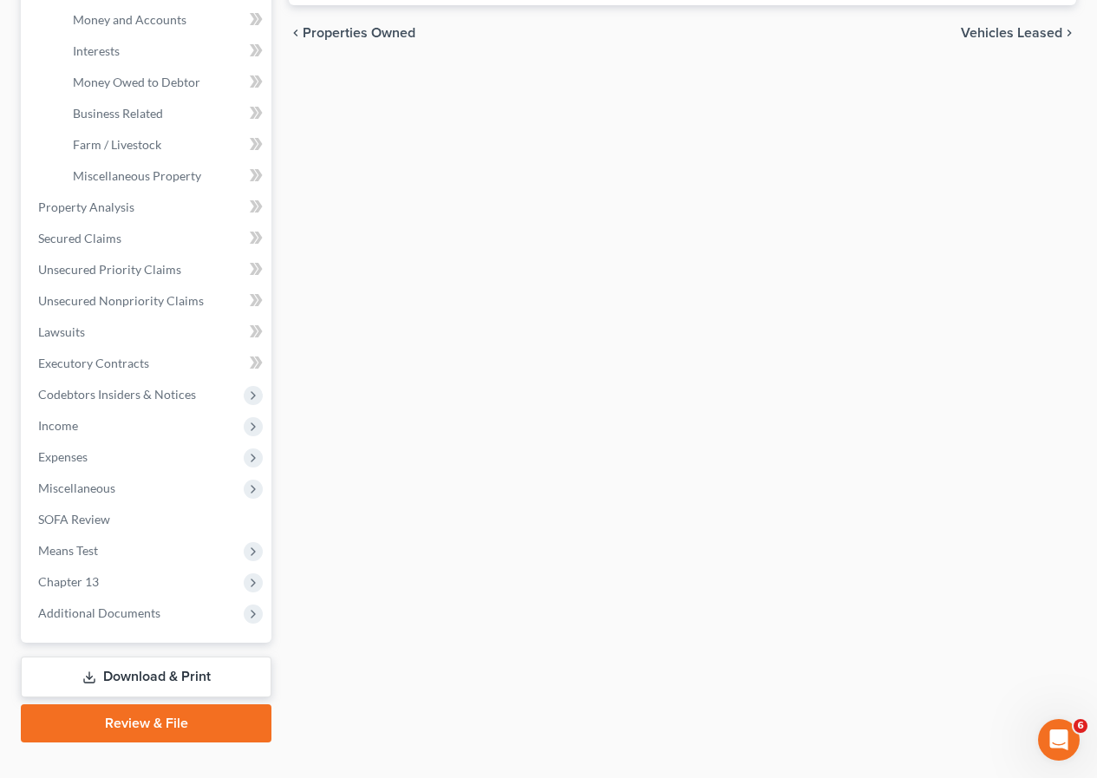
scroll to position [519, 0]
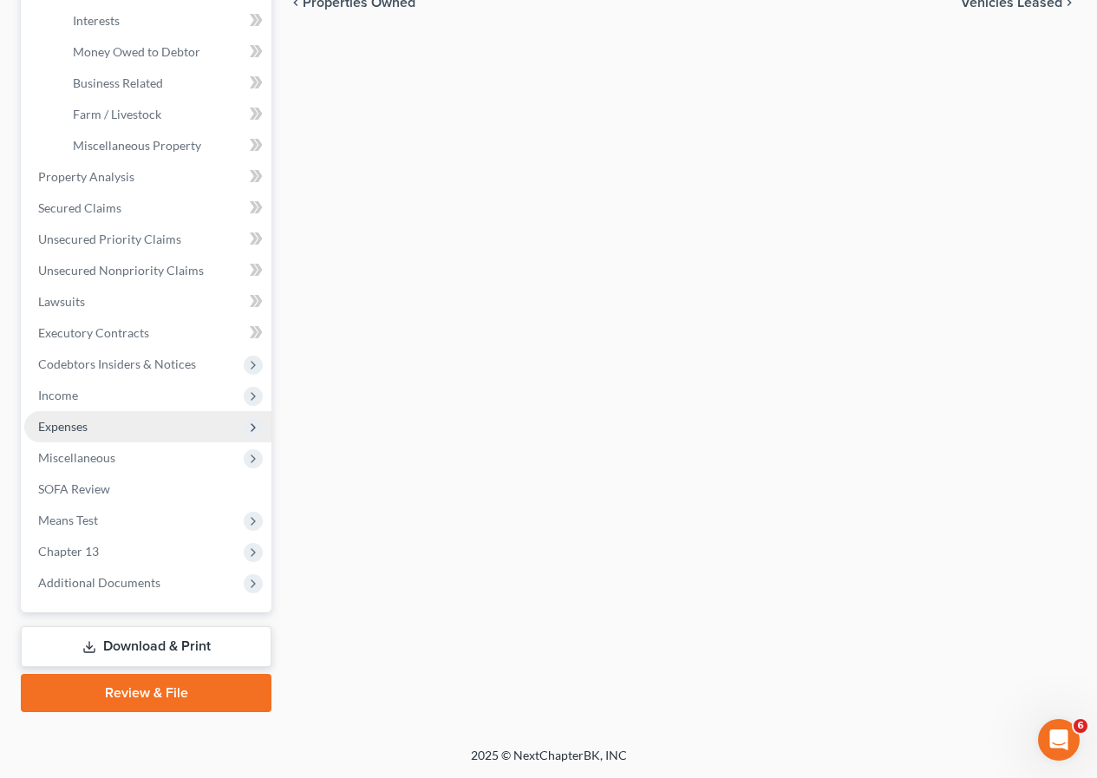
click at [101, 433] on span "Expenses" at bounding box center [147, 426] width 247 height 31
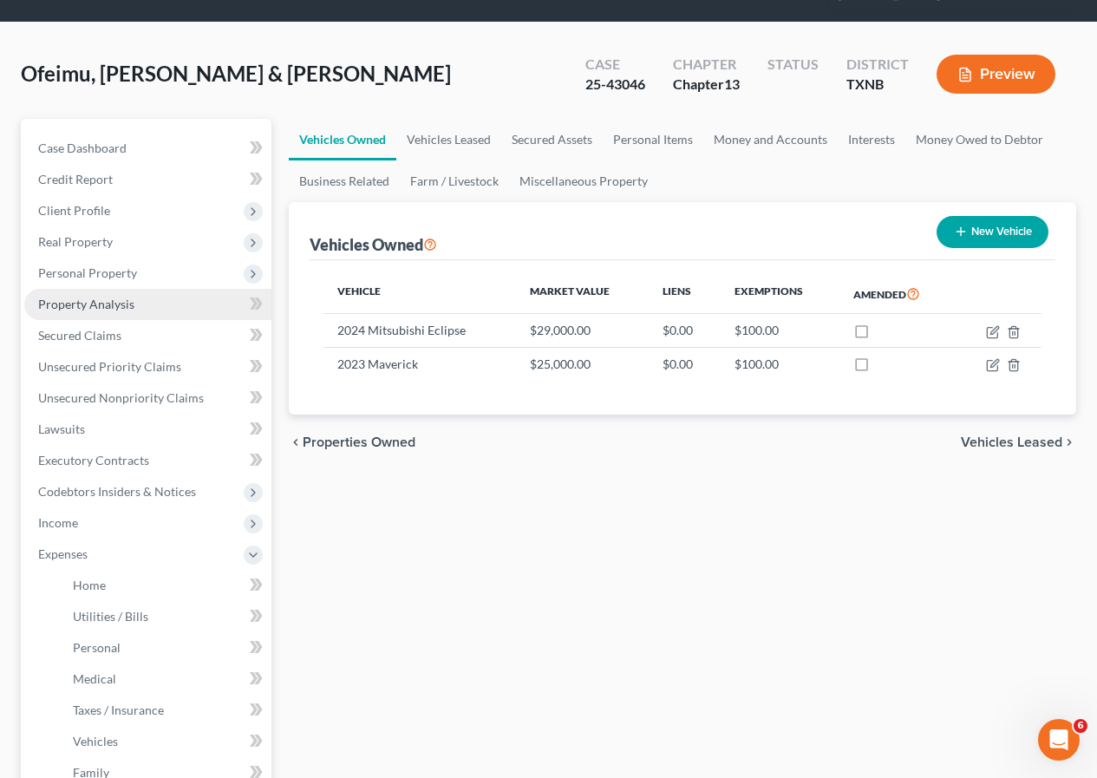
scroll to position [0, 0]
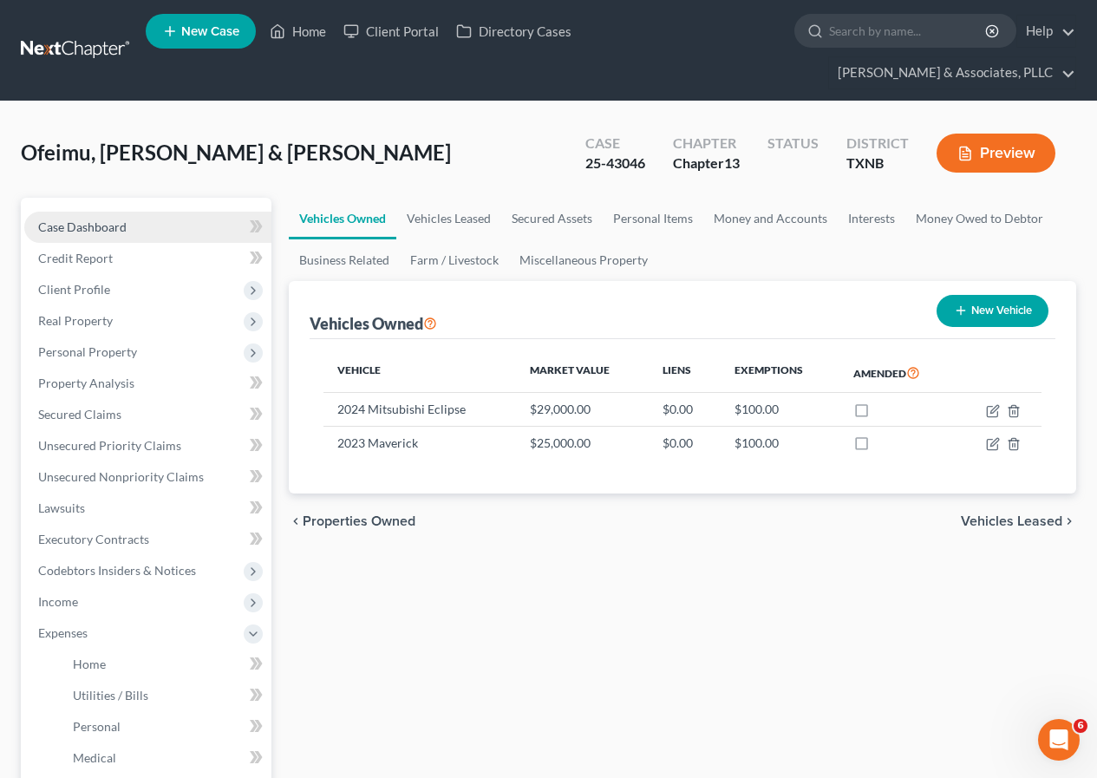
click at [104, 226] on span "Case Dashboard" at bounding box center [82, 226] width 88 height 15
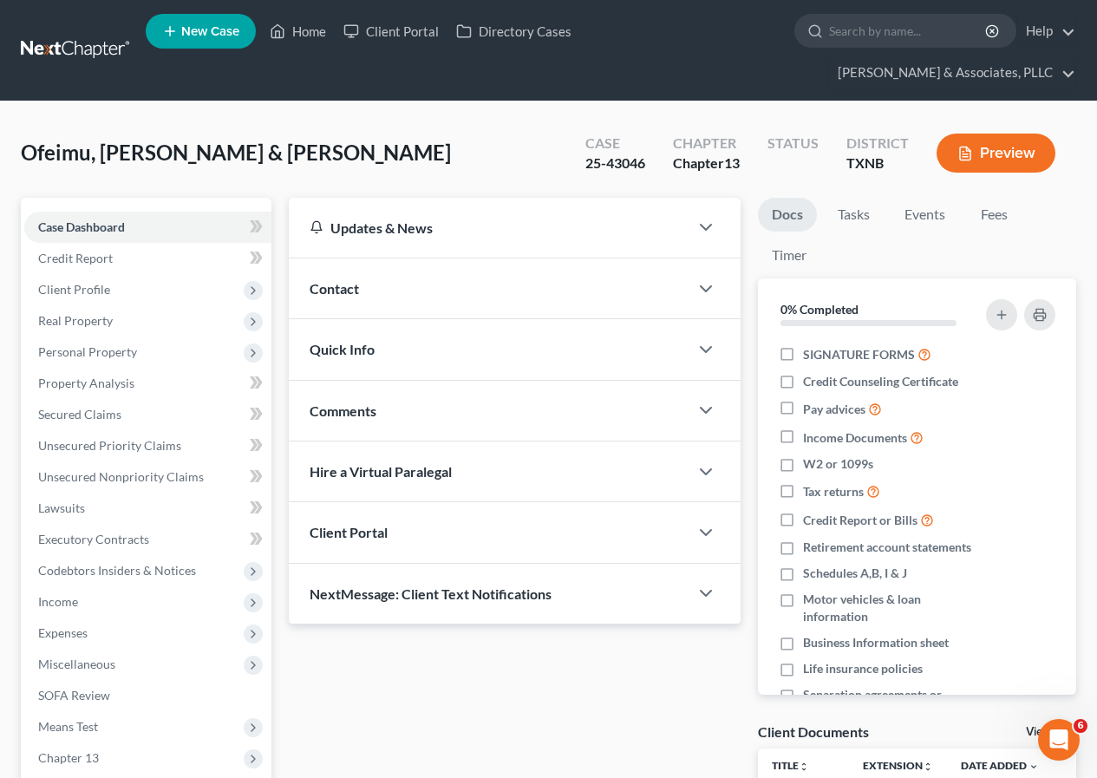
click at [965, 156] on icon "button" at bounding box center [966, 154] width 16 height 16
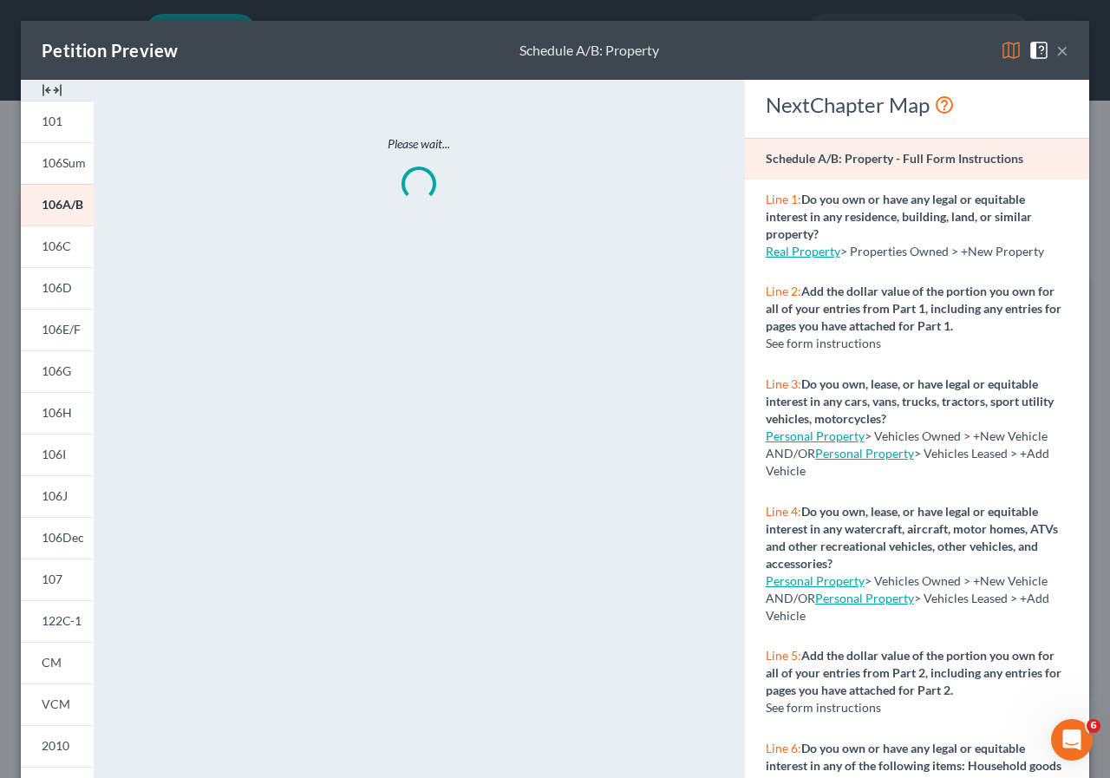
click at [66, 455] on span "106I" at bounding box center [54, 454] width 24 height 15
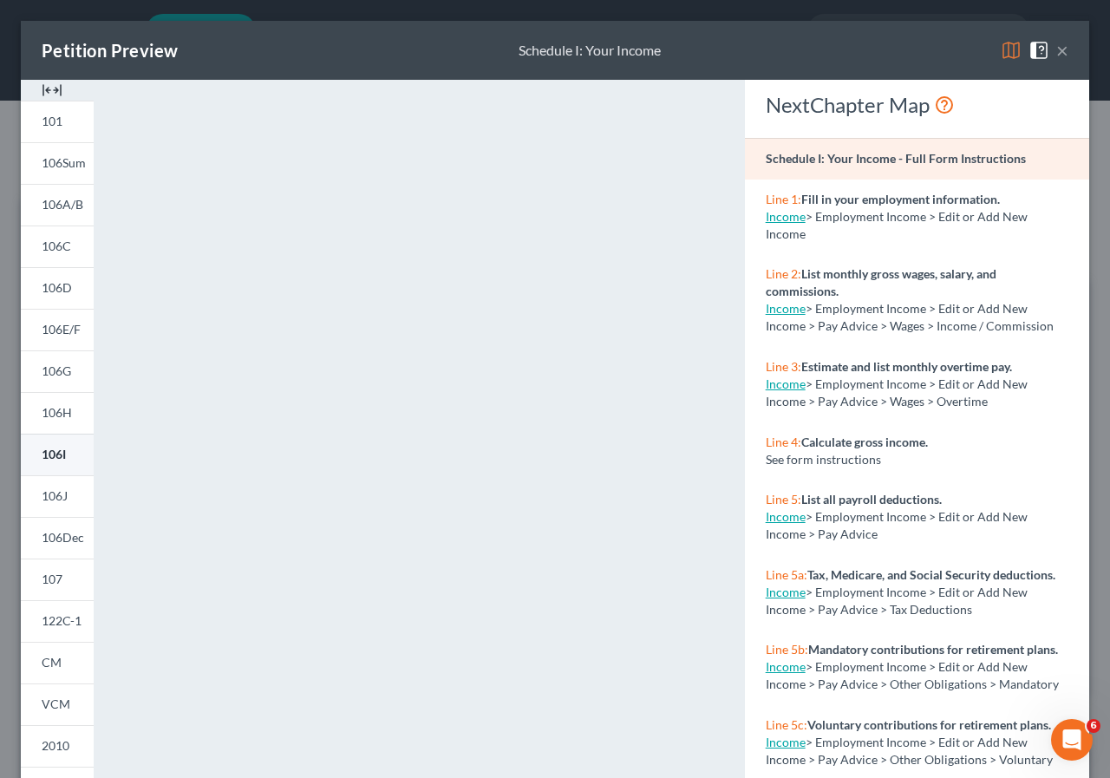
click at [61, 455] on span "106I" at bounding box center [54, 454] width 24 height 15
click at [49, 497] on span "106J" at bounding box center [55, 495] width 26 height 15
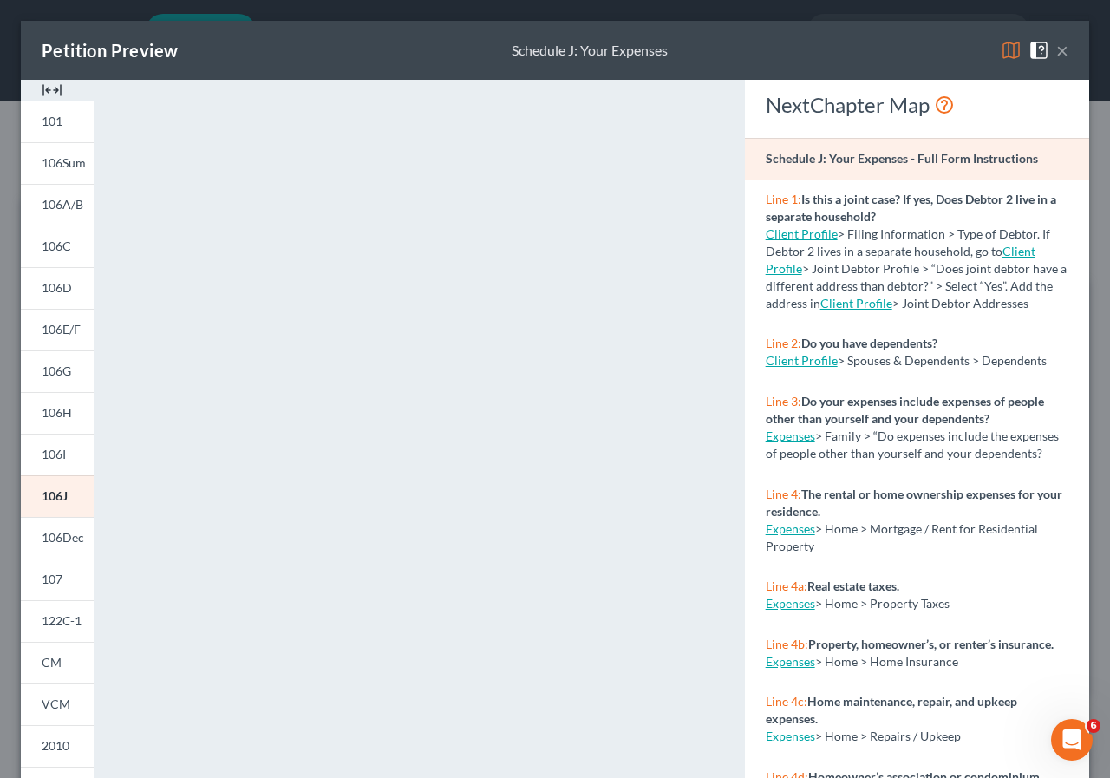
click at [1056, 50] on button "×" at bounding box center [1062, 50] width 12 height 21
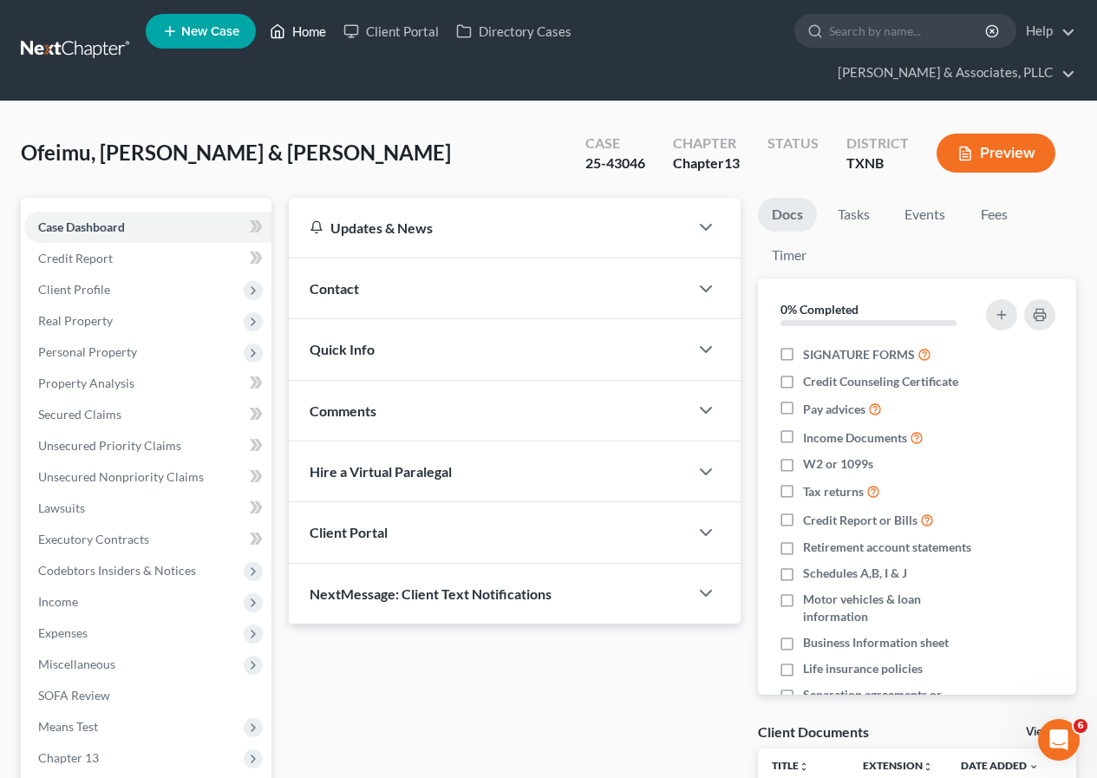
click at [314, 32] on link "Home" at bounding box center [298, 31] width 74 height 31
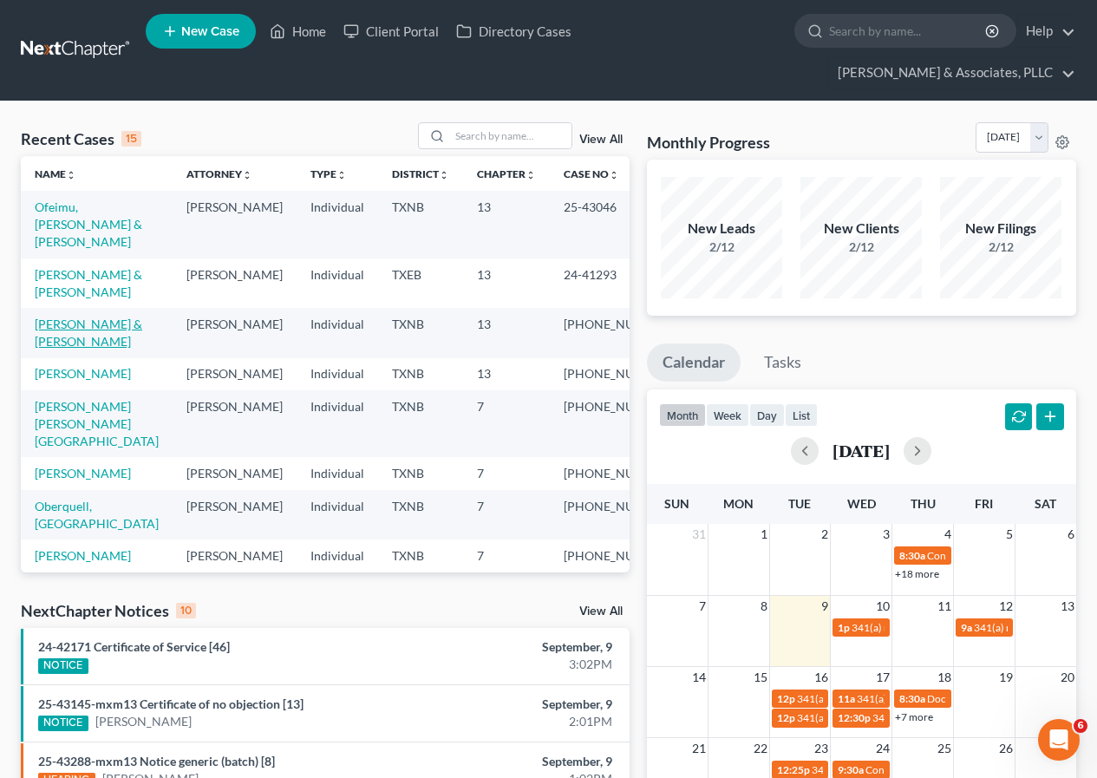
click at [90, 317] on link "[PERSON_NAME] & [PERSON_NAME]" at bounding box center [89, 333] width 108 height 32
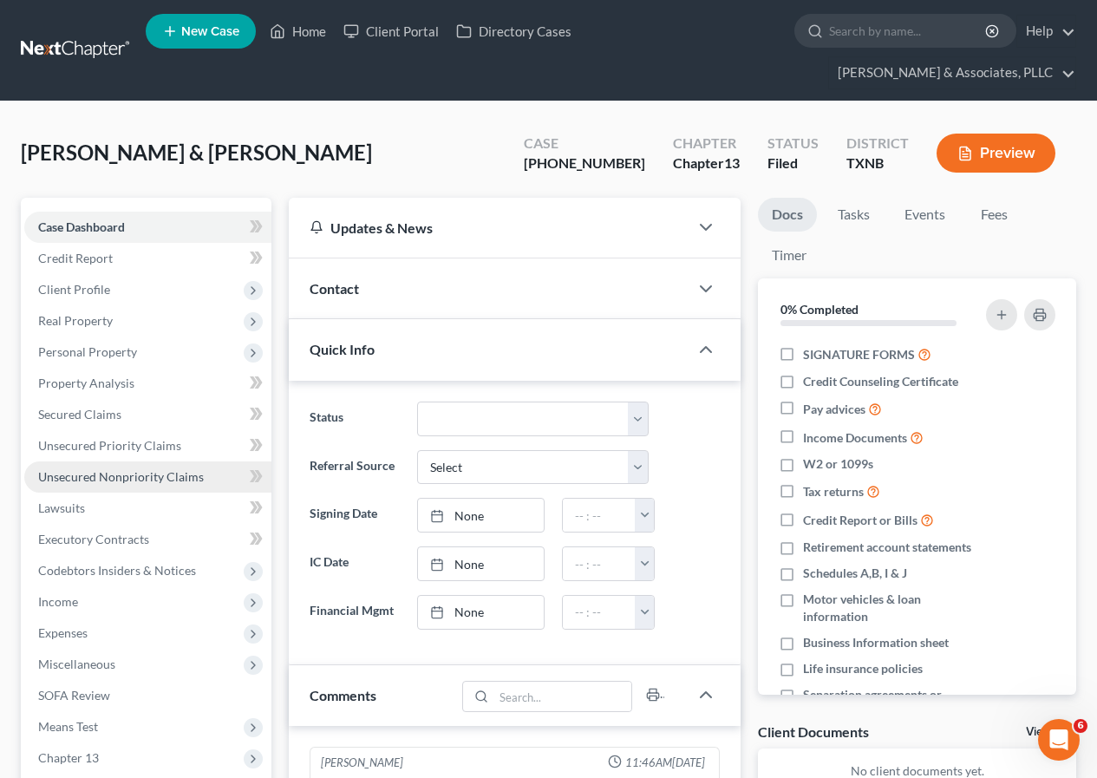
click at [157, 480] on span "Unsecured Nonpriority Claims" at bounding box center [121, 476] width 166 height 15
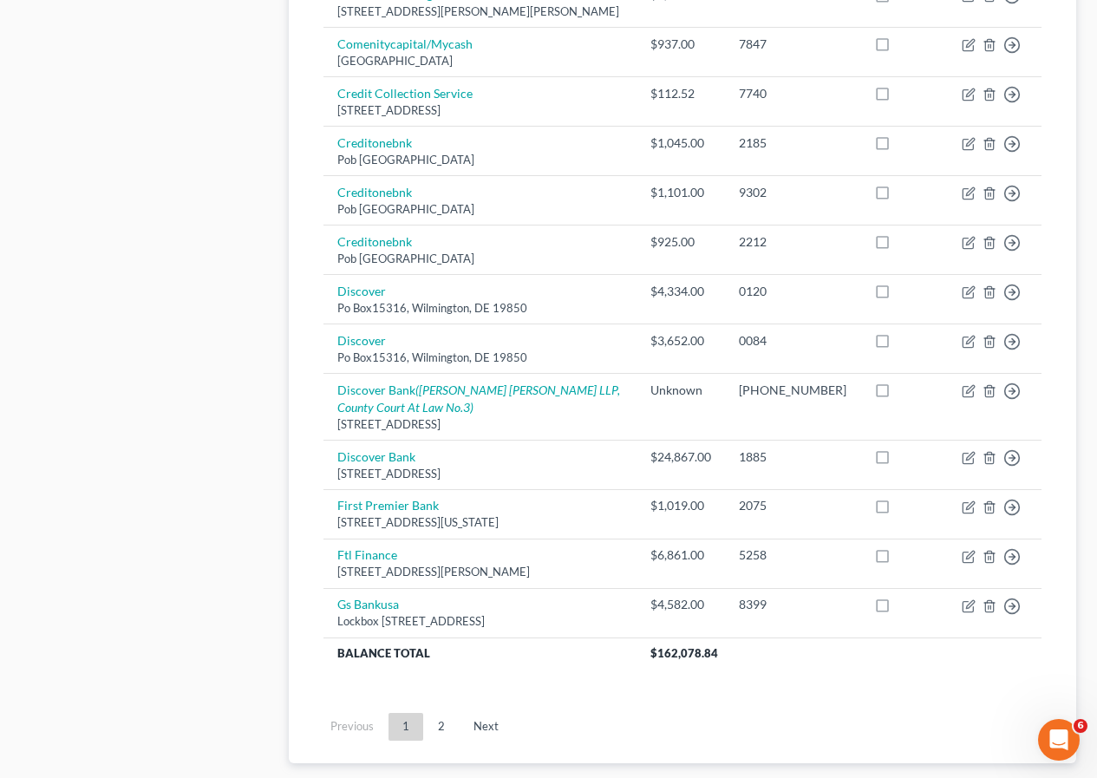
scroll to position [1214, 0]
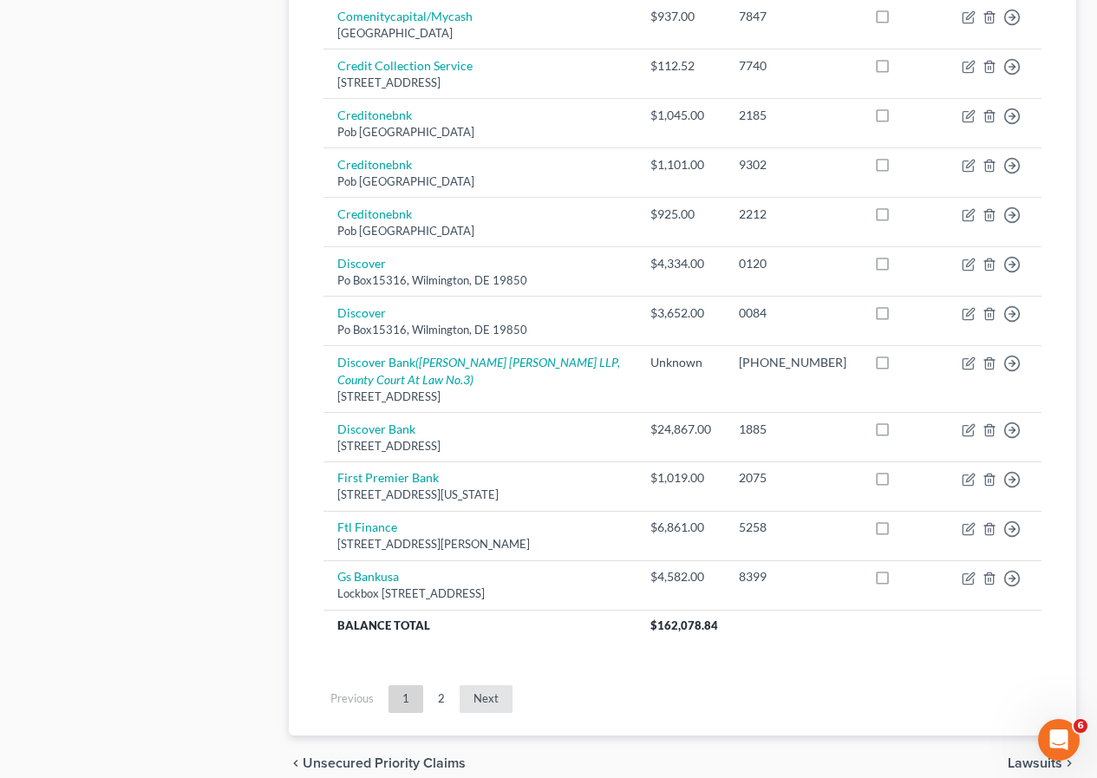
click at [481, 699] on link "Next" at bounding box center [486, 699] width 53 height 28
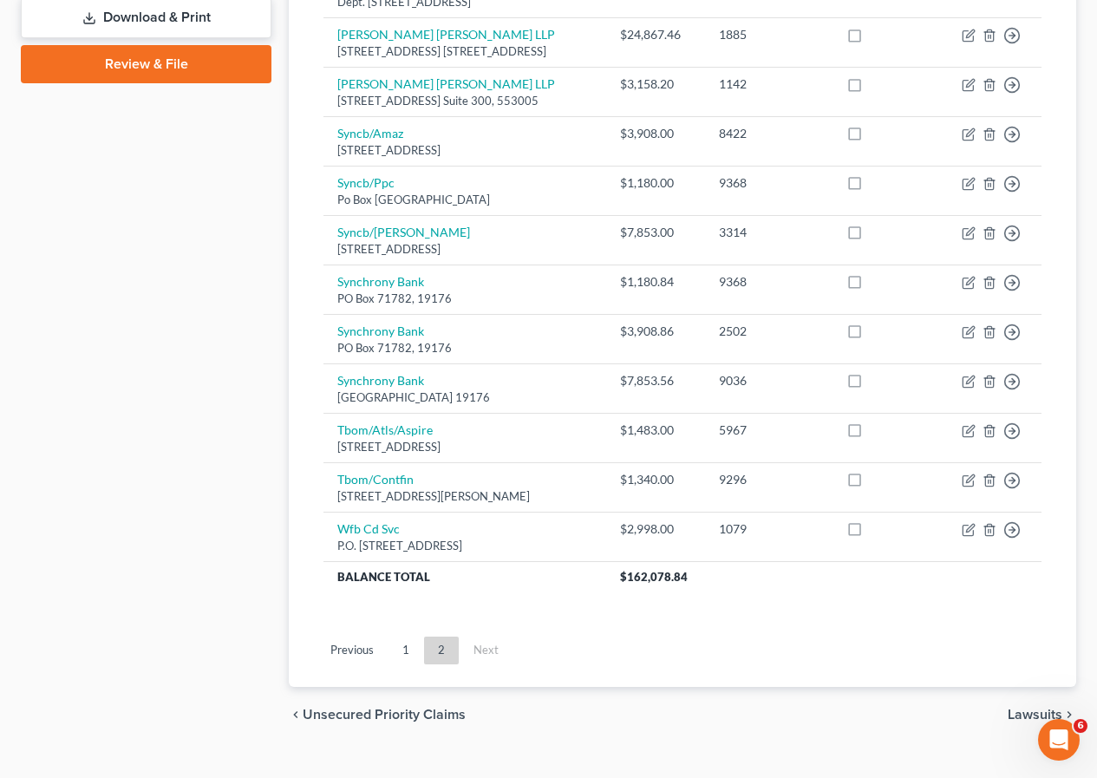
scroll to position [866, 0]
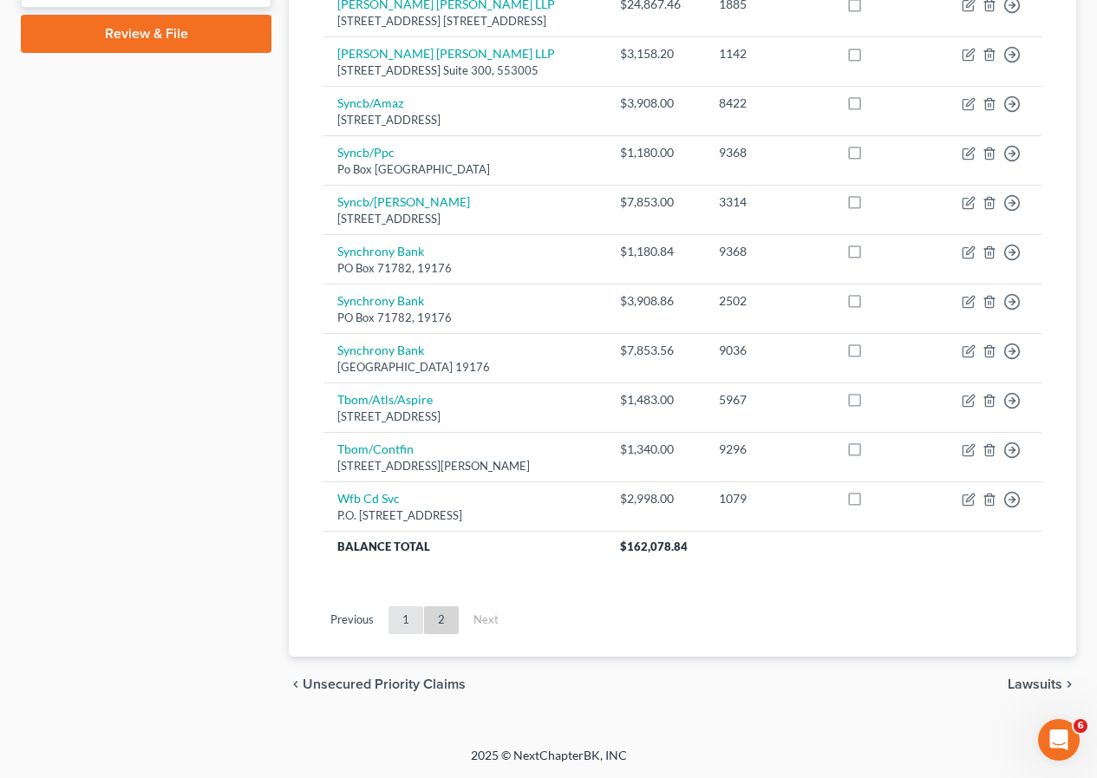
click at [409, 622] on link "1" at bounding box center [406, 620] width 35 height 28
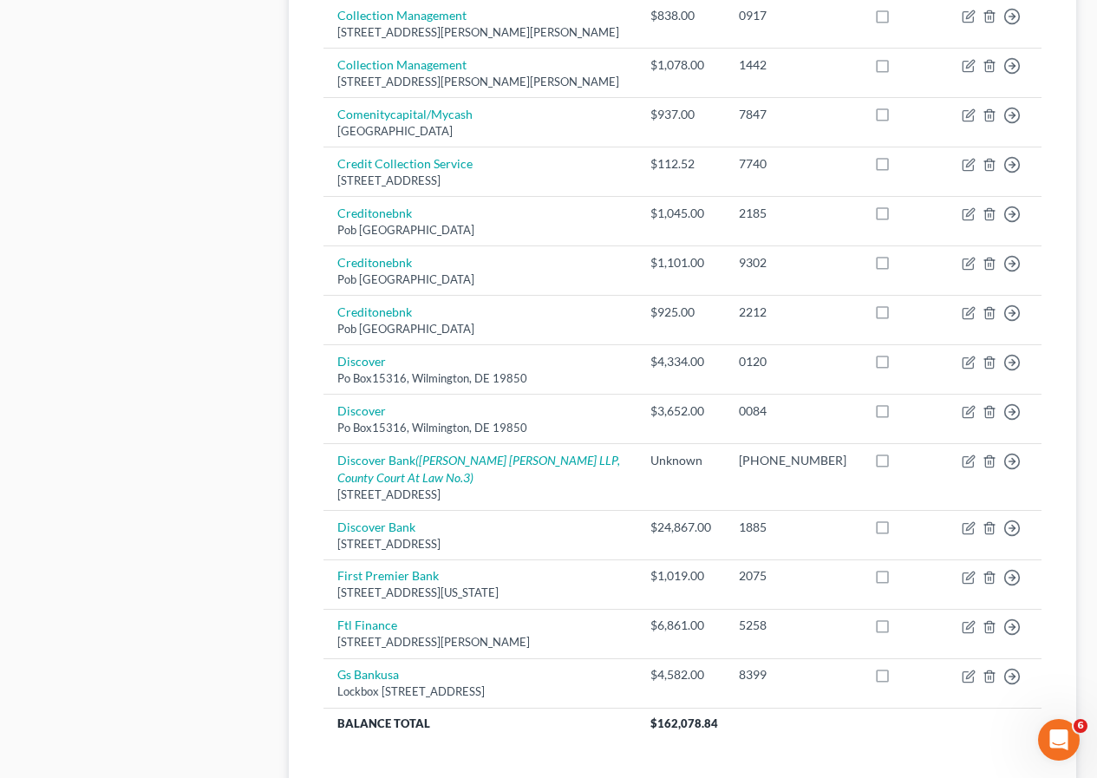
scroll to position [1293, 0]
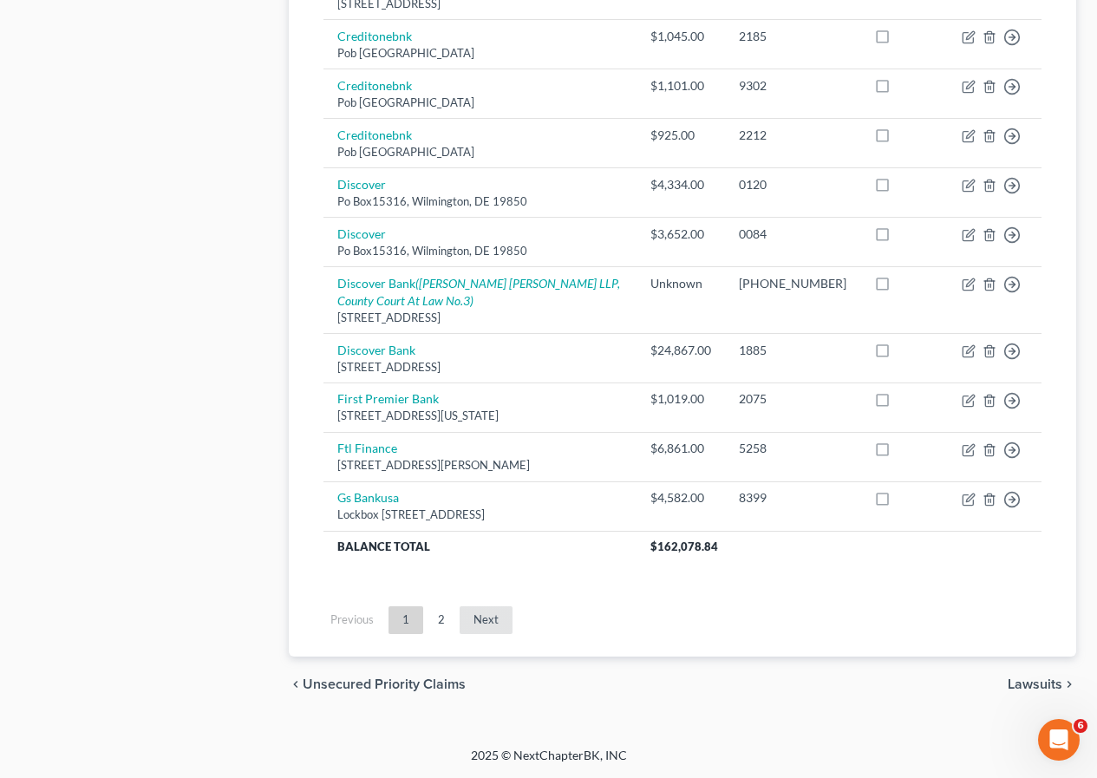
click at [487, 625] on link "Next" at bounding box center [486, 620] width 53 height 28
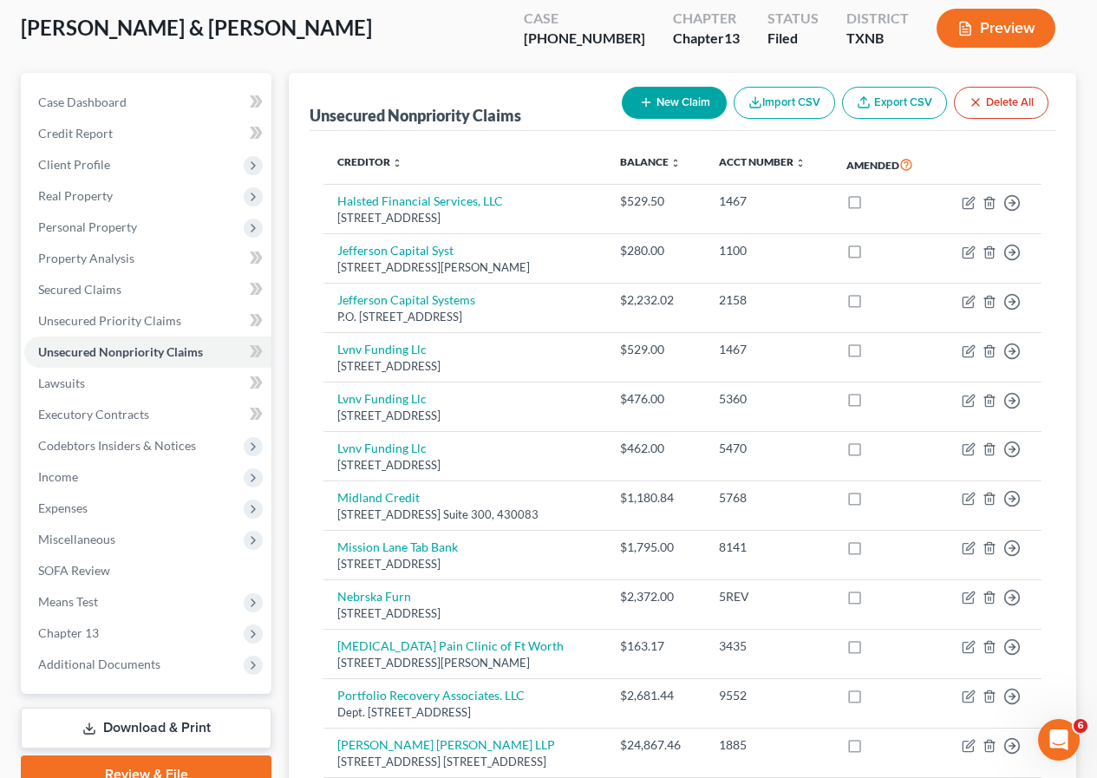
scroll to position [0, 0]
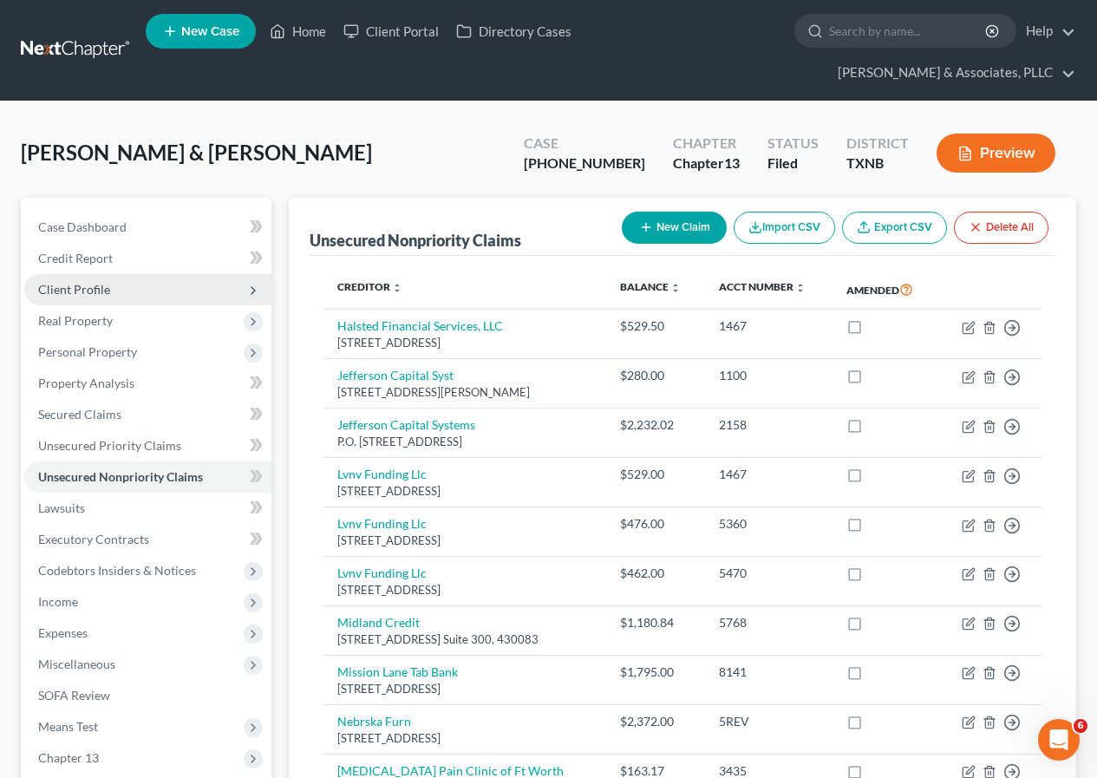
click at [74, 293] on span "Client Profile" at bounding box center [74, 289] width 72 height 15
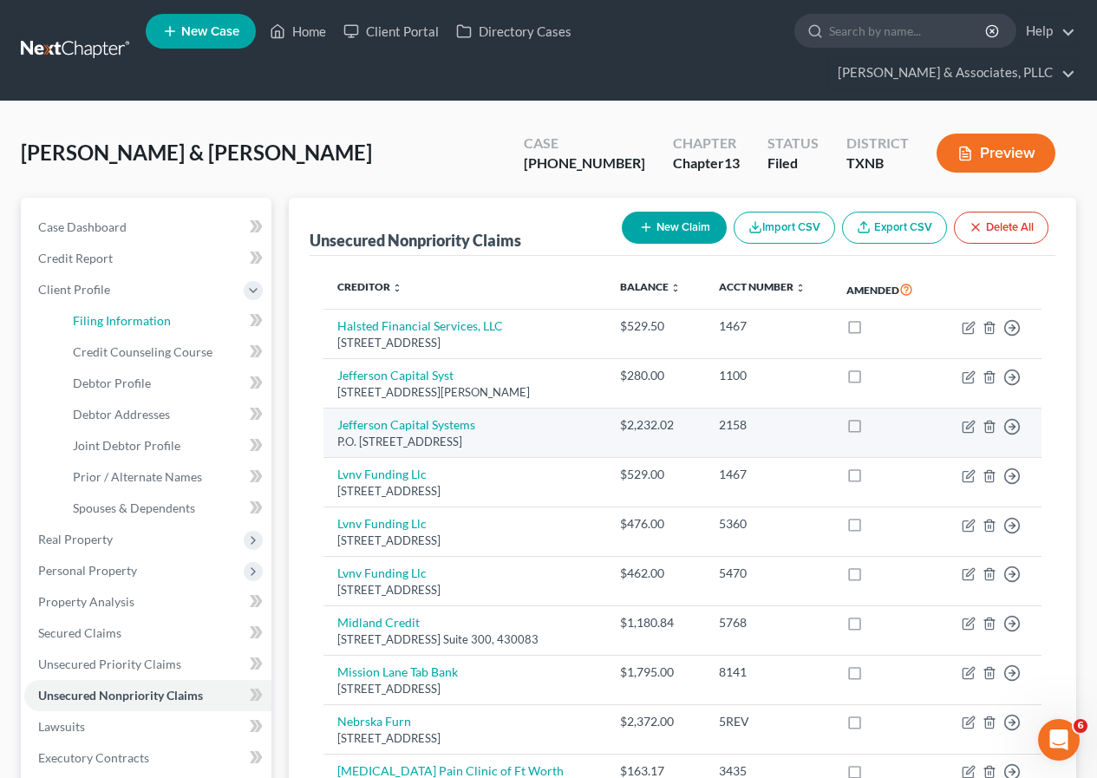
drag, startPoint x: 102, startPoint y: 313, endPoint x: 404, endPoint y: 409, distance: 316.8
click at [103, 313] on span "Filing Information" at bounding box center [122, 320] width 98 height 15
select select "1"
select select "3"
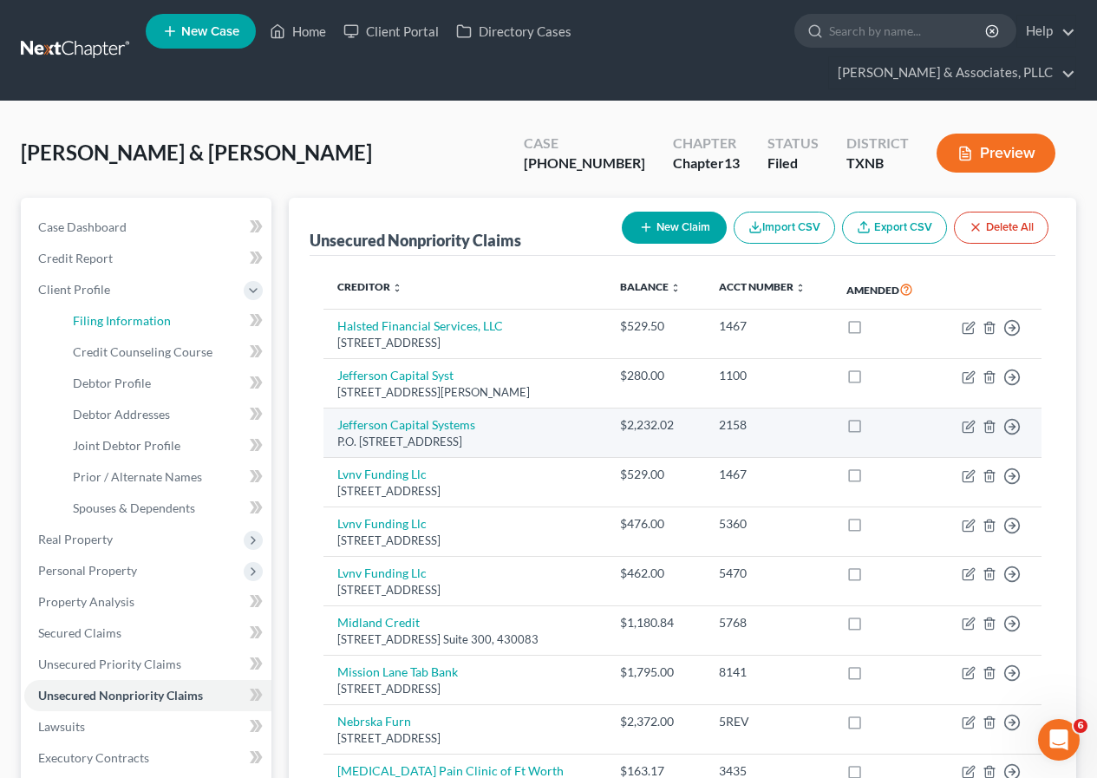
select select "78"
select select "0"
select select "45"
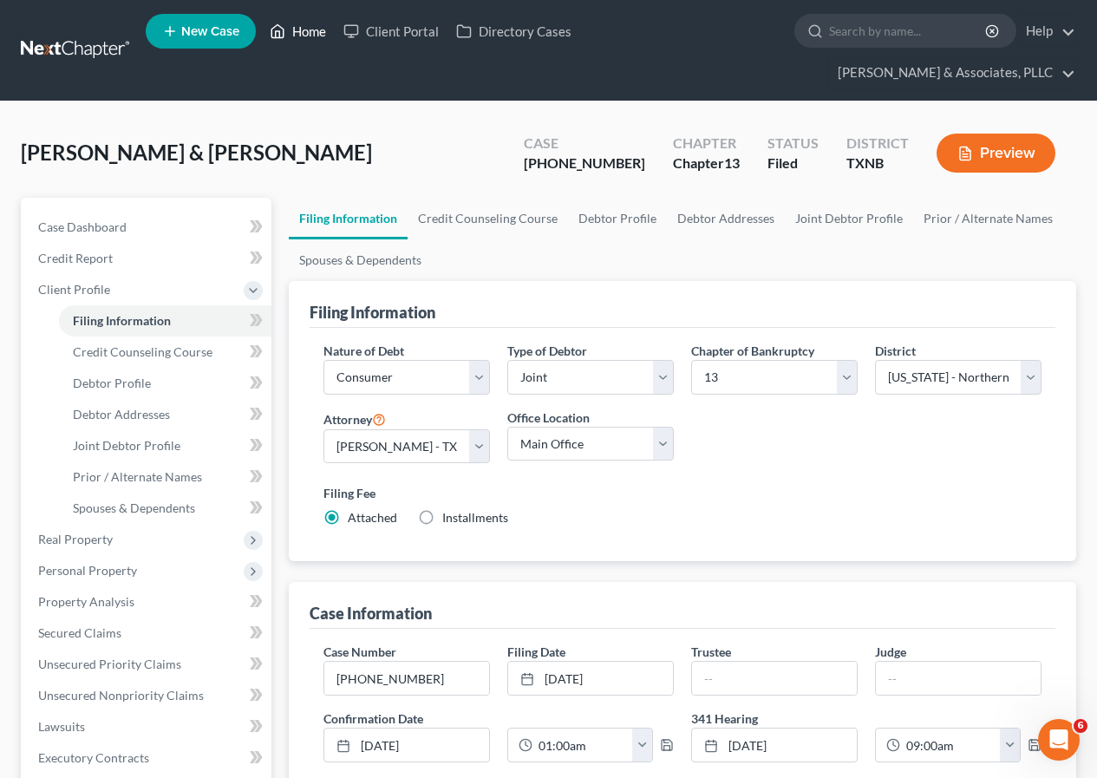
click at [306, 29] on link "Home" at bounding box center [298, 31] width 74 height 31
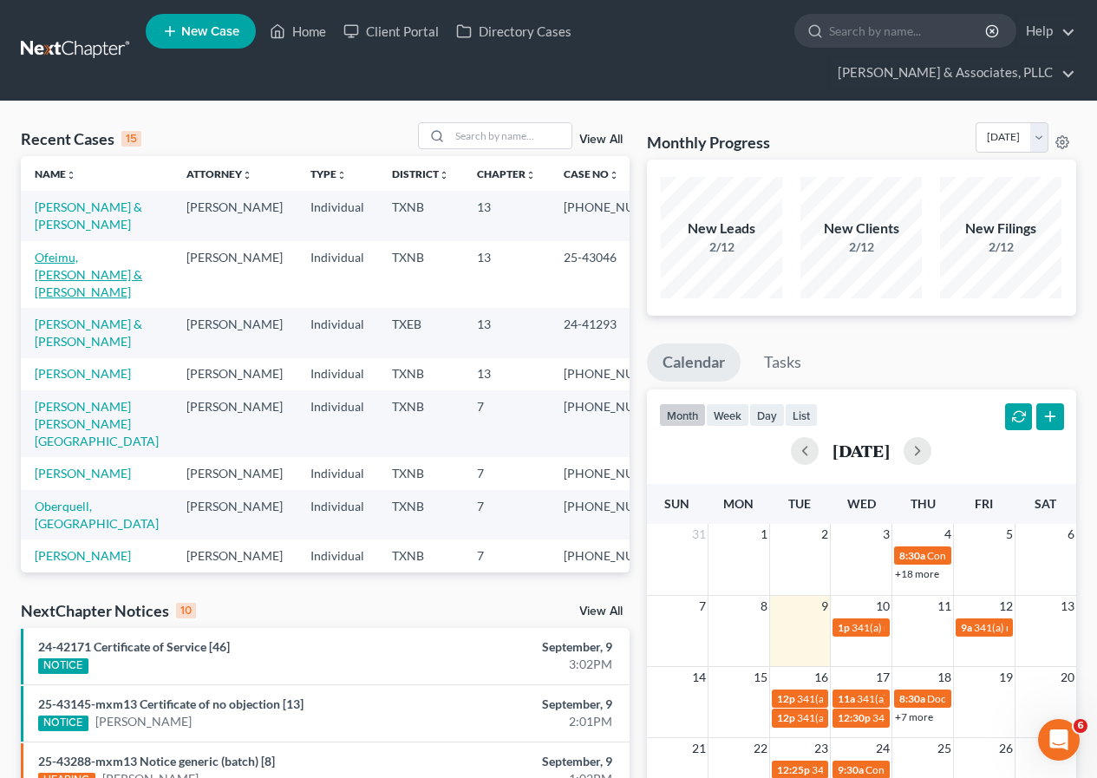
click at [67, 254] on link "Ofeimu, [PERSON_NAME] & [PERSON_NAME]" at bounding box center [89, 274] width 108 height 49
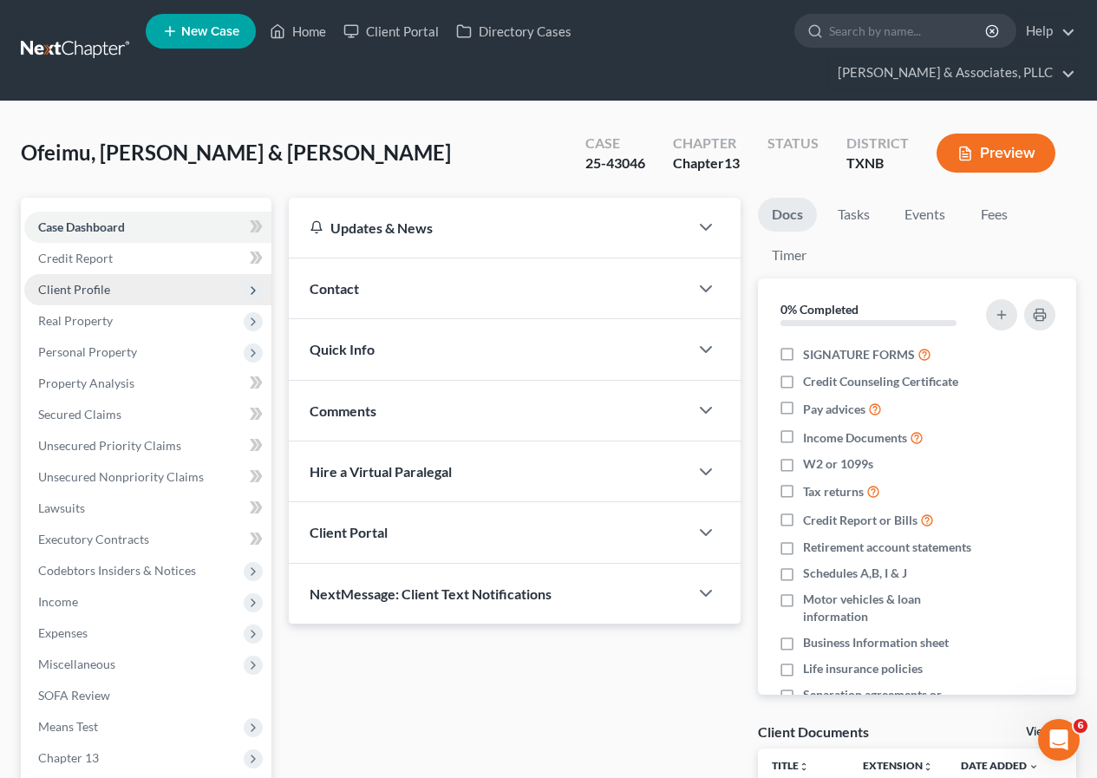
click at [89, 287] on span "Client Profile" at bounding box center [74, 289] width 72 height 15
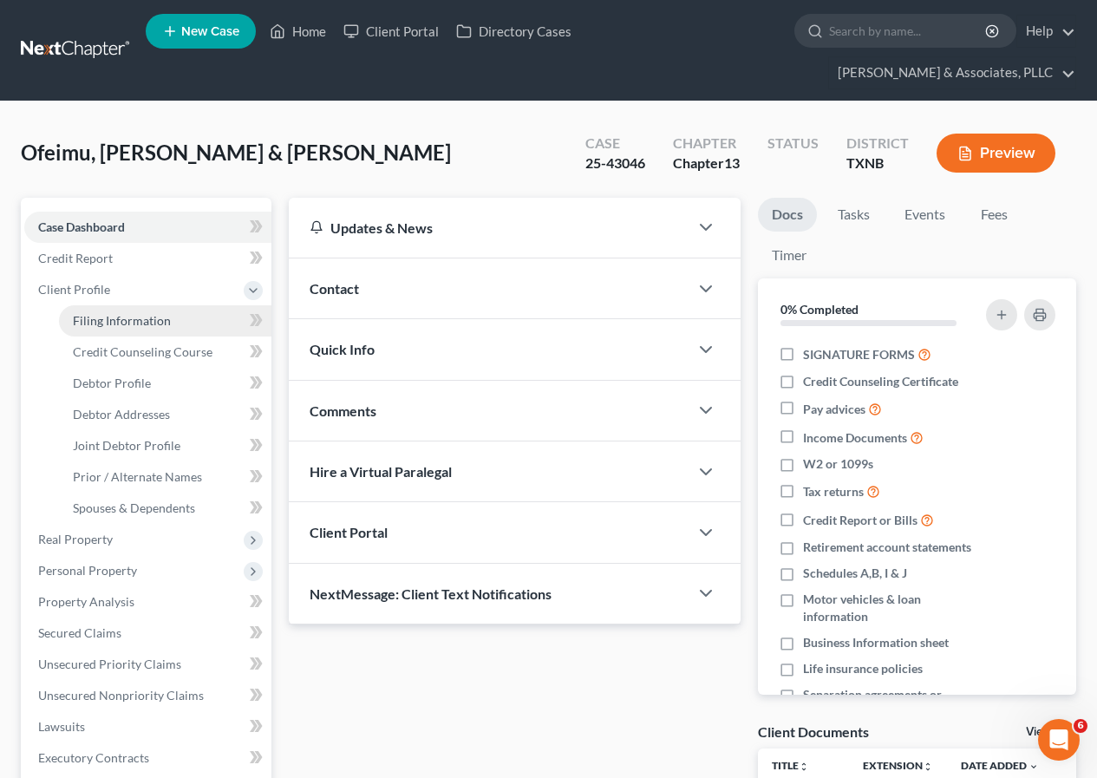
click at [136, 321] on span "Filing Information" at bounding box center [122, 320] width 98 height 15
select select "1"
select select "3"
select select "78"
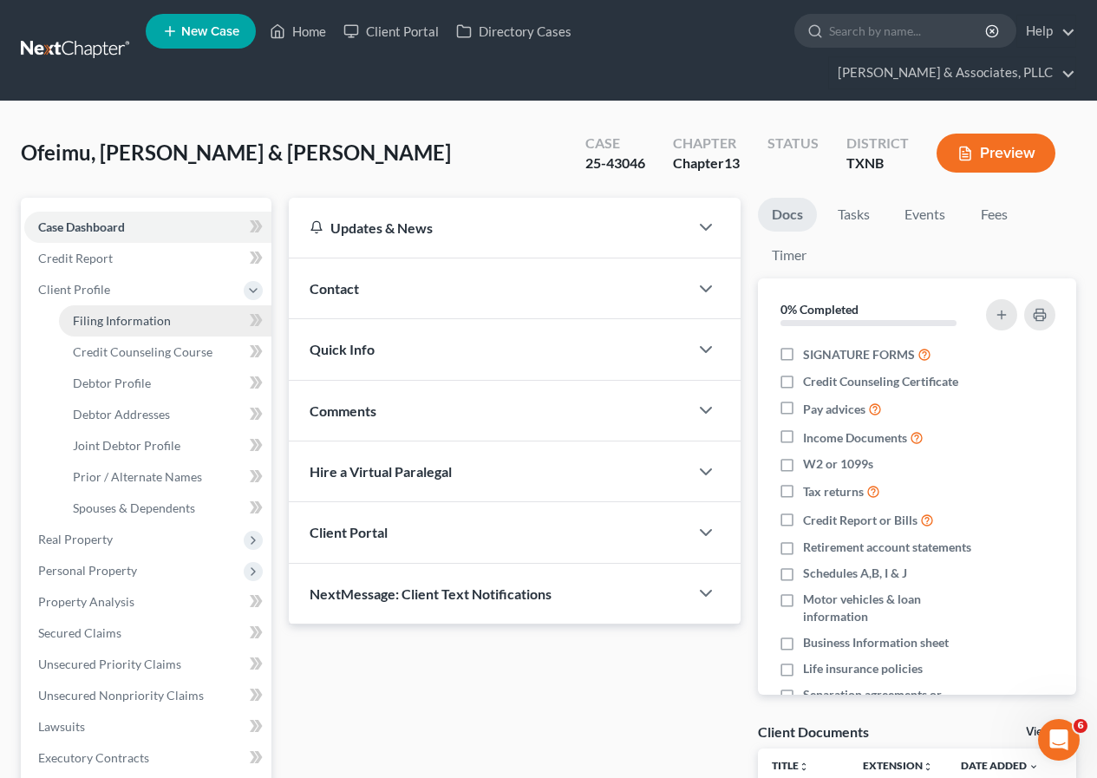
select select "0"
select select "45"
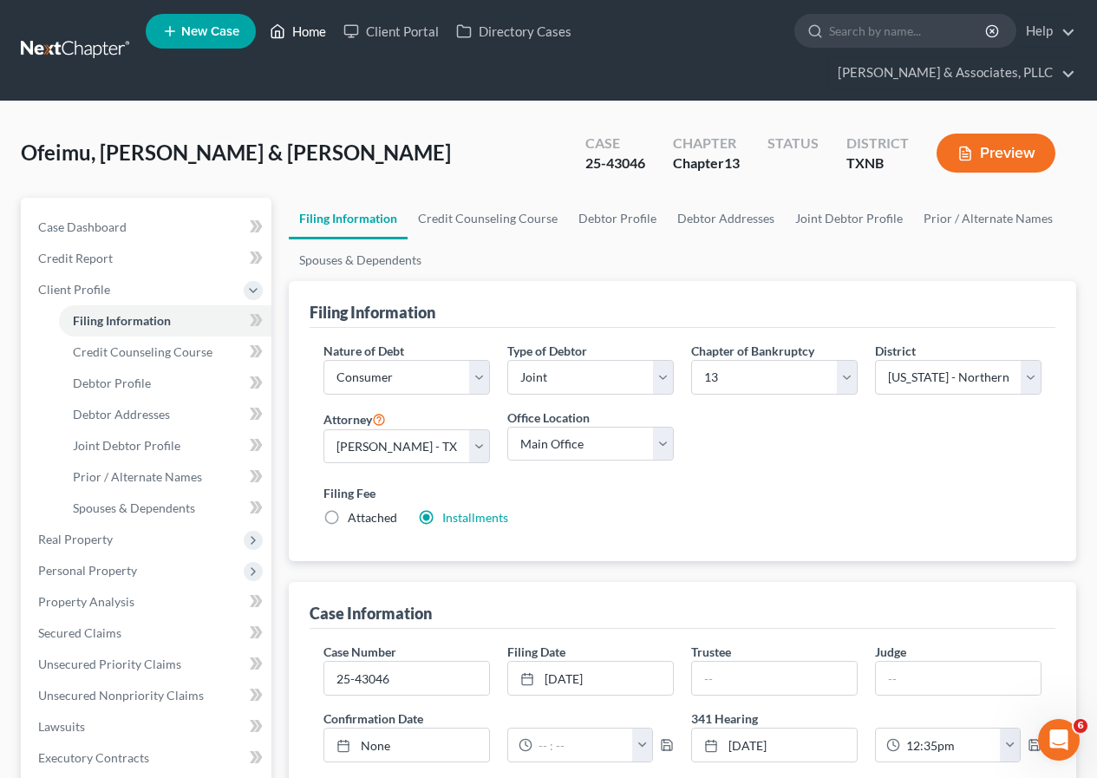
click at [306, 32] on link "Home" at bounding box center [298, 31] width 74 height 31
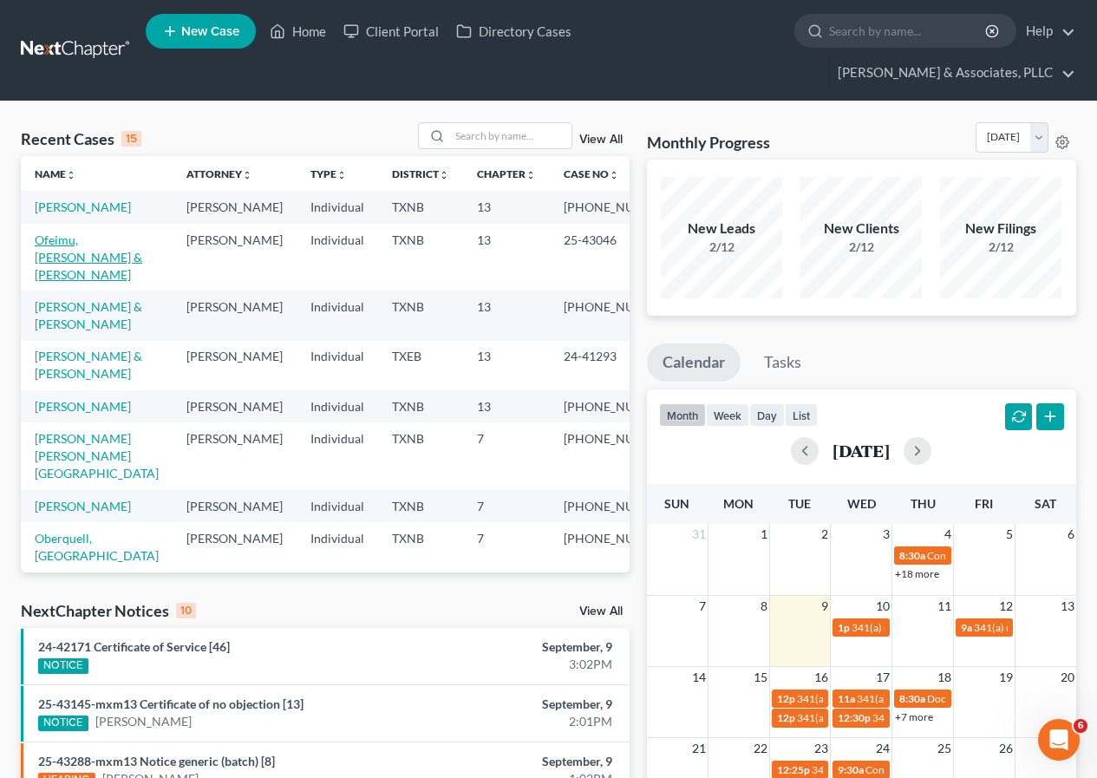
click at [60, 264] on link "Ofeimu, [PERSON_NAME] & [PERSON_NAME]" at bounding box center [89, 256] width 108 height 49
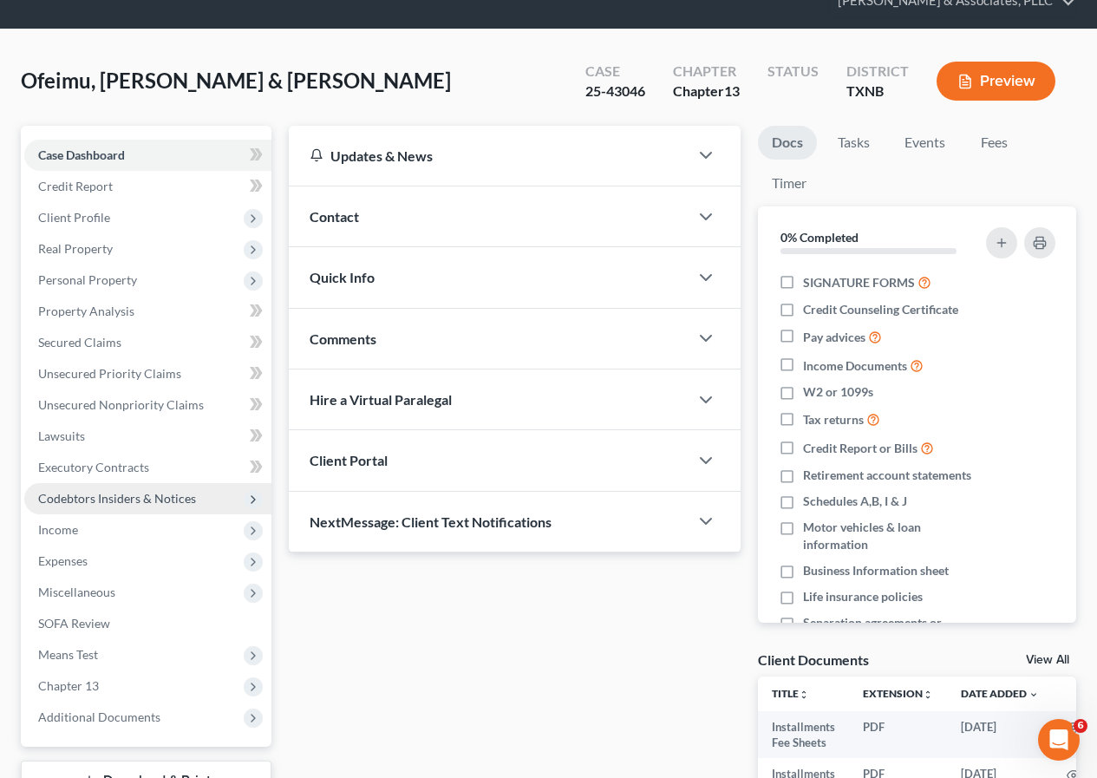
scroll to position [220, 0]
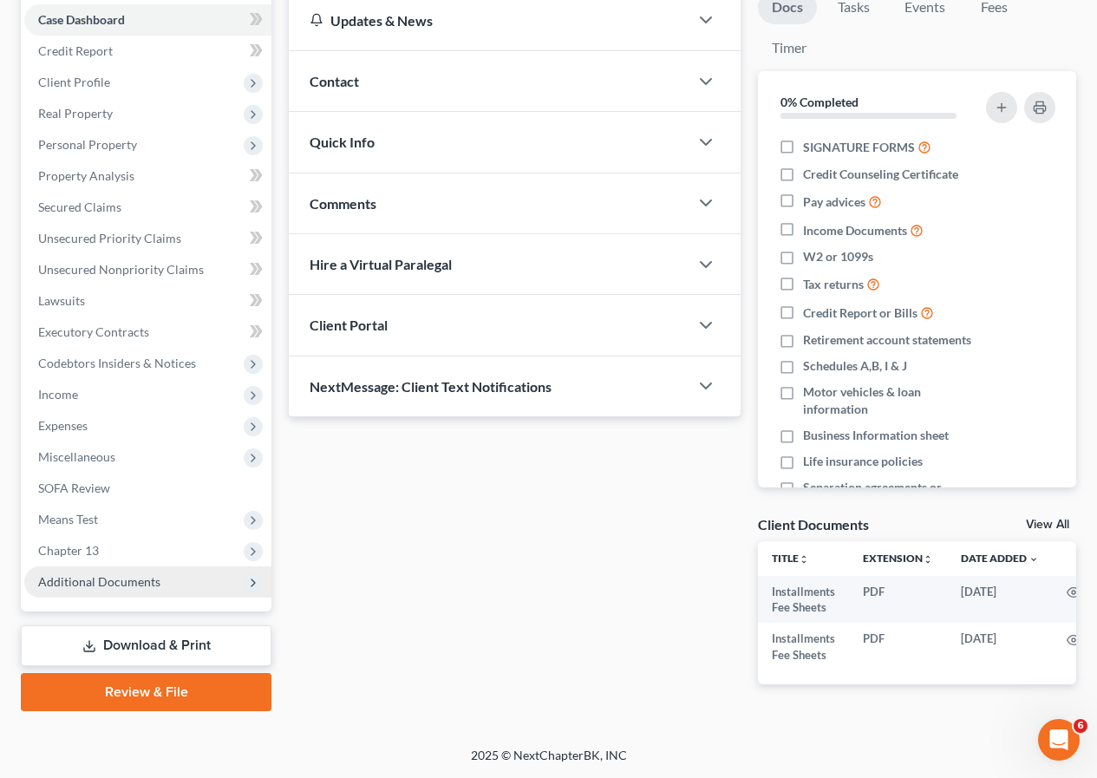
click at [130, 575] on span "Additional Documents" at bounding box center [99, 581] width 122 height 15
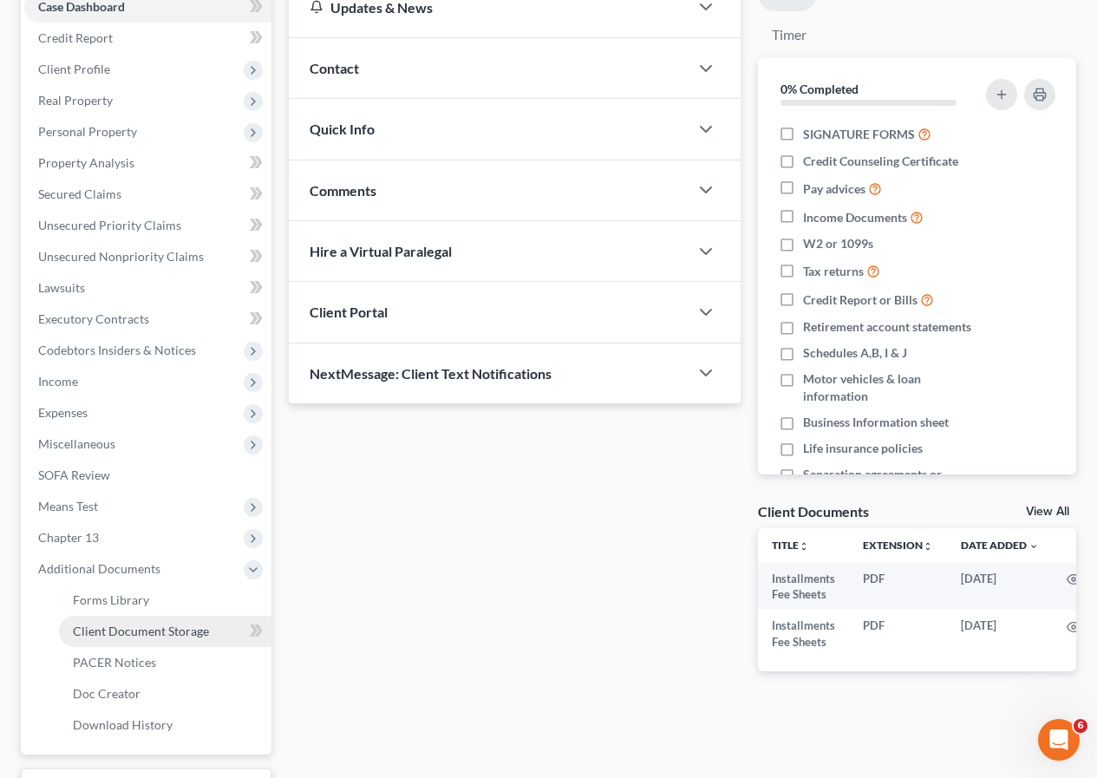
click at [158, 629] on span "Client Document Storage" at bounding box center [141, 631] width 136 height 15
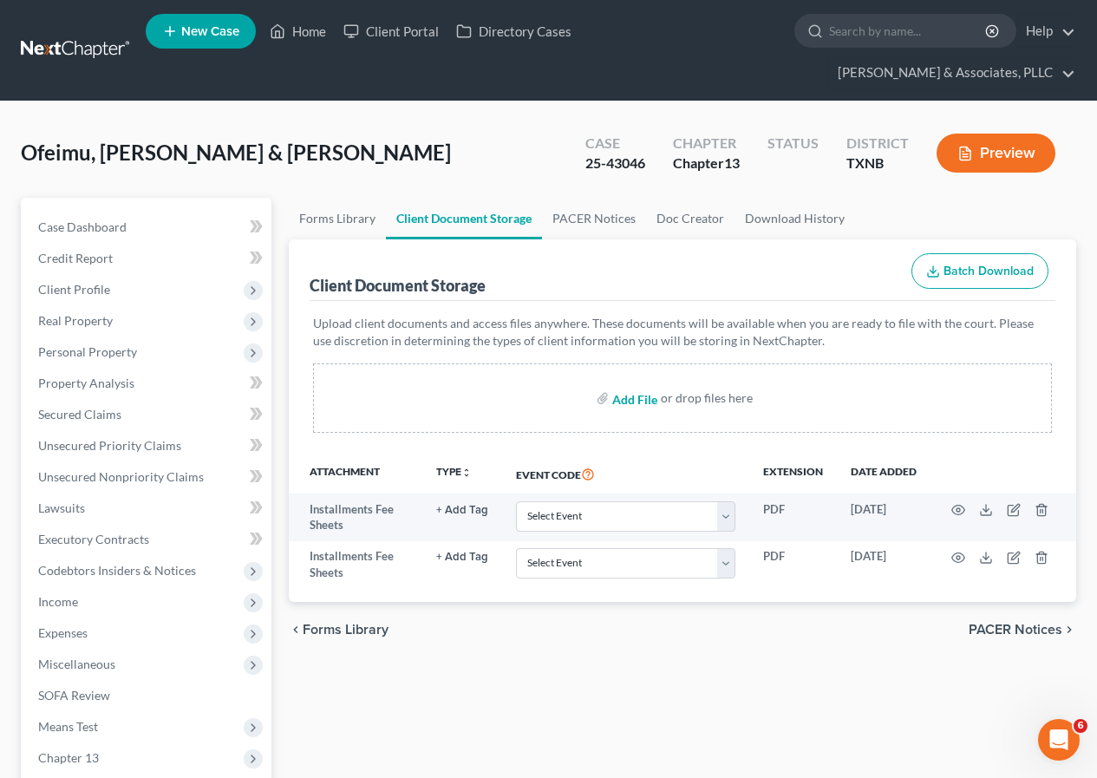
click at [631, 399] on input "file" at bounding box center [633, 398] width 42 height 31
type input "C:\fakepath\[PERSON_NAME] johnson2024_FEDERAL_RETURN_2025.pdf"
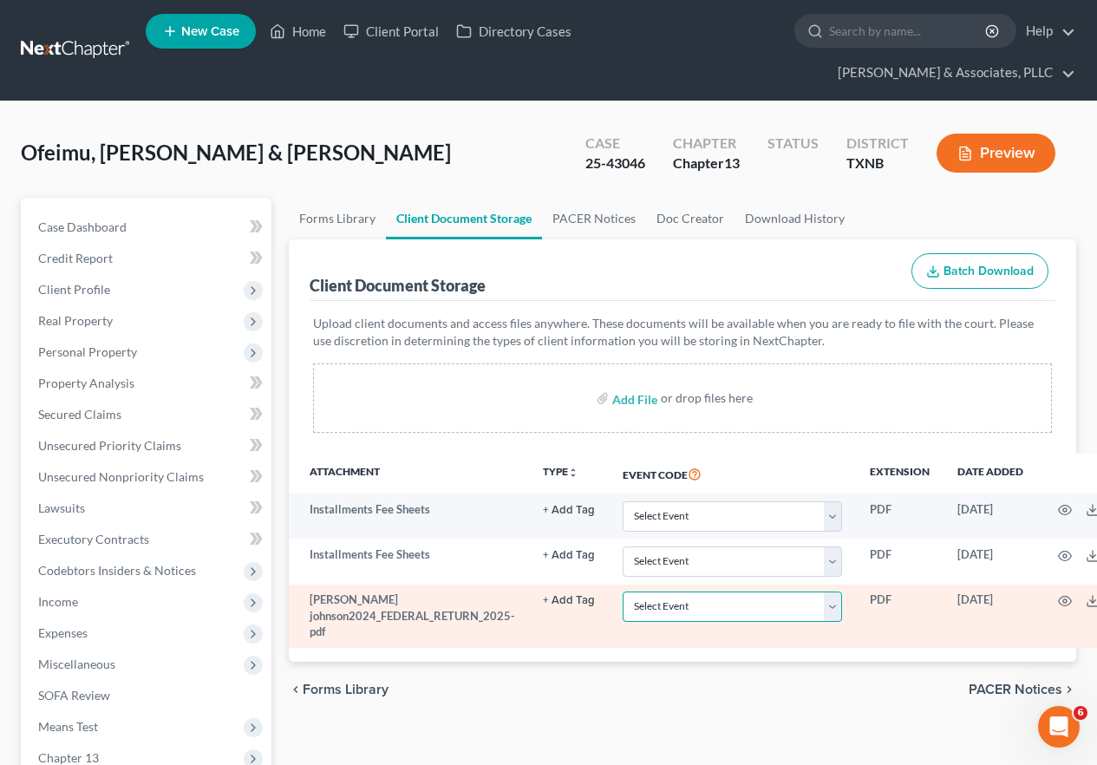
drag, startPoint x: 830, startPoint y: 611, endPoint x: 725, endPoint y: 611, distance: 105.0
click at [830, 611] on select "Select Event 20 Largest unsecured creditors Amended petition Attachment to Volu…" at bounding box center [732, 607] width 219 height 30
select select "33"
click at [623, 592] on select "Select Event 20 Largest unsecured creditors Amended petition Attachment to Volu…" at bounding box center [732, 607] width 219 height 30
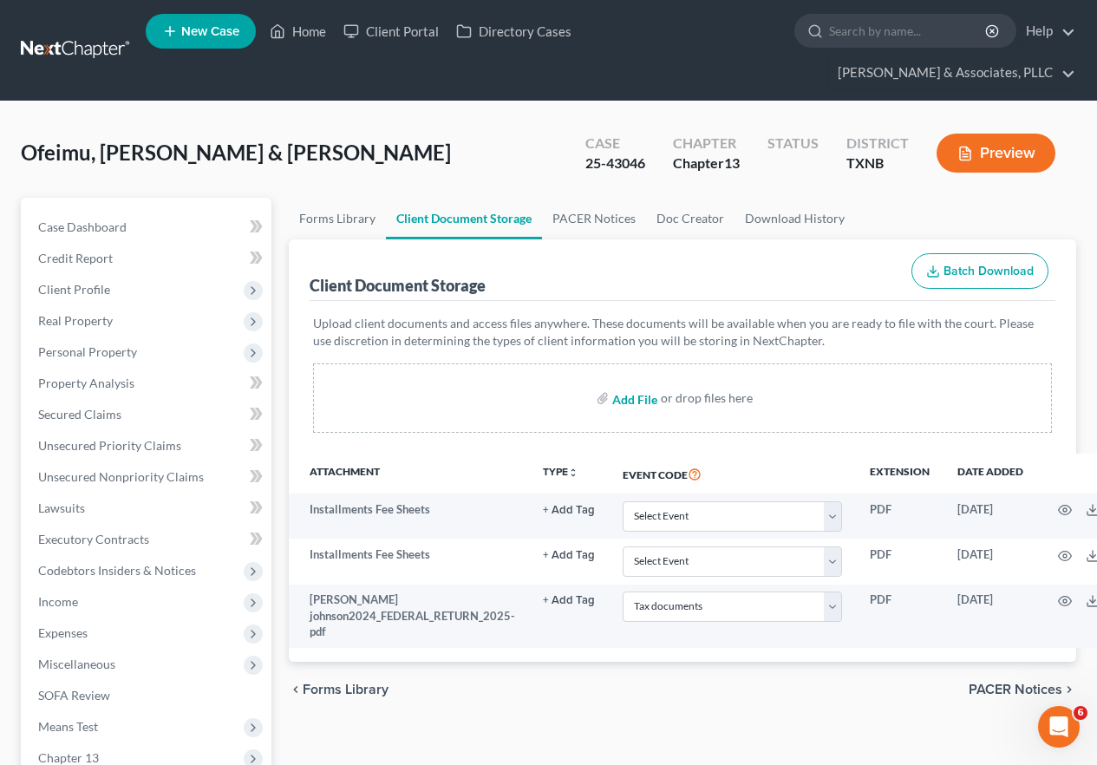
click at [622, 397] on input "file" at bounding box center [633, 398] width 42 height 31
type input "C:\fakepath\[PERSON_NAME] 2023 FEDERAL.pdf"
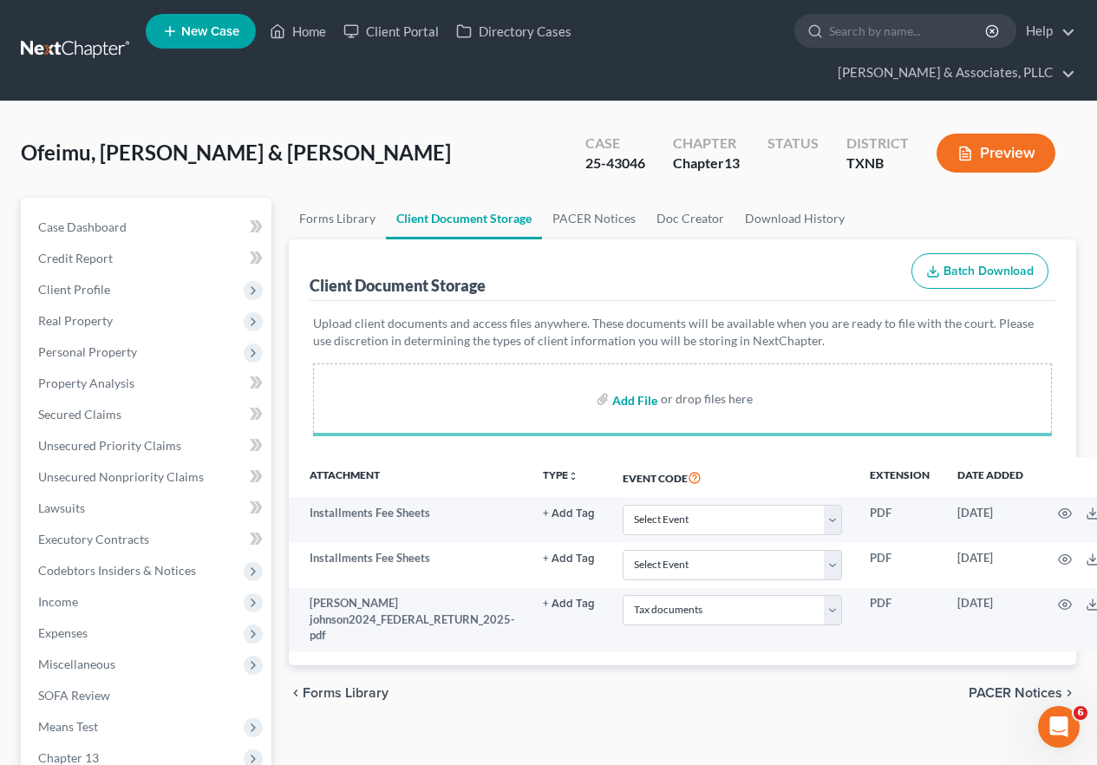
select select "33"
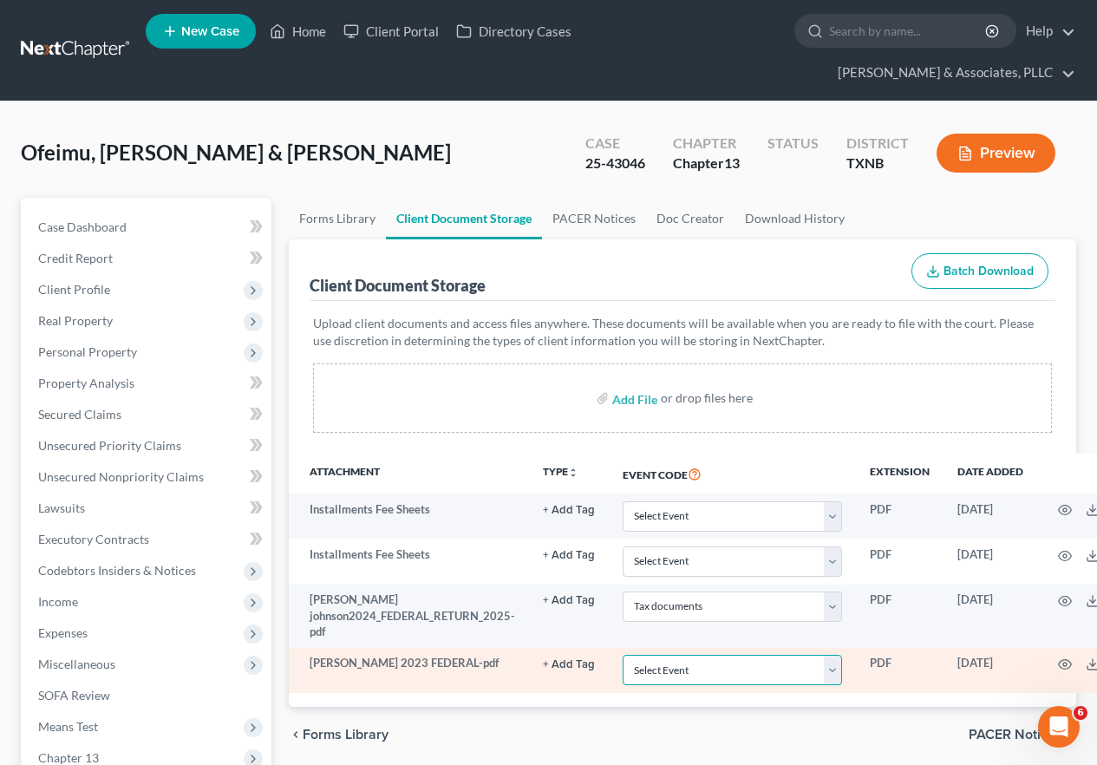
drag, startPoint x: 834, startPoint y: 672, endPoint x: 810, endPoint y: 658, distance: 27.2
click at [834, 672] on select "Select Event 20 Largest unsecured creditors Amended petition Attachment to Volu…" at bounding box center [732, 670] width 219 height 30
select select "33"
click at [623, 655] on select "Select Event 20 Largest unsecured creditors Amended petition Attachment to Volu…" at bounding box center [732, 670] width 219 height 30
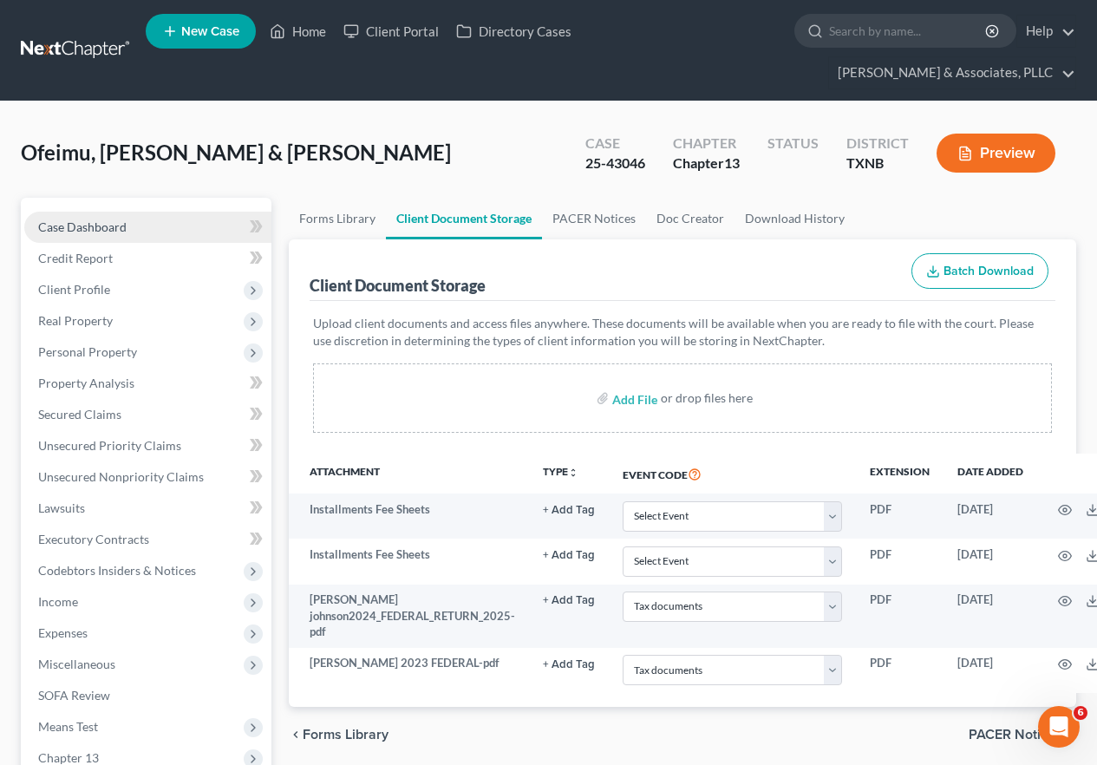
click at [109, 225] on span "Case Dashboard" at bounding box center [82, 226] width 88 height 15
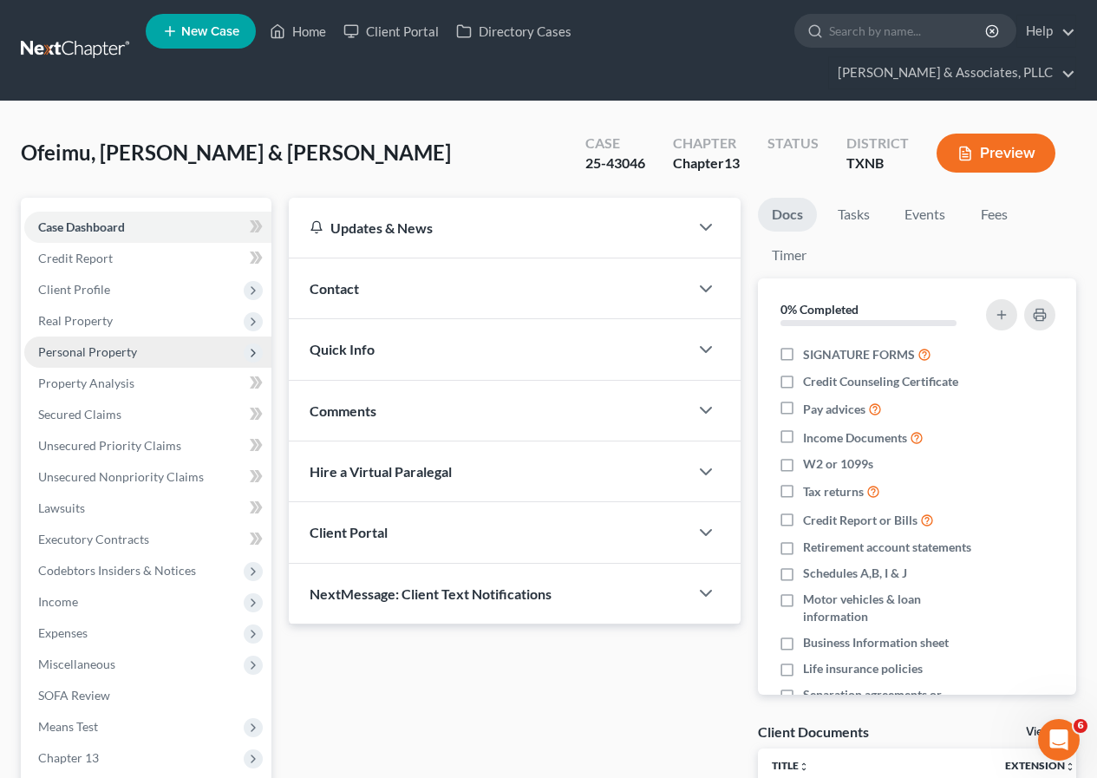
click at [142, 356] on span "Personal Property" at bounding box center [147, 352] width 247 height 31
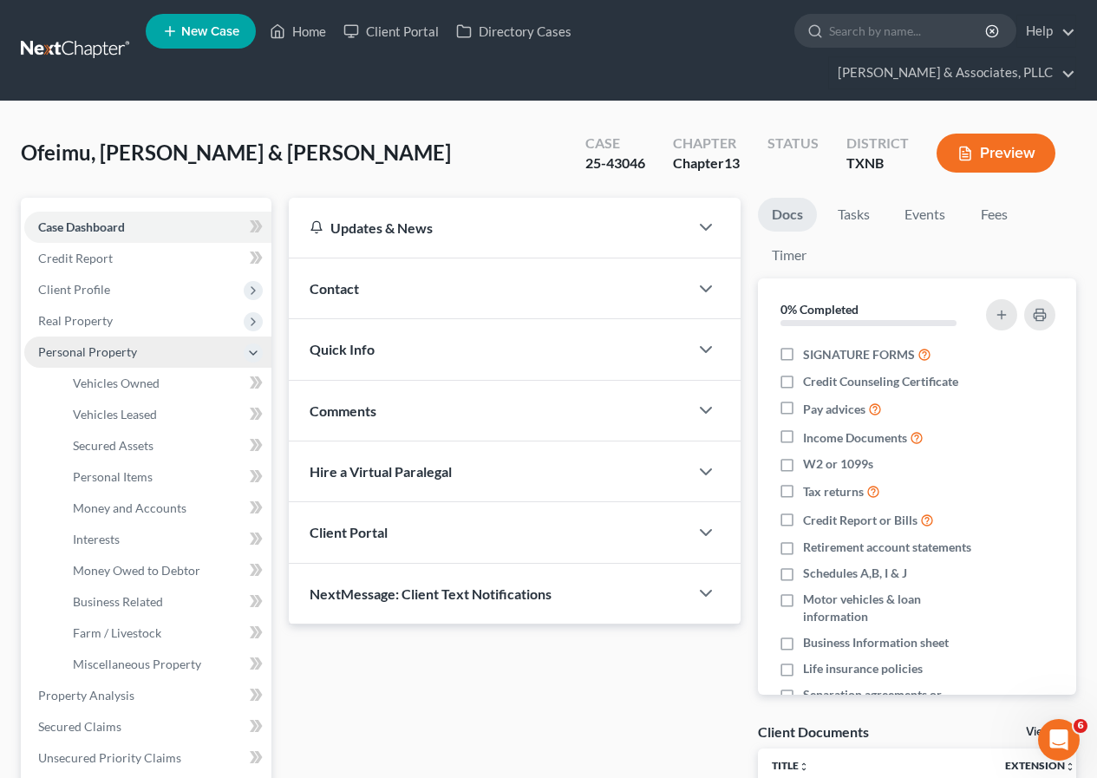
click at [109, 356] on span "Personal Property" at bounding box center [87, 351] width 99 height 15
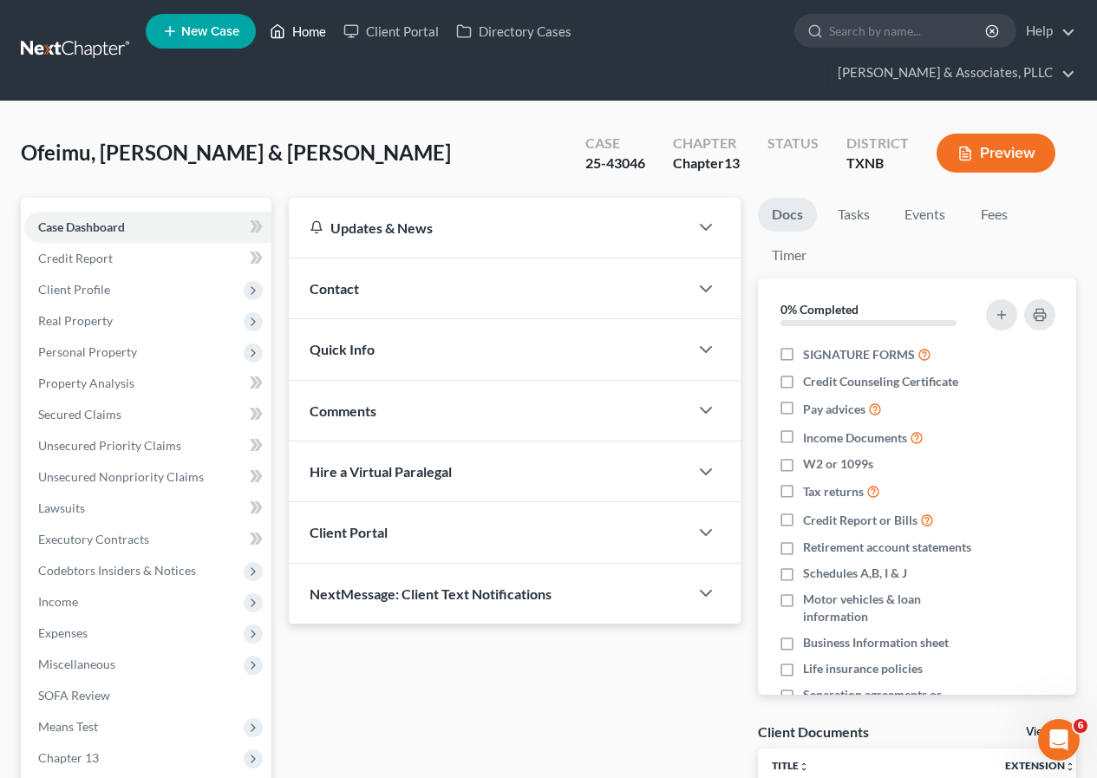
drag, startPoint x: 307, startPoint y: 29, endPoint x: 332, endPoint y: 72, distance: 49.4
click at [308, 30] on link "Home" at bounding box center [298, 31] width 74 height 31
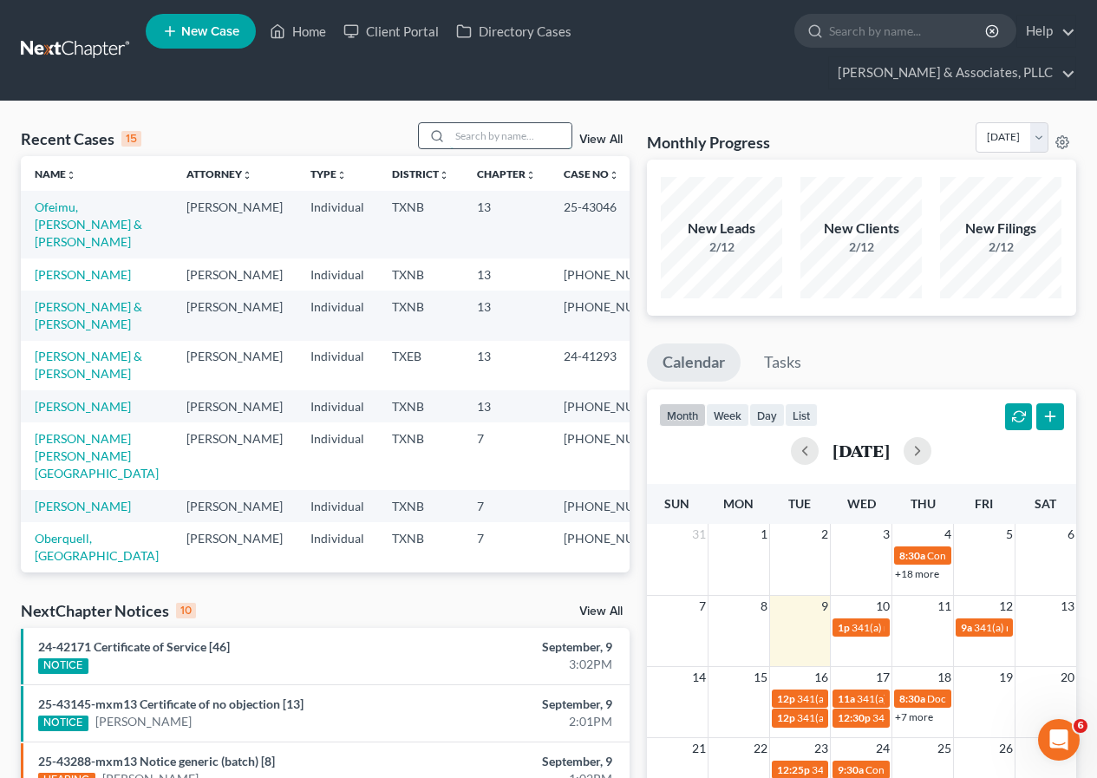
click at [458, 136] on input "search" at bounding box center [510, 135] width 121 height 25
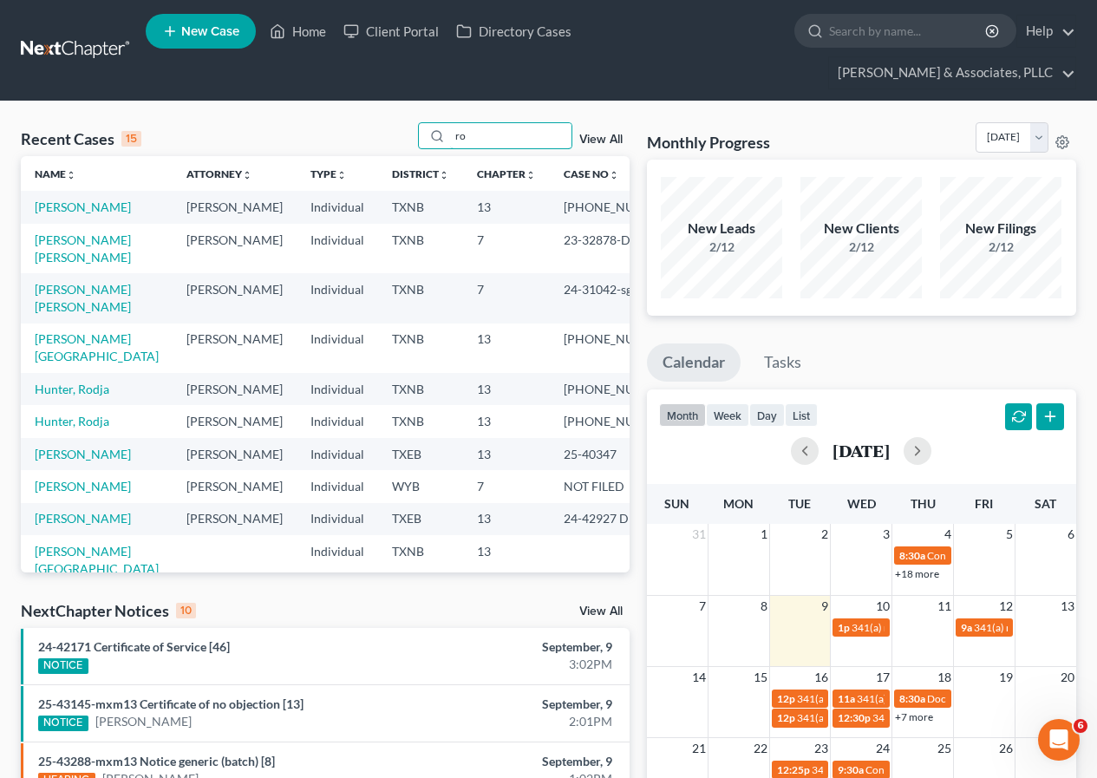
type input "r"
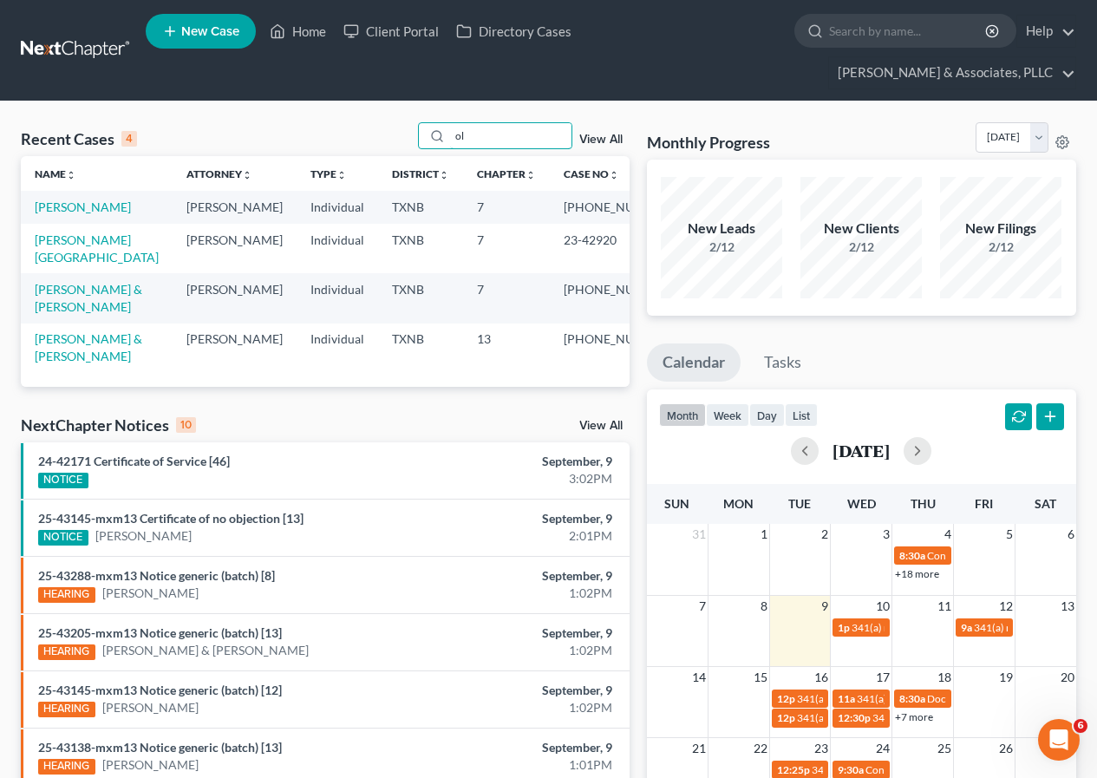
type input "o"
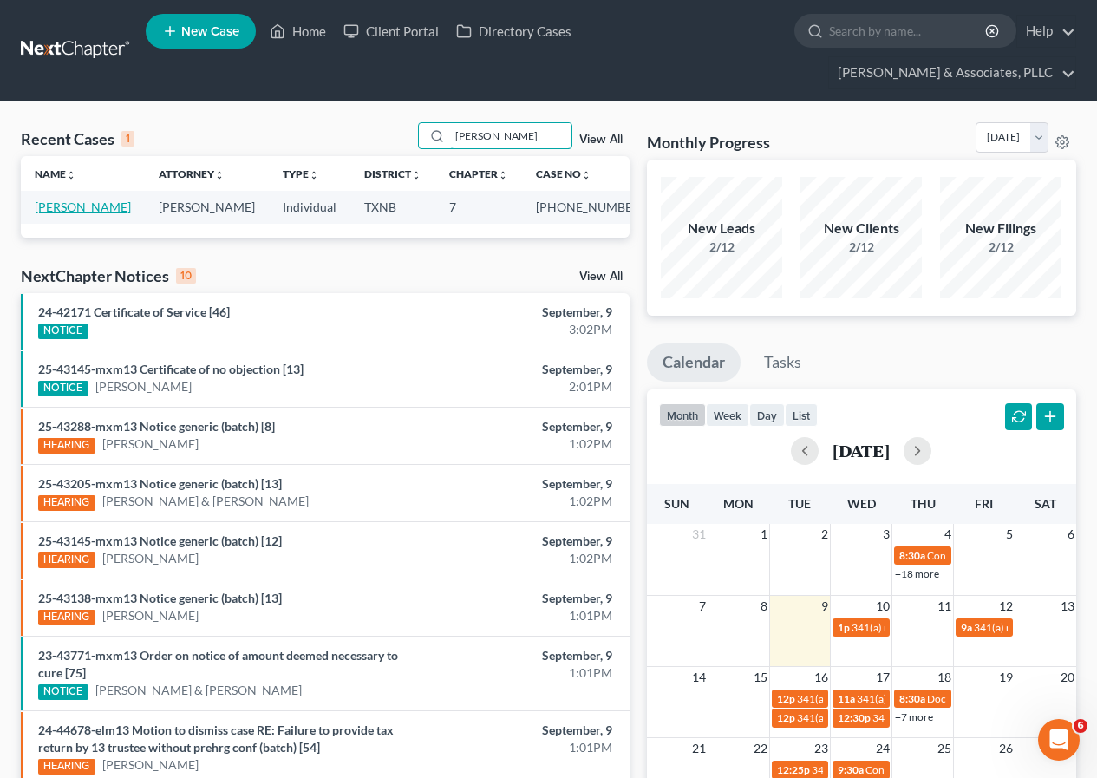
type input "[PERSON_NAME]"
click at [103, 206] on link "[PERSON_NAME]" at bounding box center [83, 206] width 96 height 15
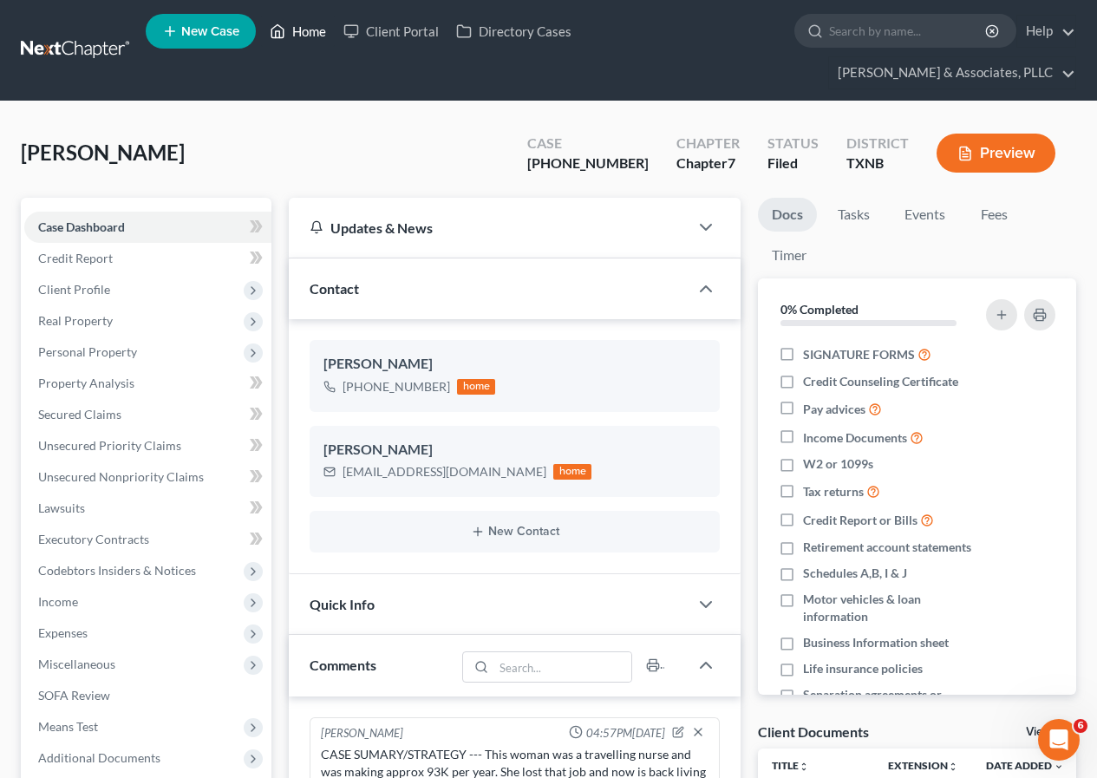
click at [309, 32] on link "Home" at bounding box center [298, 31] width 74 height 31
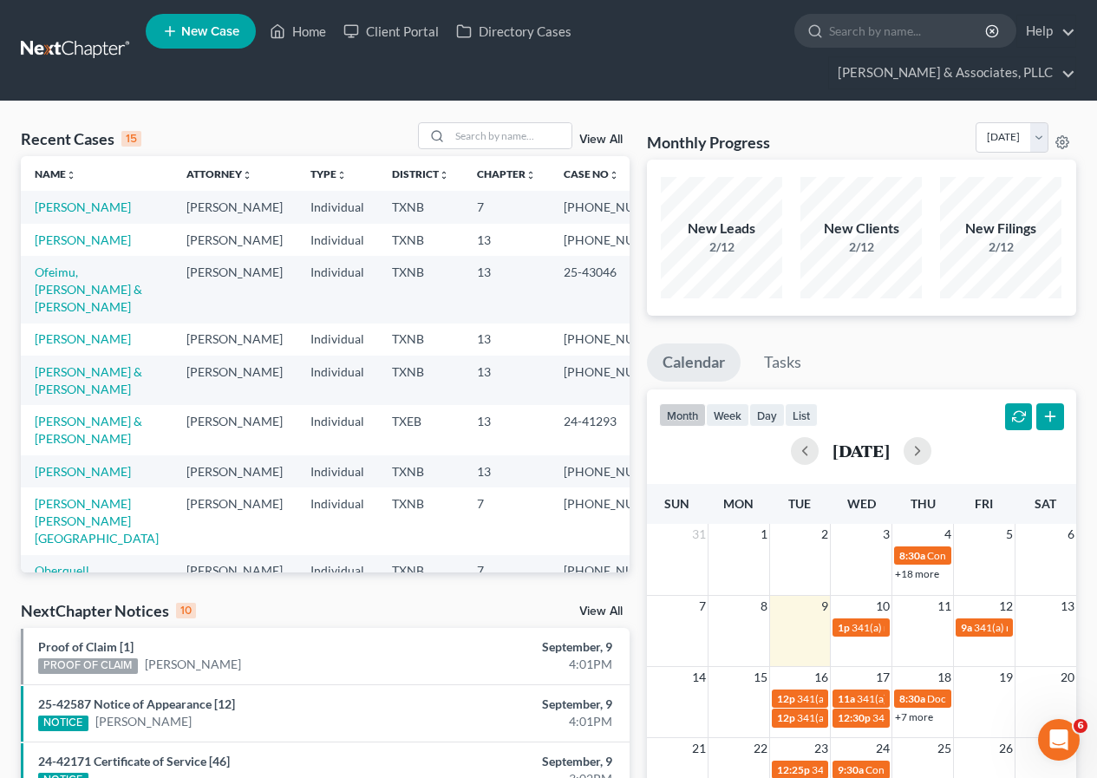
click at [603, 135] on link "View All" at bounding box center [600, 140] width 43 height 12
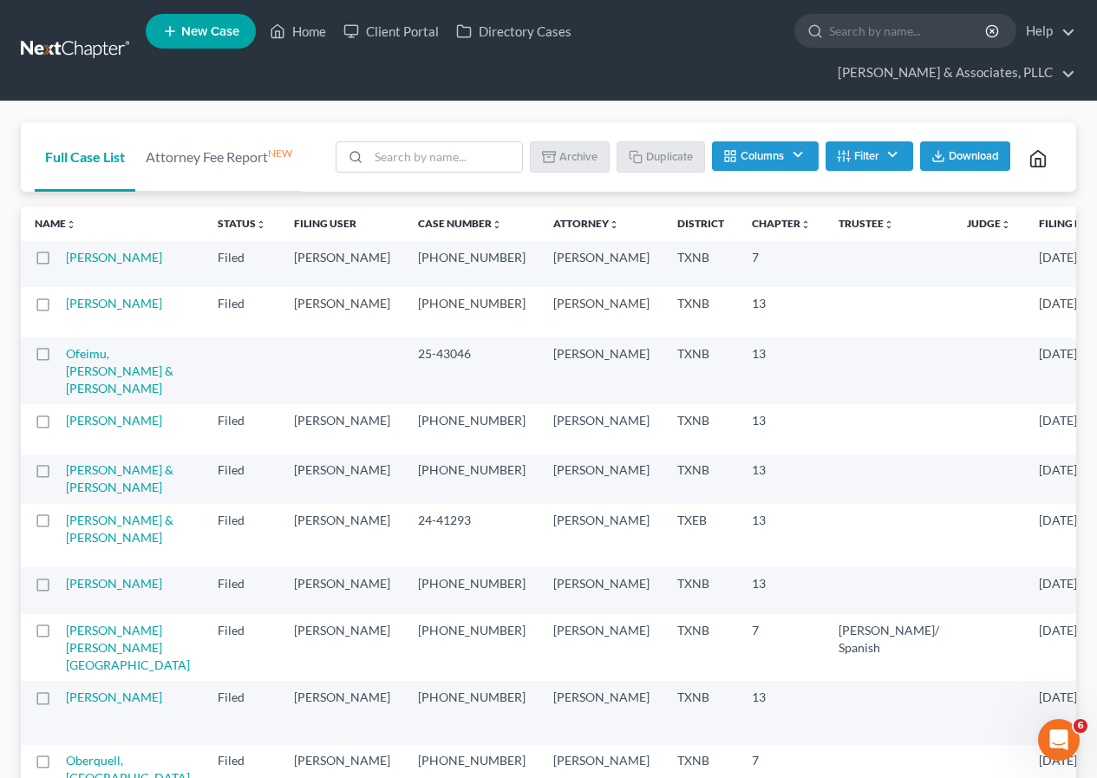
click at [1039, 230] on sort-link "Filing Date unfold_more expand_more expand_less" at bounding box center [1075, 223] width 73 height 13
click at [1039, 223] on link "Filing Date unfold_more expand_more expand_less" at bounding box center [1075, 223] width 73 height 13
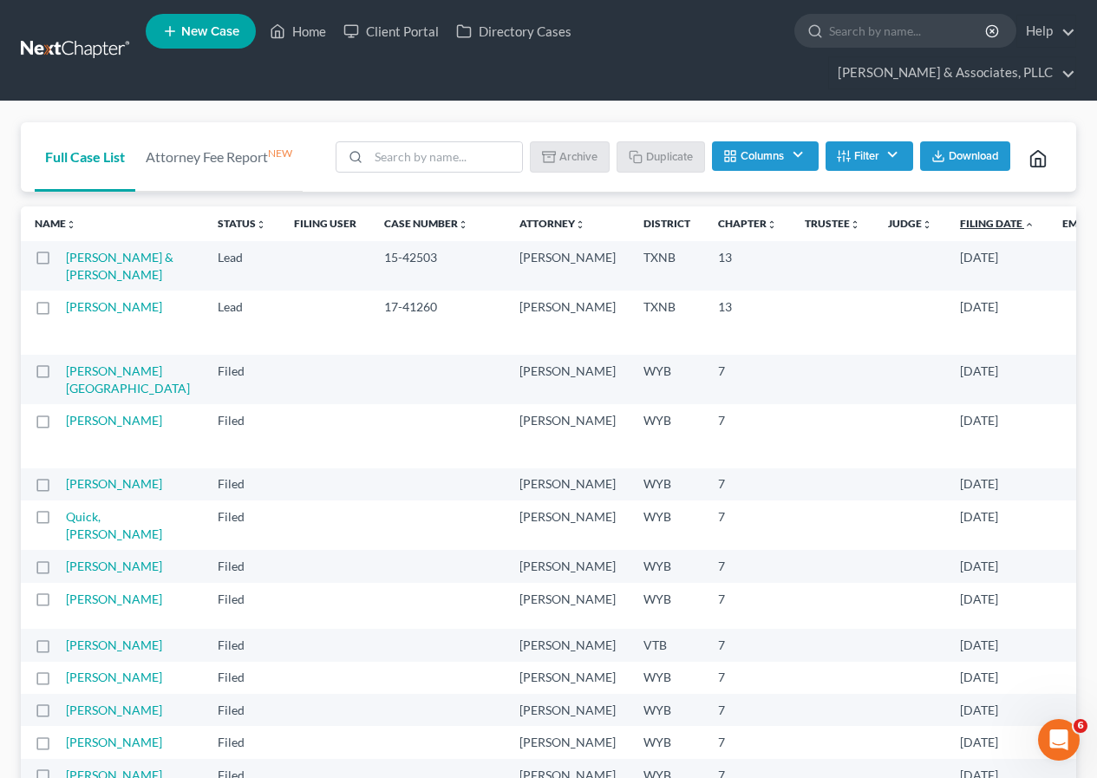
click at [960, 224] on link "Filing Date unfold_more expand_more expand_less" at bounding box center [997, 223] width 75 height 13
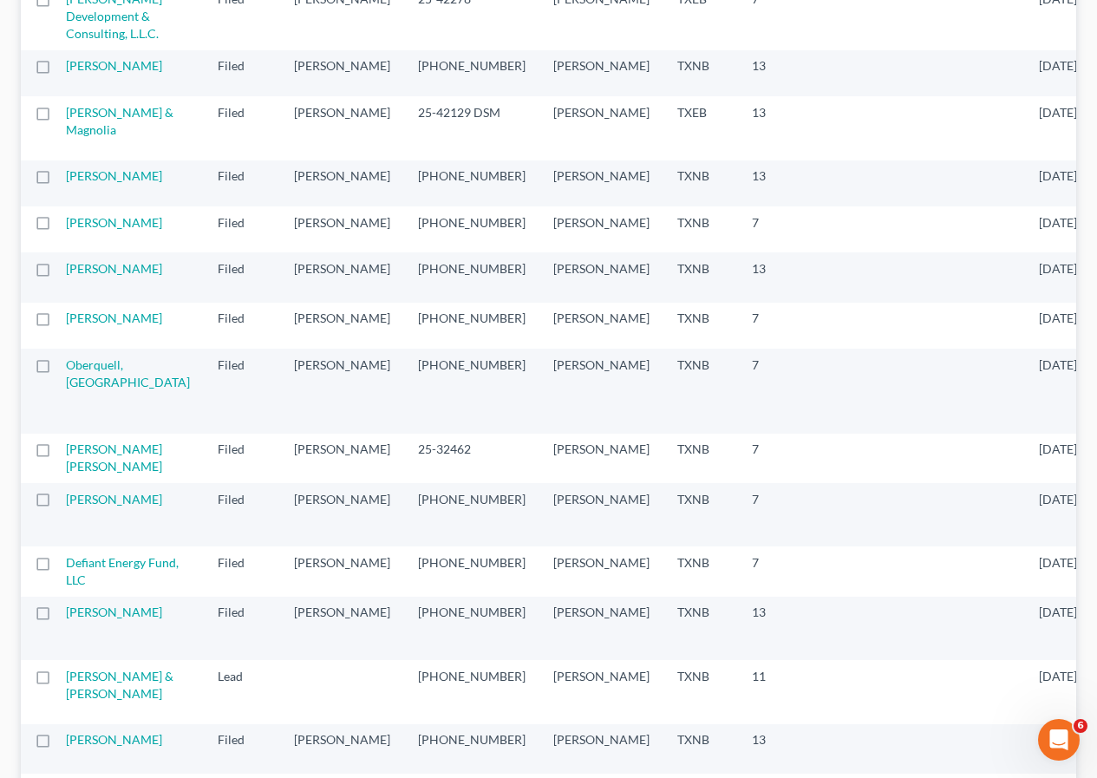
scroll to position [781, 0]
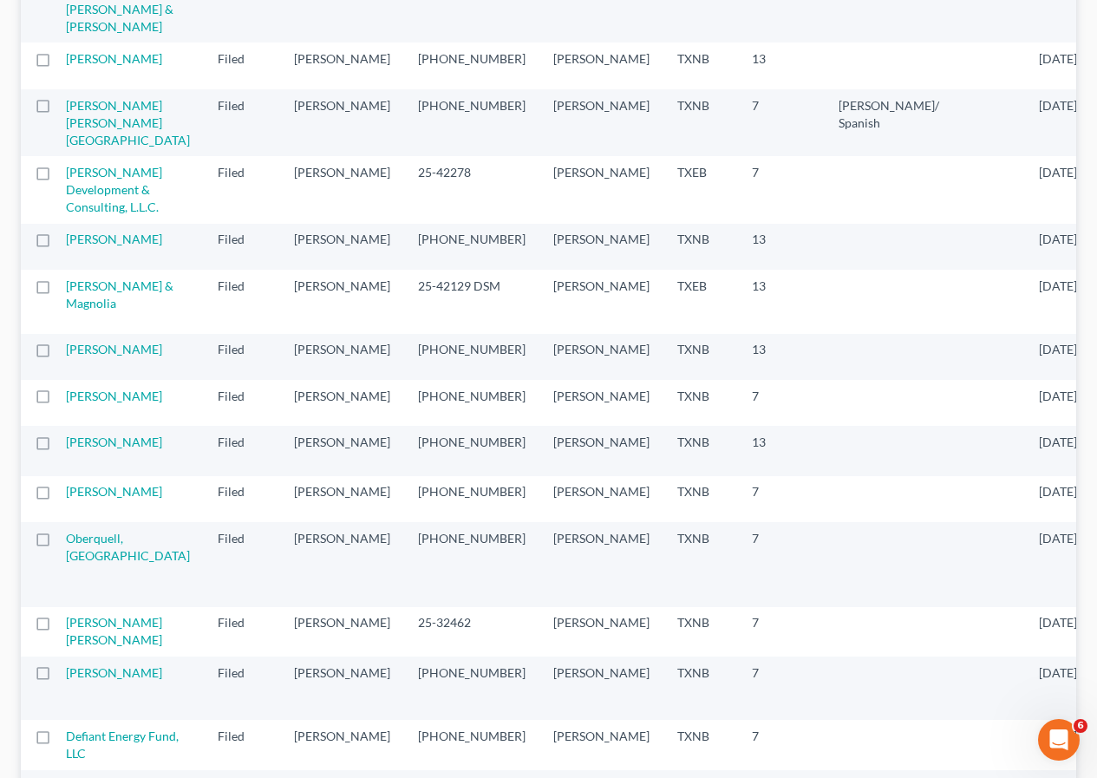
drag, startPoint x: 506, startPoint y: 342, endPoint x: 1109, endPoint y: 6, distance: 690.7
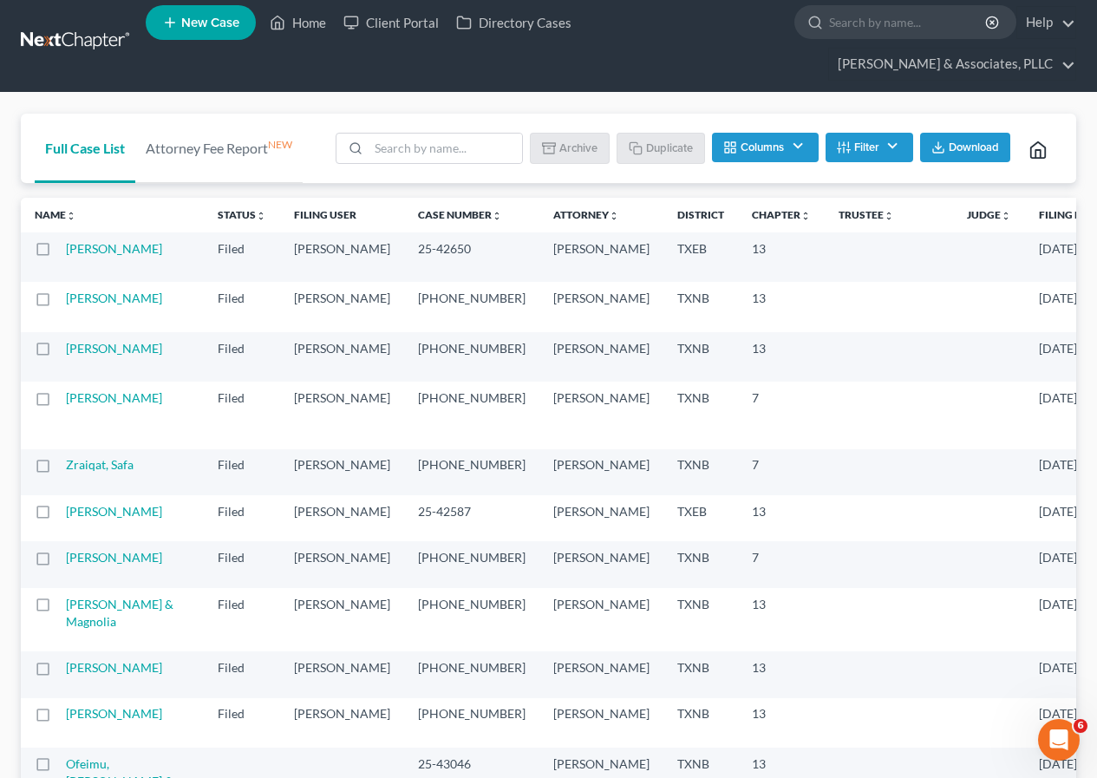
scroll to position [0, 0]
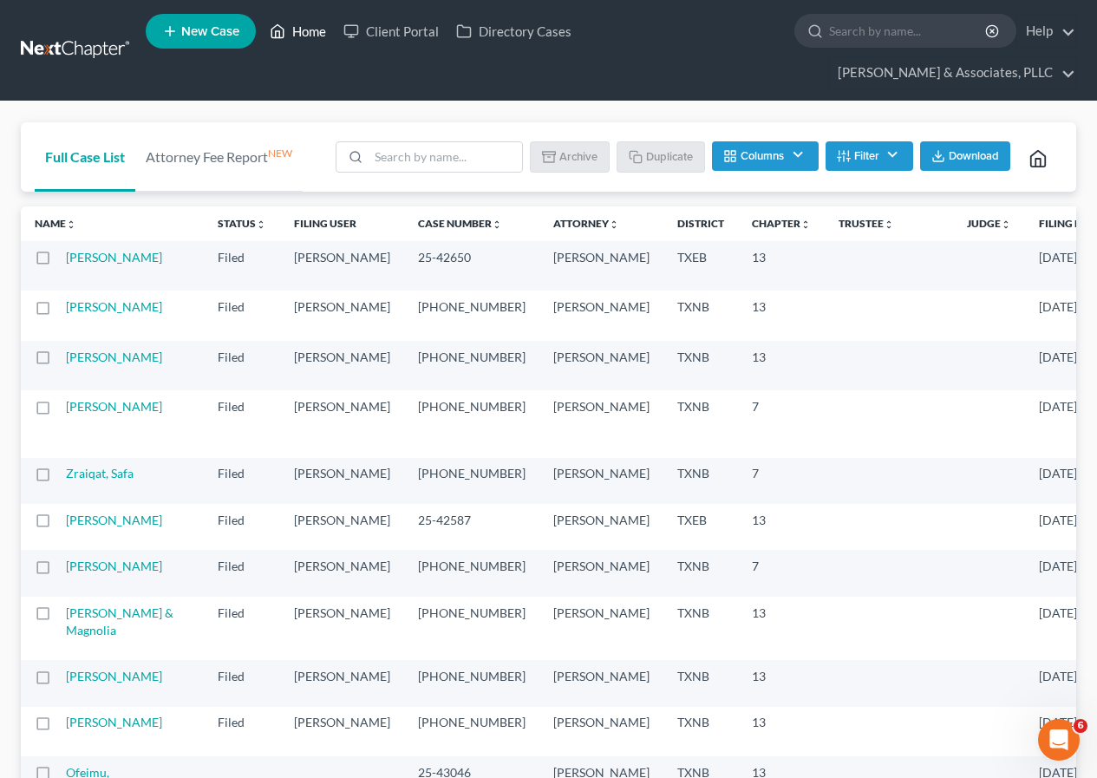
click at [297, 28] on link "Home" at bounding box center [298, 31] width 74 height 31
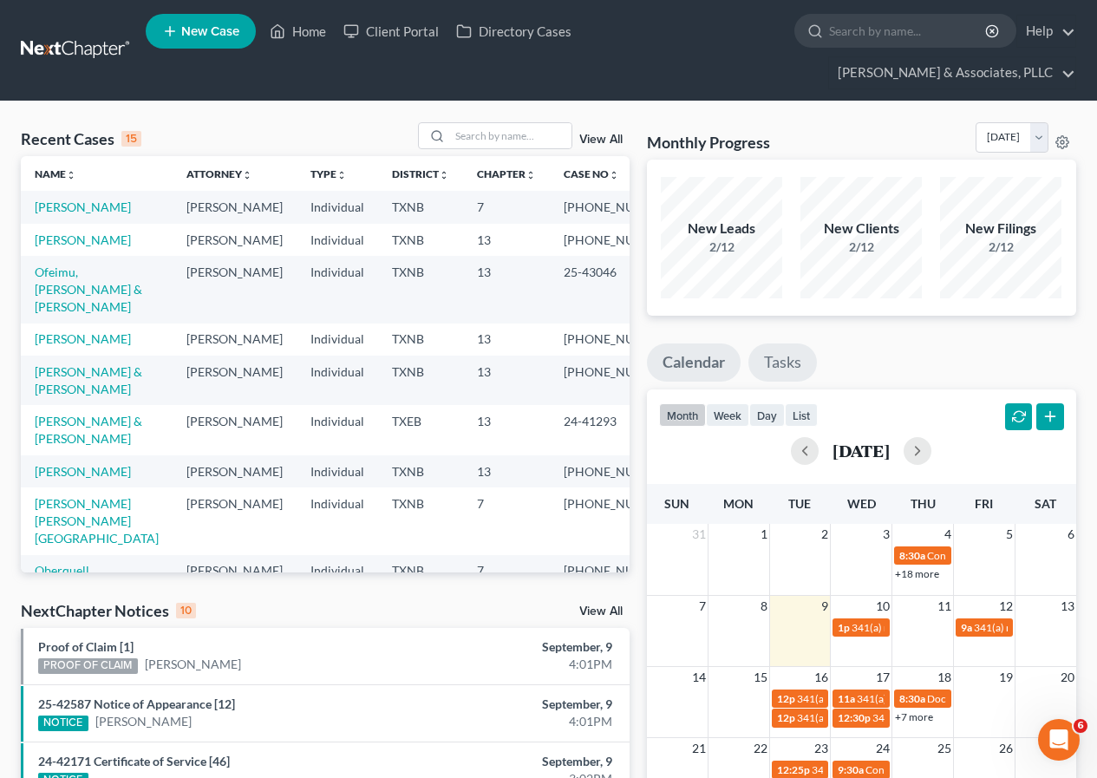
click at [791, 364] on link "Tasks" at bounding box center [783, 362] width 69 height 38
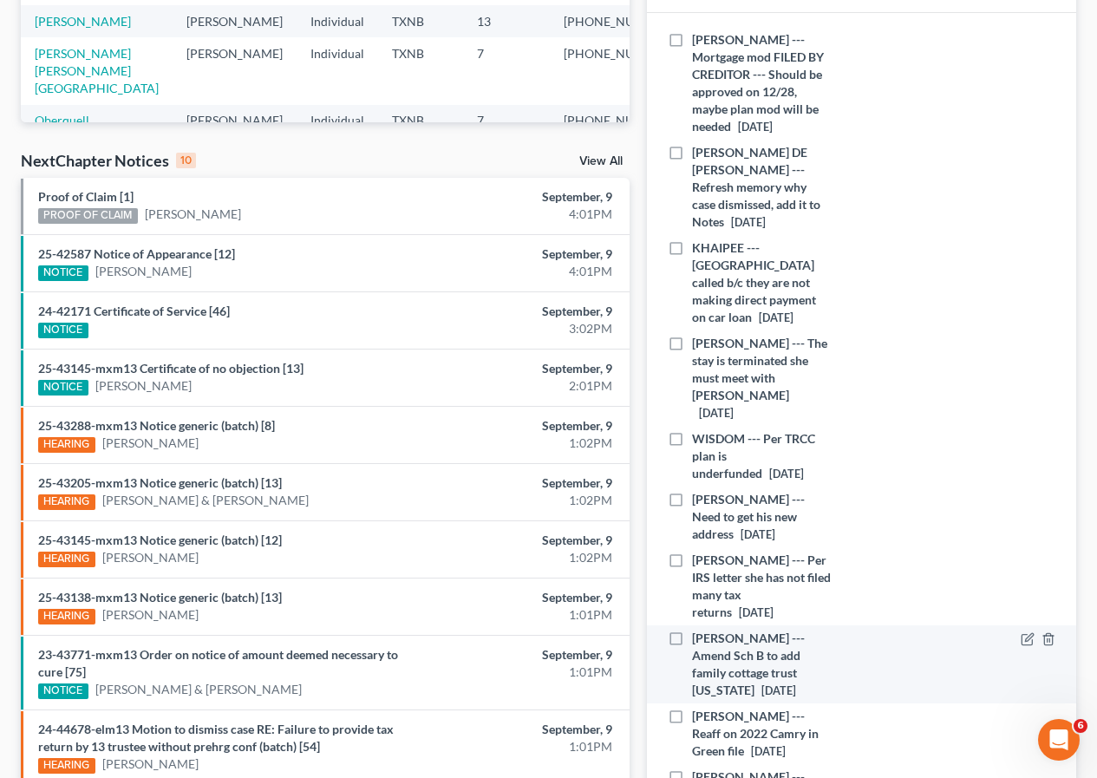
scroll to position [608, 0]
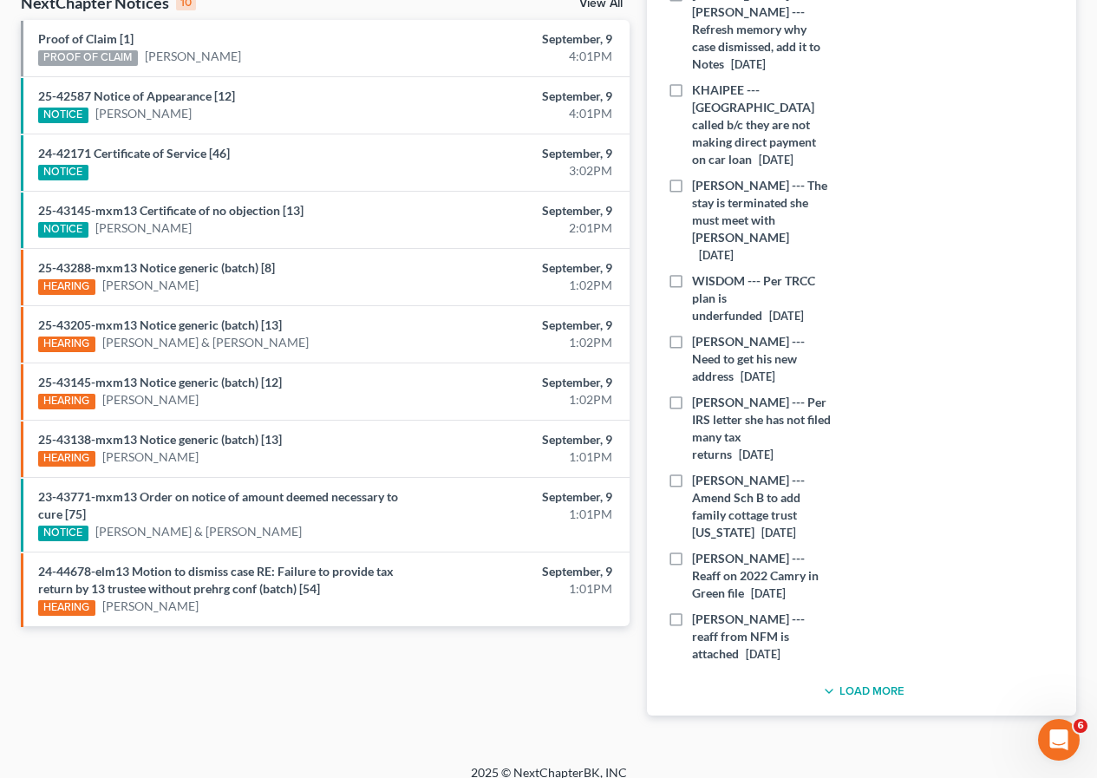
click at [876, 681] on button "Load More" at bounding box center [862, 691] width 86 height 21
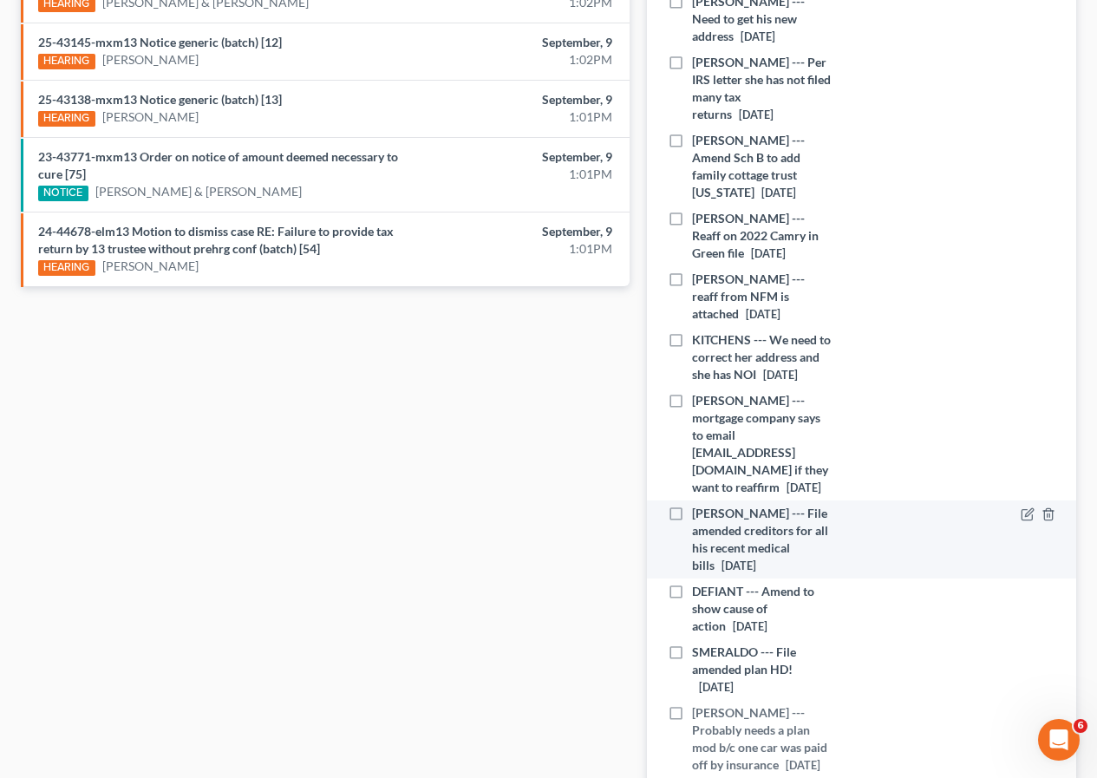
scroll to position [955, 0]
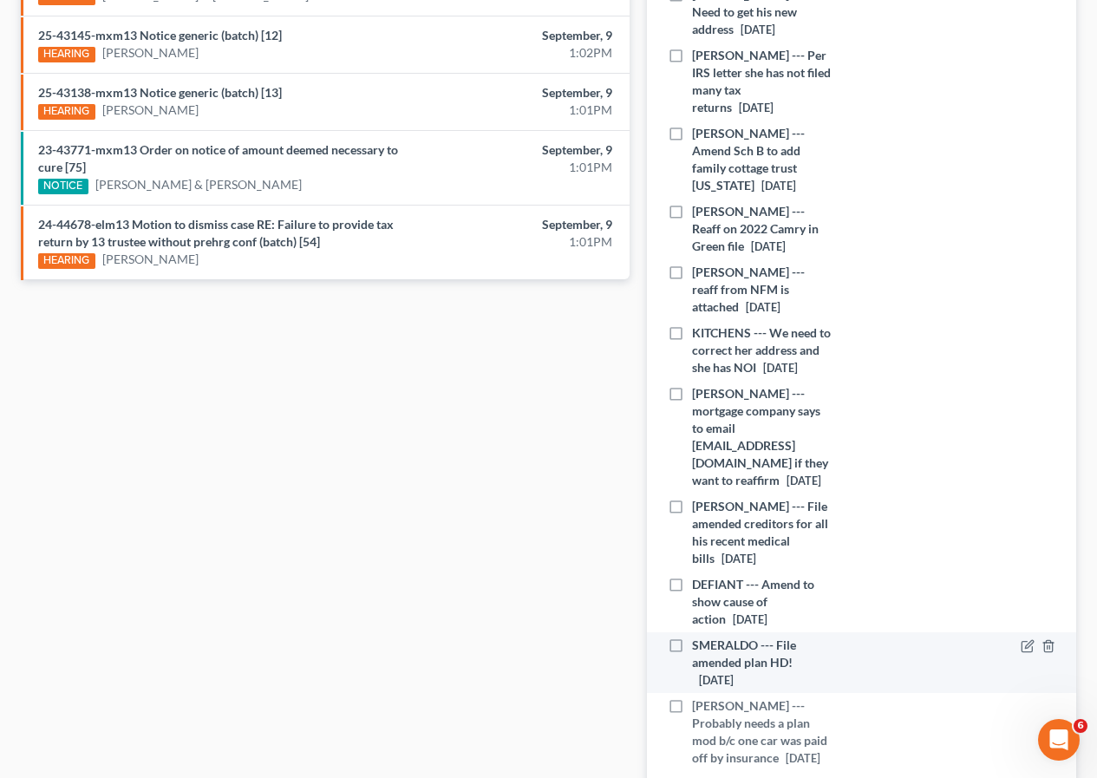
click at [692, 637] on label "SMERALDO --- File amended plan HD! [DATE]" at bounding box center [762, 663] width 141 height 52
click at [699, 637] on input "SMERALDO --- File amended plan HD! [DATE]" at bounding box center [704, 642] width 11 height 11
checkbox input "true"
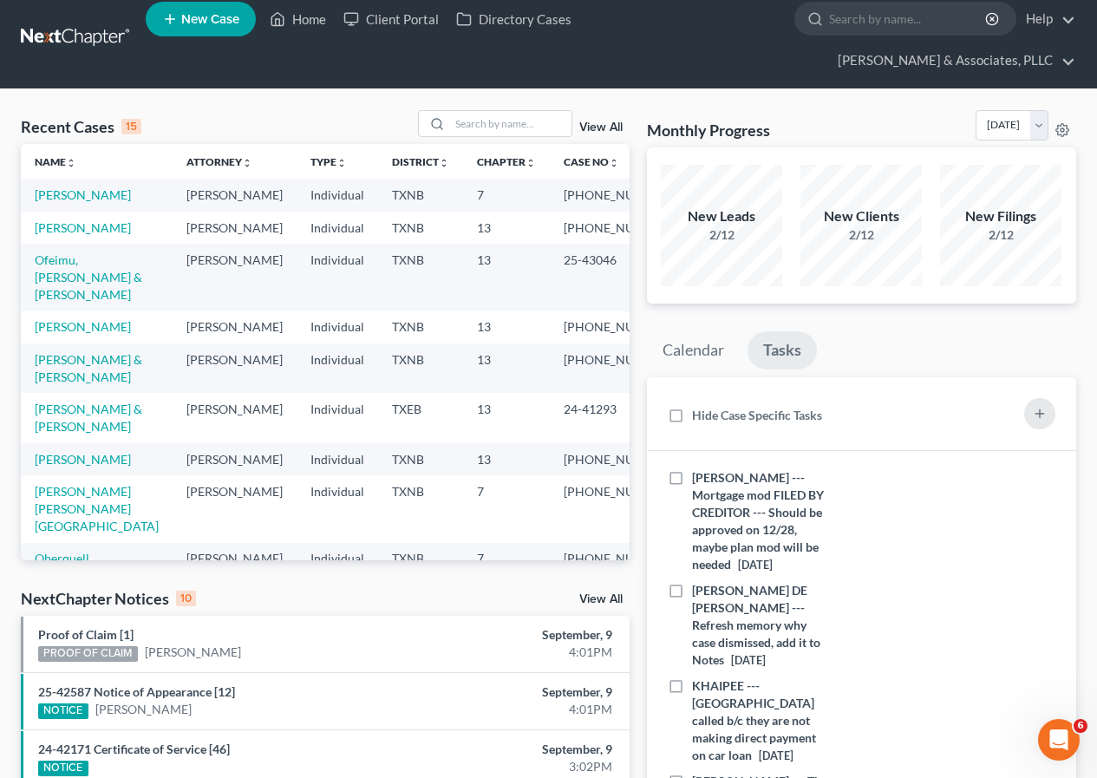
scroll to position [0, 0]
